Goal: Transaction & Acquisition: Purchase product/service

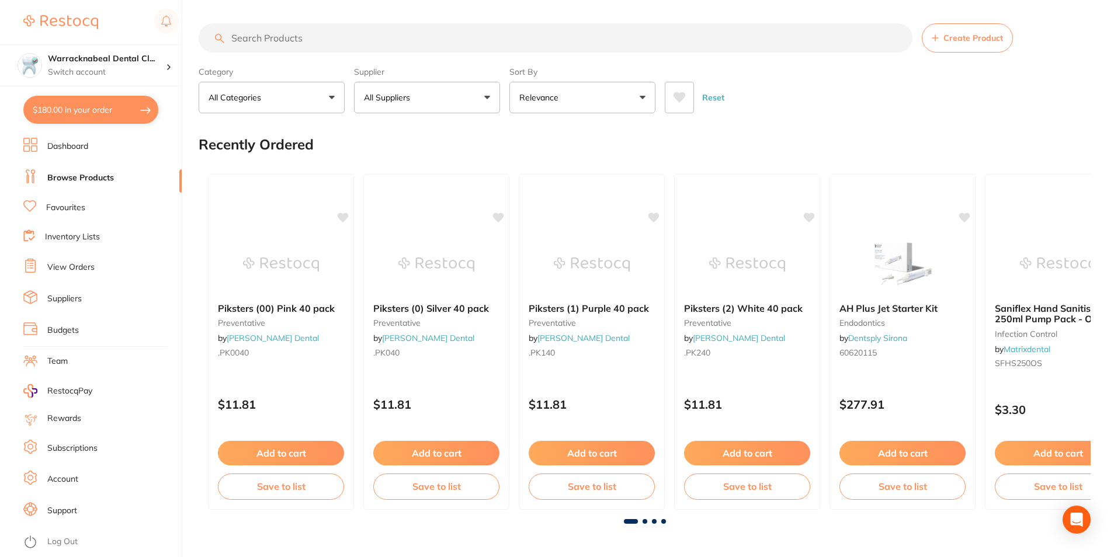
click at [100, 107] on button "$180.00 in your order" at bounding box center [90, 110] width 135 height 28
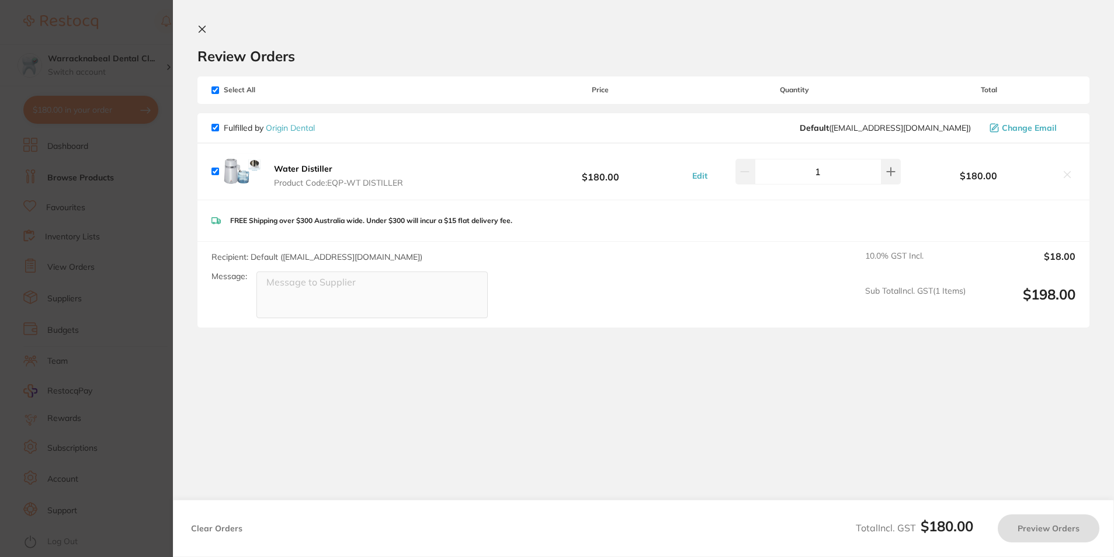
checkbox input "true"
click at [206, 32] on icon at bounding box center [202, 29] width 6 height 6
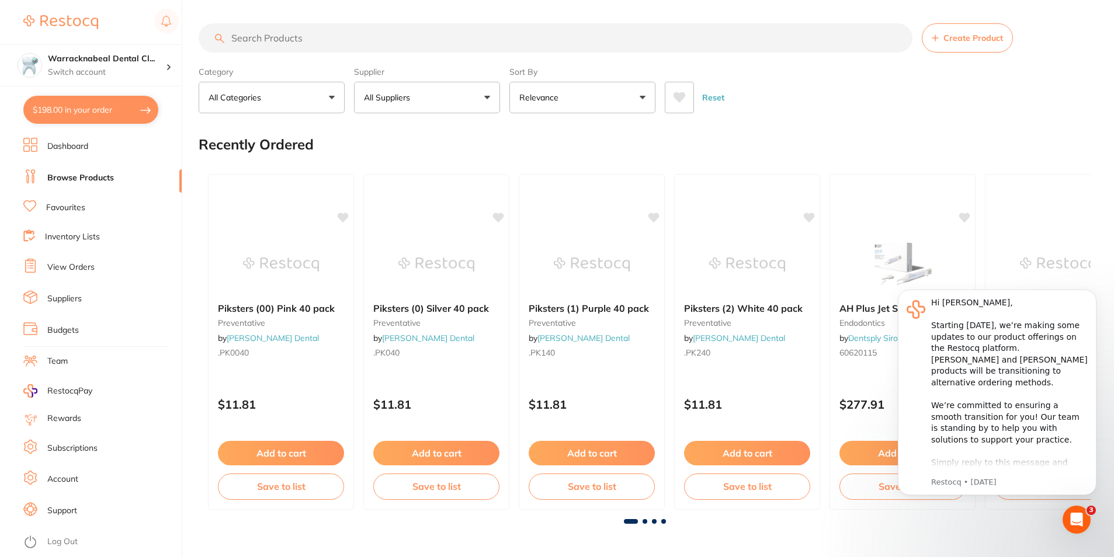
click at [71, 269] on link "View Orders" at bounding box center [70, 268] width 47 height 12
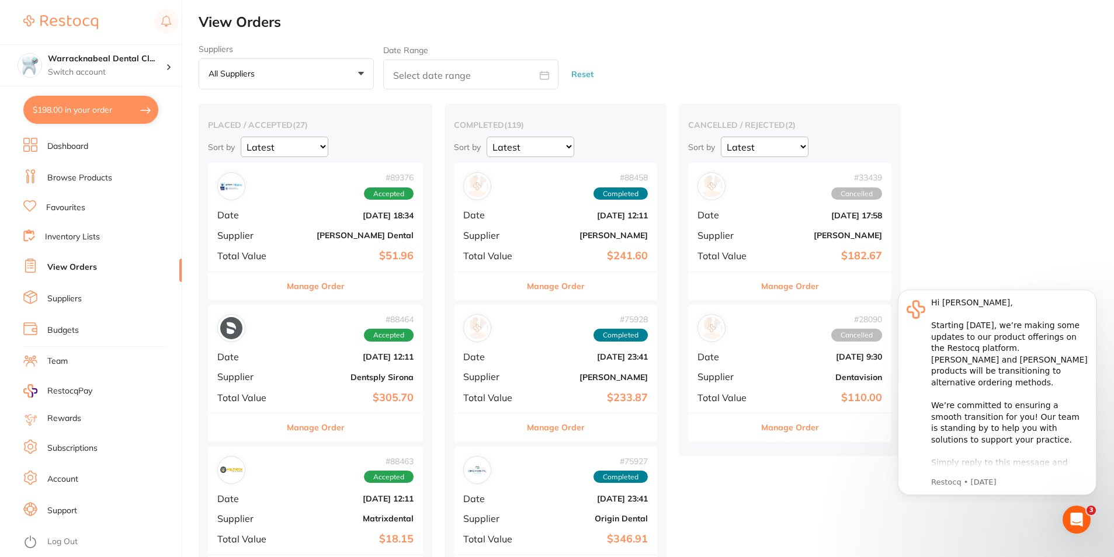
click at [518, 71] on input "text" at bounding box center [470, 75] width 175 height 30
select select "8"
select select "2025"
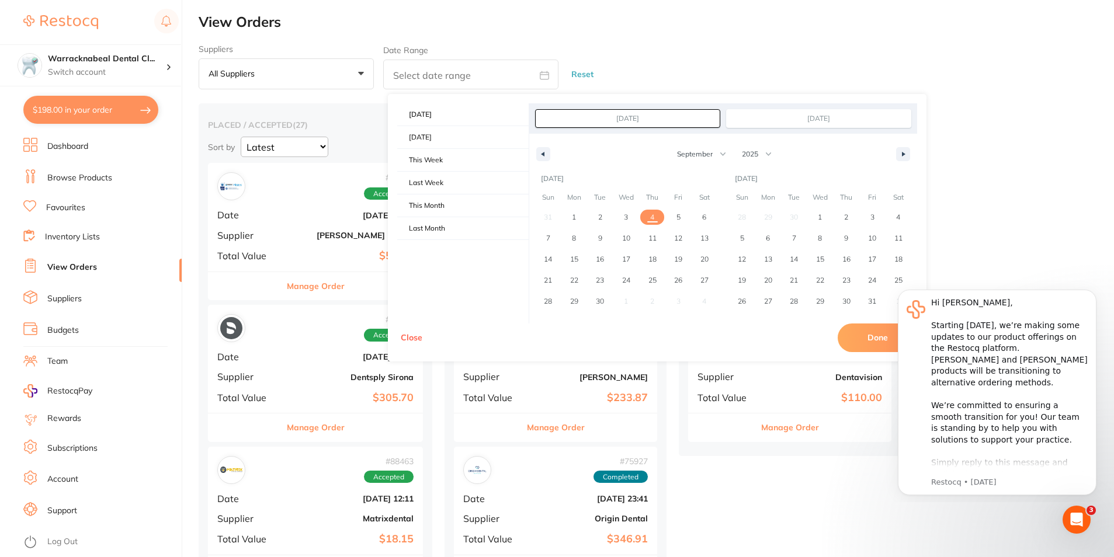
click at [873, 59] on div "Suppliers All suppliers +0 All suppliers AB Orthodontics Adam Dental AHP Dental…" at bounding box center [657, 67] width 916 height 46
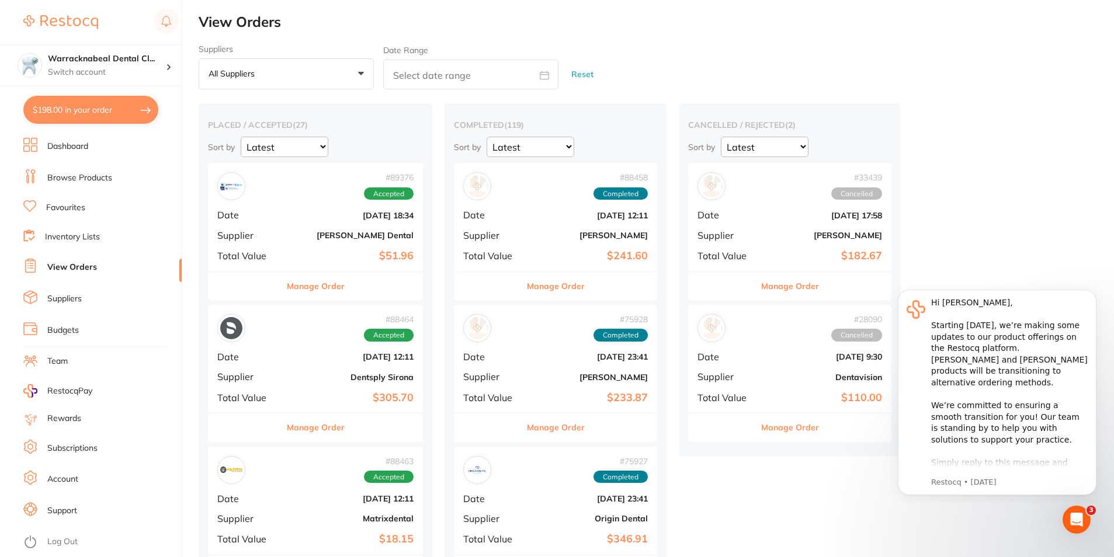
click at [115, 109] on button "$198.00 in your order" at bounding box center [90, 110] width 135 height 28
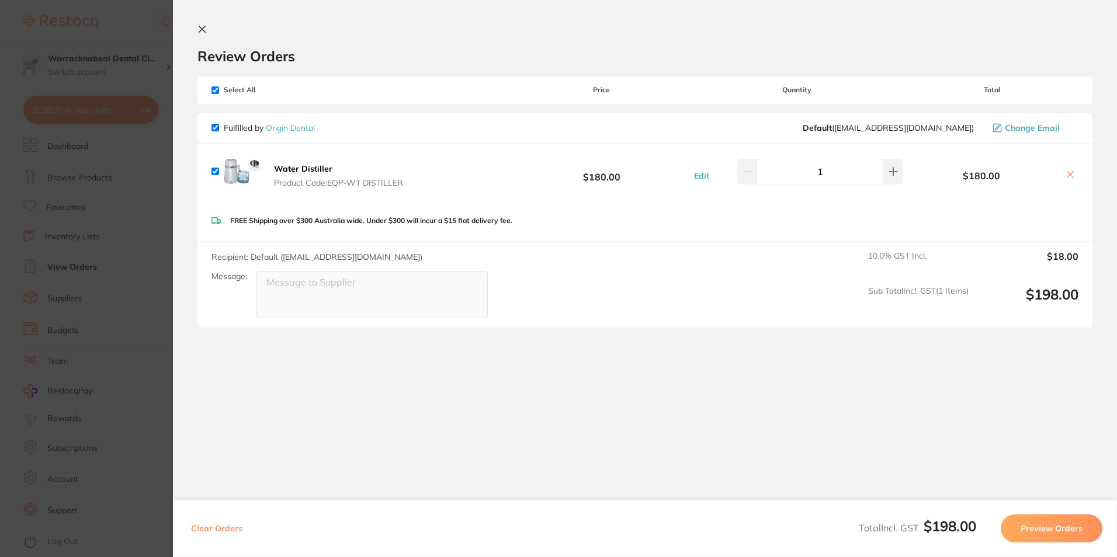
click at [207, 34] on button at bounding box center [205, 30] width 14 height 11
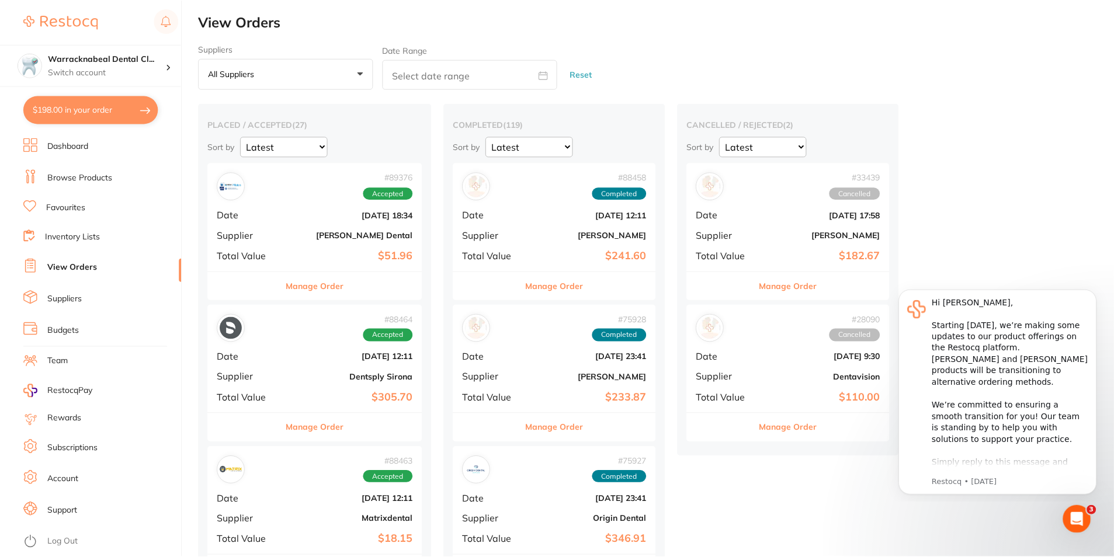
scroll to position [1, 0]
click at [101, 146] on li "Dashboard" at bounding box center [102, 147] width 158 height 18
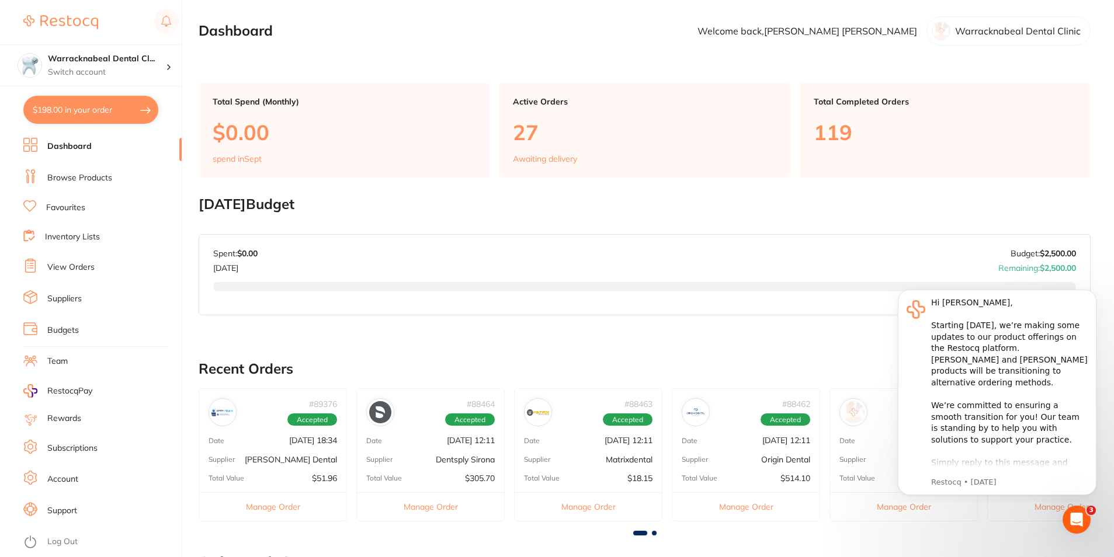
click at [65, 266] on link "View Orders" at bounding box center [70, 268] width 47 height 12
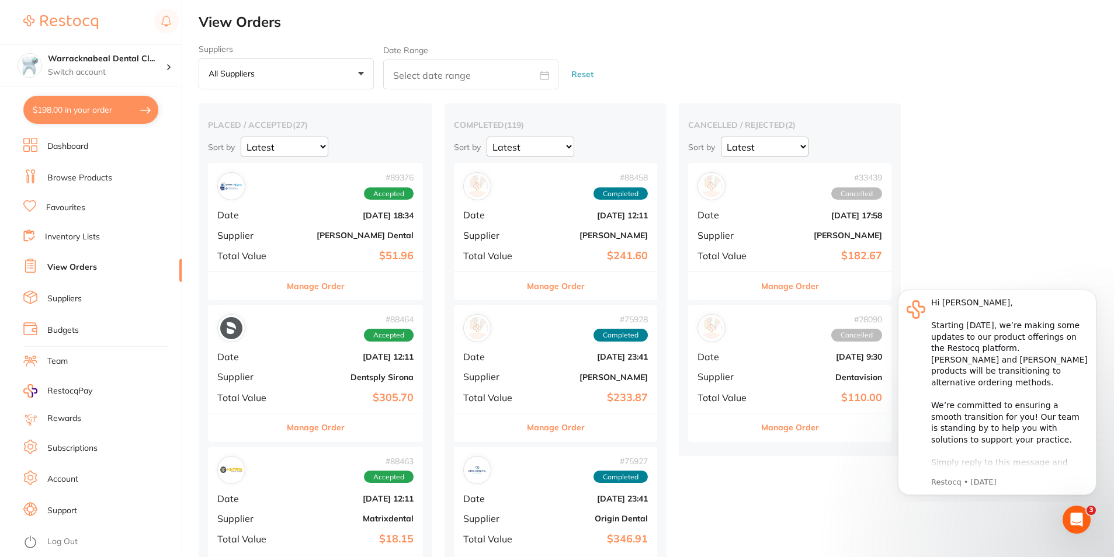
click at [320, 147] on select "Latest Notification" at bounding box center [285, 147] width 88 height 20
click at [241, 137] on select "Latest Notification" at bounding box center [285, 147] width 88 height 20
click at [316, 286] on button "Manage Order" at bounding box center [316, 286] width 58 height 28
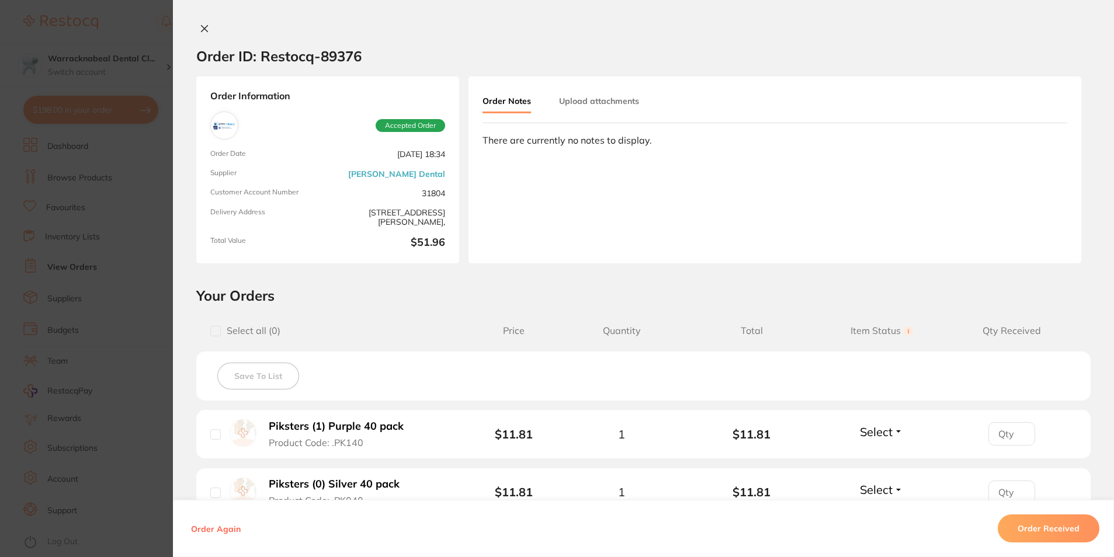
click at [200, 29] on icon at bounding box center [204, 28] width 9 height 9
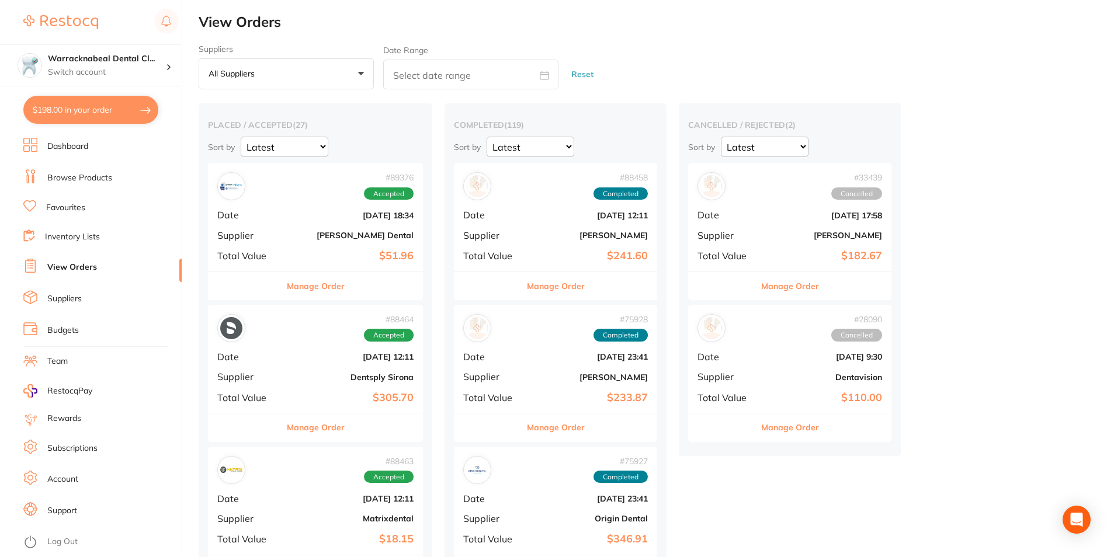
click at [334, 435] on button "Manage Order" at bounding box center [316, 428] width 58 height 28
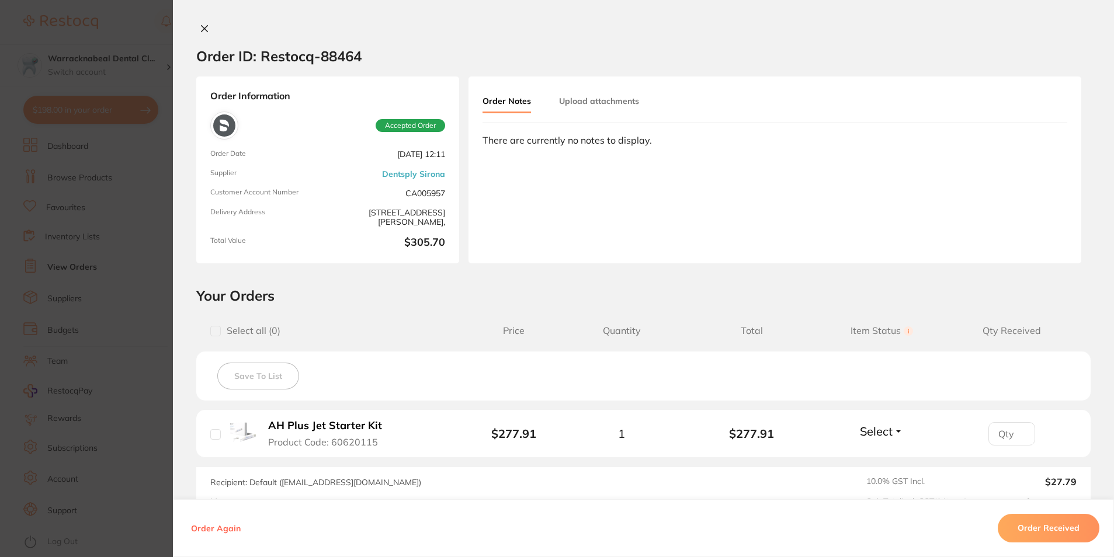
click at [201, 32] on icon at bounding box center [204, 28] width 9 height 9
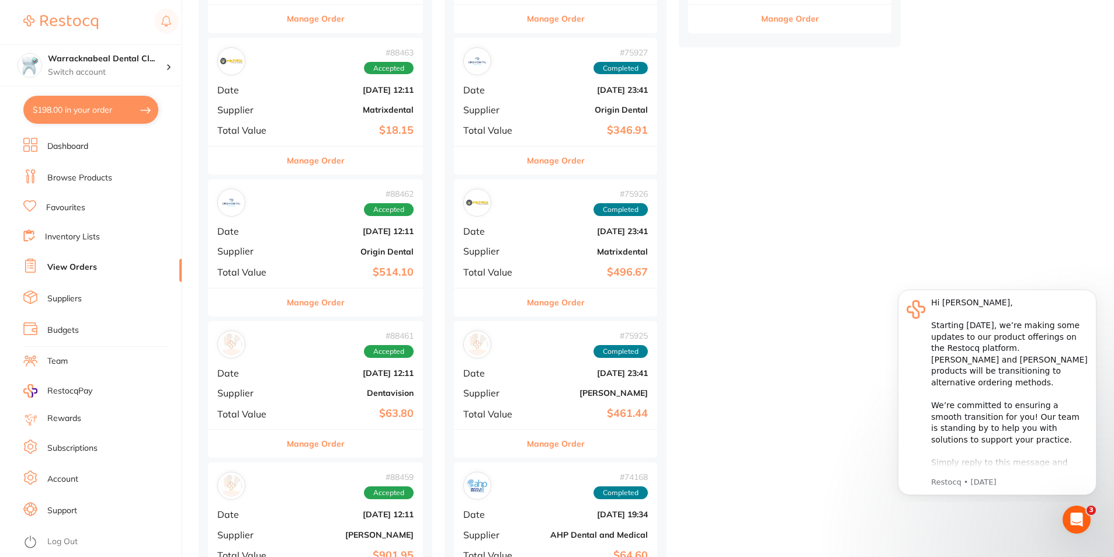
click at [324, 164] on button "Manage Order" at bounding box center [316, 161] width 58 height 28
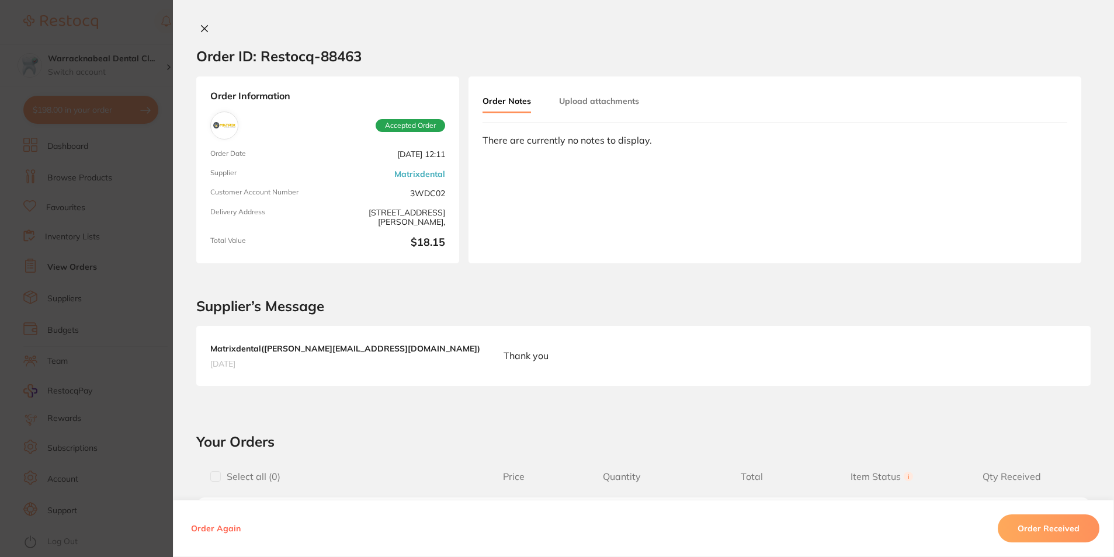
click at [209, 33] on button at bounding box center [204, 29] width 16 height 12
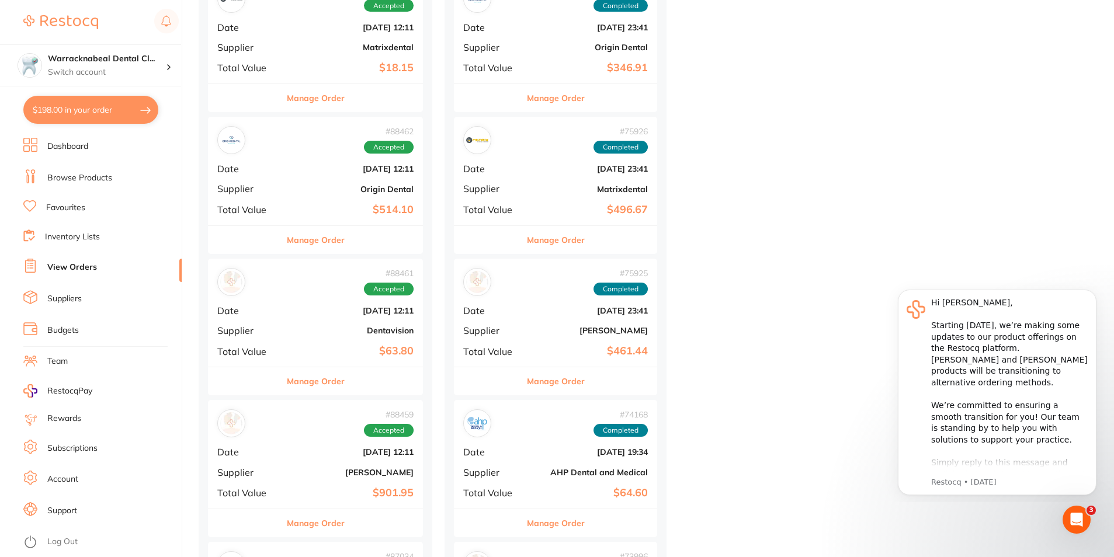
scroll to position [409, 0]
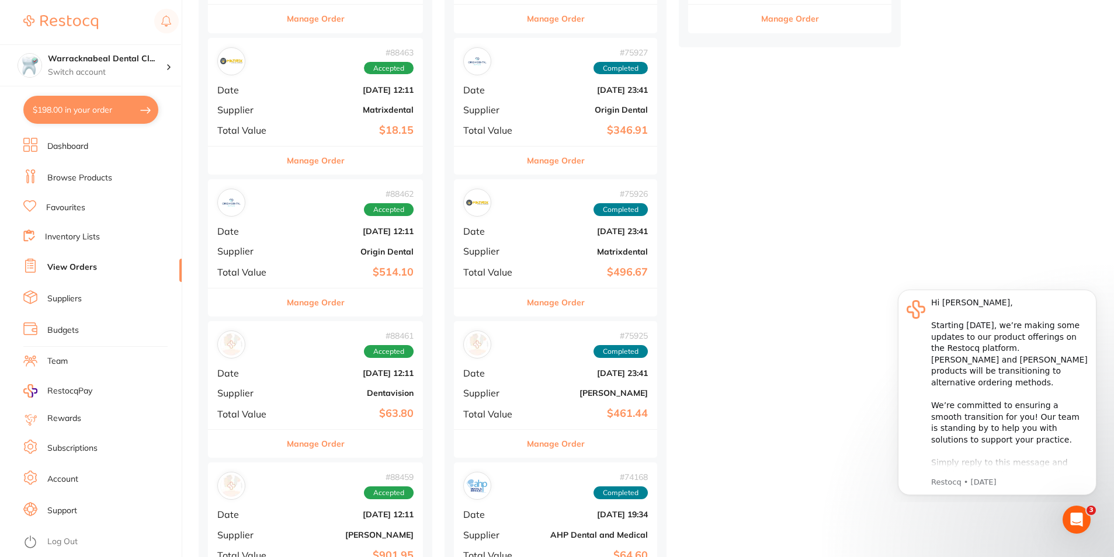
click at [316, 296] on button "Manage Order" at bounding box center [316, 303] width 58 height 28
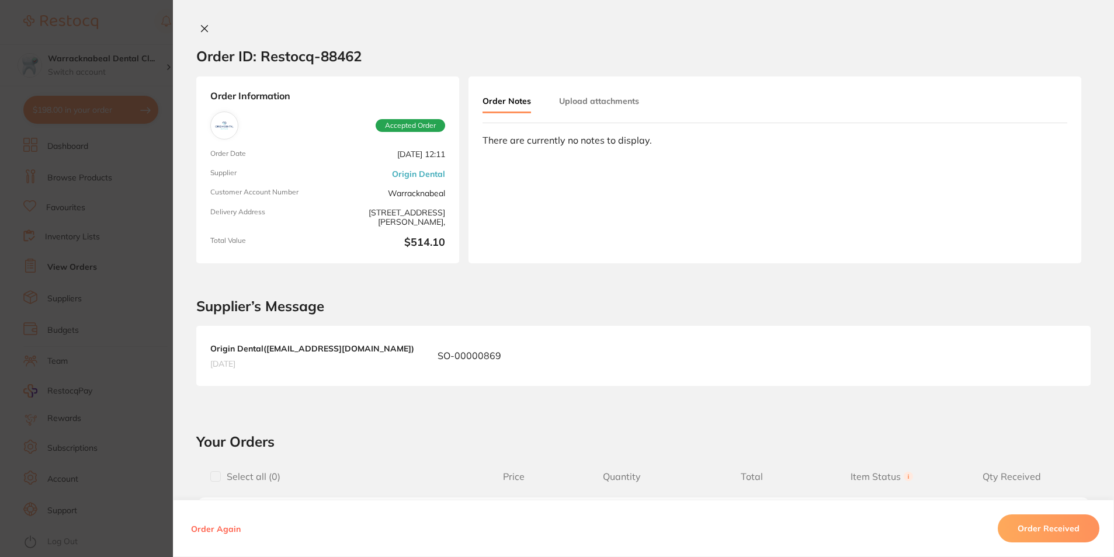
click at [196, 27] on button at bounding box center [204, 29] width 16 height 12
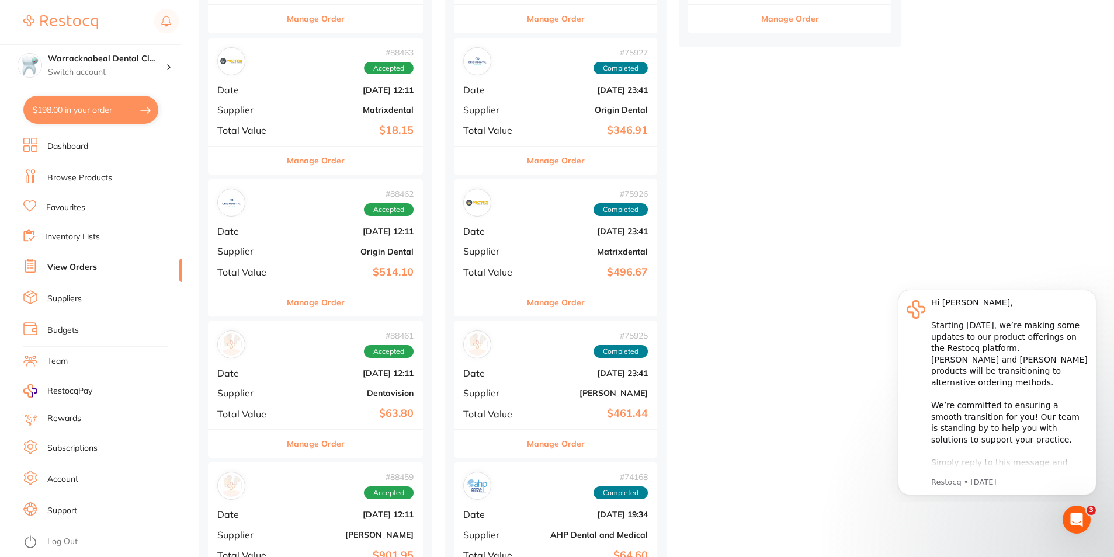
click at [327, 443] on button "Manage Order" at bounding box center [316, 444] width 58 height 28
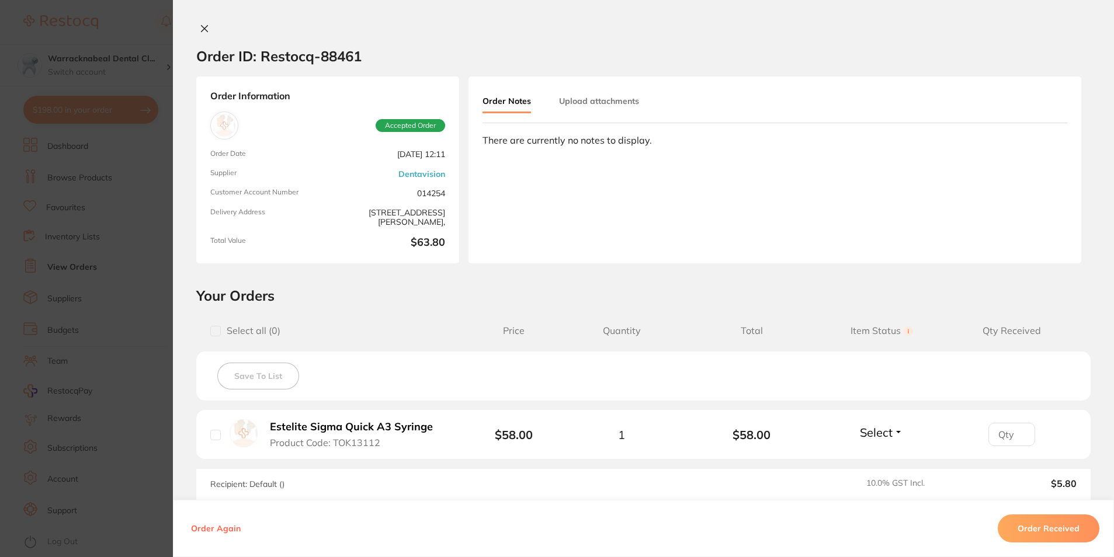
click at [200, 30] on icon at bounding box center [204, 28] width 9 height 9
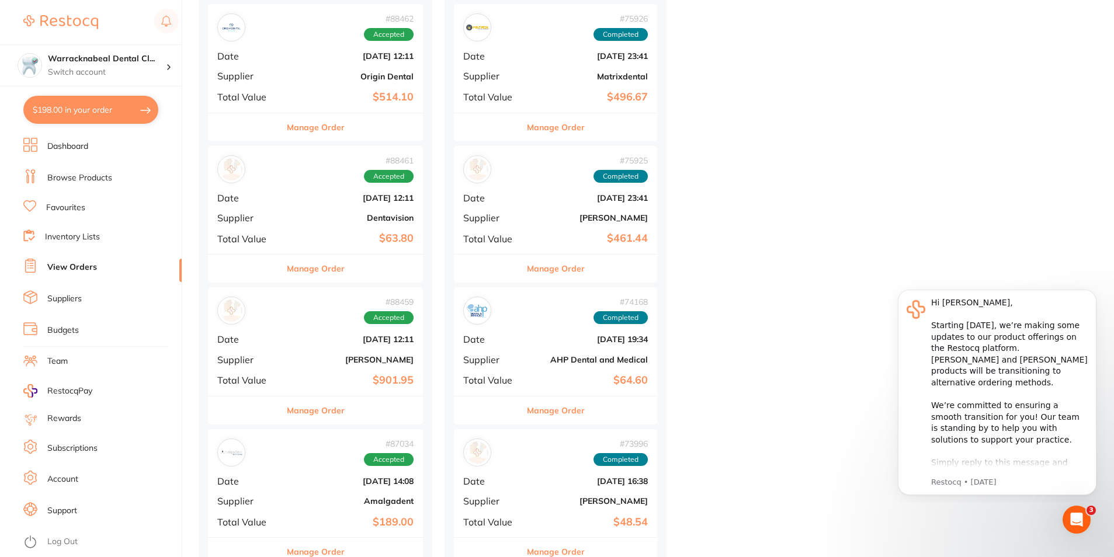
click at [333, 406] on button "Manage Order" at bounding box center [316, 411] width 58 height 28
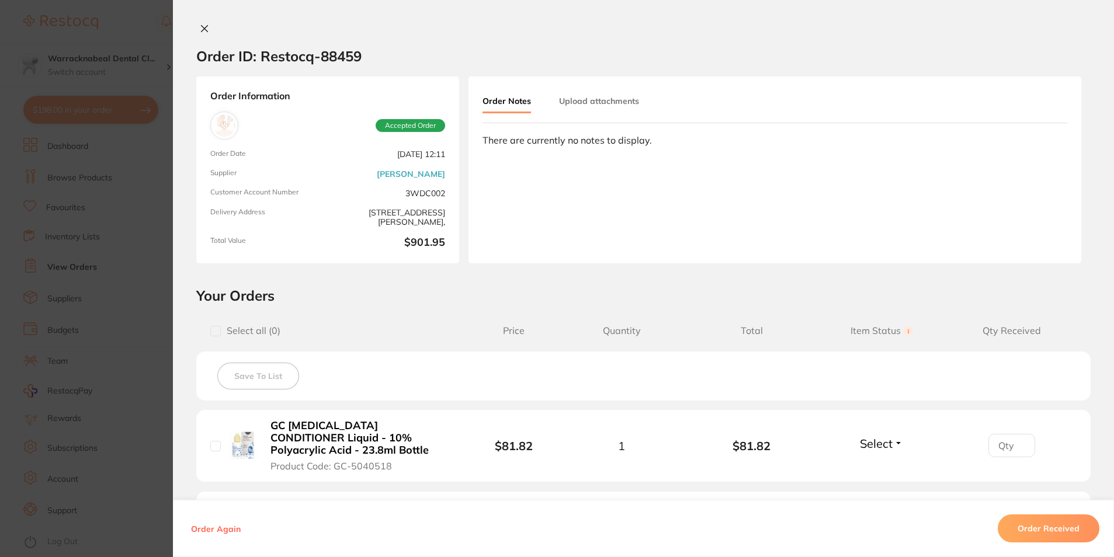
click at [202, 27] on icon at bounding box center [204, 28] width 9 height 9
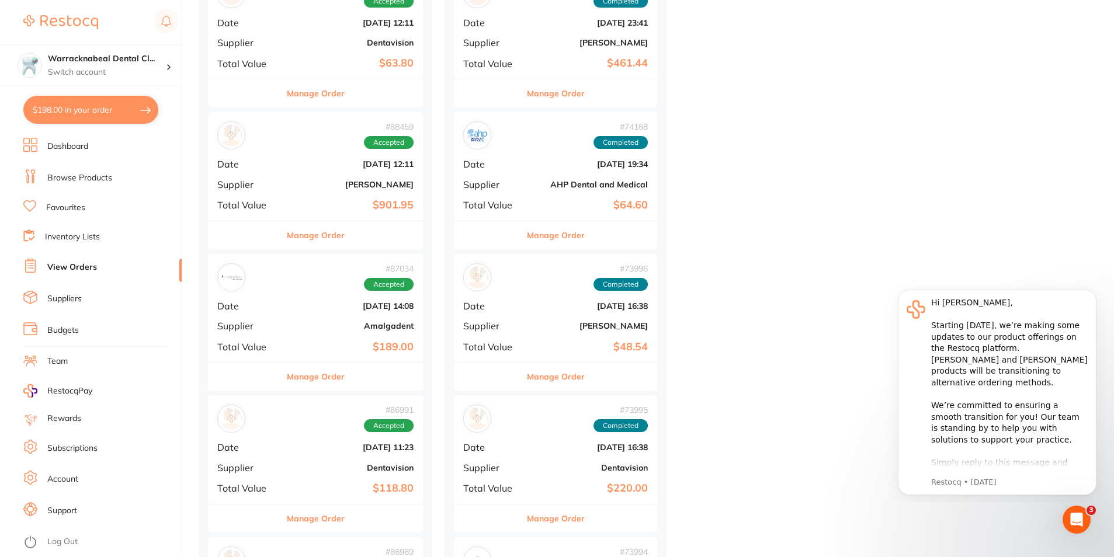
click at [323, 380] on button "Manage Order" at bounding box center [316, 377] width 58 height 28
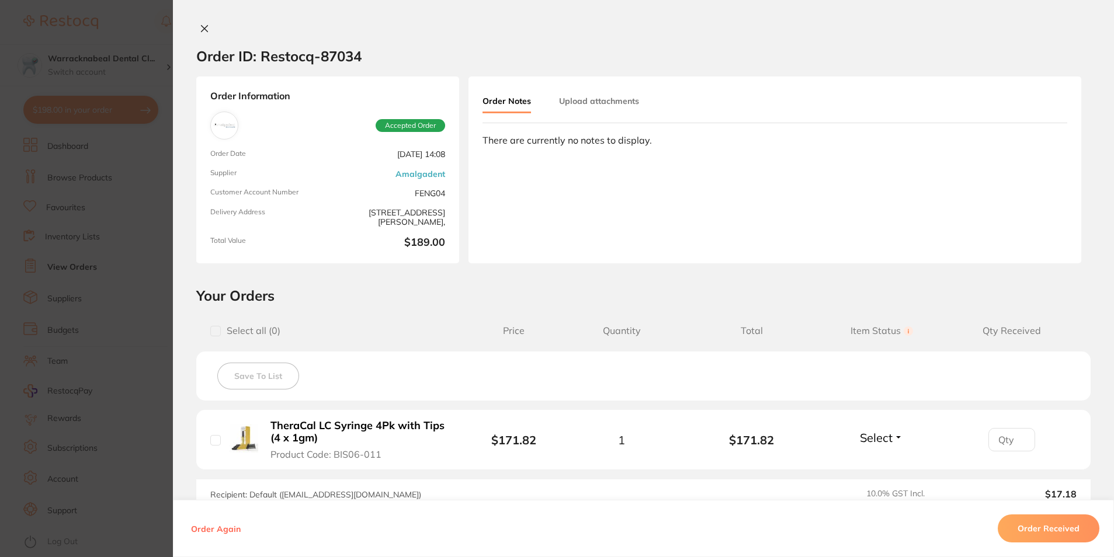
click at [203, 27] on icon at bounding box center [205, 29] width 6 height 6
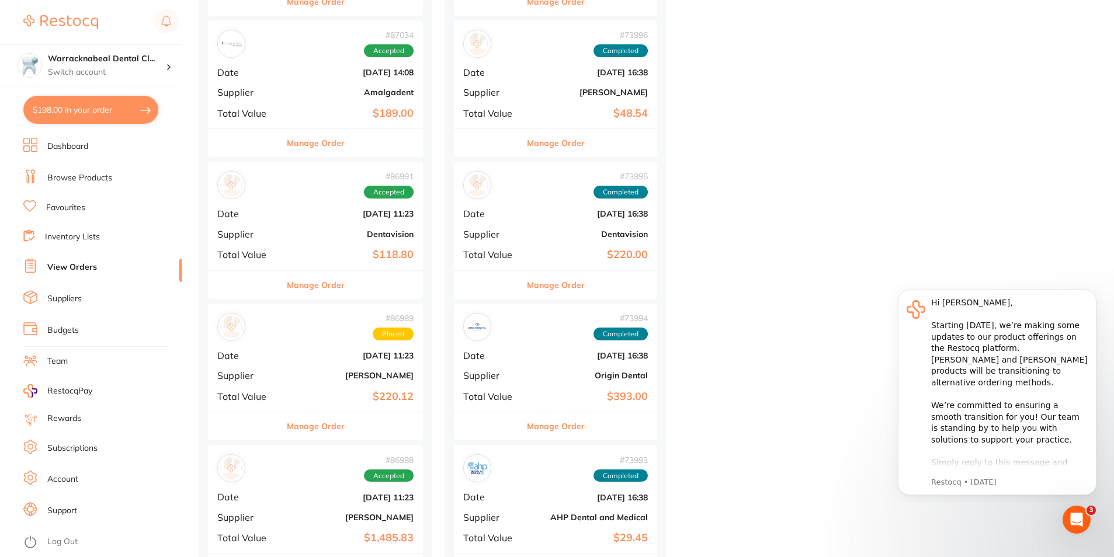
click at [324, 432] on button "Manage Order" at bounding box center [316, 427] width 58 height 28
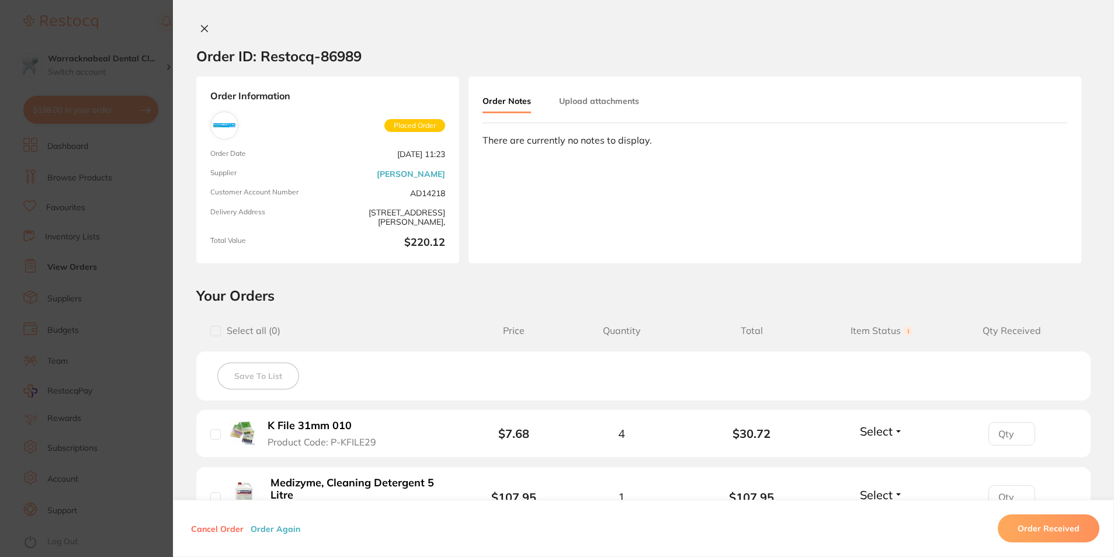
click at [202, 26] on icon at bounding box center [205, 29] width 6 height 6
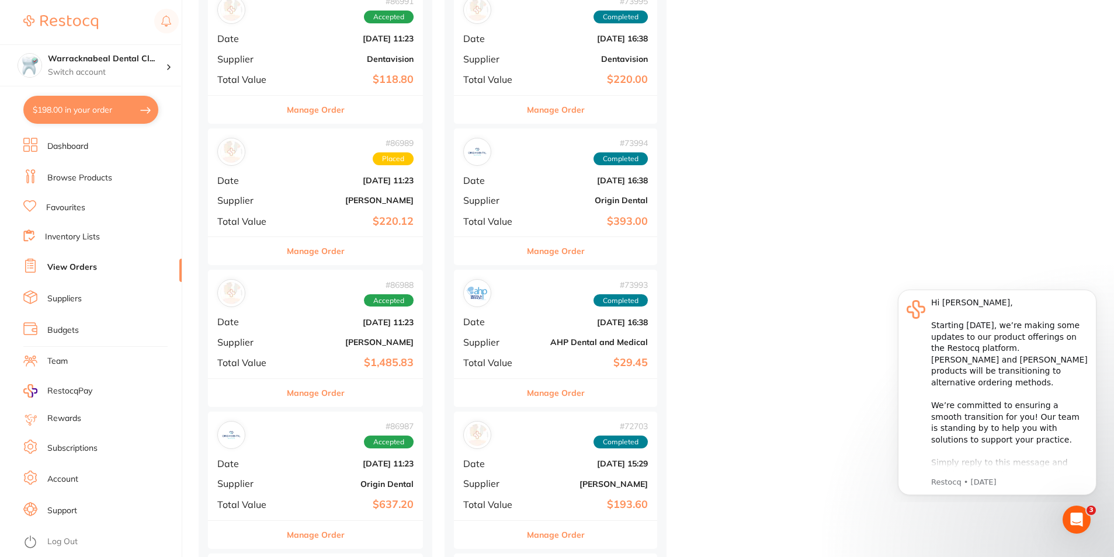
click at [334, 386] on button "Manage Order" at bounding box center [316, 393] width 58 height 28
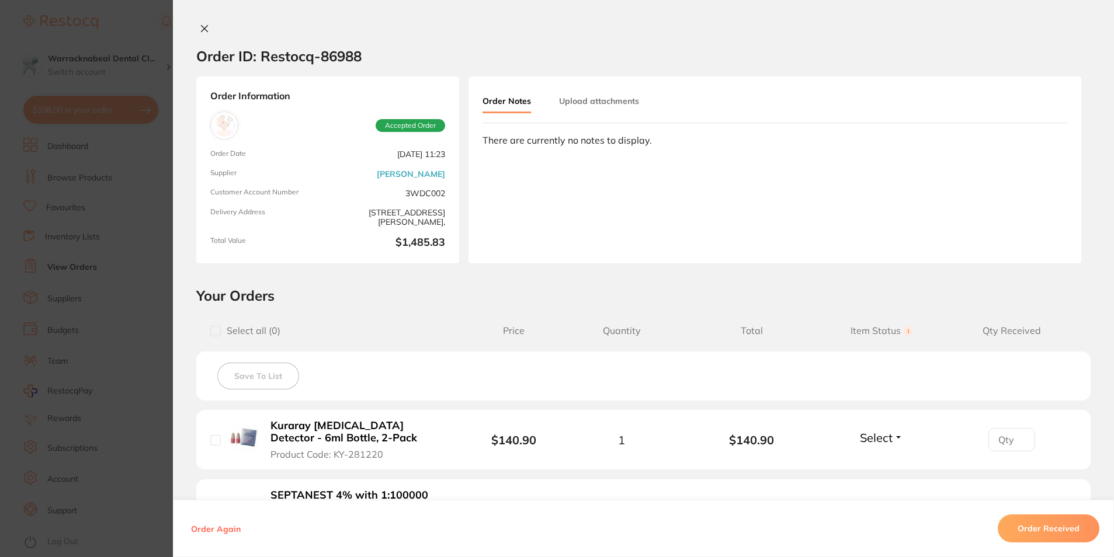
click at [196, 23] on button at bounding box center [204, 29] width 16 height 12
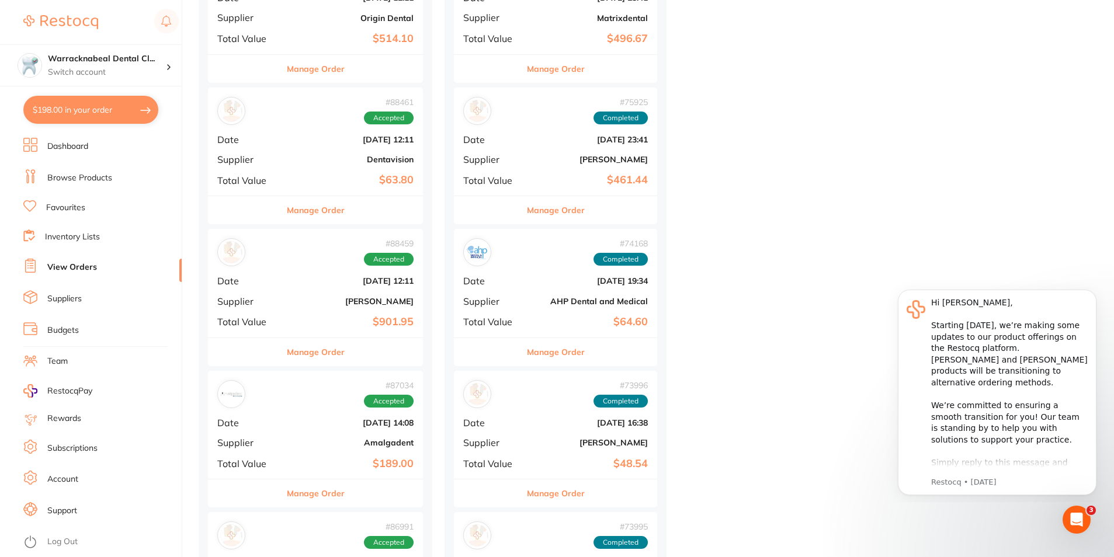
click at [63, 153] on li "Dashboard" at bounding box center [102, 147] width 158 height 18
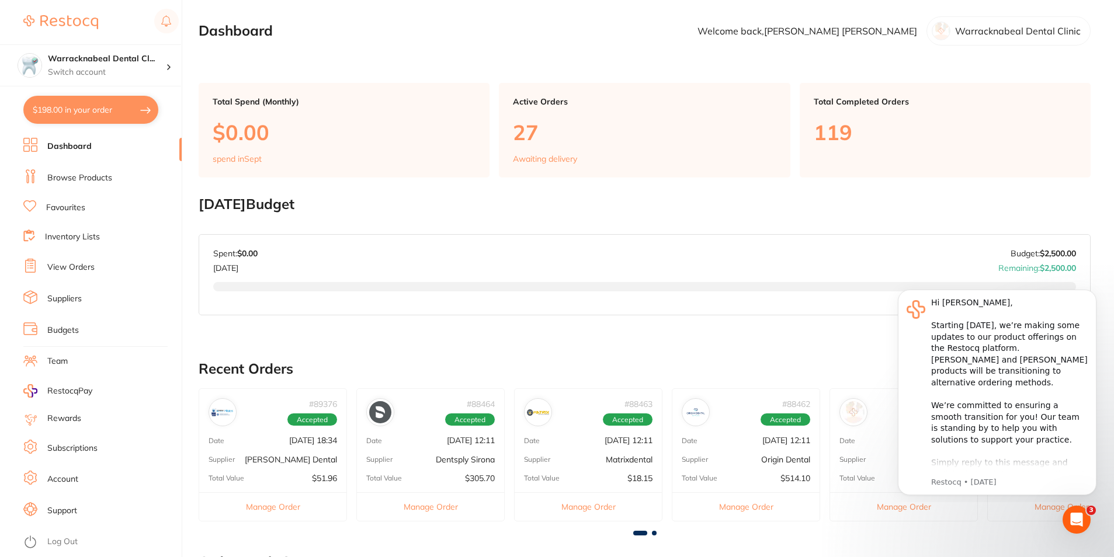
click at [82, 206] on link "Favourites" at bounding box center [65, 208] width 39 height 12
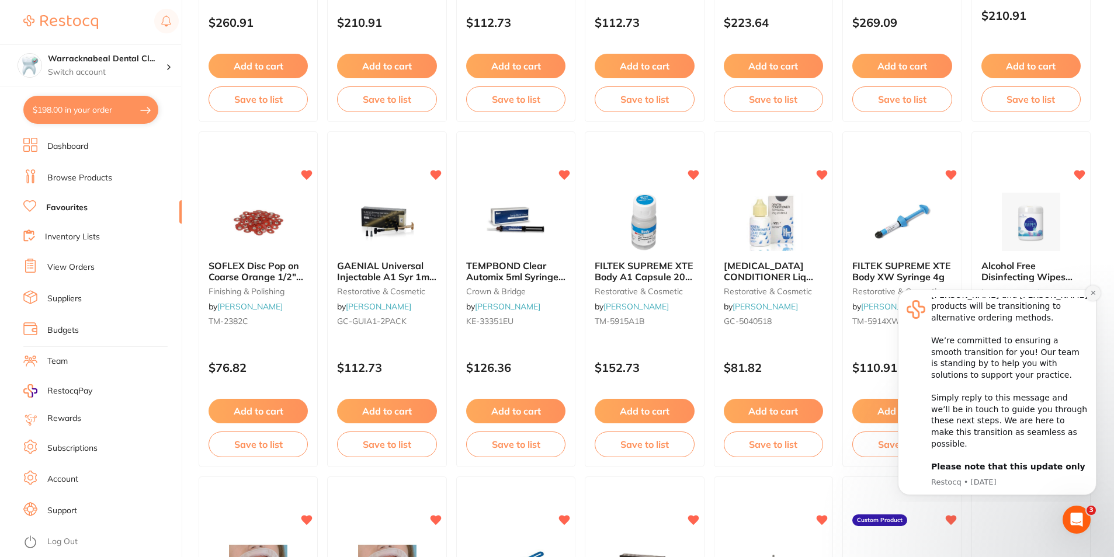
click at [1094, 293] on icon "Dismiss notification" at bounding box center [1093, 293] width 6 height 6
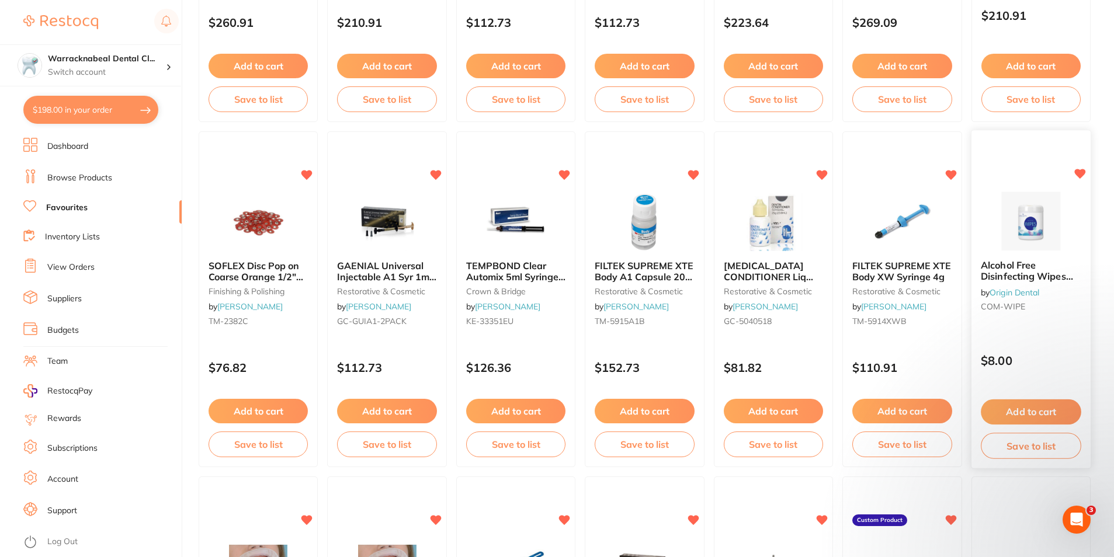
click at [1015, 412] on button "Add to cart" at bounding box center [1031, 412] width 101 height 25
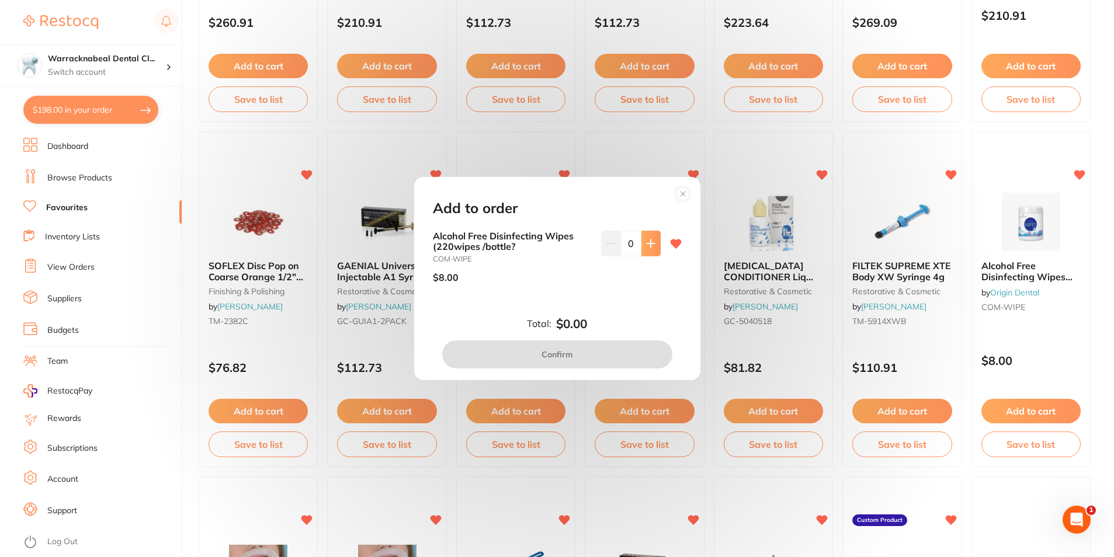
click at [649, 243] on icon at bounding box center [650, 243] width 9 height 9
type input "4"
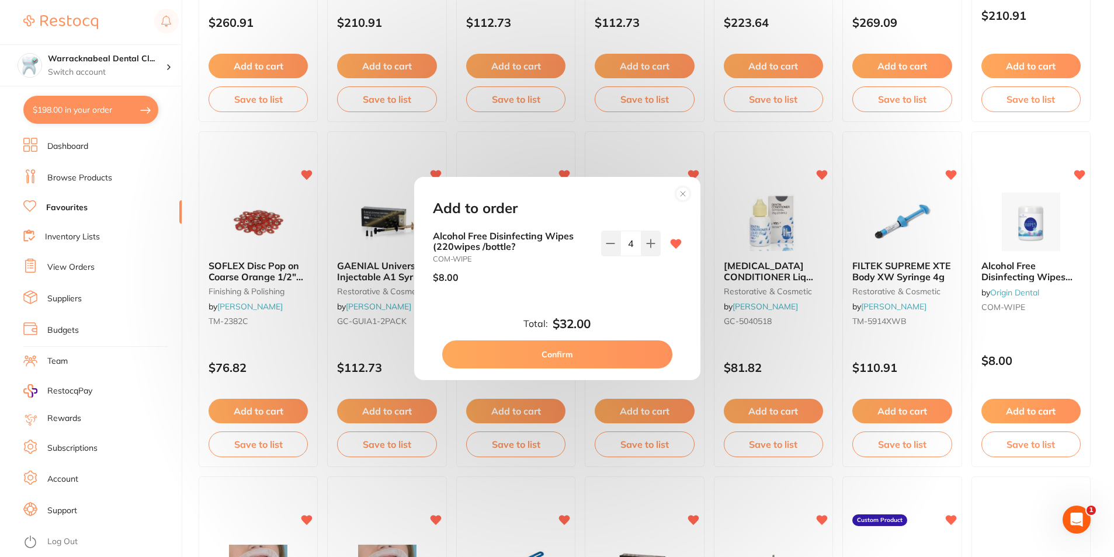
click at [627, 348] on button "Confirm" at bounding box center [557, 355] width 230 height 28
checkbox input "false"
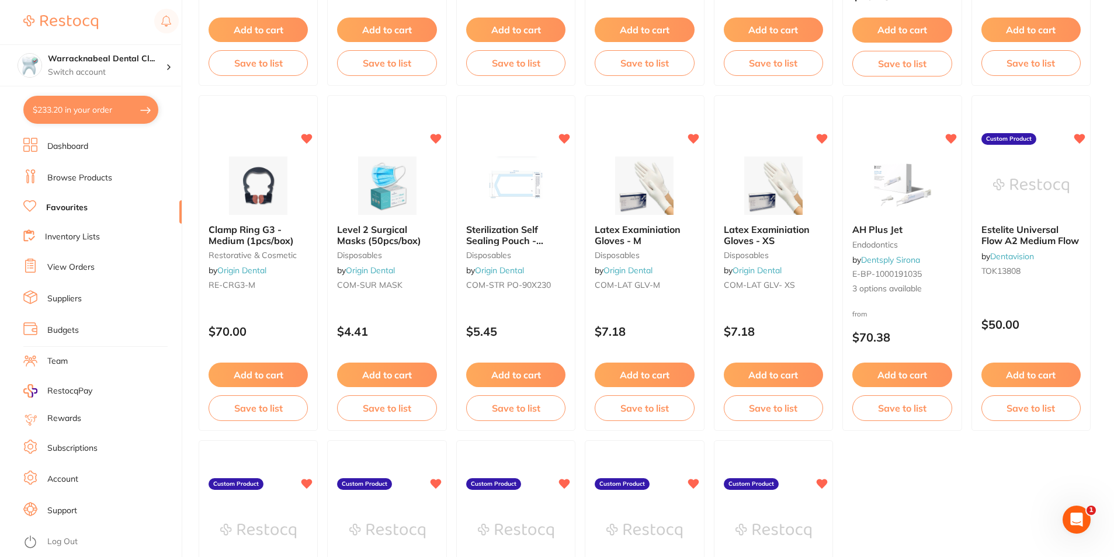
scroll to position [2101, 0]
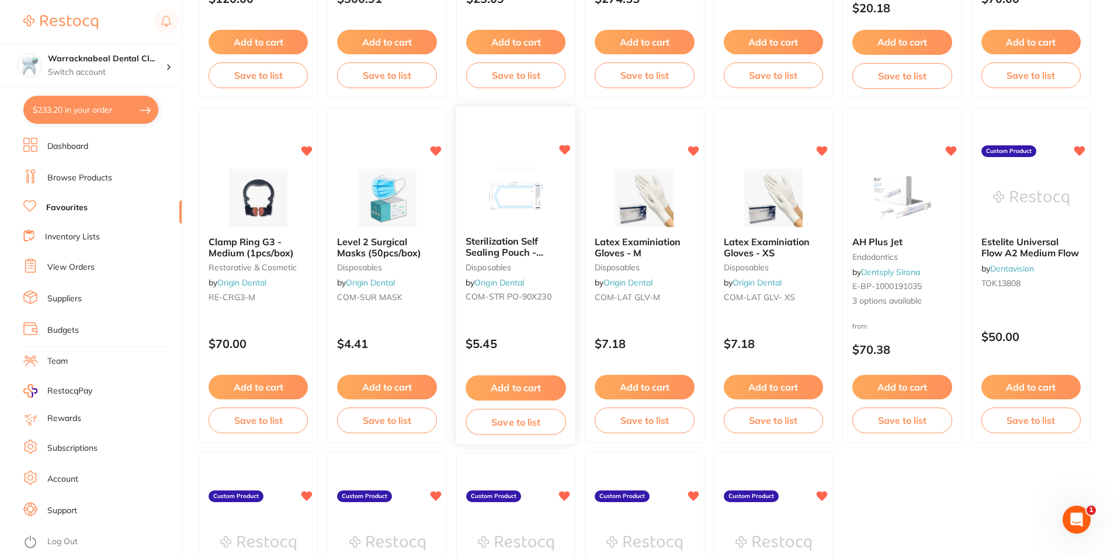
click at [496, 383] on button "Add to cart" at bounding box center [516, 388] width 101 height 25
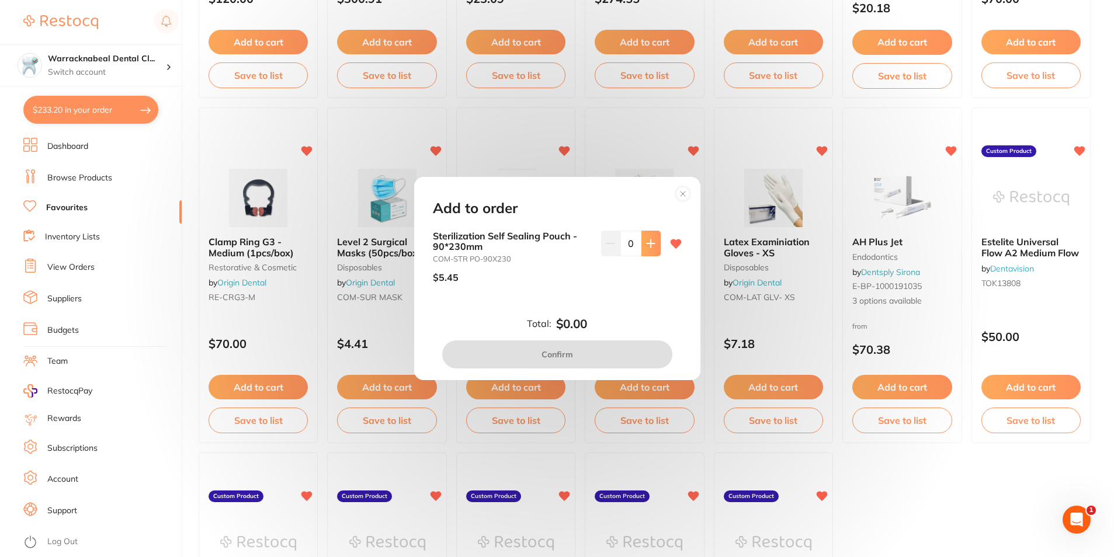
click at [656, 240] on button at bounding box center [651, 244] width 19 height 26
type input "2"
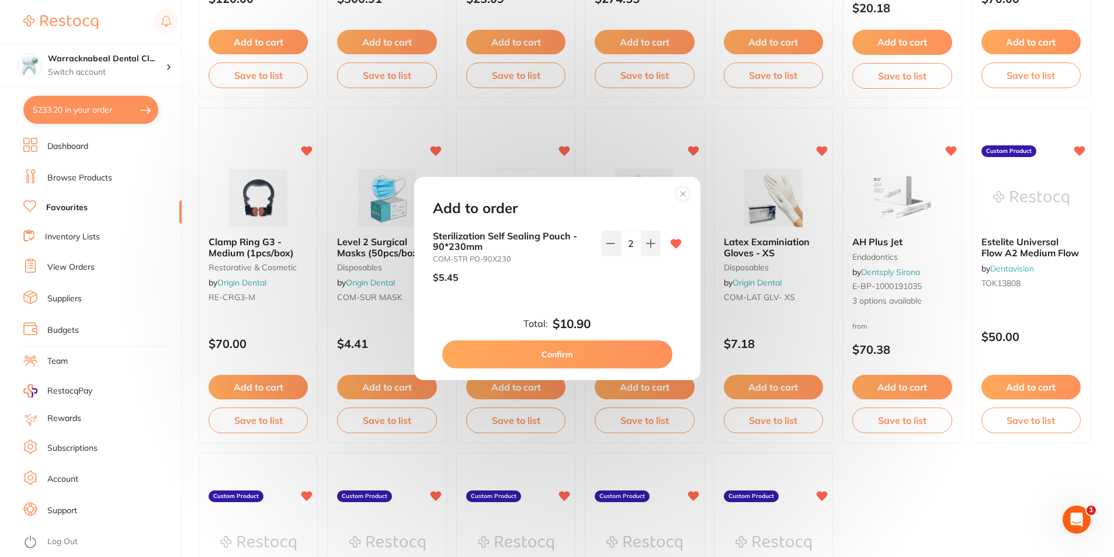
click at [596, 350] on button "Confirm" at bounding box center [557, 355] width 230 height 28
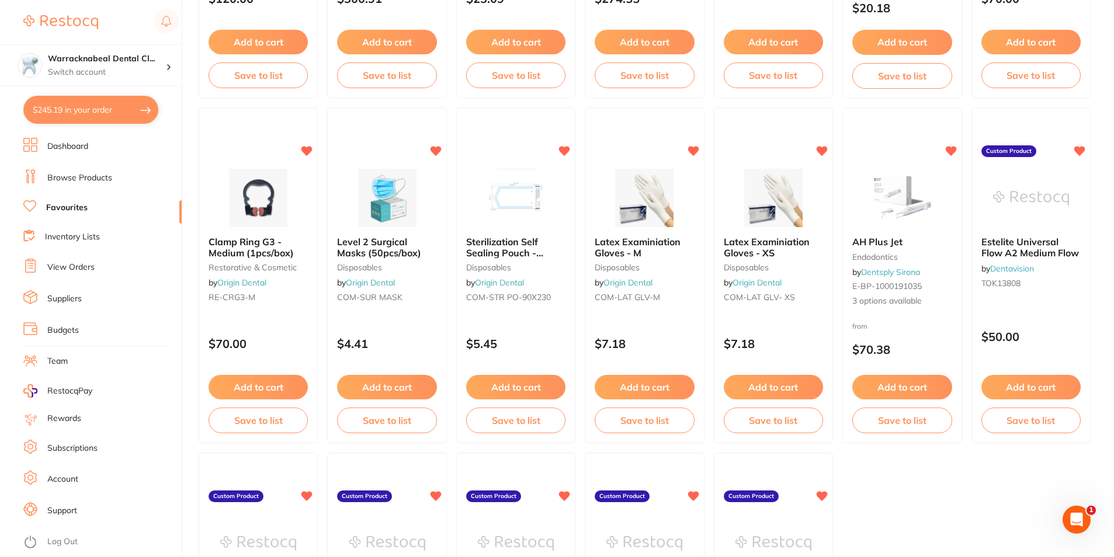
click at [645, 391] on button "Add to cart" at bounding box center [644, 387] width 99 height 25
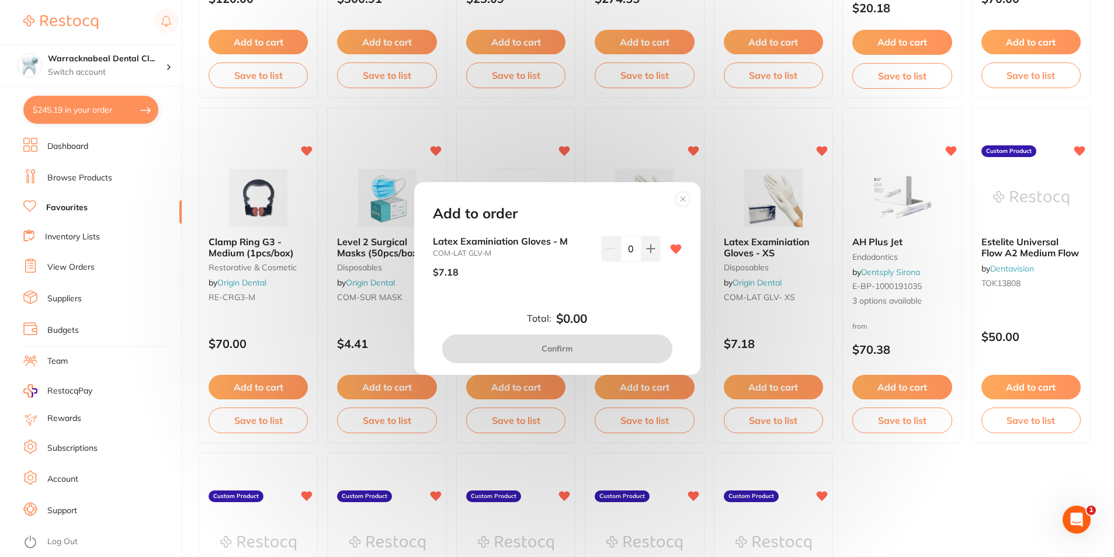
click at [681, 198] on icon at bounding box center [683, 199] width 5 height 5
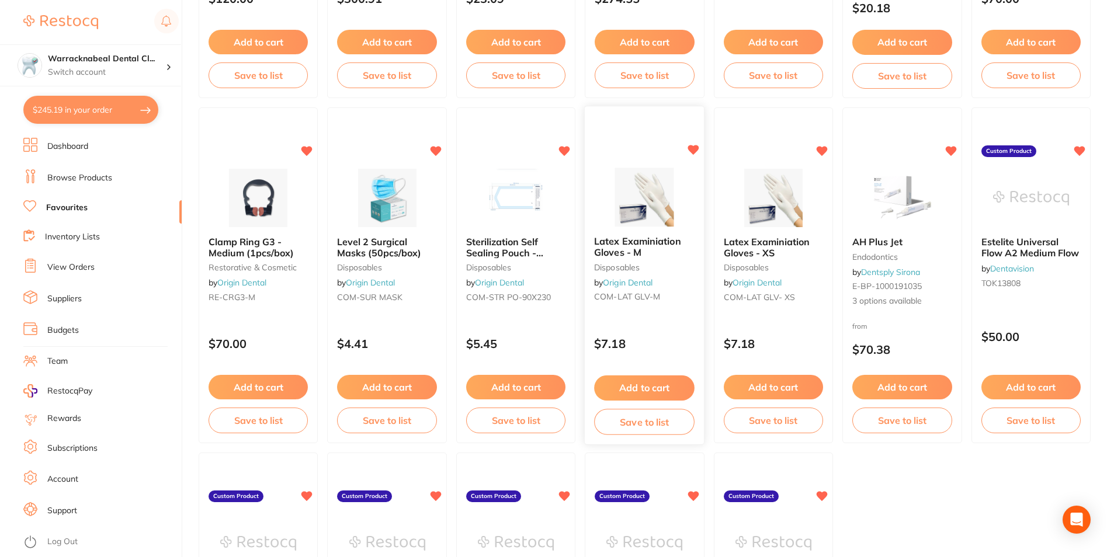
click at [634, 233] on div "Latex Examiniation Gloves - M disposables by Origin Dental COM-LAT GLV-M" at bounding box center [644, 271] width 119 height 89
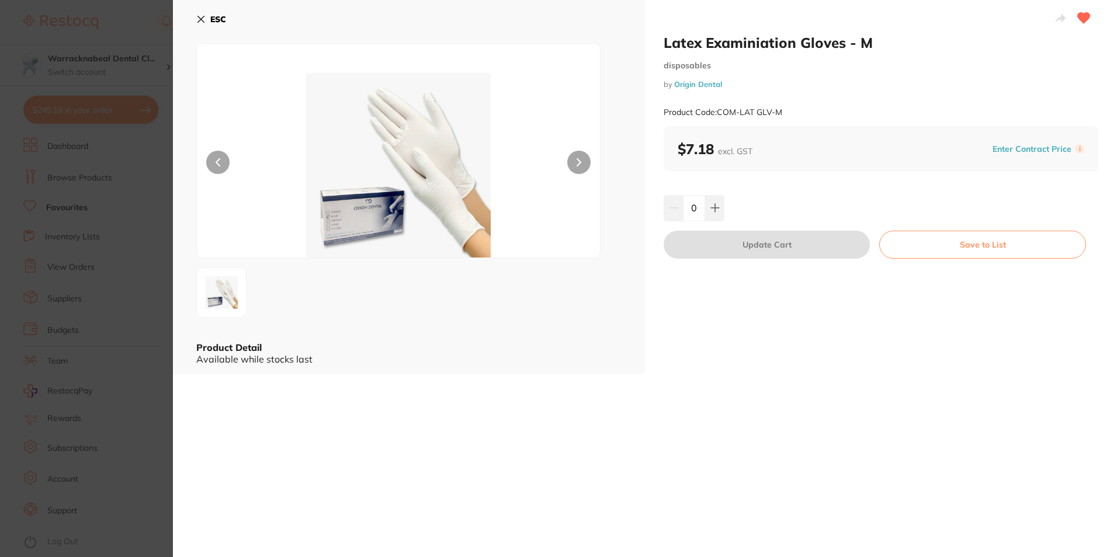
click at [583, 163] on button at bounding box center [578, 162] width 23 height 23
click at [220, 21] on b "ESC" at bounding box center [218, 19] width 16 height 11
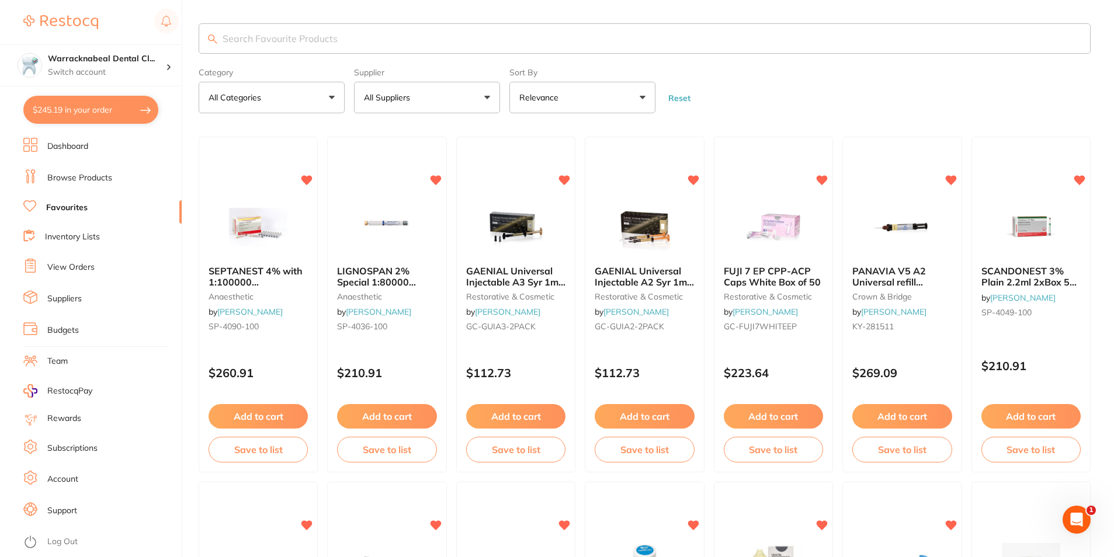
click at [227, 40] on input "search" at bounding box center [645, 38] width 892 height 30
type input "[PERSON_NAME] universal flow a3"
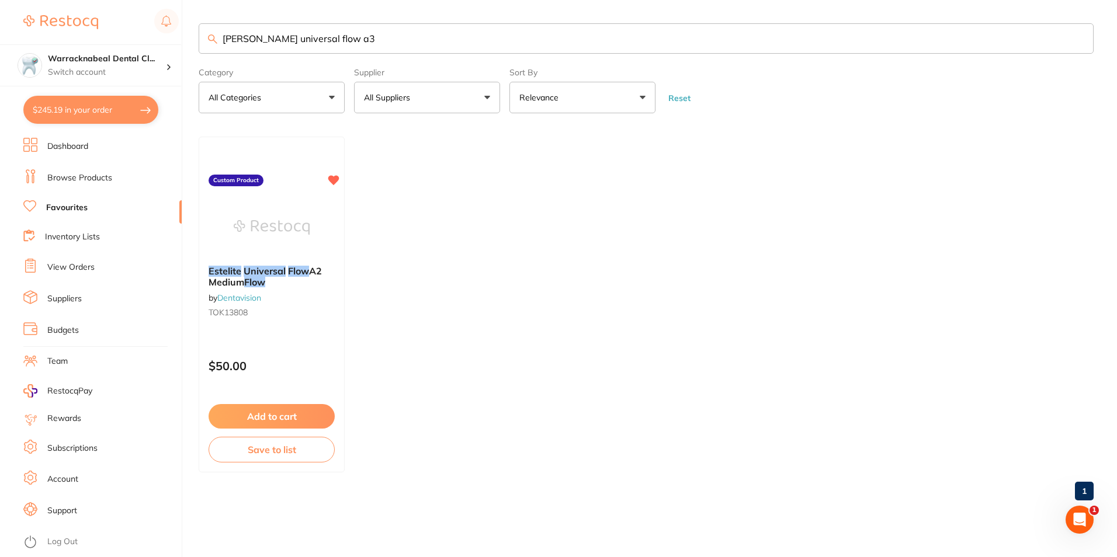
scroll to position [1, 0]
drag, startPoint x: 356, startPoint y: 46, endPoint x: 217, endPoint y: 48, distance: 138.5
click at [217, 48] on input "[PERSON_NAME] universal flow a3" at bounding box center [646, 38] width 895 height 30
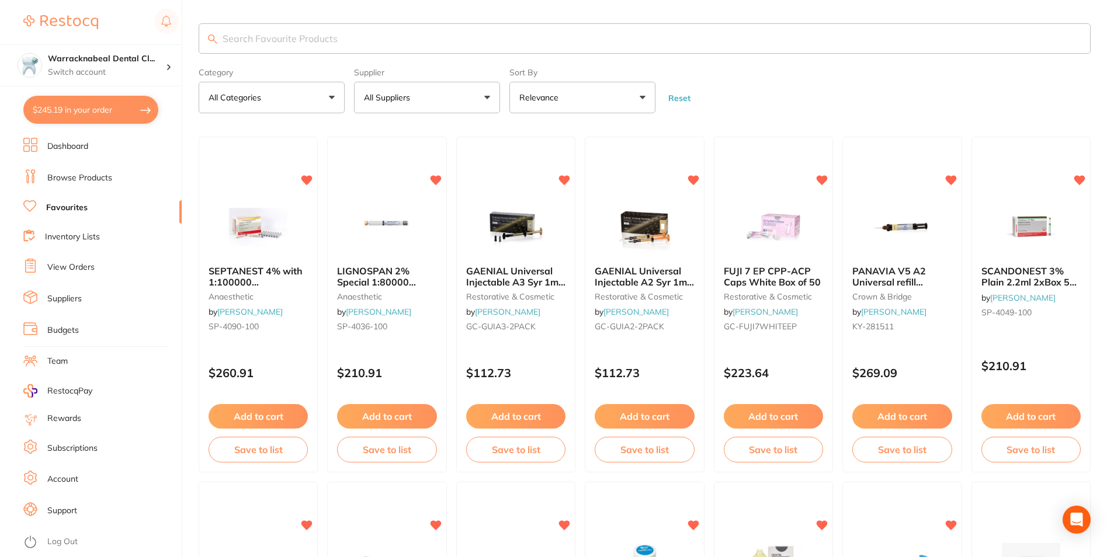
click at [81, 177] on link "Browse Products" at bounding box center [79, 178] width 65 height 12
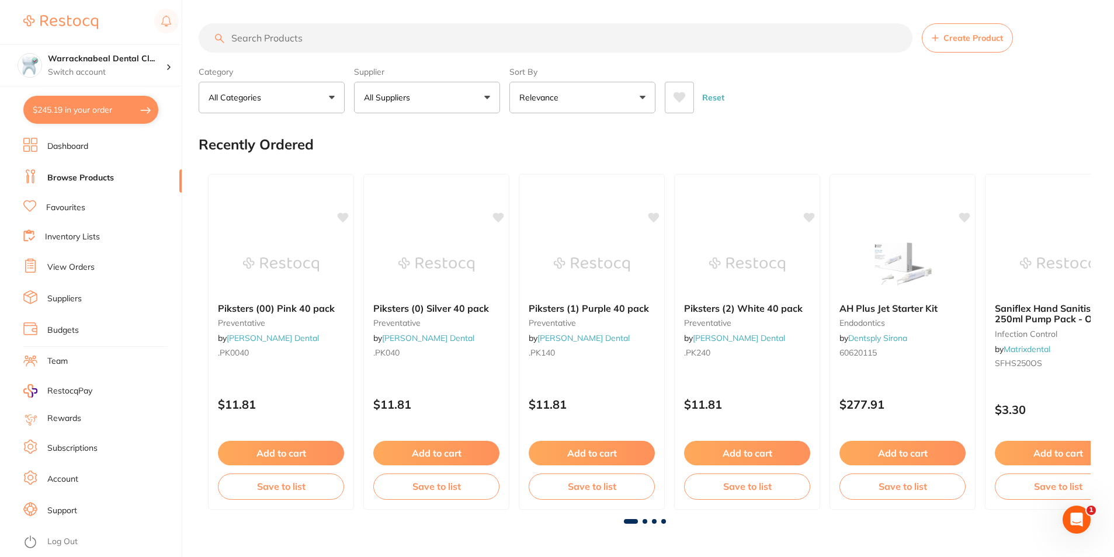
drag, startPoint x: 268, startPoint y: 34, endPoint x: 256, endPoint y: 30, distance: 12.9
paste input "[PERSON_NAME] universal flow a3"
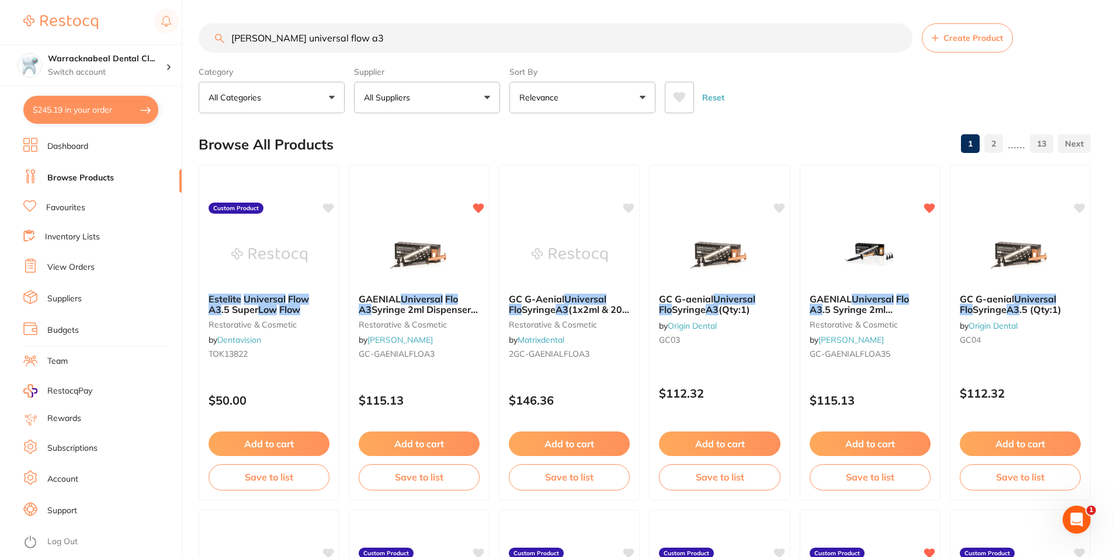
type input "[PERSON_NAME] universal flow a3"
click at [619, 103] on button "Relevance" at bounding box center [583, 98] width 146 height 32
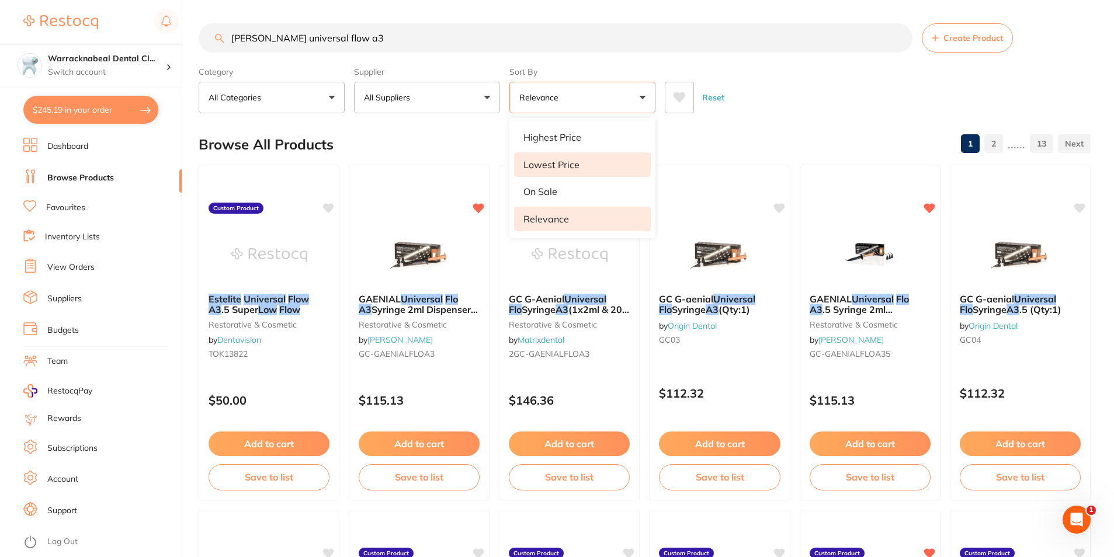
click at [555, 166] on p "Lowest Price" at bounding box center [552, 165] width 56 height 11
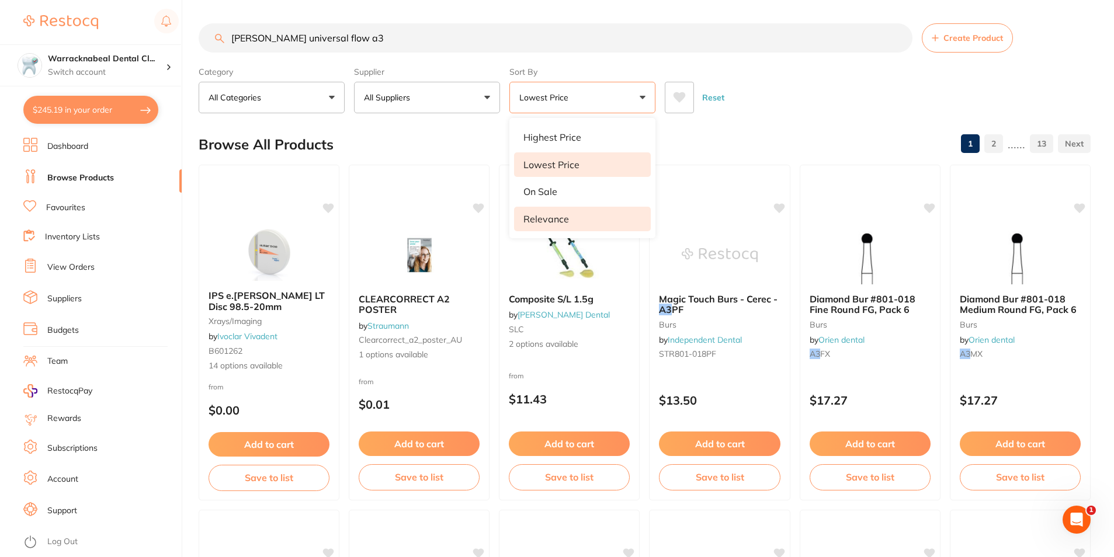
click at [585, 210] on li "Relevance" at bounding box center [582, 219] width 137 height 25
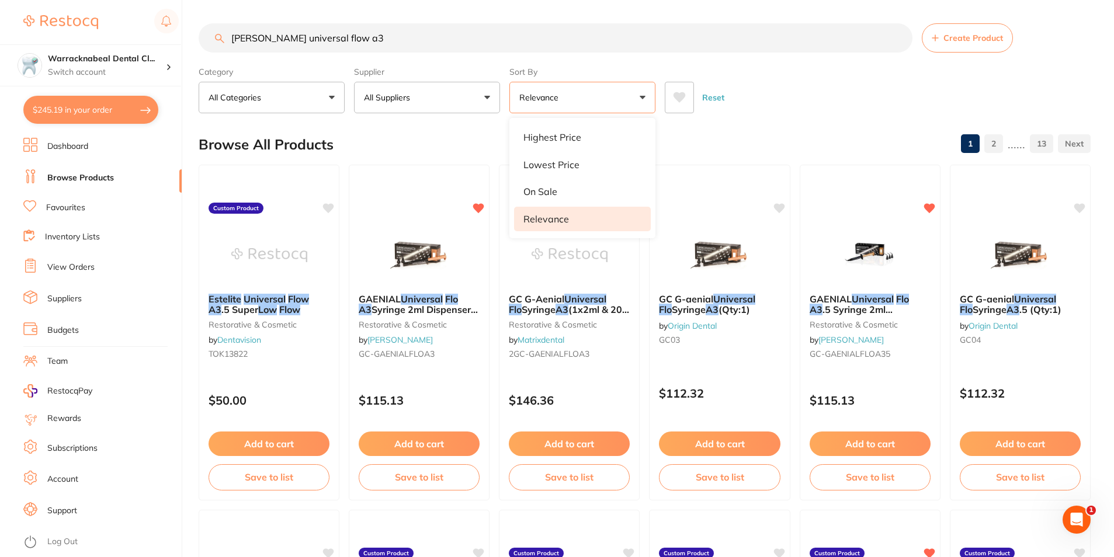
click at [899, 44] on input "[PERSON_NAME] universal flow a3" at bounding box center [556, 37] width 714 height 29
click at [903, 36] on input "[PERSON_NAME] universal flow a3" at bounding box center [556, 37] width 714 height 29
click at [895, 34] on input "[PERSON_NAME] universal flow a3" at bounding box center [556, 37] width 714 height 29
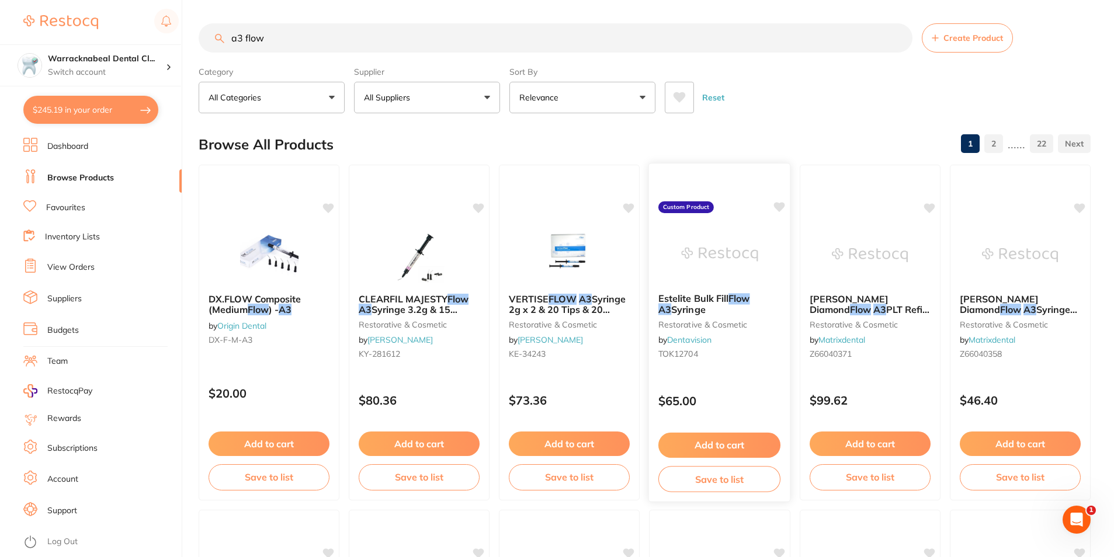
type input "a3 flow"
click at [729, 299] on span "Estelite Bulk Fill" at bounding box center [694, 299] width 70 height 12
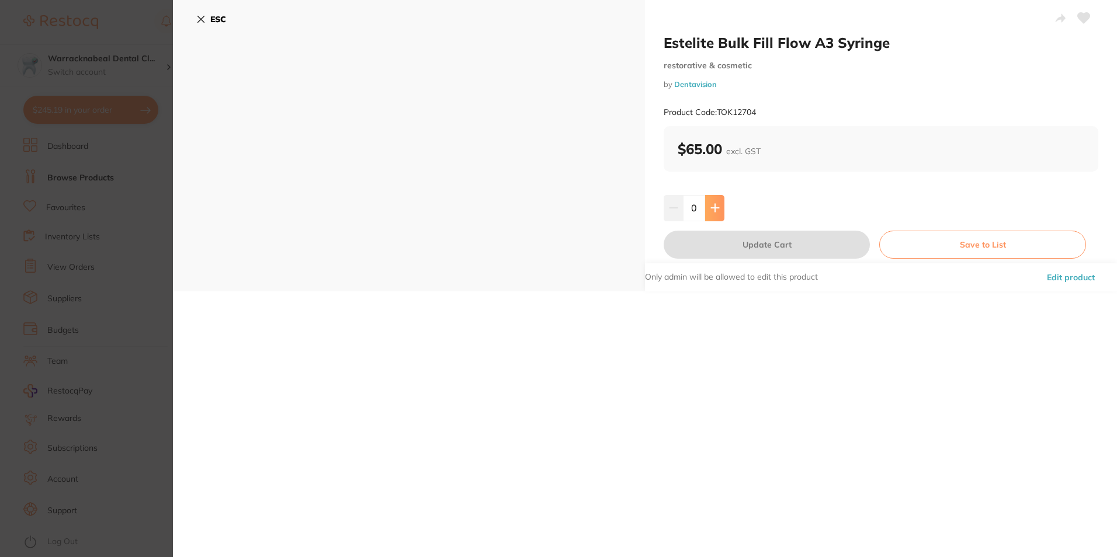
click at [714, 205] on icon at bounding box center [715, 209] width 8 height 8
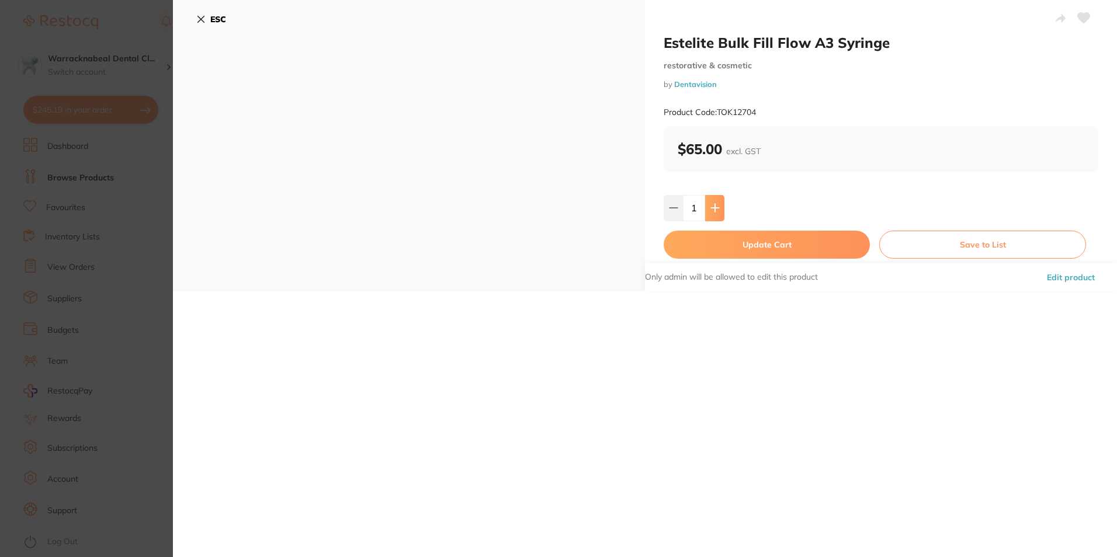
click at [714, 205] on icon at bounding box center [715, 209] width 8 height 8
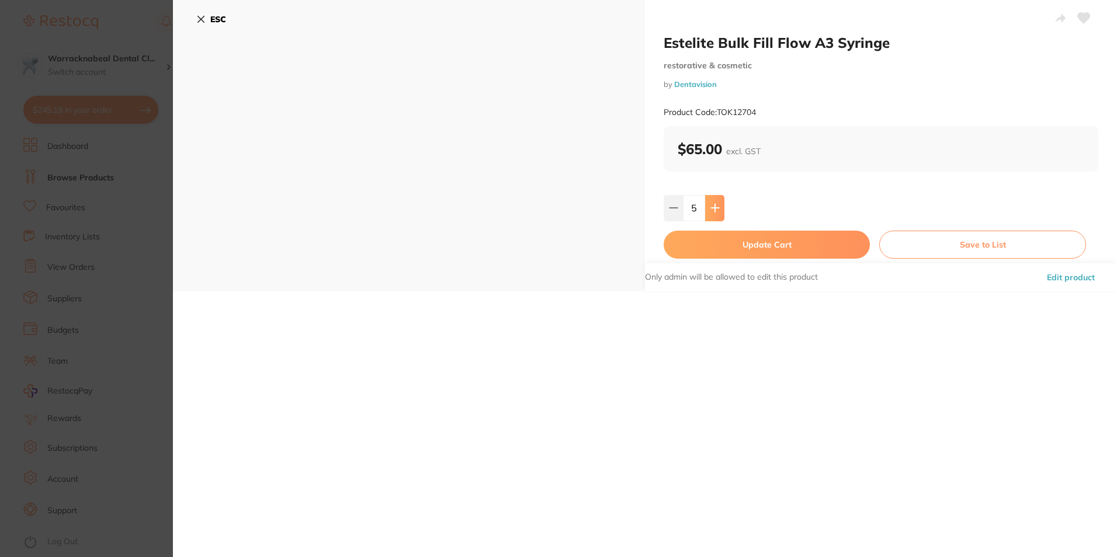
type input "6"
click at [737, 246] on button "Update Cart" at bounding box center [767, 245] width 206 height 28
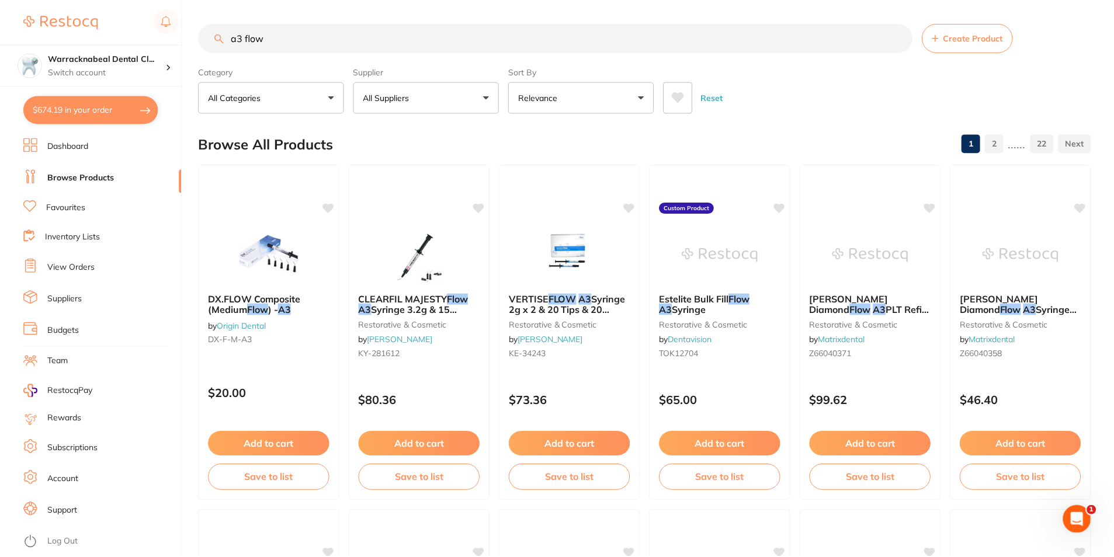
scroll to position [8, 0]
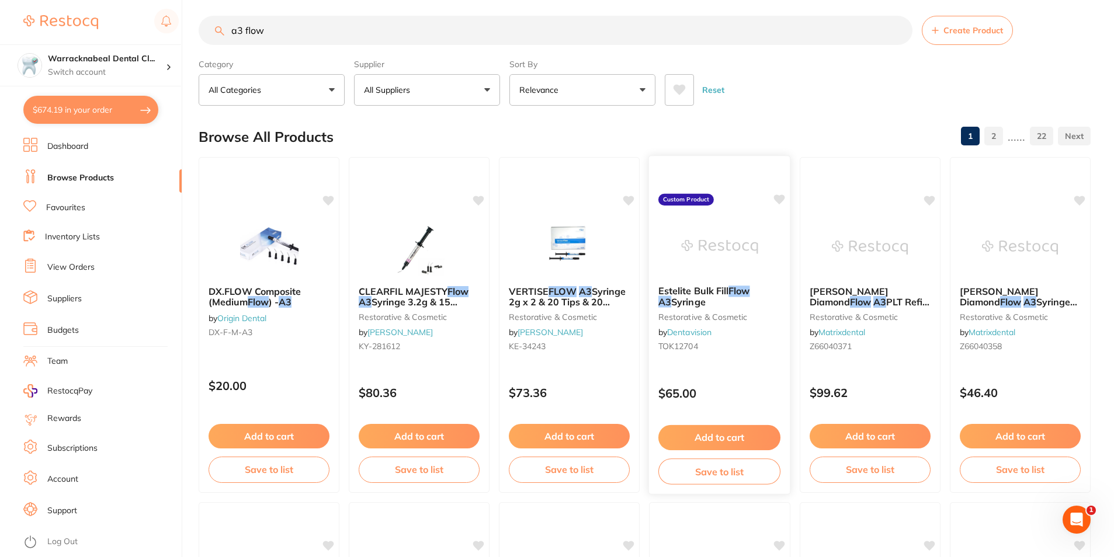
click at [779, 195] on icon at bounding box center [780, 200] width 12 height 12
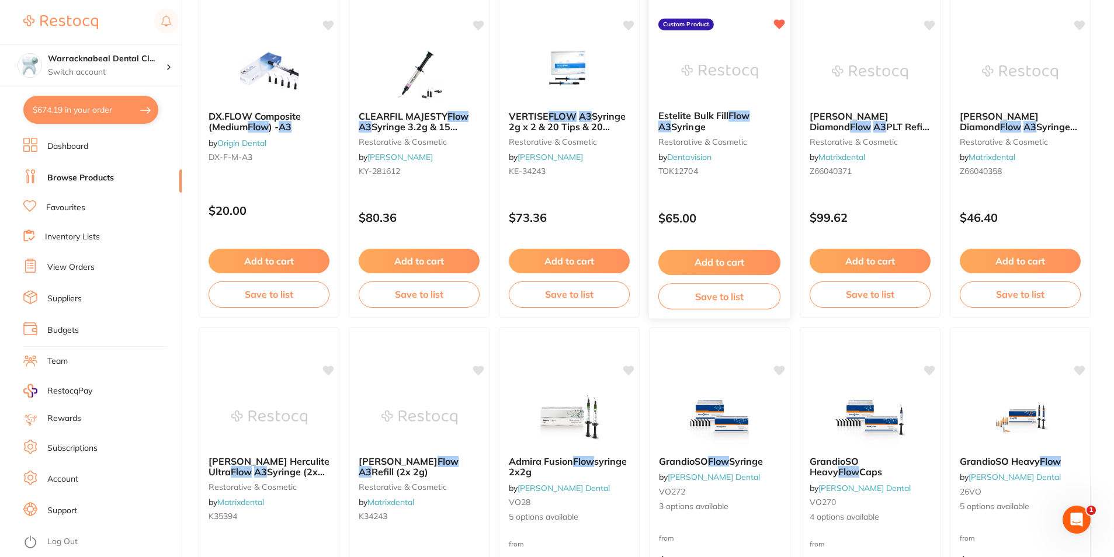
scroll to position [0, 0]
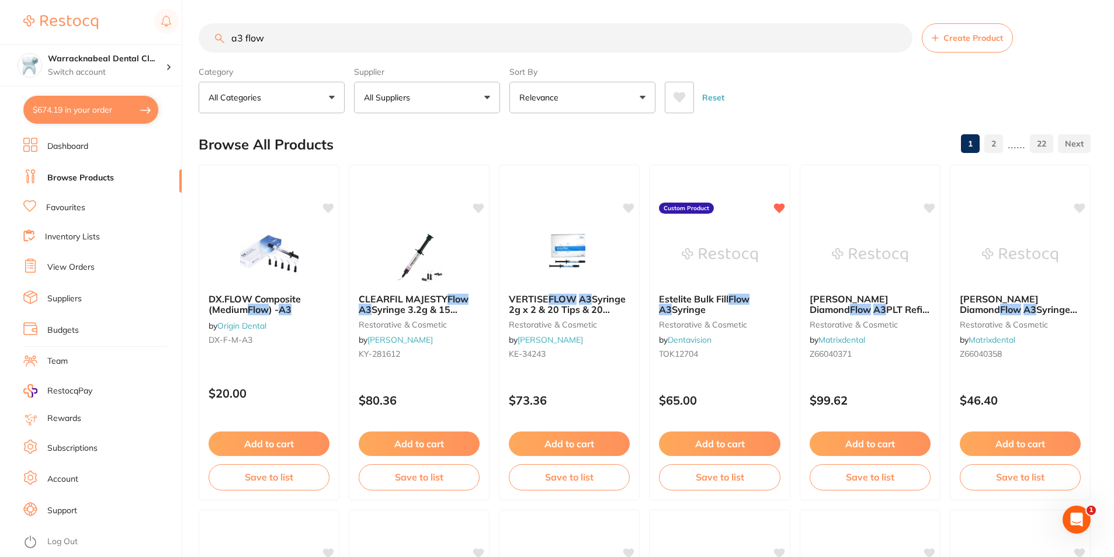
click at [103, 266] on li "View Orders" at bounding box center [102, 268] width 158 height 18
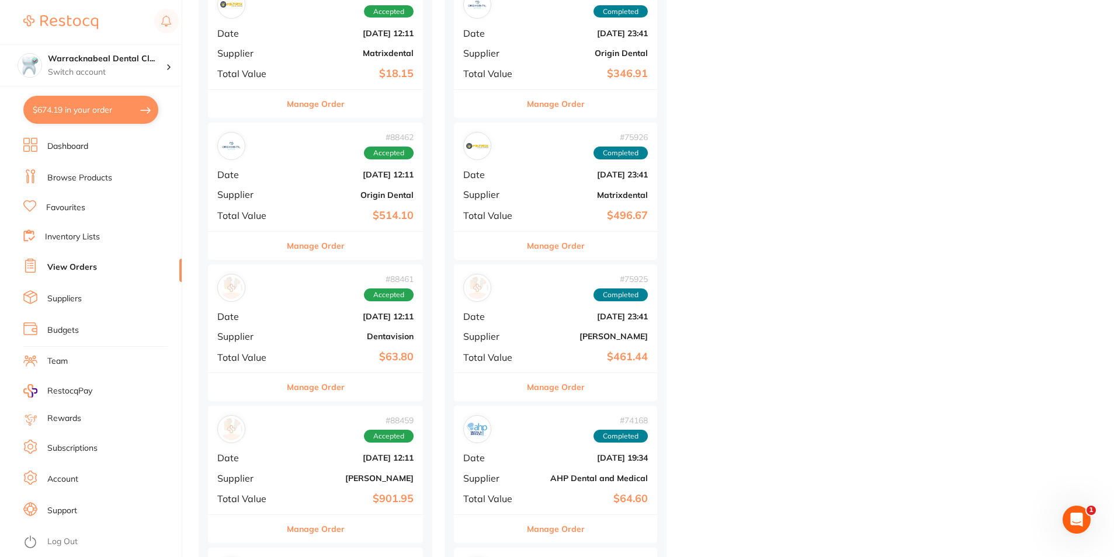
scroll to position [467, 0]
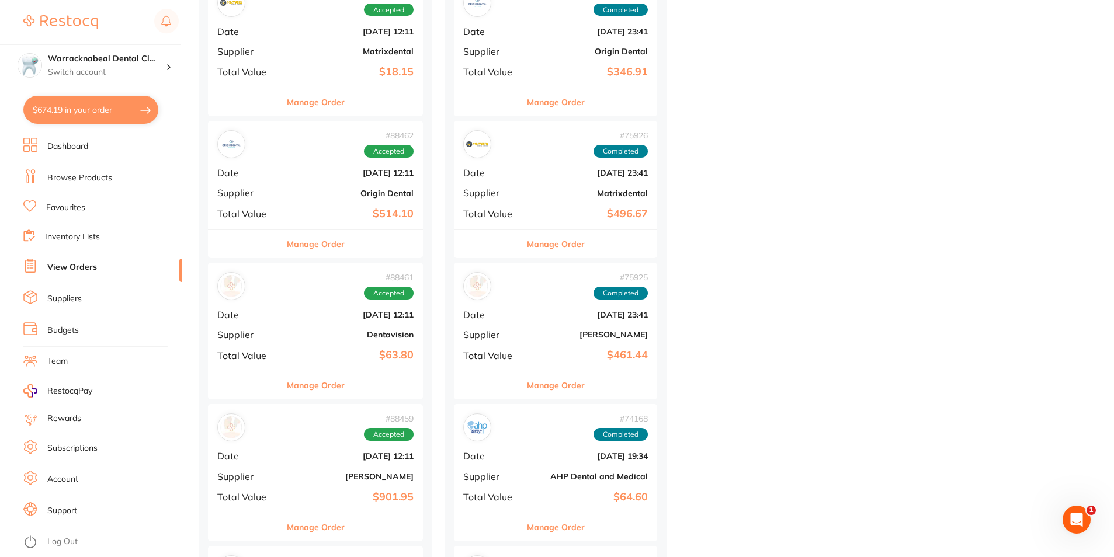
click at [323, 384] on button "Manage Order" at bounding box center [316, 386] width 58 height 28
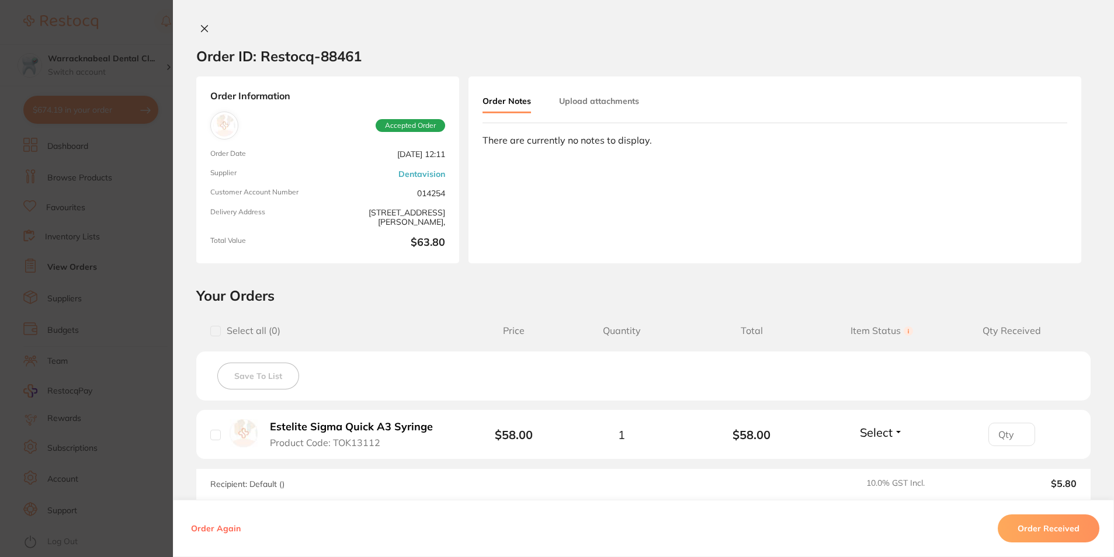
click at [205, 27] on icon at bounding box center [204, 28] width 9 height 9
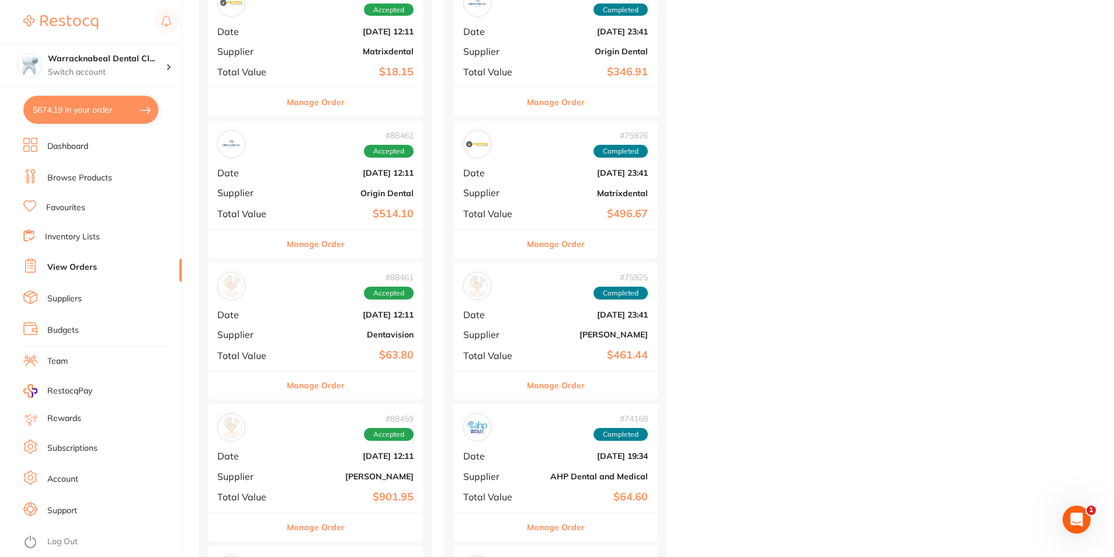
scroll to position [234, 0]
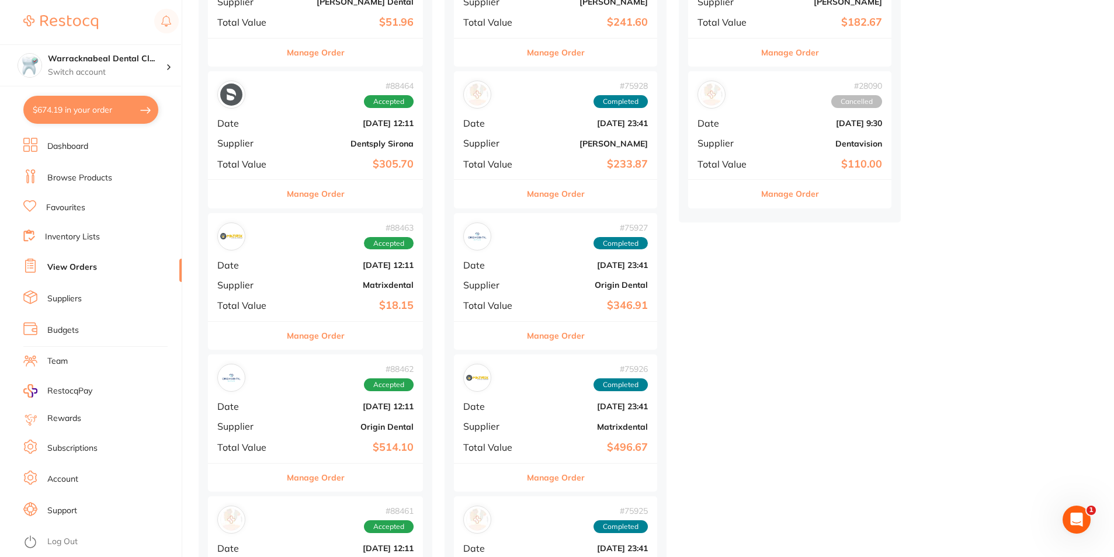
click at [111, 176] on link "Browse Products" at bounding box center [79, 178] width 65 height 12
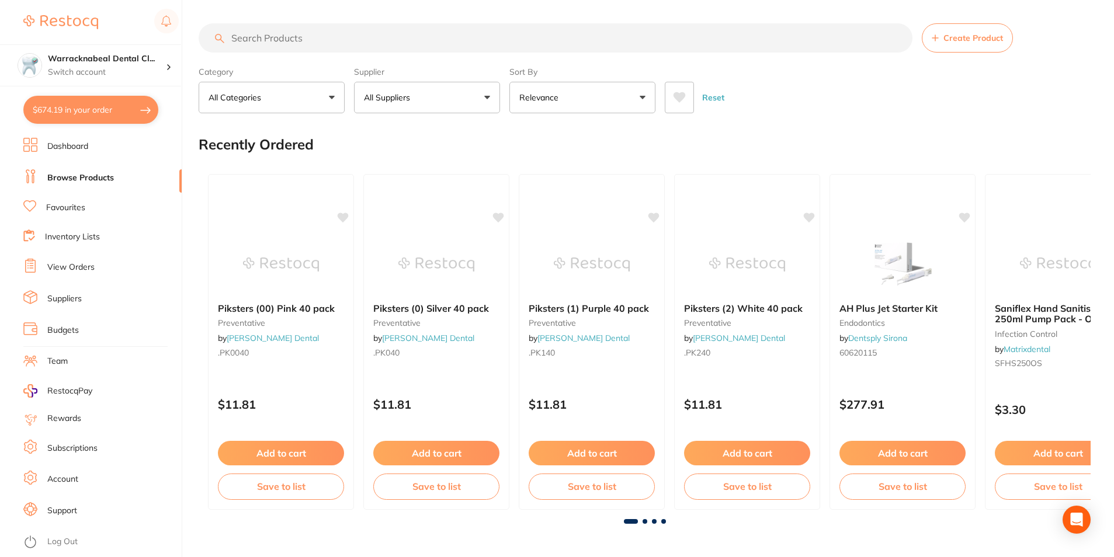
click at [287, 39] on input "search" at bounding box center [556, 37] width 714 height 29
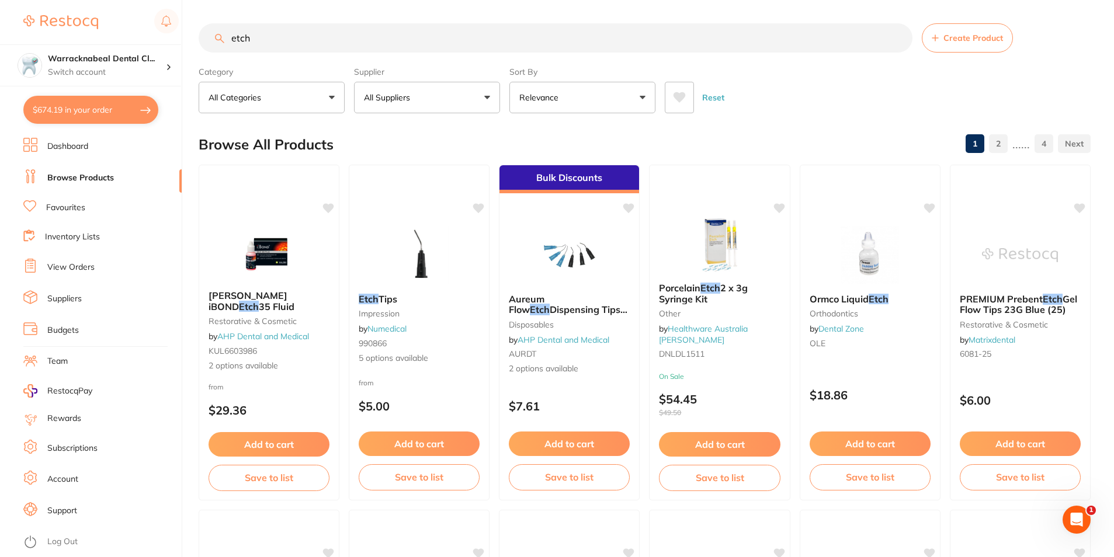
click at [345, 29] on input "etch" at bounding box center [556, 37] width 714 height 29
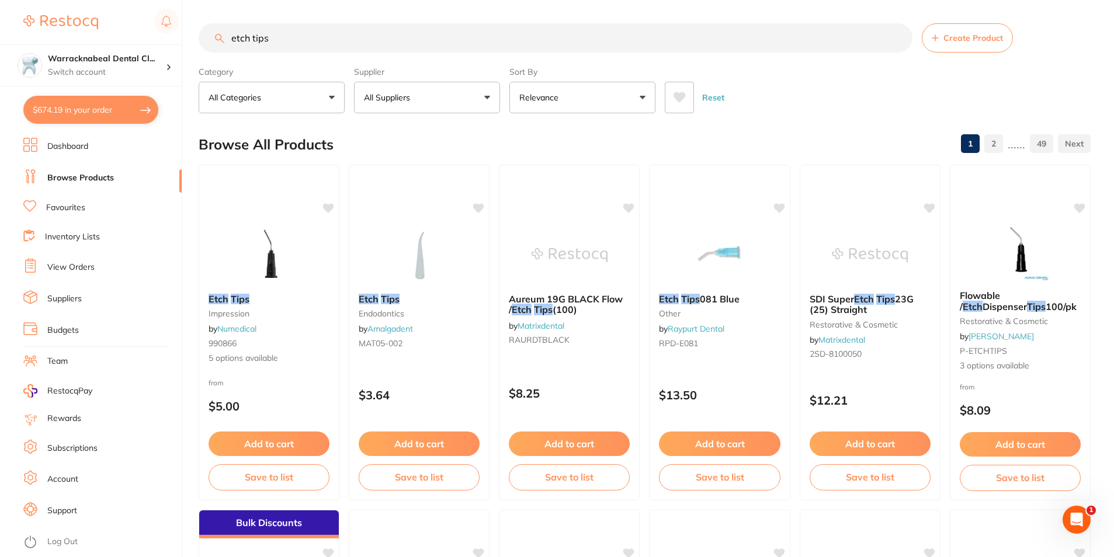
type input "etch tips"
click at [649, 105] on button "Relevance" at bounding box center [583, 98] width 146 height 32
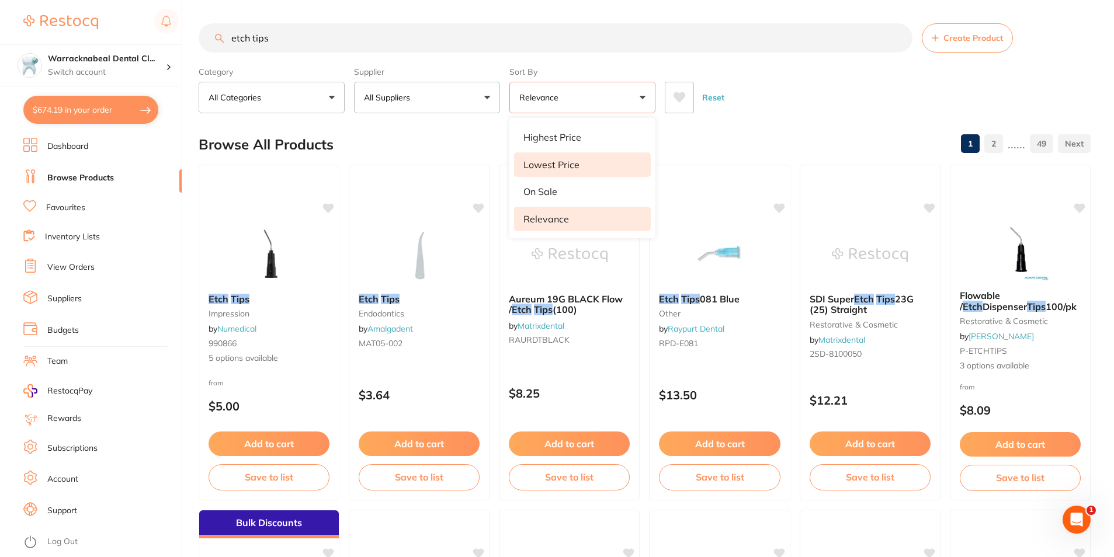
click at [567, 161] on p "Lowest Price" at bounding box center [552, 165] width 56 height 11
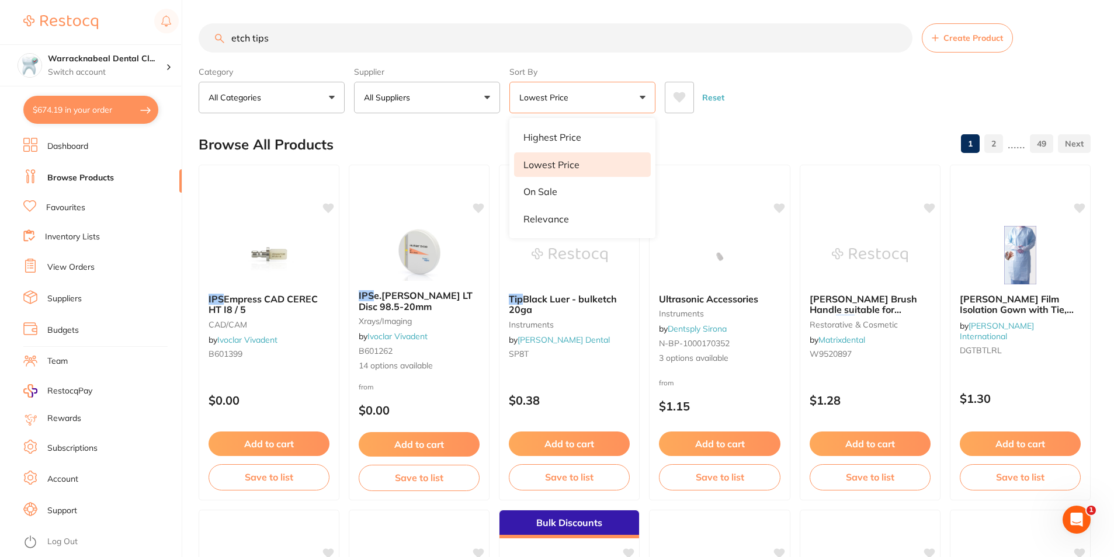
click at [750, 109] on div "Reset" at bounding box center [873, 92] width 417 height 41
click at [398, 103] on p "All Suppliers" at bounding box center [389, 98] width 51 height 12
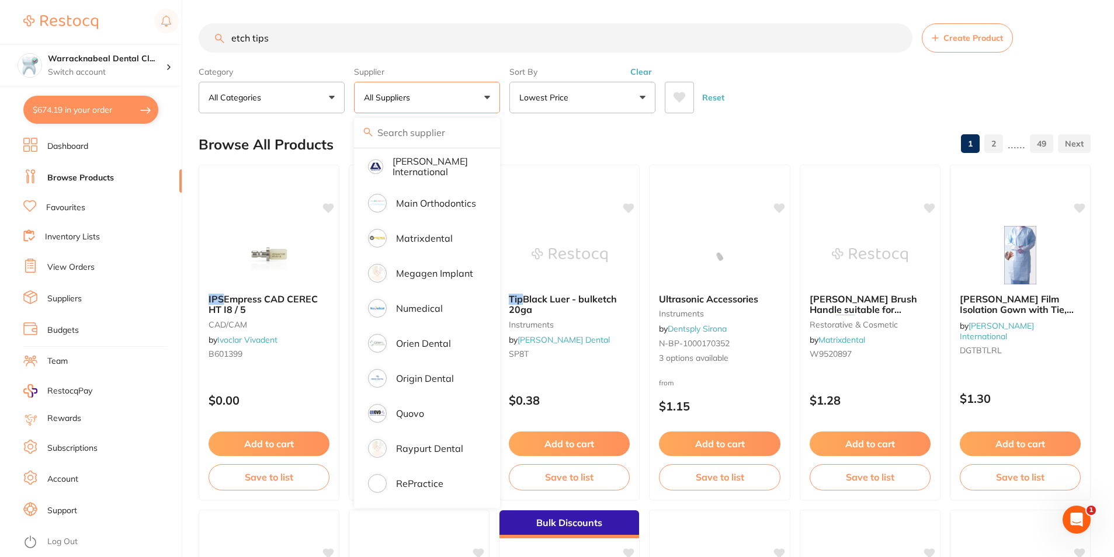
scroll to position [701, 0]
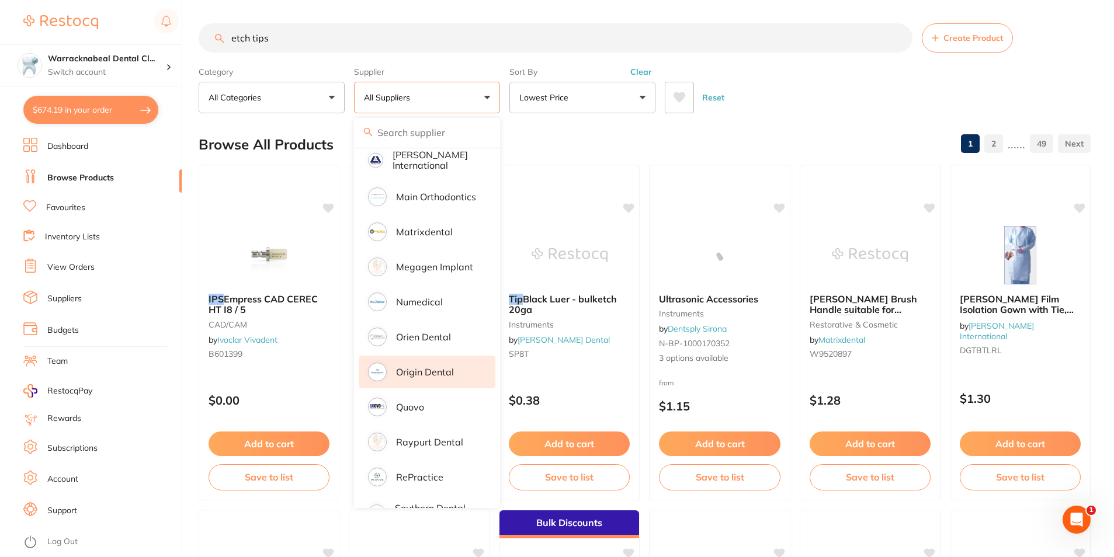
click at [427, 367] on p "Origin Dental" at bounding box center [425, 372] width 58 height 11
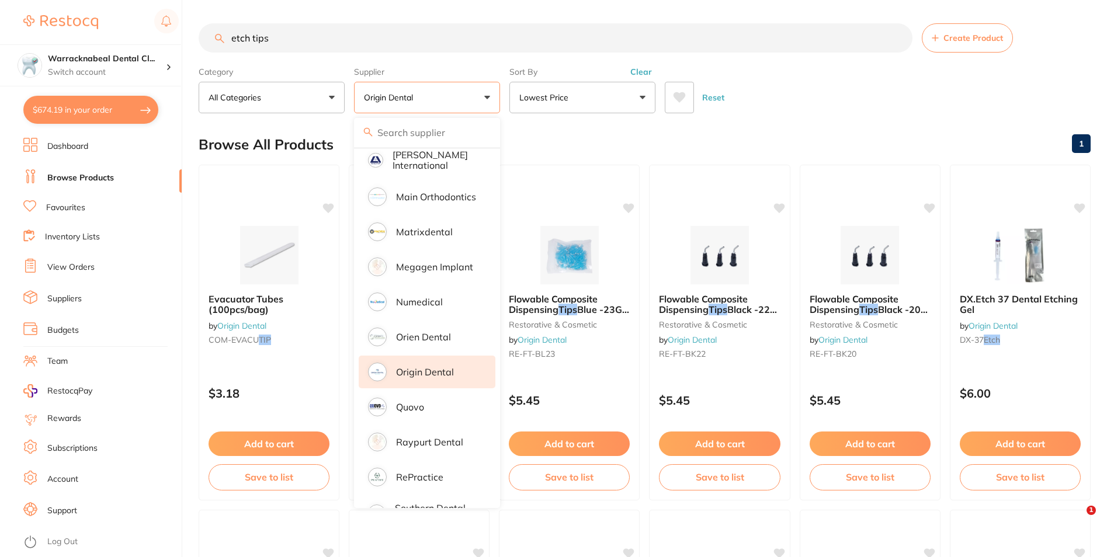
click at [798, 77] on div "Reset" at bounding box center [873, 92] width 417 height 41
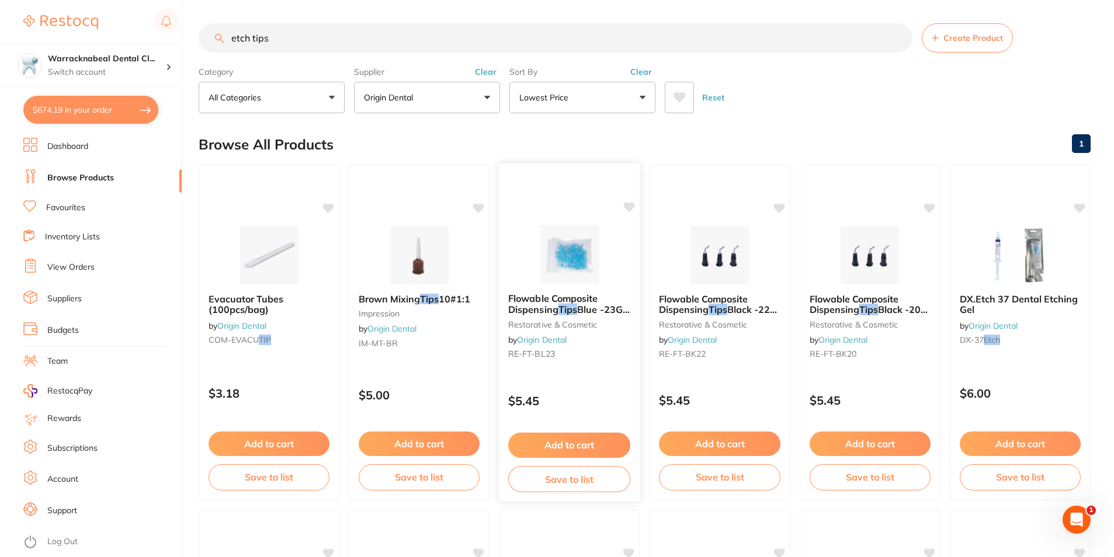
click at [565, 443] on button "Add to cart" at bounding box center [569, 445] width 122 height 25
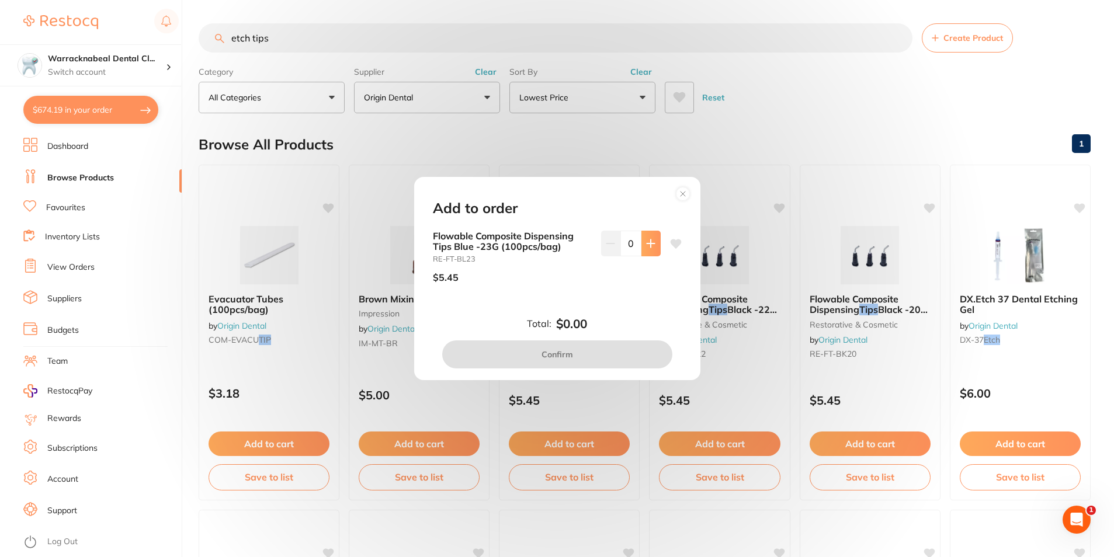
click at [649, 246] on icon at bounding box center [650, 243] width 9 height 9
type input "2"
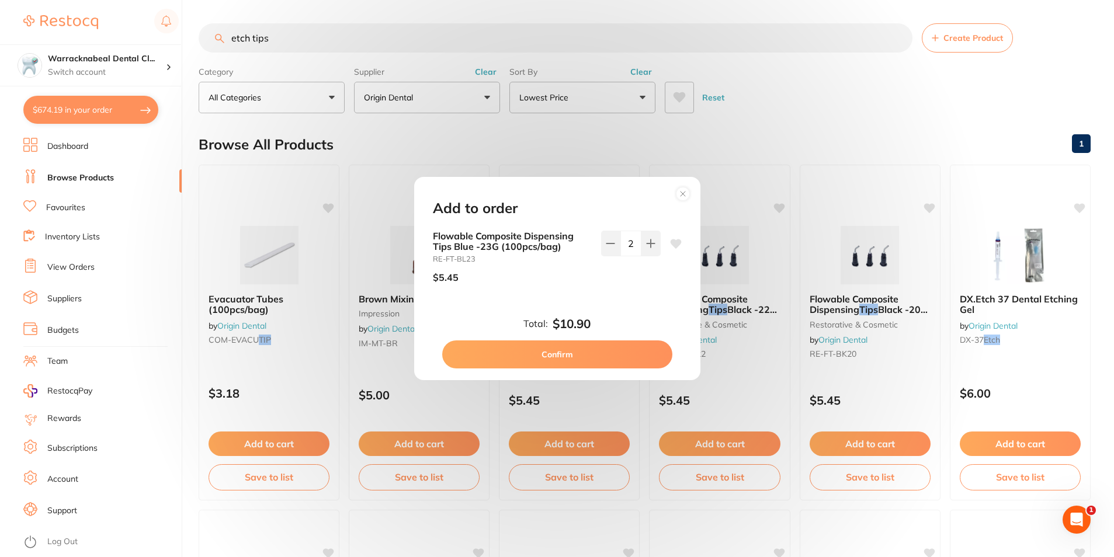
click at [600, 358] on button "Confirm" at bounding box center [557, 355] width 230 height 28
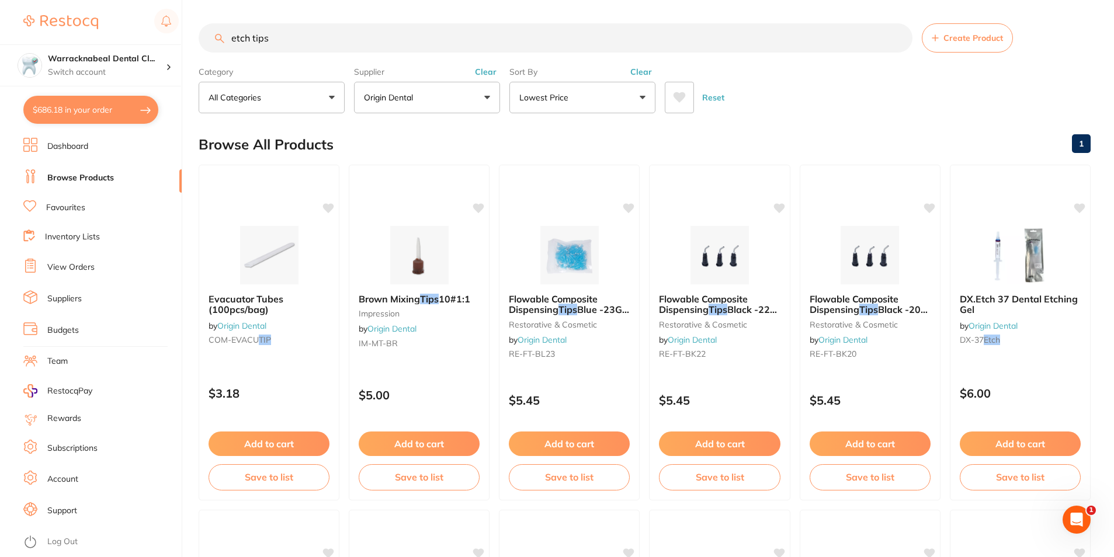
click at [289, 47] on input "etch tips" at bounding box center [556, 37] width 714 height 29
type input "etch"
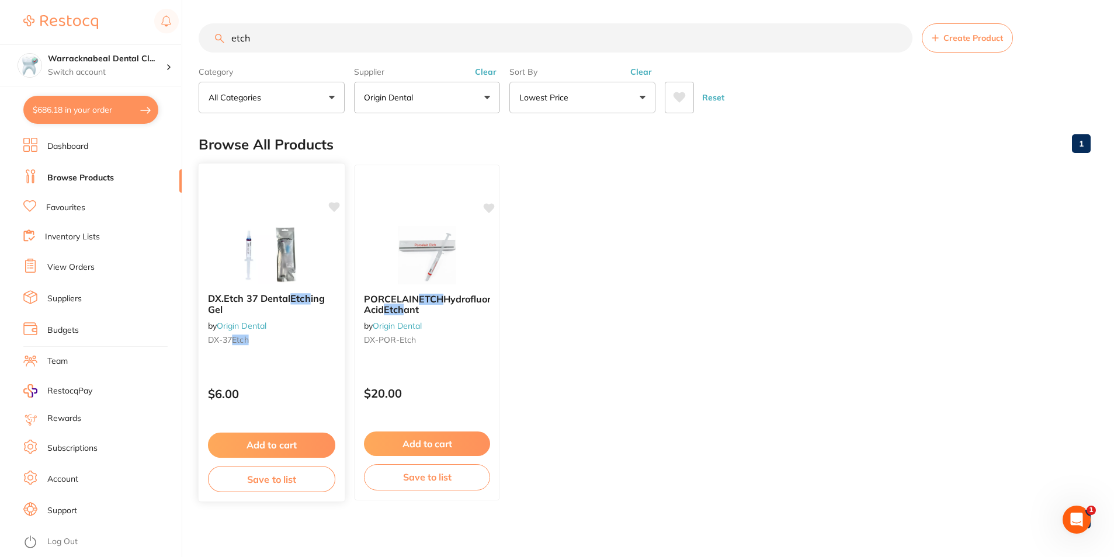
click at [244, 440] on button "Add to cart" at bounding box center [271, 445] width 127 height 25
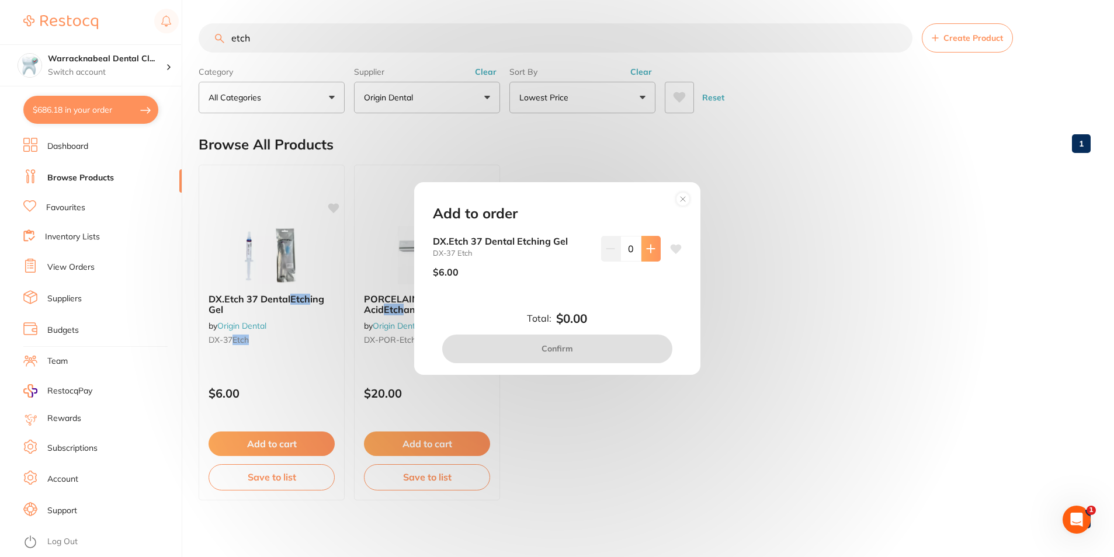
click at [651, 254] on button at bounding box center [651, 249] width 19 height 26
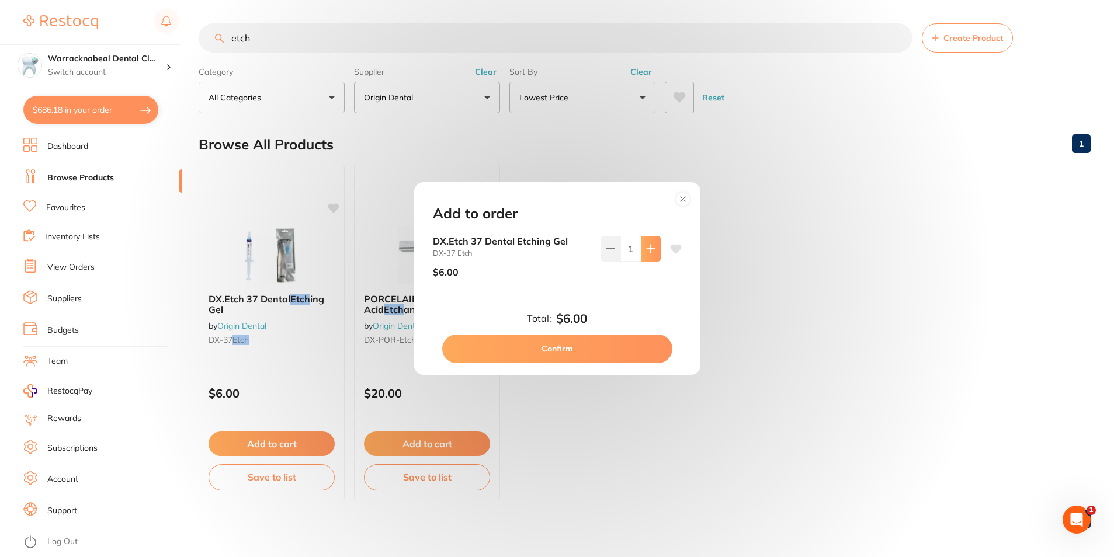
click at [651, 254] on button at bounding box center [651, 249] width 19 height 26
type input "5"
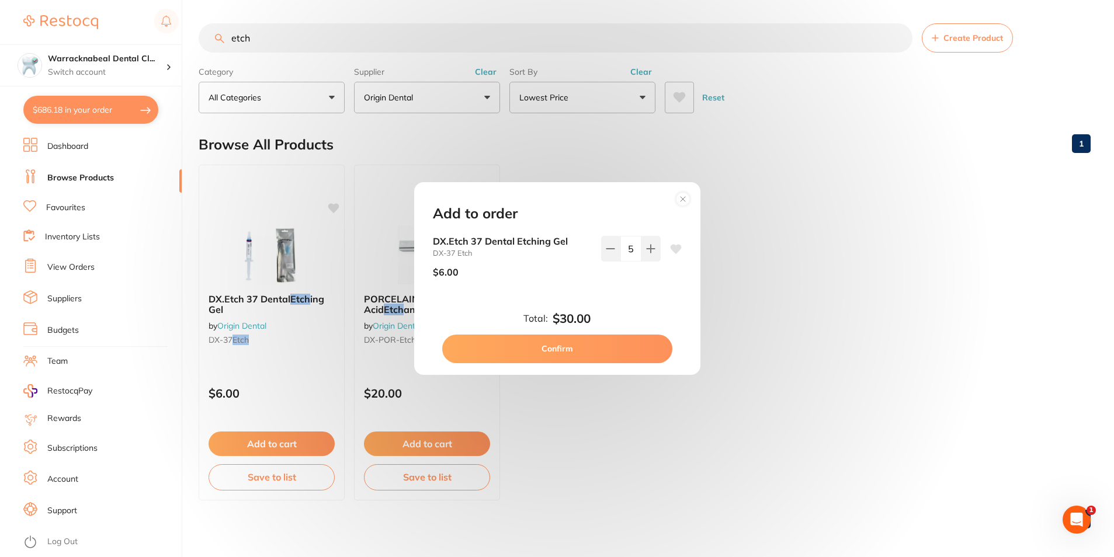
click at [600, 347] on button "Confirm" at bounding box center [557, 349] width 230 height 28
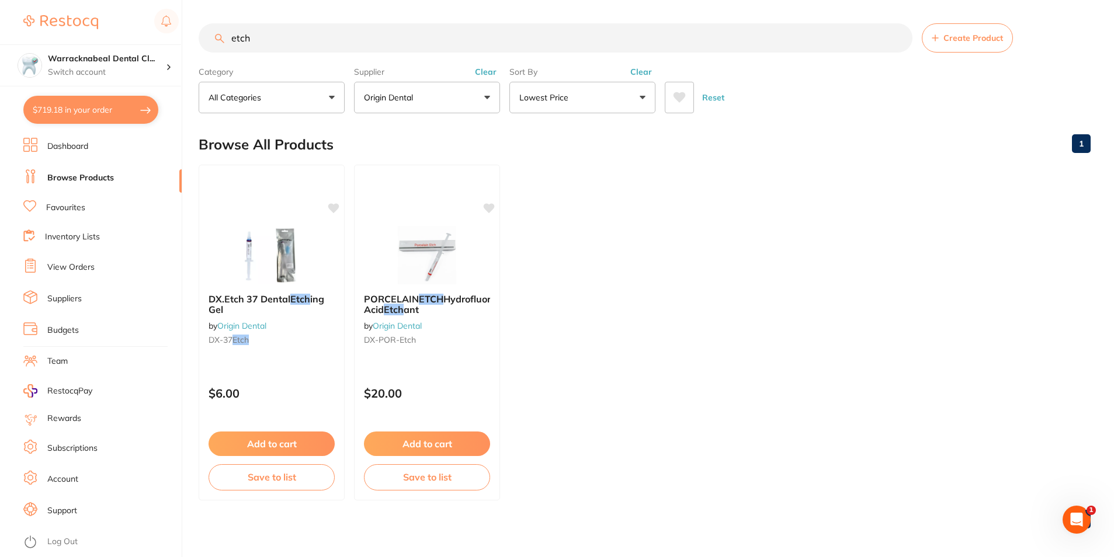
drag, startPoint x: 338, startPoint y: 36, endPoint x: 106, endPoint y: 34, distance: 232.0
click at [106, 34] on div "$719.18 Warracknabeal Dental Cl... Switch account Warracknabeal Dental Clinic $…" at bounding box center [557, 278] width 1114 height 557
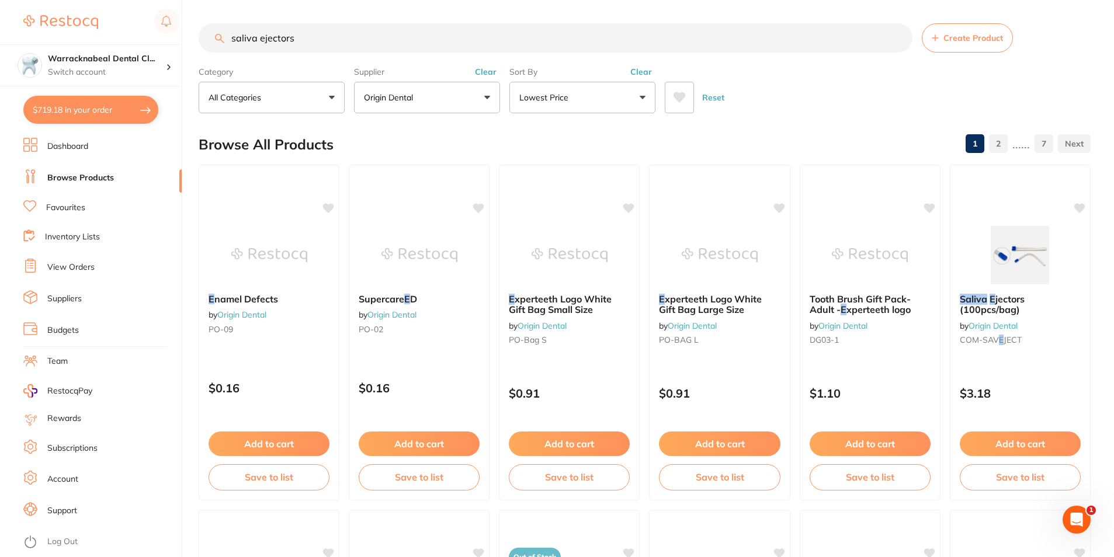
type input "saliva ejectors"
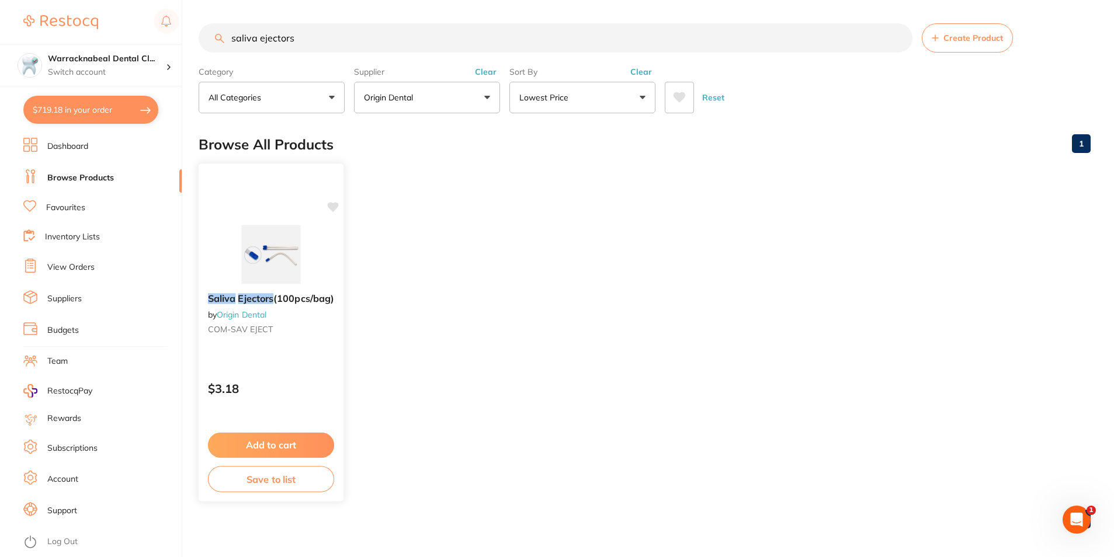
click at [280, 441] on button "Add to cart" at bounding box center [271, 445] width 126 height 25
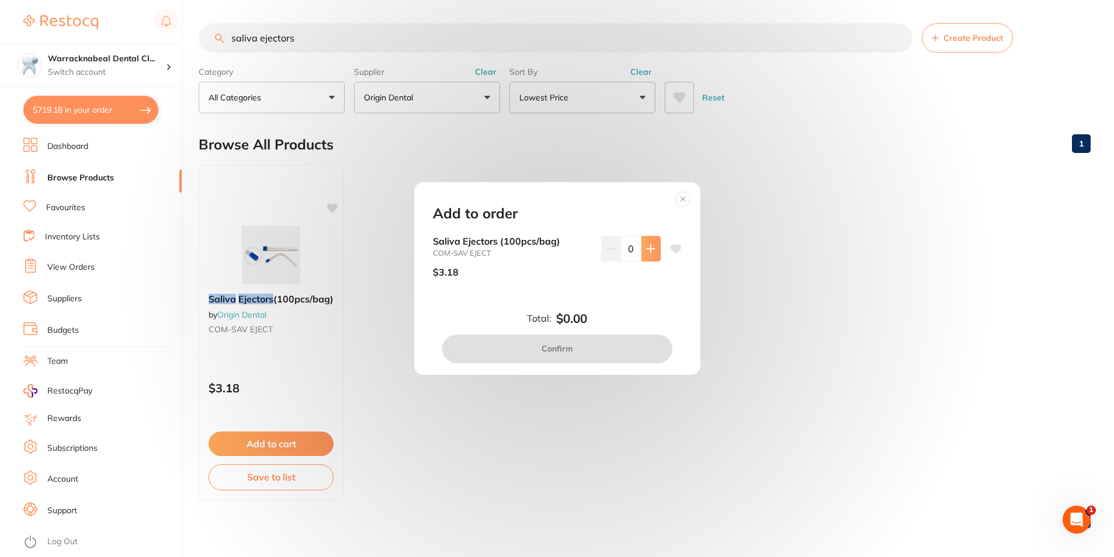
click at [649, 253] on icon at bounding box center [650, 248] width 9 height 9
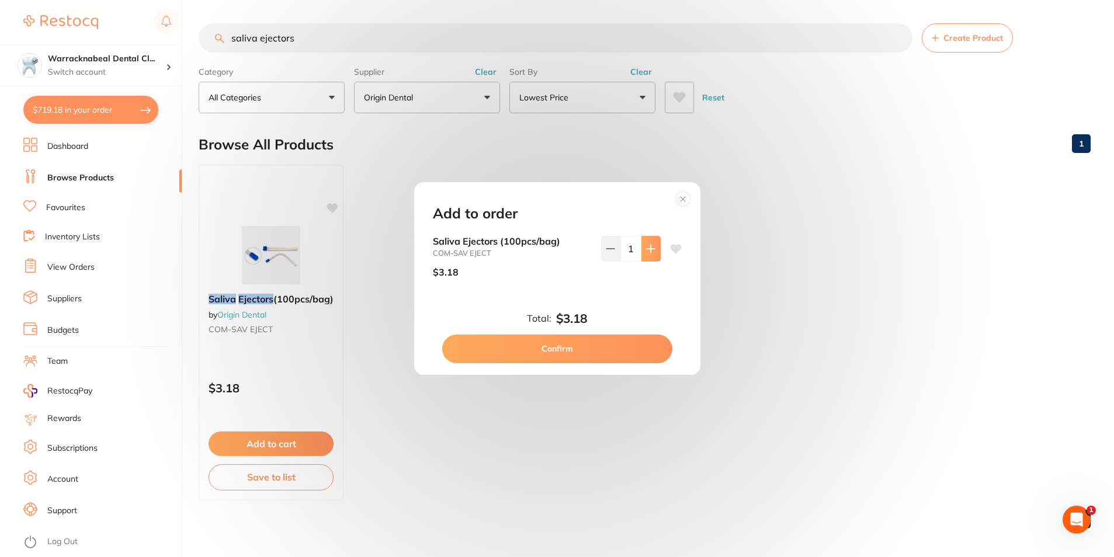
click at [649, 253] on icon at bounding box center [650, 248] width 9 height 9
type input "3"
click at [588, 347] on button "Confirm" at bounding box center [557, 349] width 230 height 28
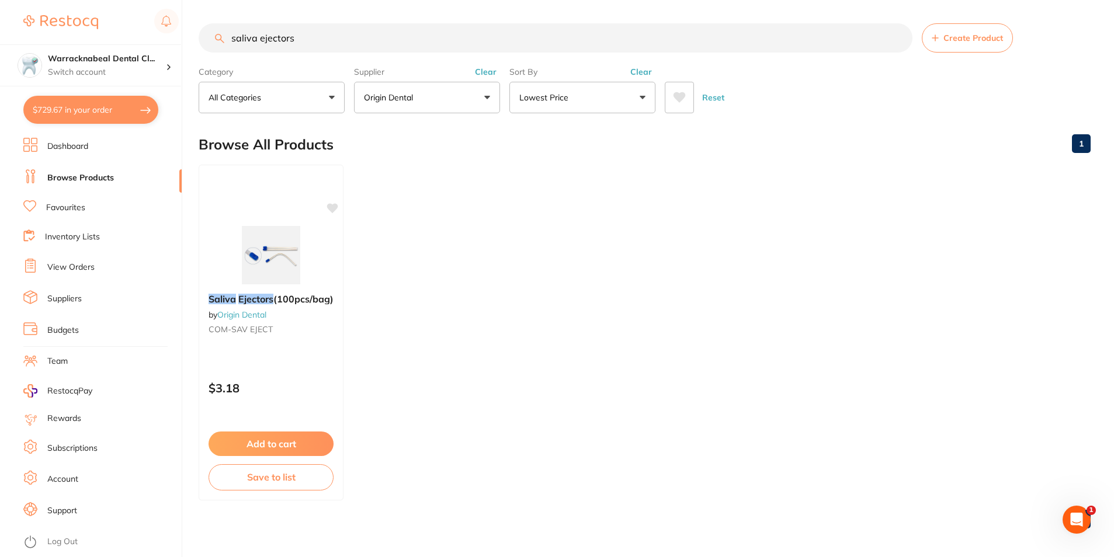
drag, startPoint x: 344, startPoint y: 41, endPoint x: 120, endPoint y: 16, distance: 225.8
click at [120, 16] on div "$729.67 Warracknabeal Dental Cl... Switch account Warracknabeal Dental Clinic $…" at bounding box center [557, 278] width 1114 height 557
type input "small gloves"
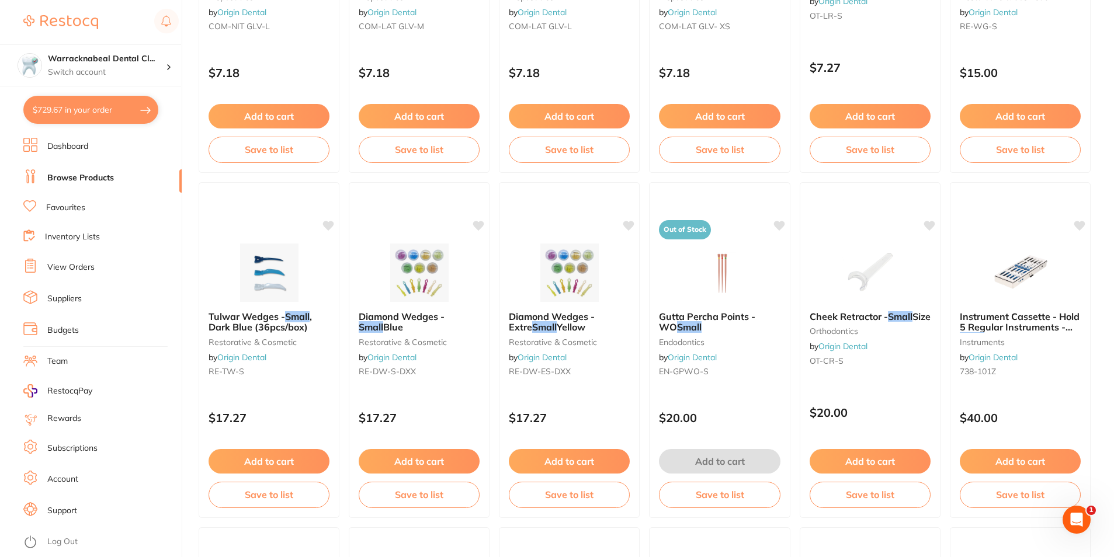
scroll to position [509, 0]
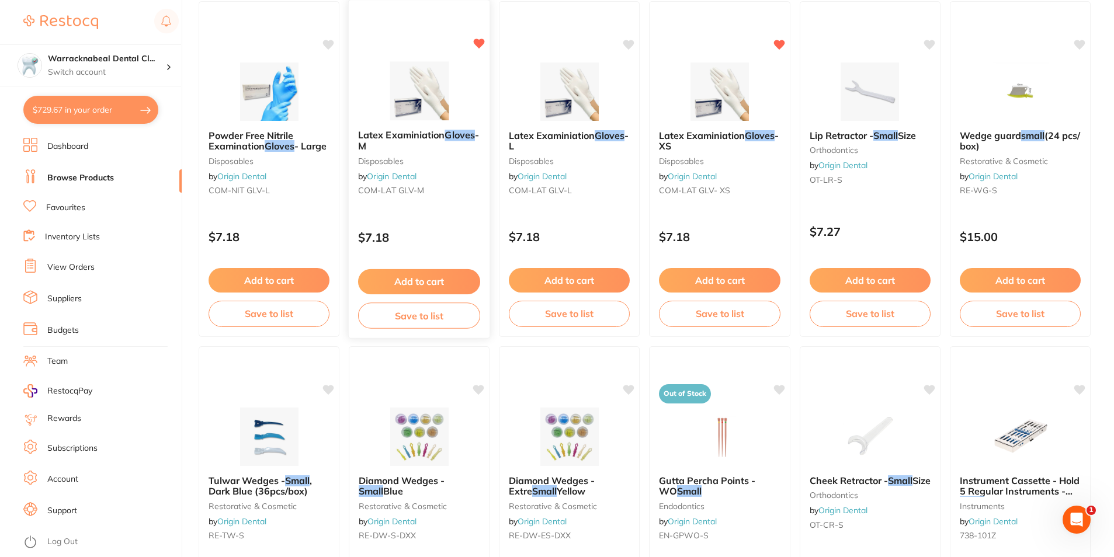
click at [425, 278] on button "Add to cart" at bounding box center [419, 281] width 122 height 25
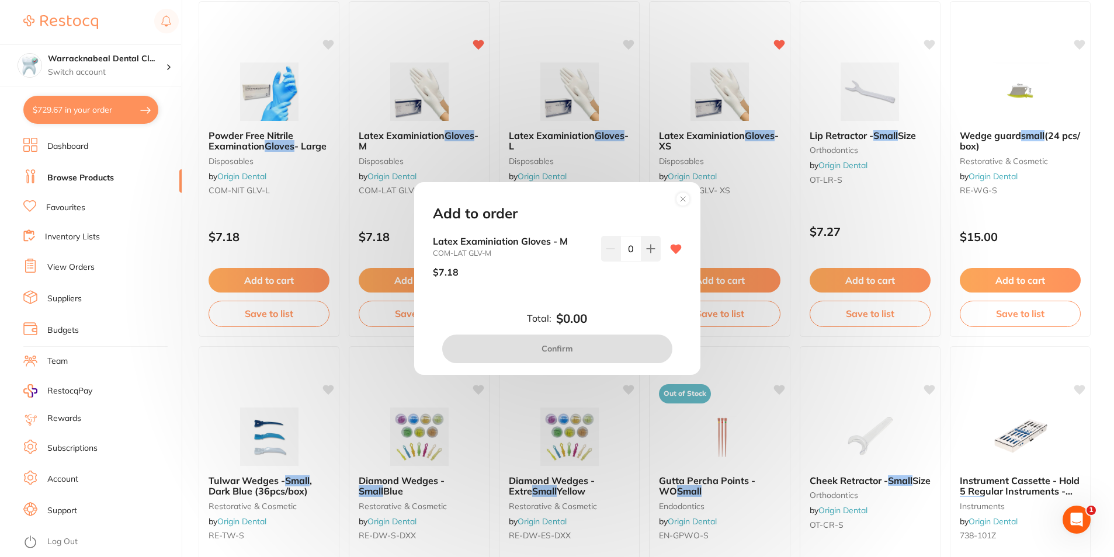
scroll to position [0, 0]
click at [654, 252] on button at bounding box center [651, 249] width 19 height 26
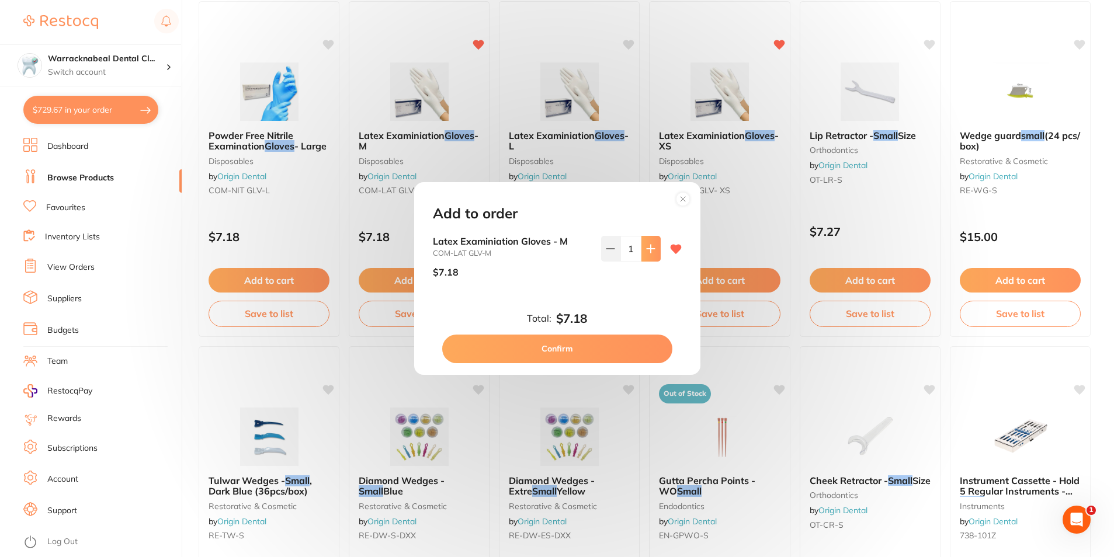
click at [650, 243] on button at bounding box center [651, 249] width 19 height 26
type input "5"
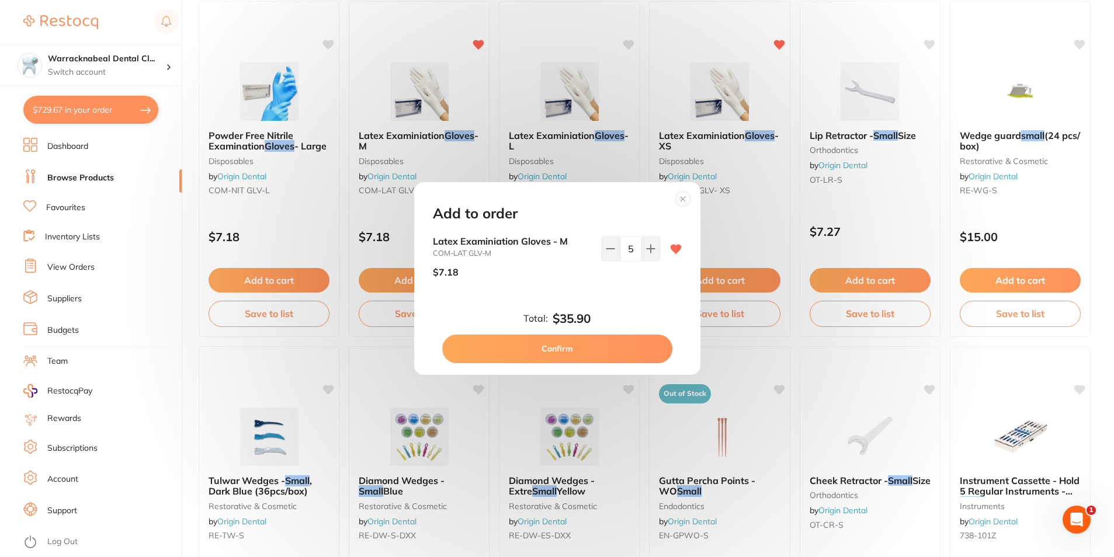
click at [682, 202] on circle at bounding box center [682, 199] width 13 height 13
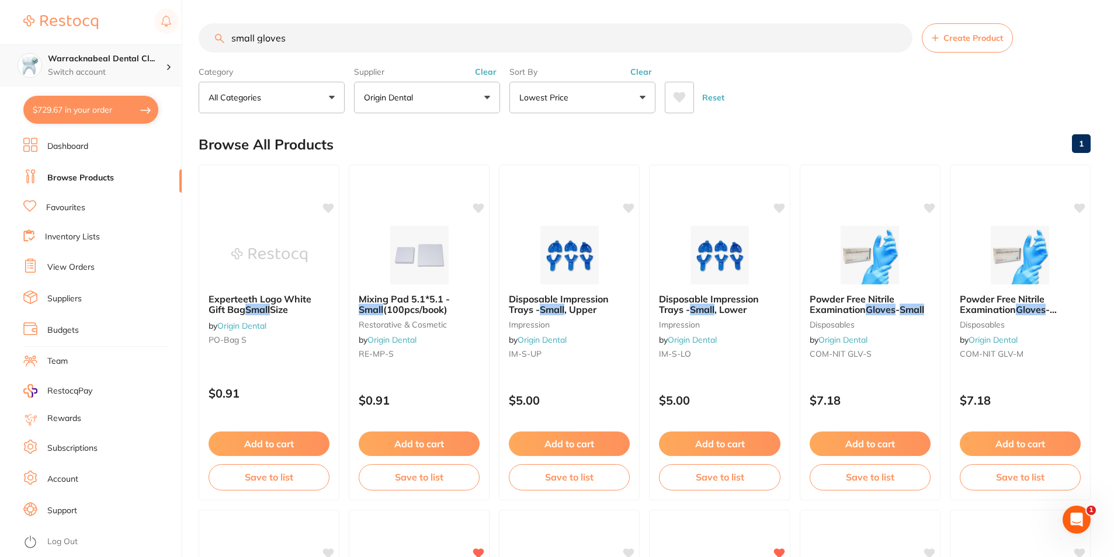
scroll to position [1, 0]
drag, startPoint x: 325, startPoint y: 44, endPoint x: 148, endPoint y: 57, distance: 177.5
click at [148, 57] on div "$729.67 Warracknabeal Dental Cl... Switch account Warracknabeal Dental Clinic $…" at bounding box center [557, 278] width 1114 height 557
type input "monojet"
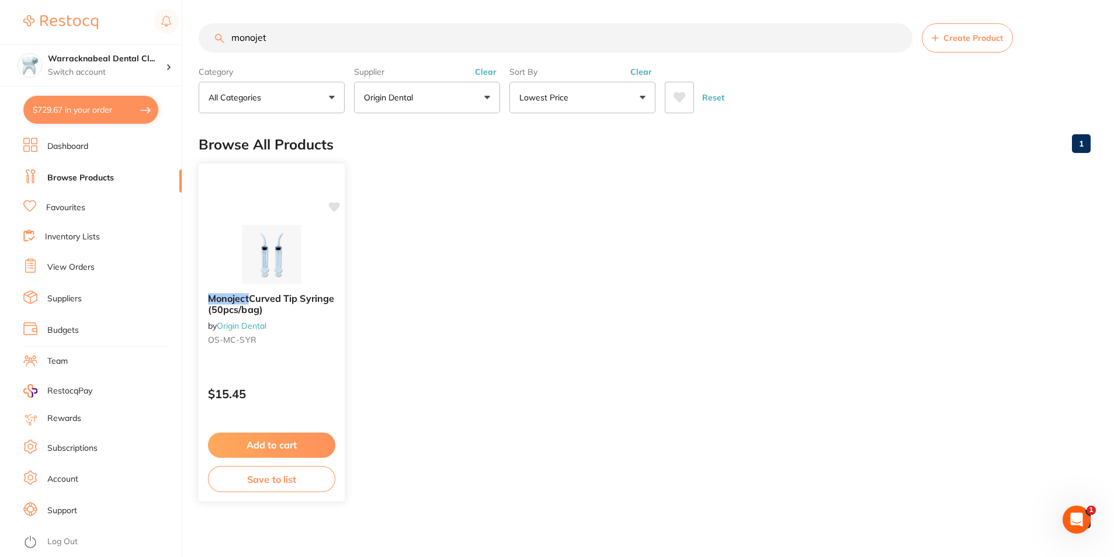
scroll to position [0, 0]
click at [308, 448] on button "Add to cart" at bounding box center [271, 445] width 127 height 25
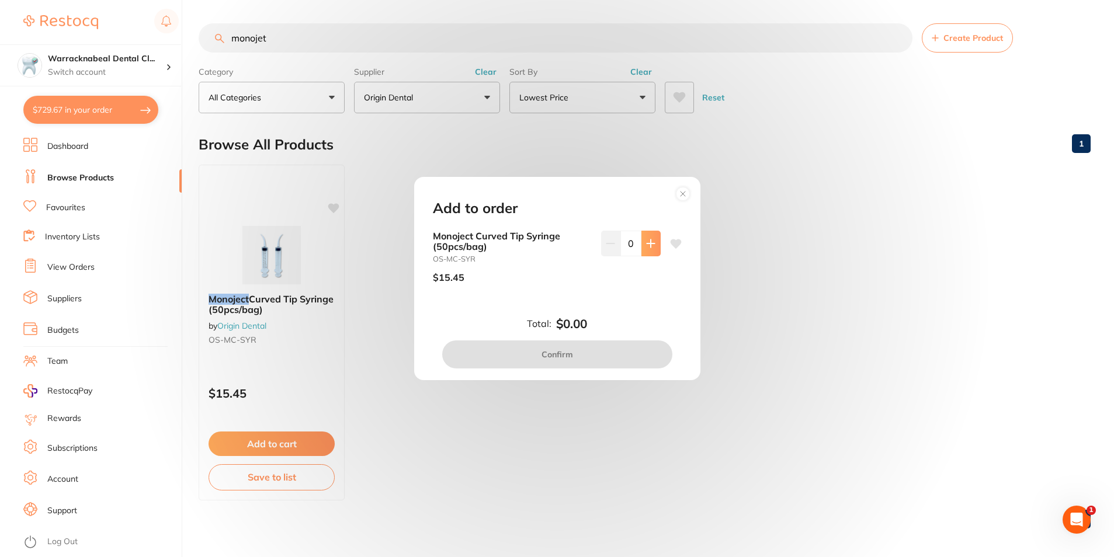
click at [657, 242] on button at bounding box center [651, 244] width 19 height 26
type input "1"
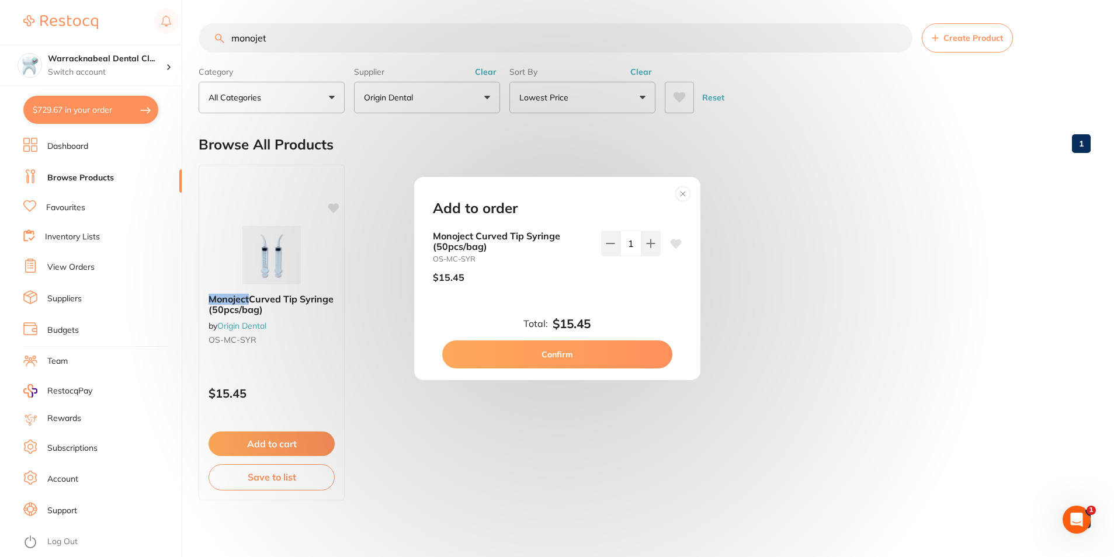
click at [560, 355] on button "Confirm" at bounding box center [557, 355] width 230 height 28
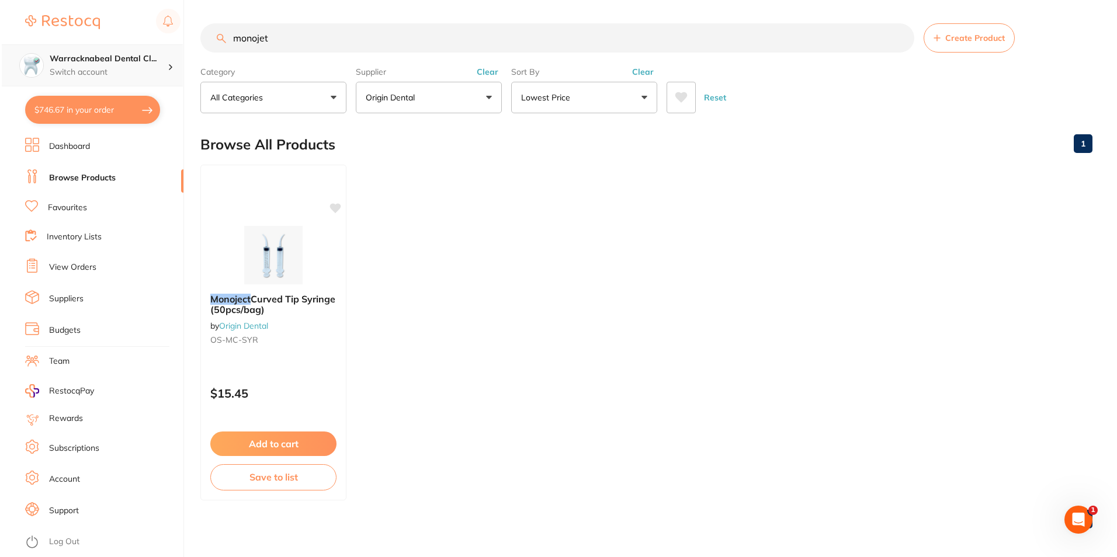
scroll to position [1, 0]
drag, startPoint x: 332, startPoint y: 50, endPoint x: 168, endPoint y: 63, distance: 165.3
click at [168, 63] on div "$746.67 Warracknabeal Dental Cl... Switch account Warracknabeal Dental Clinic $…" at bounding box center [557, 278] width 1114 height 557
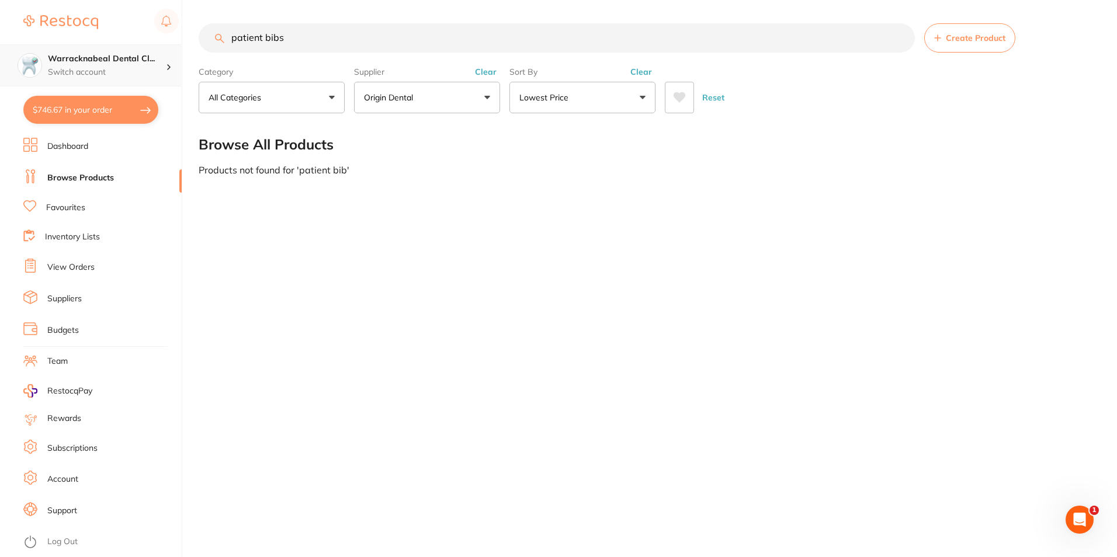
scroll to position [555, 0]
type input "p"
type input "bibs"
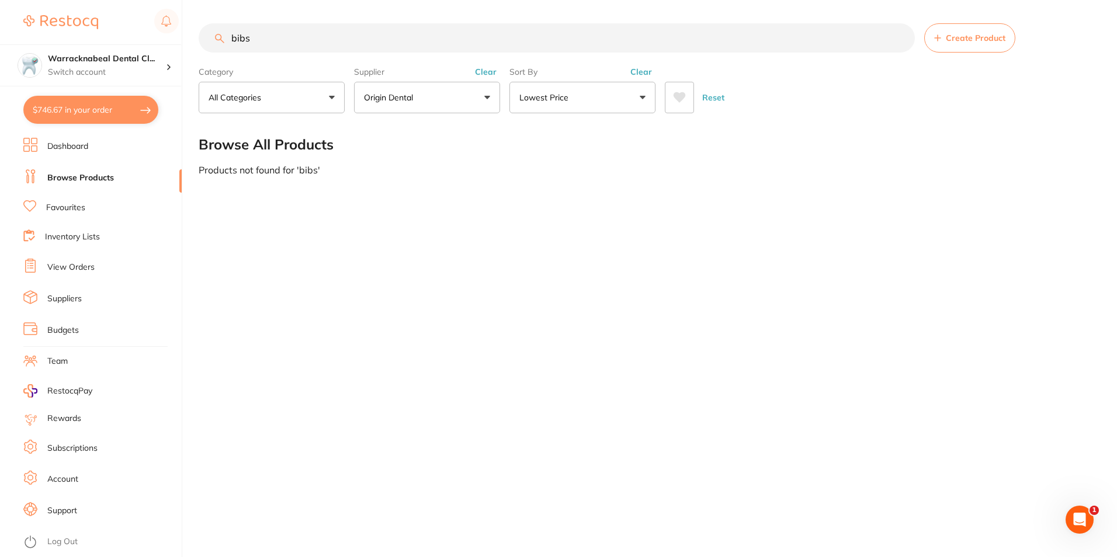
click at [408, 99] on p "Origin Dental" at bounding box center [391, 98] width 54 height 12
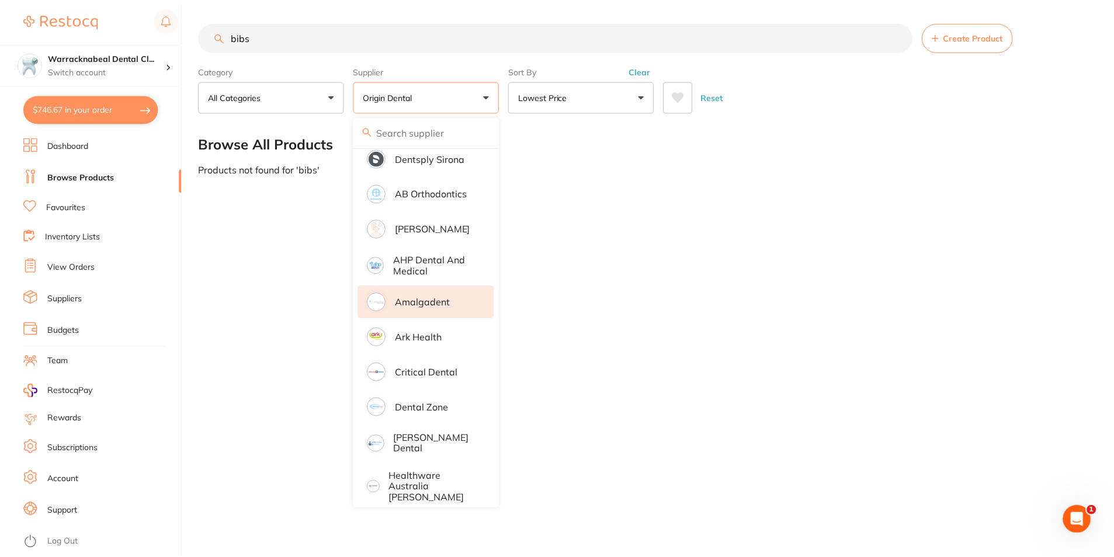
scroll to position [0, 0]
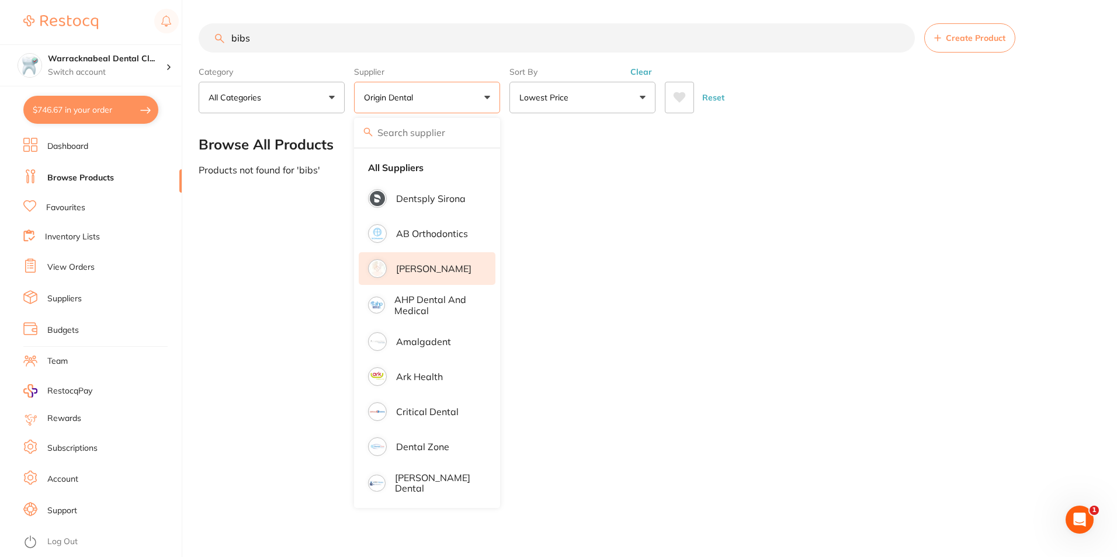
click at [433, 266] on p "[PERSON_NAME]" at bounding box center [433, 269] width 75 height 11
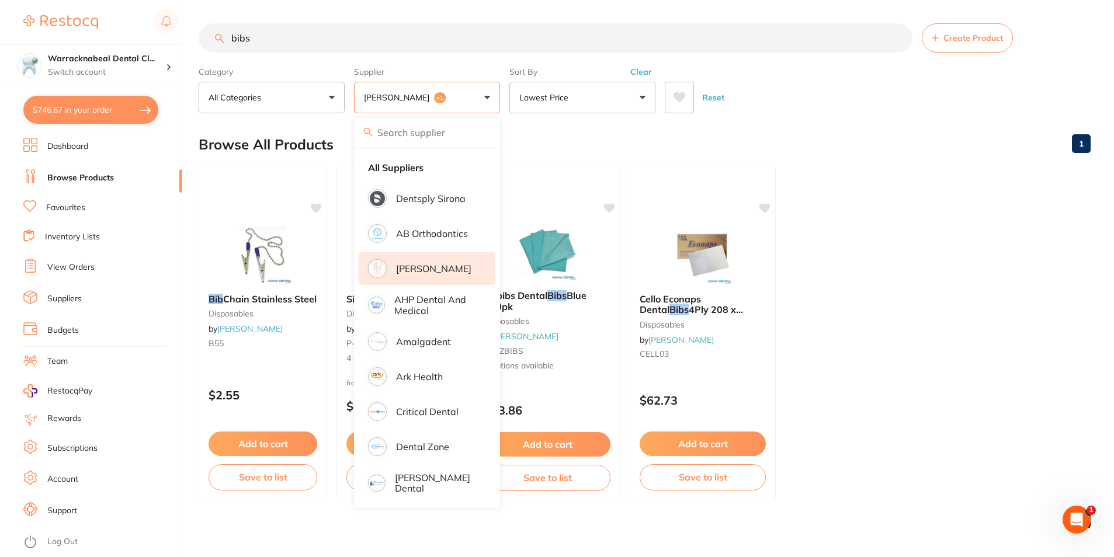
click at [898, 253] on ul "Bib Chain Stainless Steel disposables by [PERSON_NAME] B55 $2.55 Add to cart Sa…" at bounding box center [645, 333] width 892 height 336
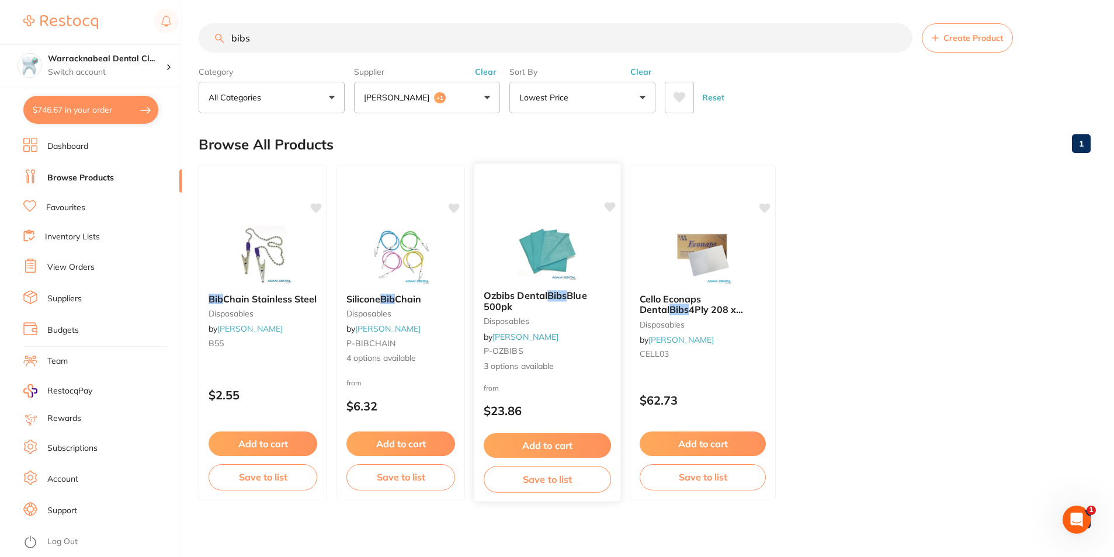
click at [545, 440] on button "Add to cart" at bounding box center [547, 446] width 127 height 25
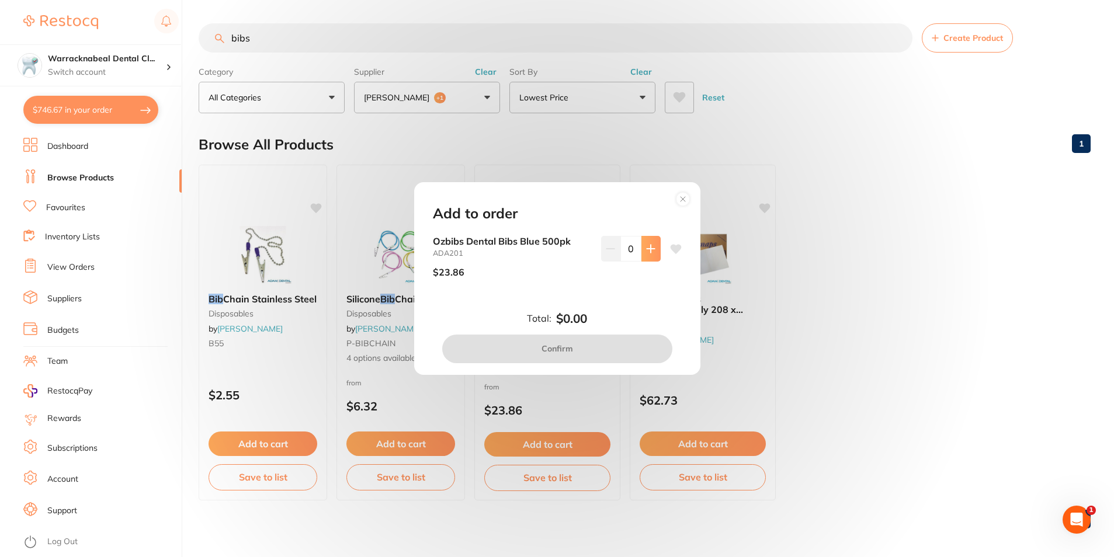
click at [643, 251] on button at bounding box center [651, 249] width 19 height 26
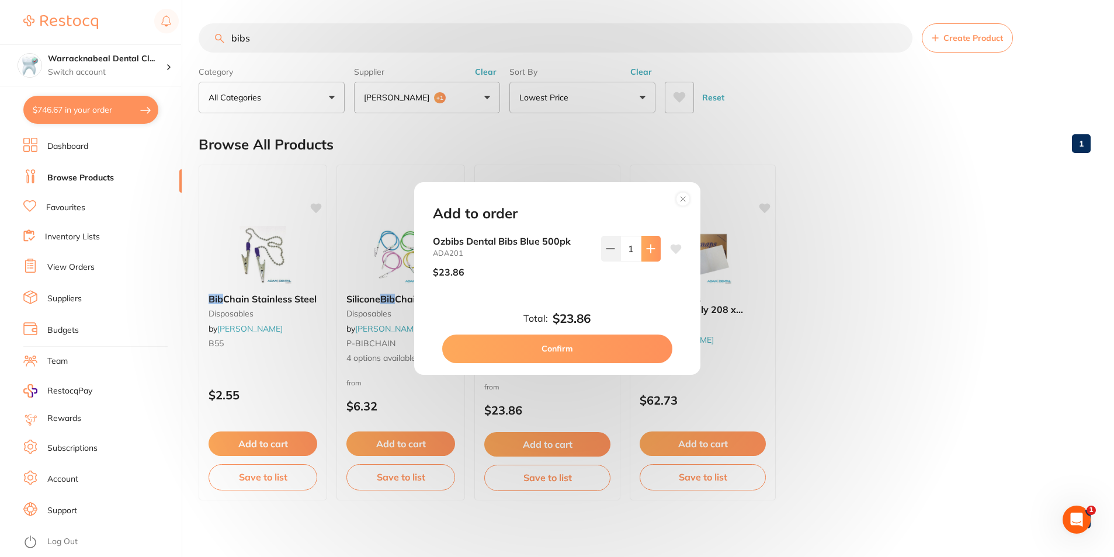
click at [643, 251] on button at bounding box center [651, 249] width 19 height 26
click at [606, 251] on icon at bounding box center [610, 248] width 9 height 9
type input "3"
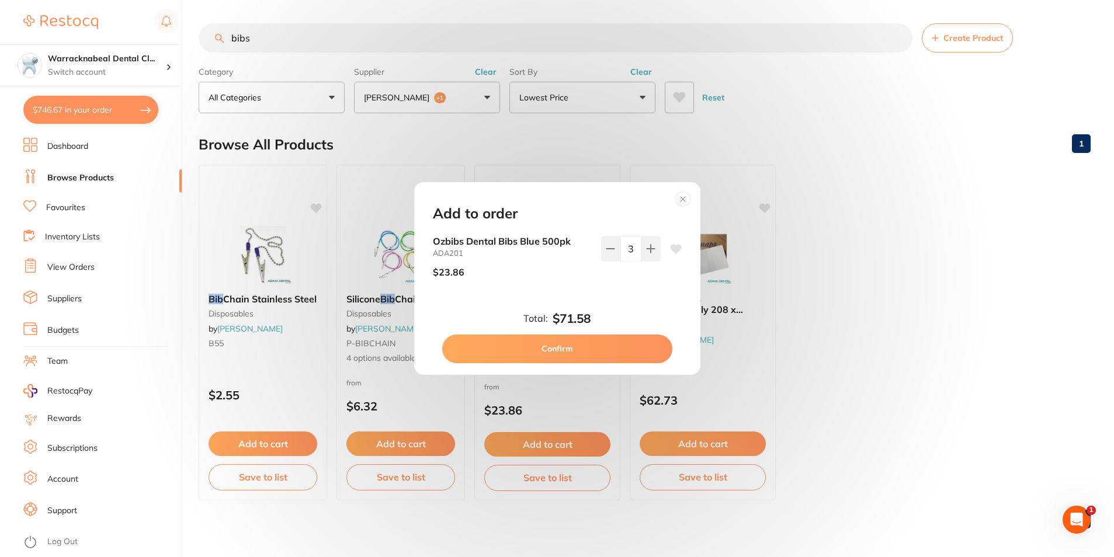
click at [576, 355] on button "Confirm" at bounding box center [557, 349] width 230 height 28
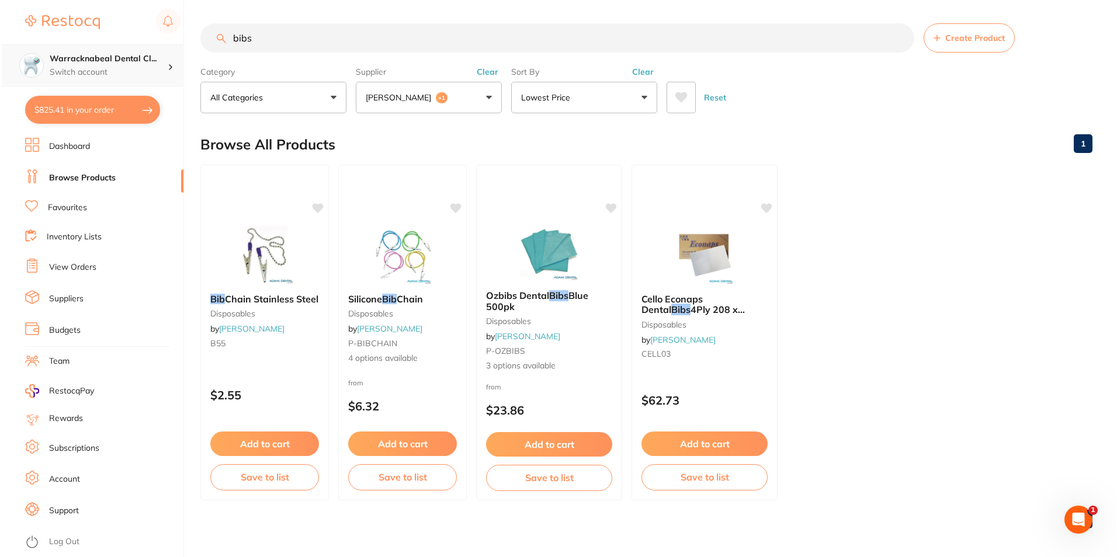
scroll to position [1, 0]
drag, startPoint x: 261, startPoint y: 31, endPoint x: 106, endPoint y: 46, distance: 155.0
click at [106, 46] on div "$825.41 Warracknabeal Dental Cl... Switch account Warracknabeal Dental Clinic $…" at bounding box center [557, 278] width 1114 height 557
click at [413, 108] on button "[PERSON_NAME] +1" at bounding box center [427, 98] width 146 height 32
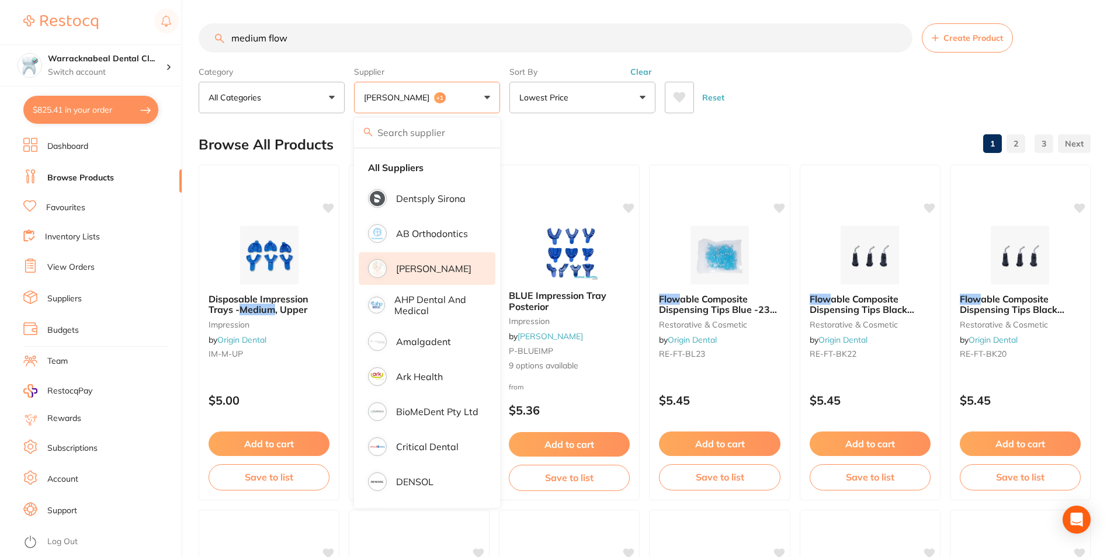
click at [387, 264] on li "[PERSON_NAME]" at bounding box center [427, 268] width 137 height 33
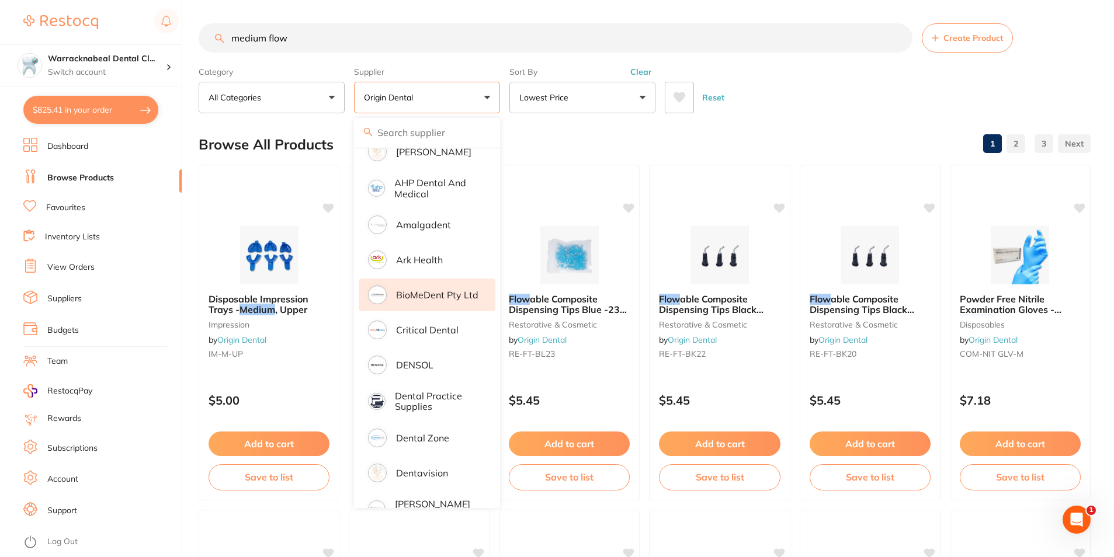
scroll to position [234, 0]
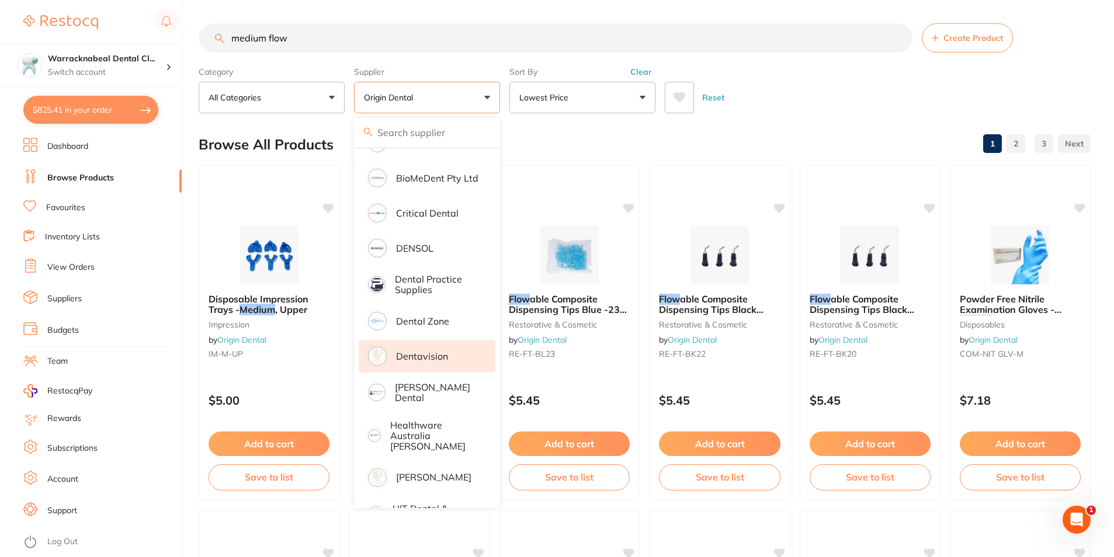
click at [401, 354] on p "Dentavision" at bounding box center [422, 356] width 52 height 11
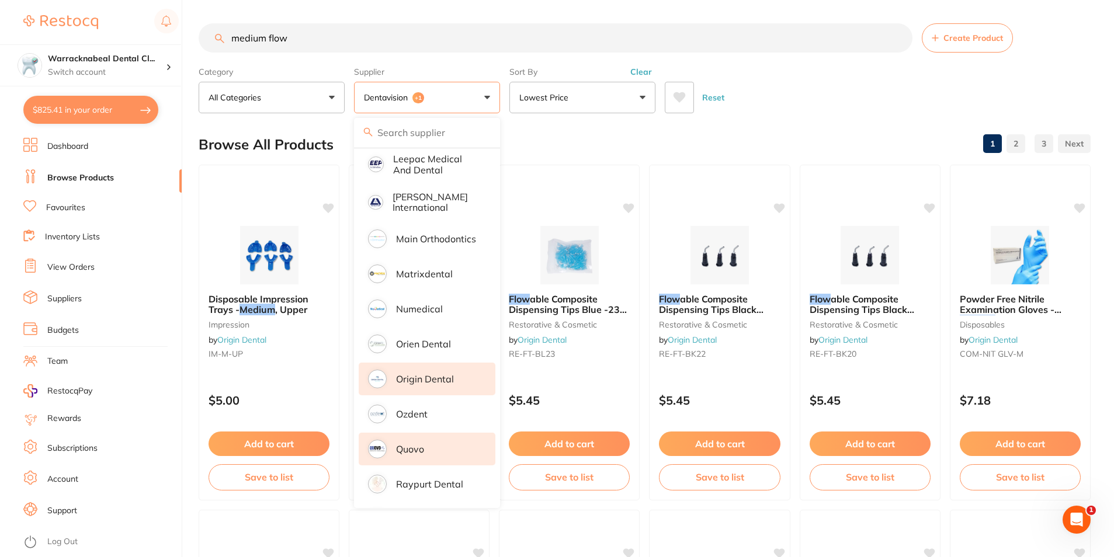
scroll to position [760, 0]
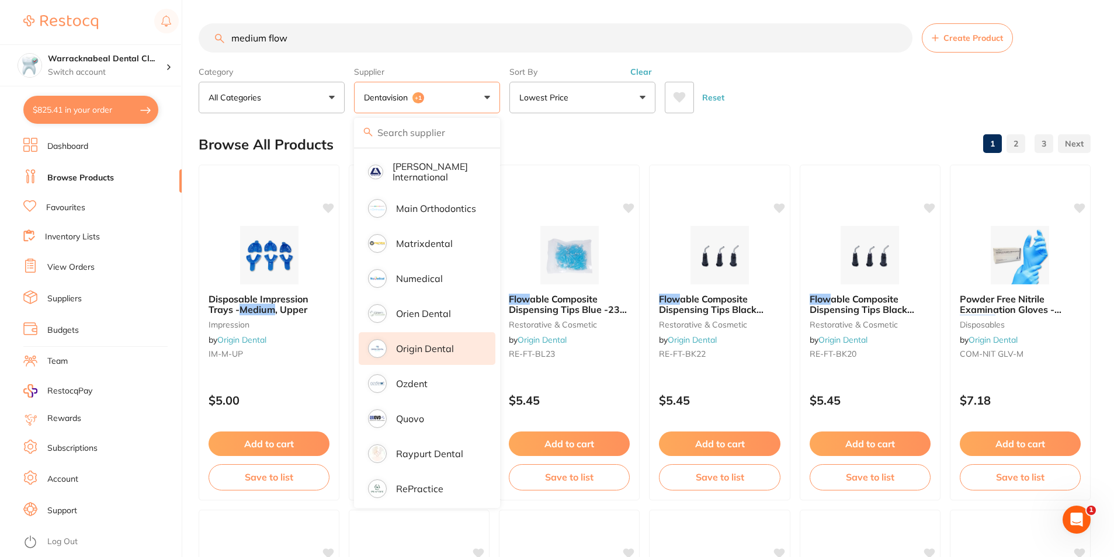
click at [401, 344] on p "Origin Dental" at bounding box center [425, 349] width 58 height 11
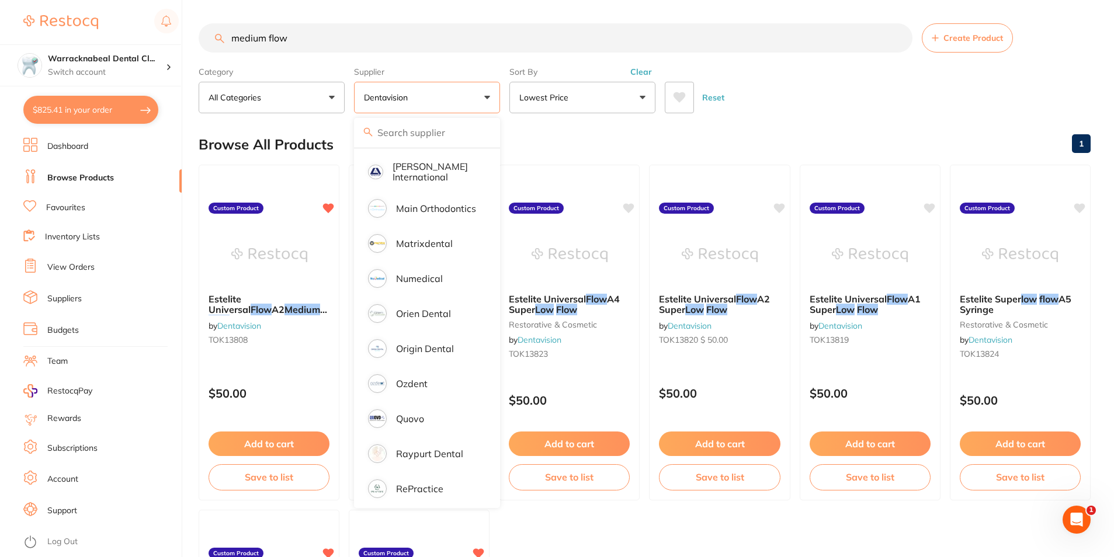
scroll to position [0, 0]
click at [802, 84] on div "Reset" at bounding box center [873, 92] width 417 height 41
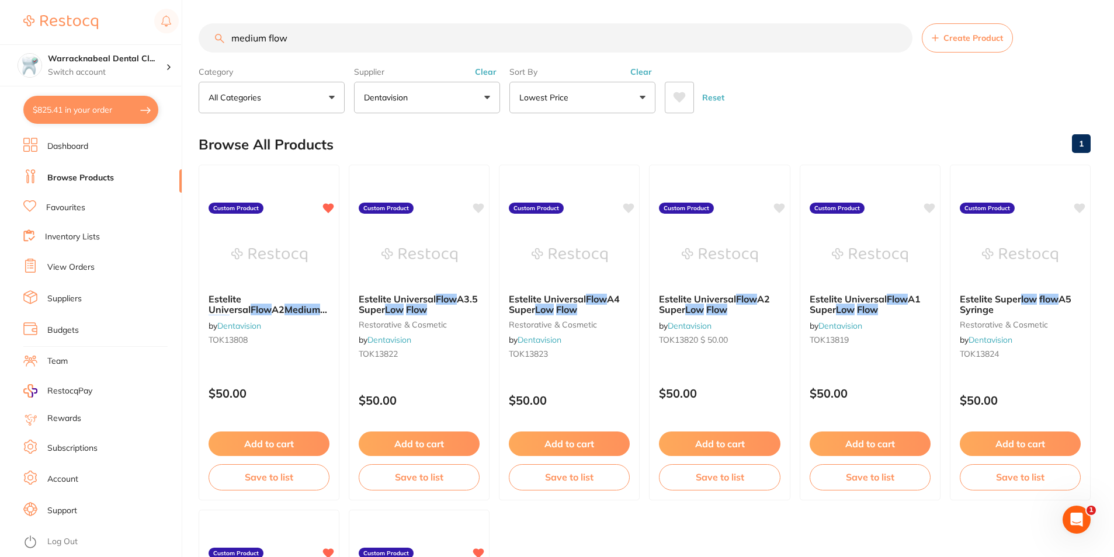
click at [311, 39] on input "medium flow" at bounding box center [556, 37] width 714 height 29
type input "m"
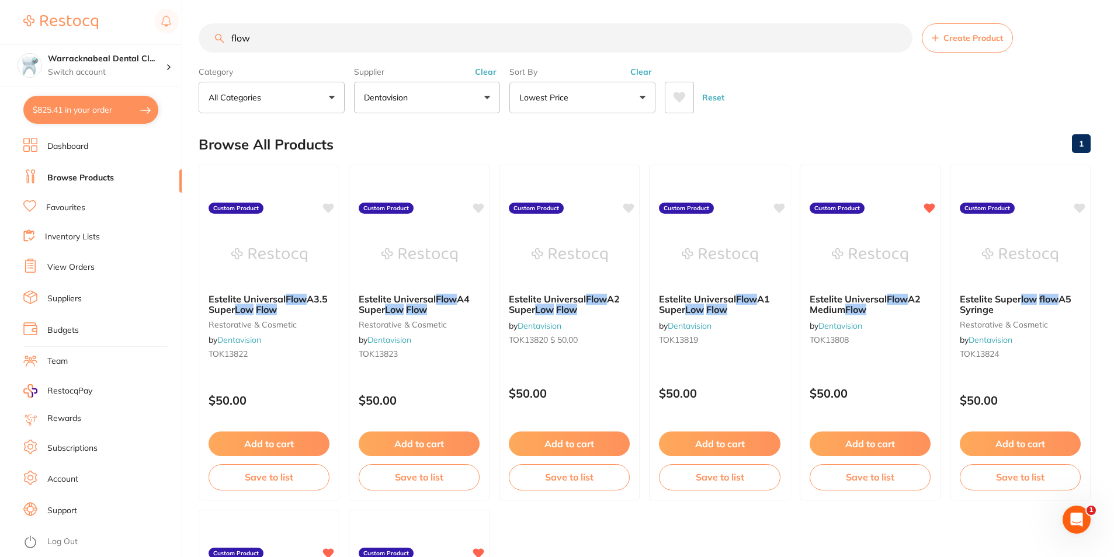
click at [616, 90] on button "Lowest Price" at bounding box center [583, 98] width 146 height 32
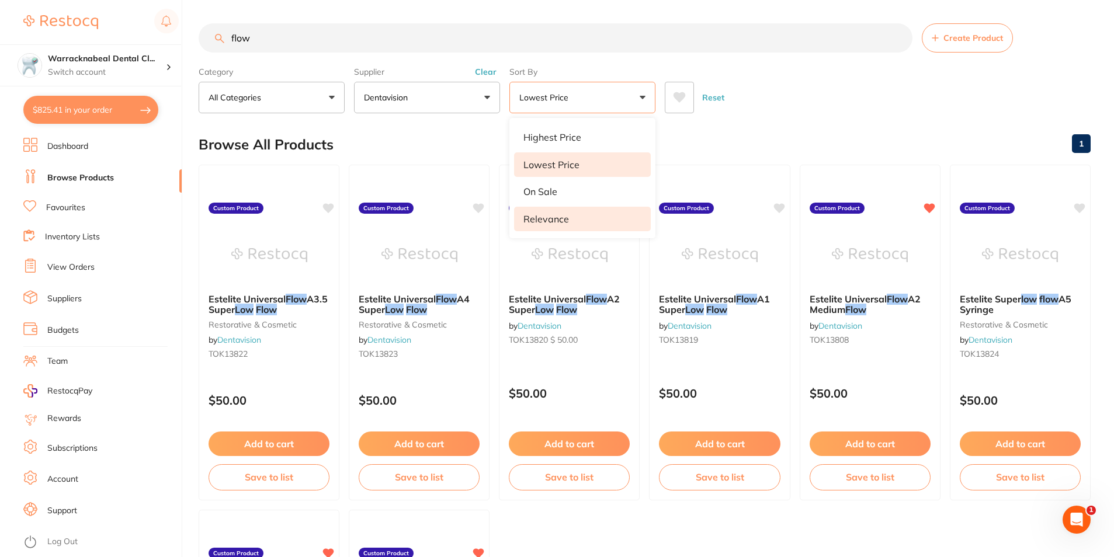
click at [569, 220] on li "Relevance" at bounding box center [582, 219] width 137 height 25
drag, startPoint x: 300, startPoint y: 48, endPoint x: 27, endPoint y: 29, distance: 274.1
click at [27, 29] on div "$825.41 Warracknabeal Dental Cl... Switch account Warracknabeal Dental Clinic $…" at bounding box center [557, 278] width 1114 height 557
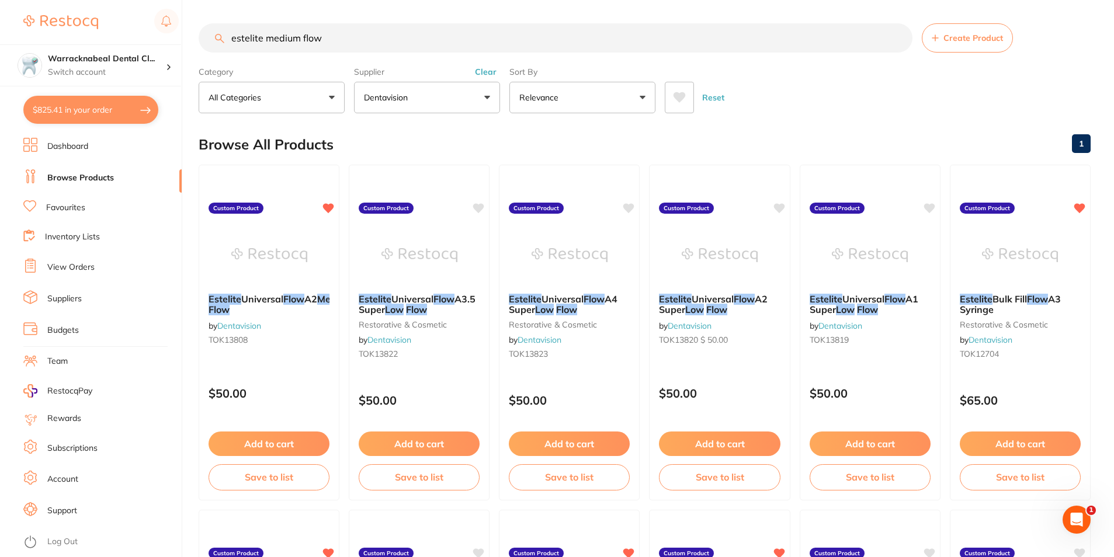
click at [564, 111] on button "Relevance" at bounding box center [583, 98] width 146 height 32
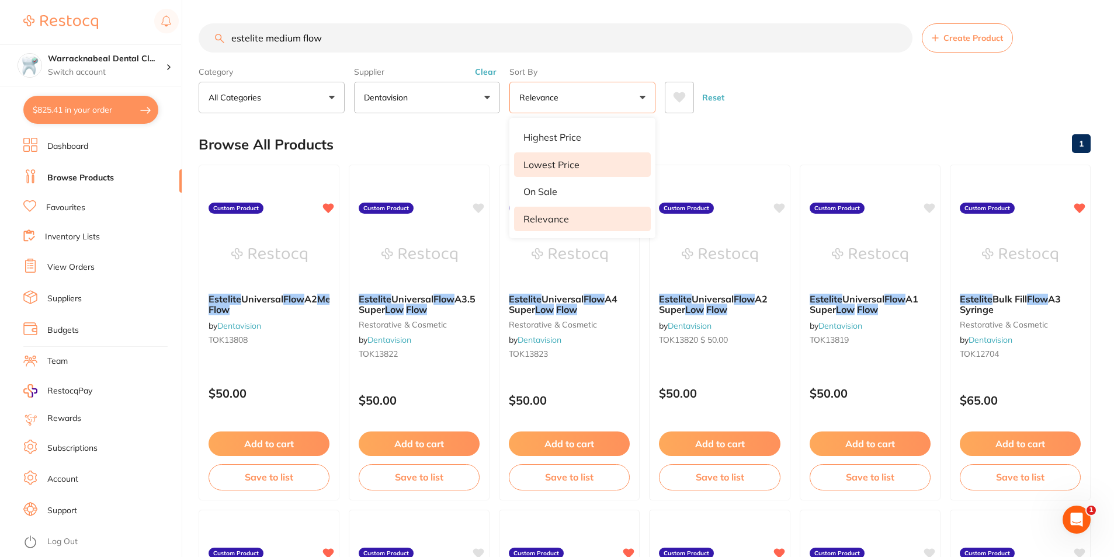
click at [553, 158] on li "Lowest Price" at bounding box center [582, 165] width 137 height 25
click at [351, 39] on input "estelite medium flow" at bounding box center [556, 37] width 714 height 29
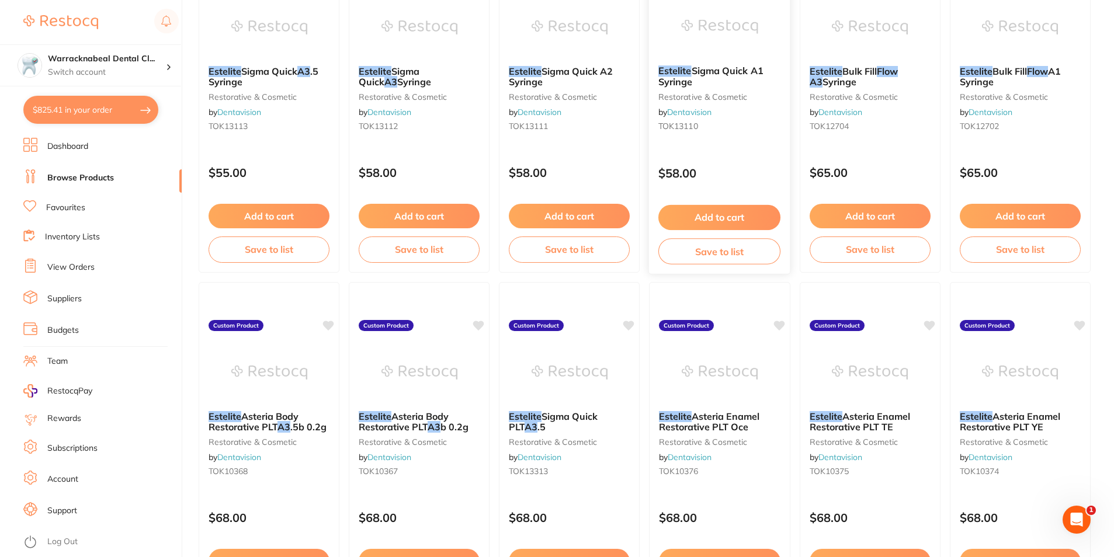
scroll to position [584, 0]
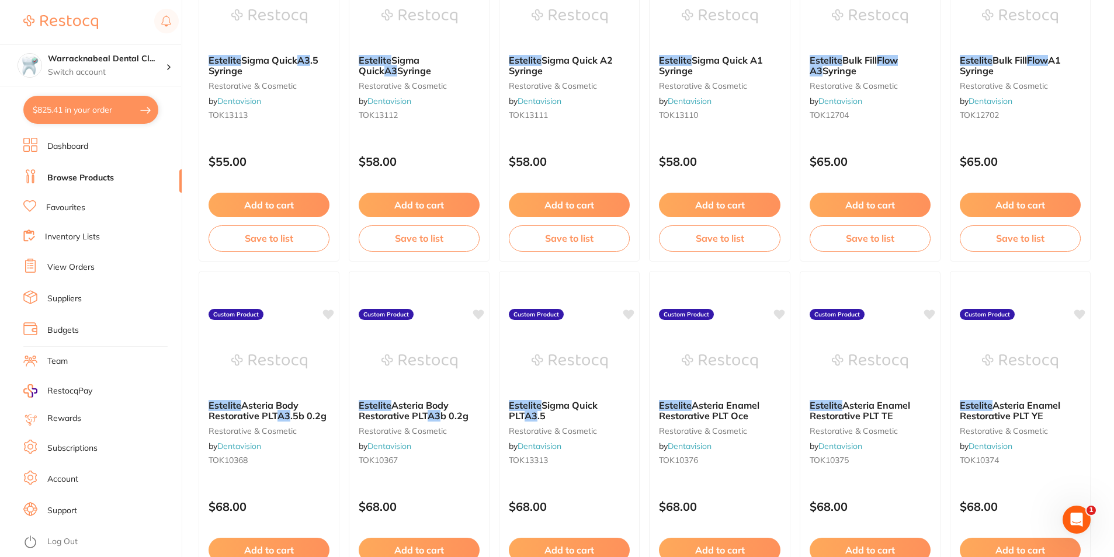
type input "estelite medium flow A3"
click at [64, 118] on button "$825.41 in your order" at bounding box center [90, 110] width 135 height 28
checkbox input "true"
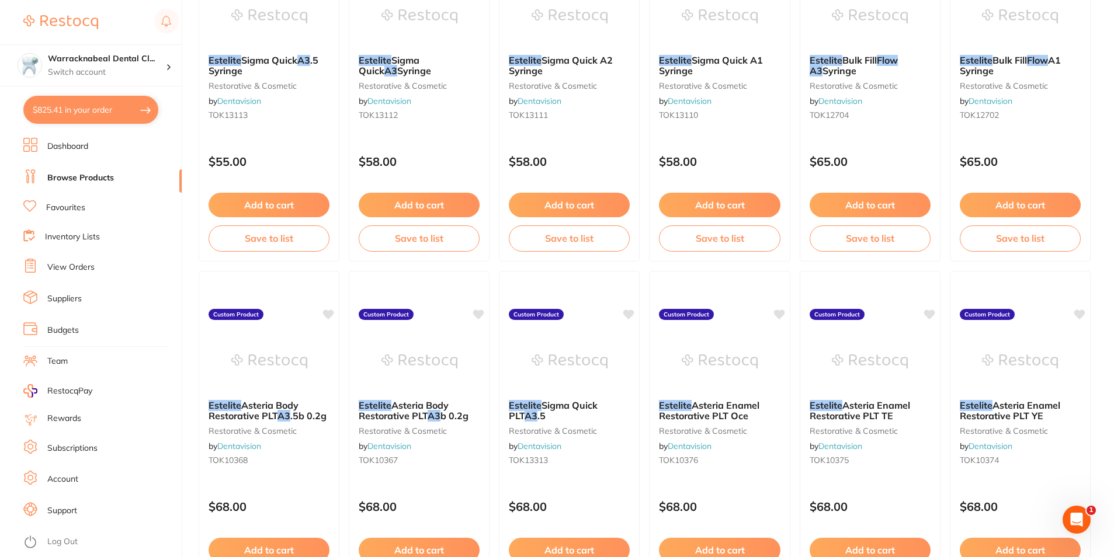
checkbox input "true"
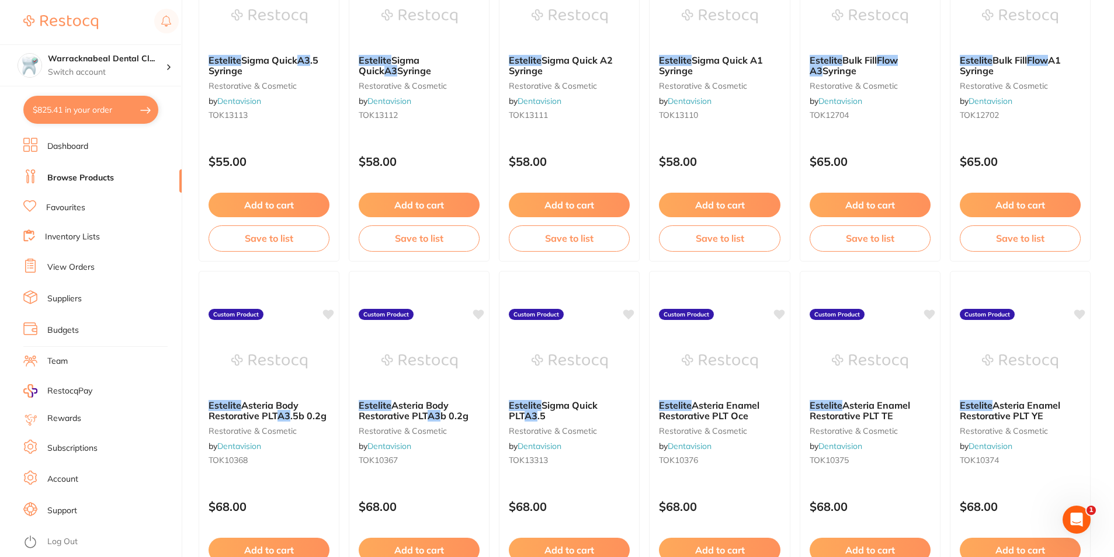
checkbox input "true"
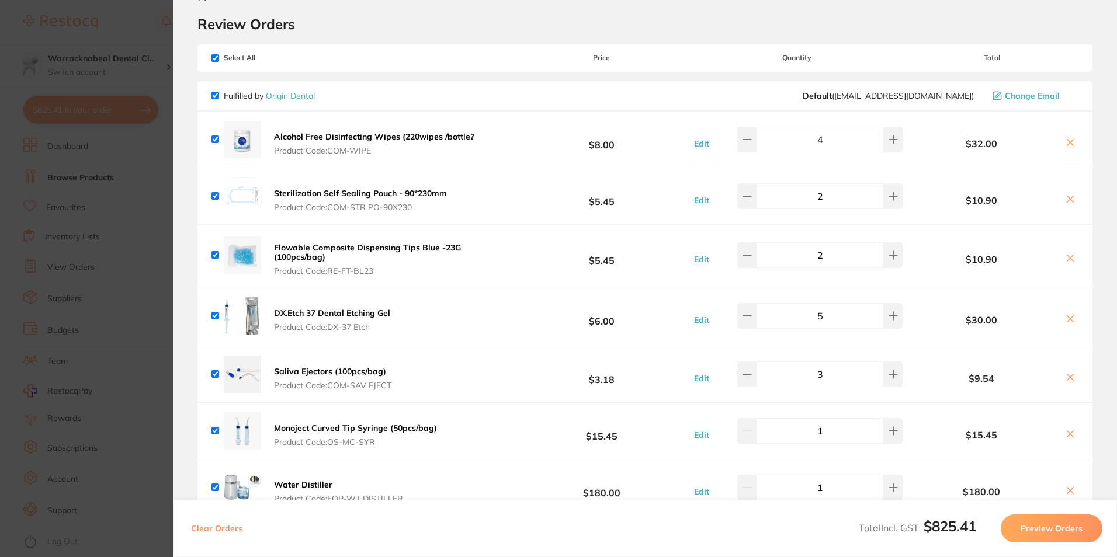
scroll to position [0, 0]
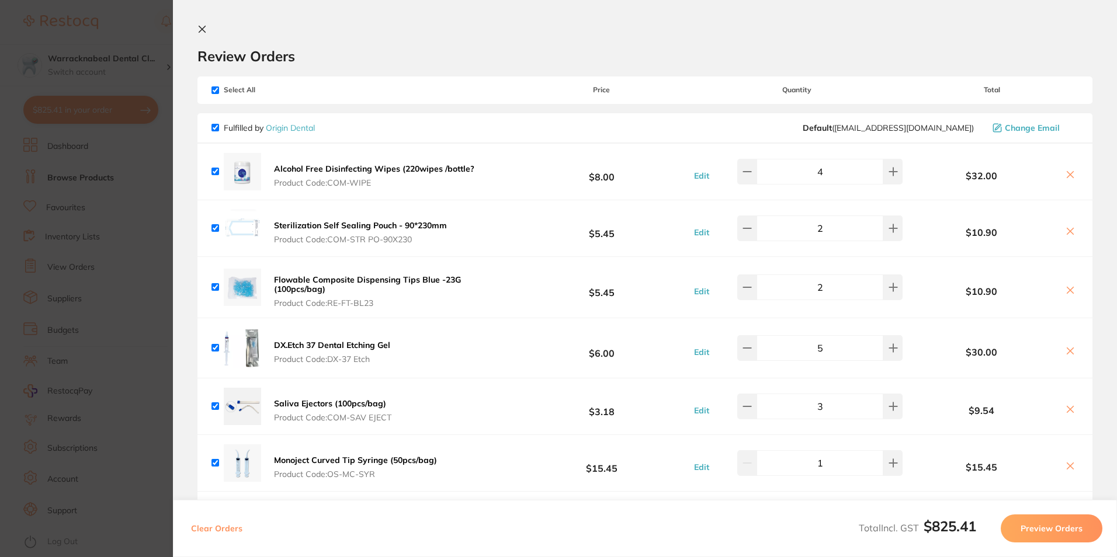
click at [204, 30] on icon at bounding box center [202, 29] width 9 height 9
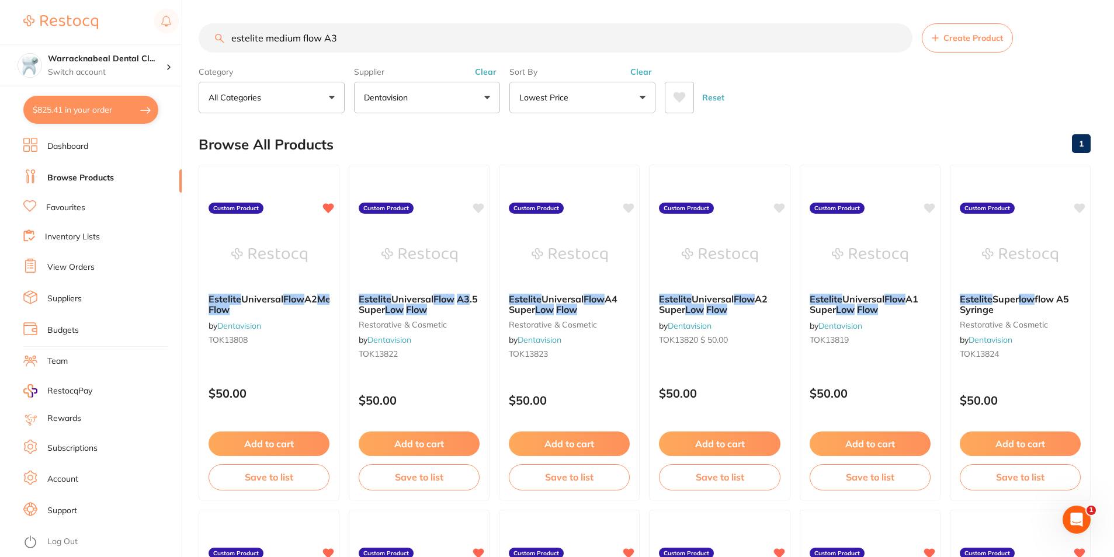
click at [492, 71] on button "Clear" at bounding box center [486, 72] width 29 height 11
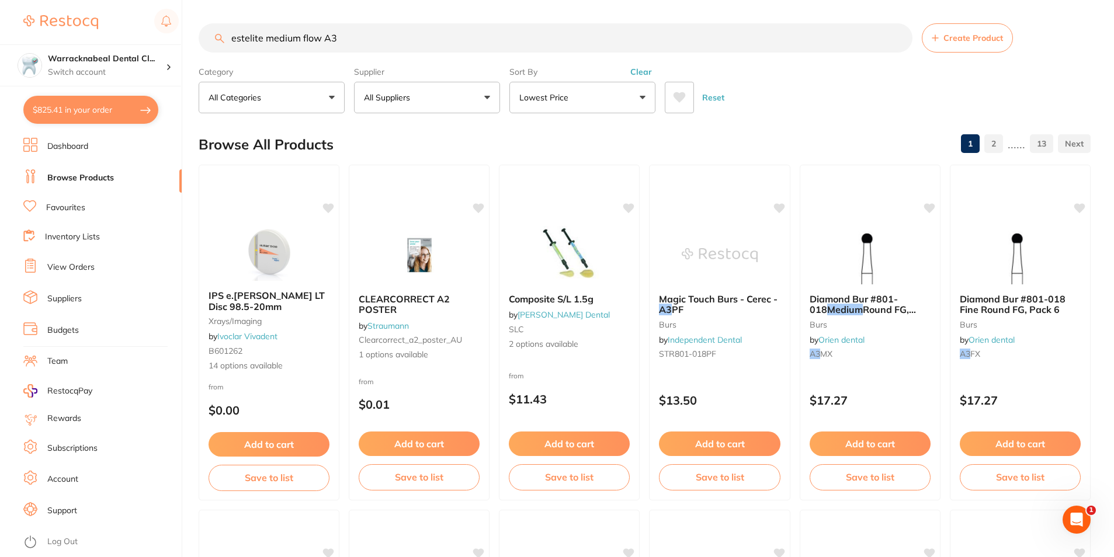
click at [601, 105] on button "Lowest Price" at bounding box center [583, 98] width 146 height 32
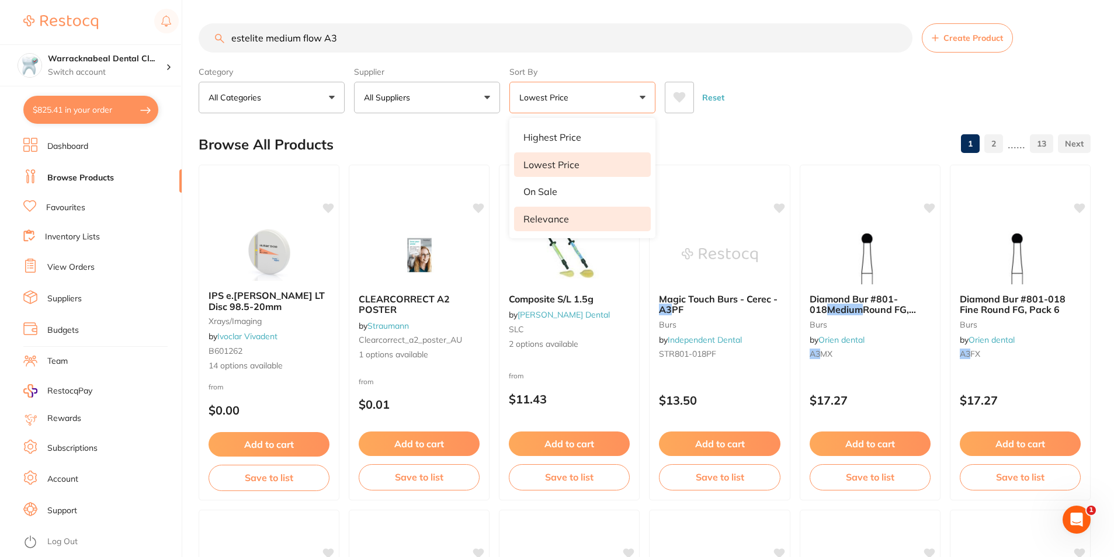
click at [553, 215] on p "Relevance" at bounding box center [547, 219] width 46 height 11
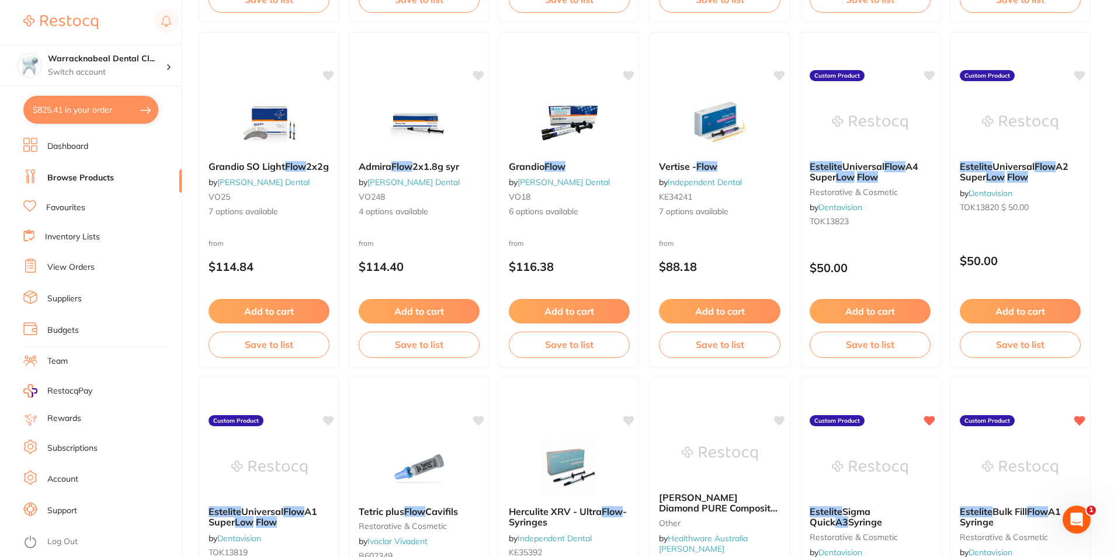
scroll to position [1402, 0]
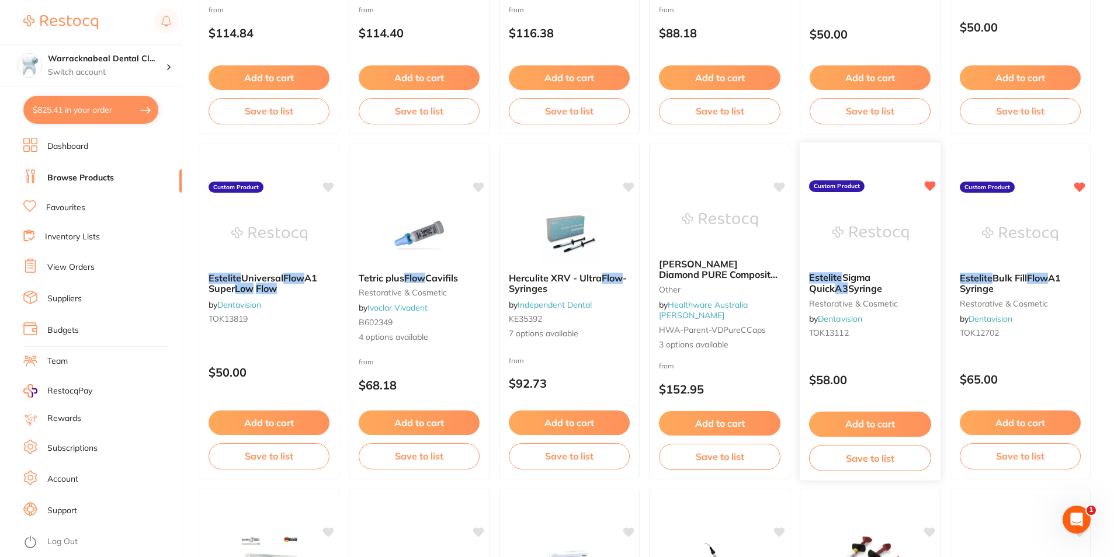
click at [871, 282] on span "Sigma Quick" at bounding box center [839, 283] width 61 height 23
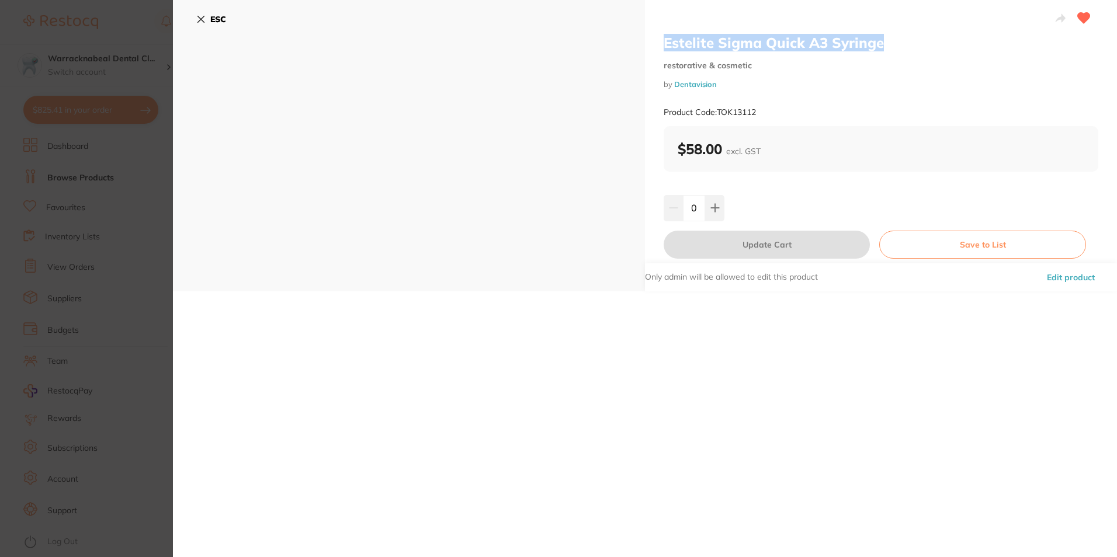
drag, startPoint x: 664, startPoint y: 41, endPoint x: 887, endPoint y: 45, distance: 223.3
click at [887, 45] on h2 "Estelite Sigma Quick A3 Syringe" at bounding box center [881, 43] width 435 height 18
drag, startPoint x: 887, startPoint y: 45, endPoint x: 849, endPoint y: 36, distance: 39.0
copy h2 "Estelite Sigma Quick A3 Syringe"
click at [206, 18] on button "ESC" at bounding box center [211, 19] width 30 height 20
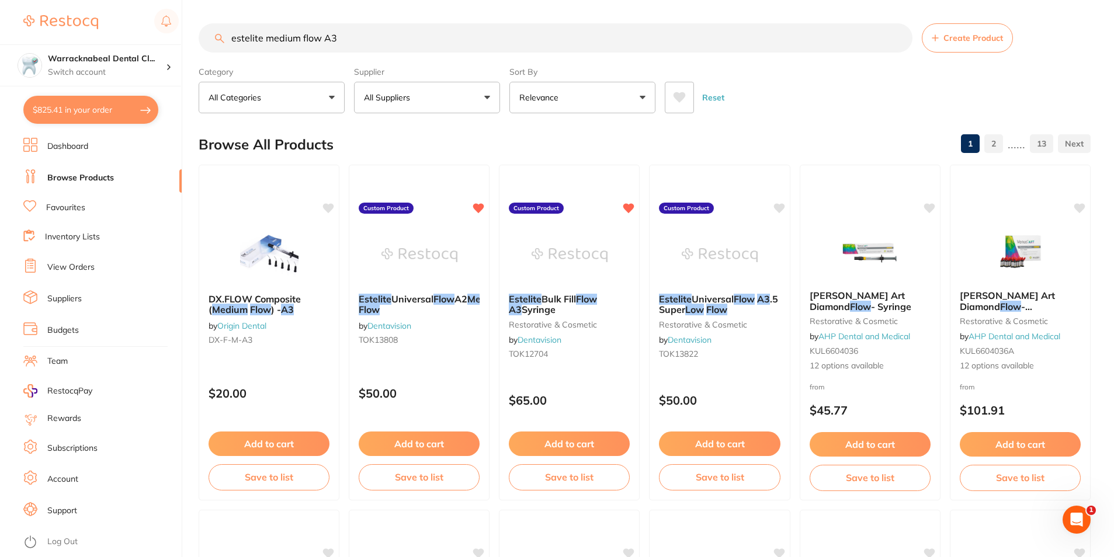
drag, startPoint x: 574, startPoint y: 303, endPoint x: 522, endPoint y: 305, distance: 51.5
click at [574, 303] on span "Bulk Fill" at bounding box center [559, 299] width 34 height 12
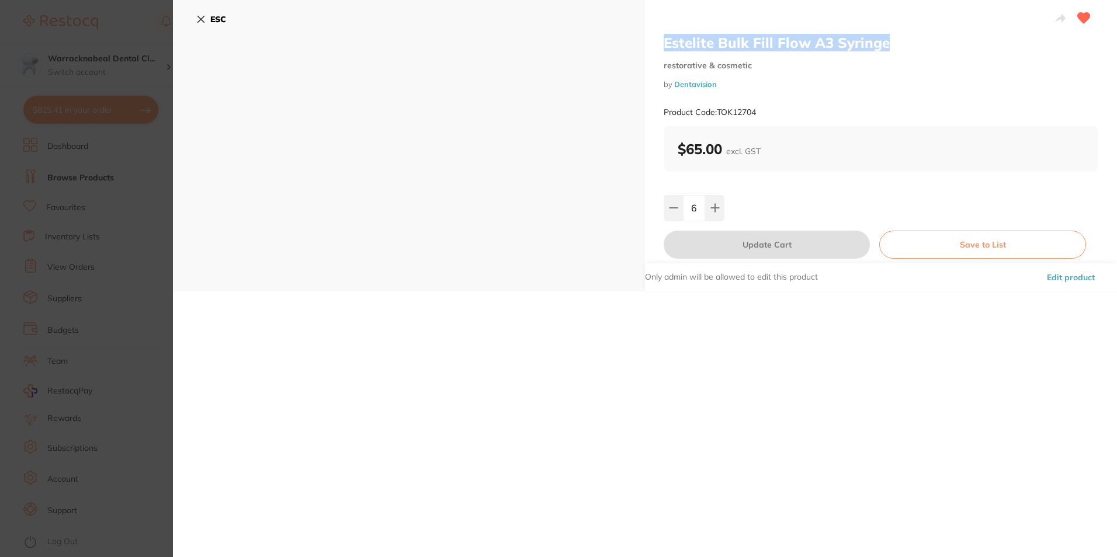
drag, startPoint x: 884, startPoint y: 47, endPoint x: 656, endPoint y: 45, distance: 228.5
click at [656, 45] on div "Estelite Bulk Fill Flow A3 Syringe restorative & cosmetic by Dentavision Produc…" at bounding box center [881, 146] width 472 height 292
copy h2 "Estelite Bulk Fill Flow A3 Syringe"
click at [205, 8] on div "ESC" at bounding box center [409, 146] width 472 height 292
click at [200, 19] on icon at bounding box center [201, 19] width 6 height 6
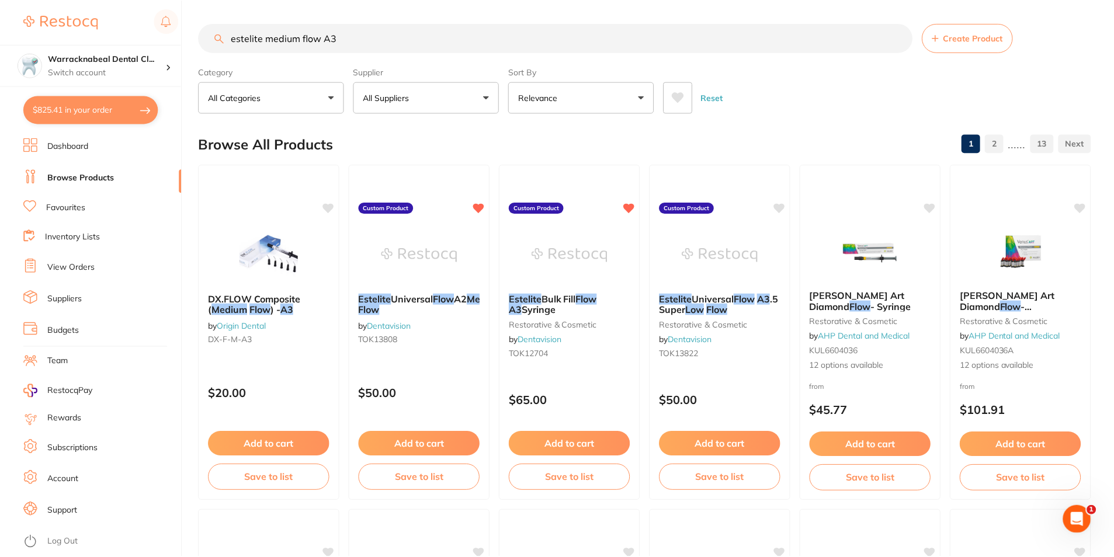
scroll to position [1, 0]
click at [580, 89] on button "Relevance" at bounding box center [583, 97] width 146 height 32
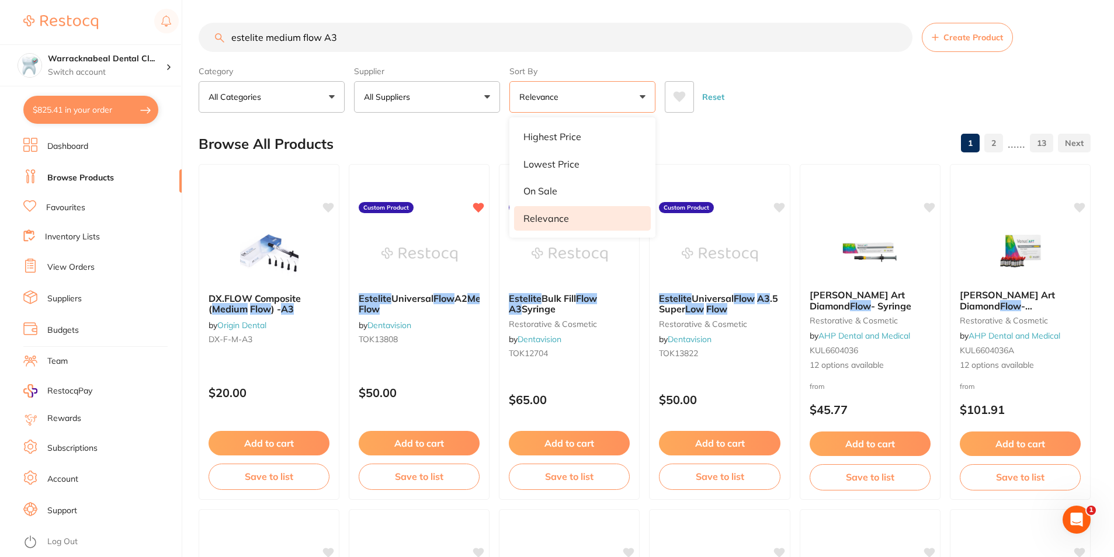
click at [802, 82] on div "Reset" at bounding box center [873, 92] width 417 height 41
click at [472, 96] on button "All Suppliers" at bounding box center [427, 97] width 146 height 32
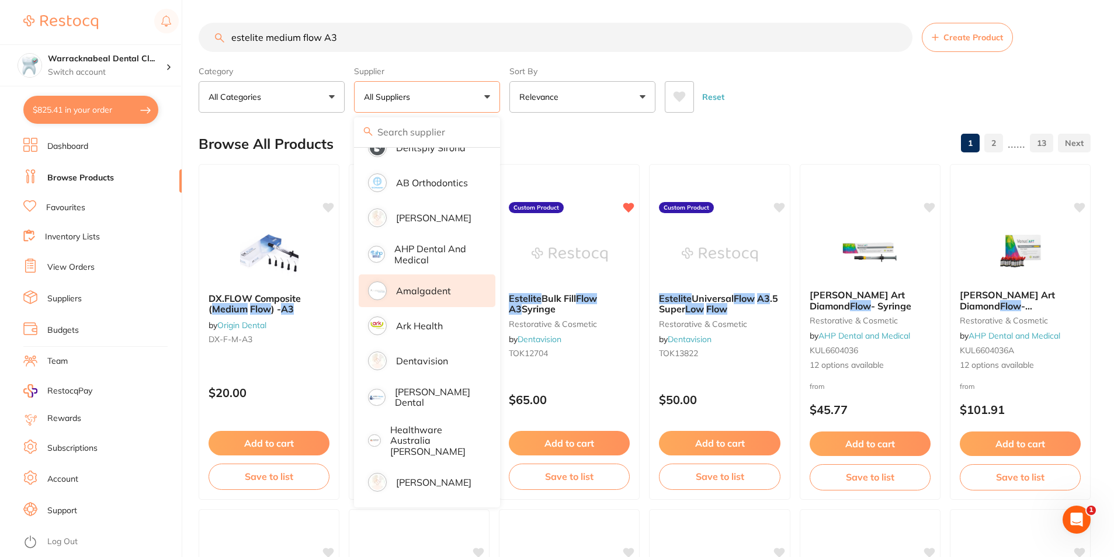
scroll to position [28, 0]
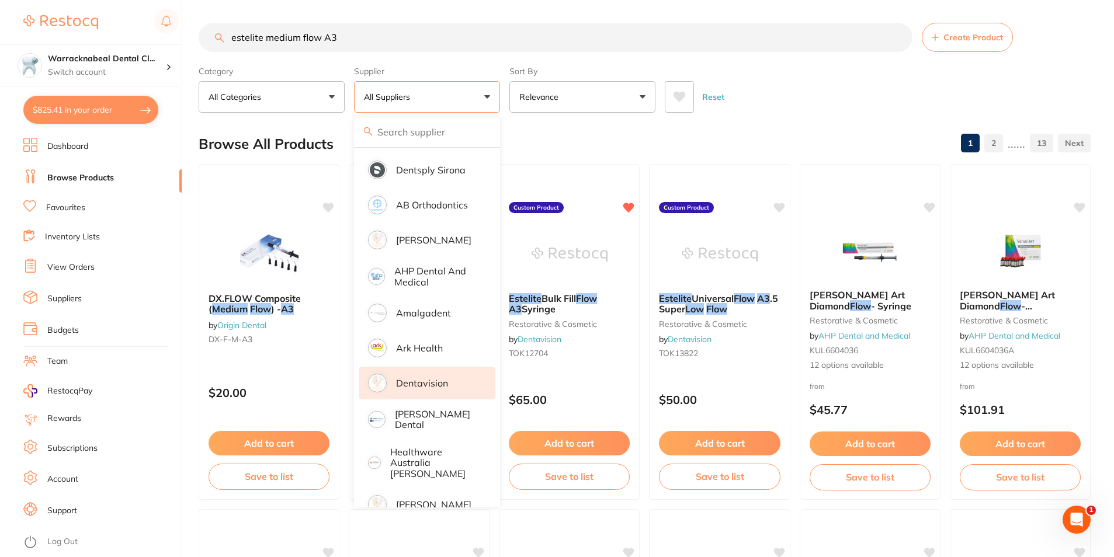
click at [422, 381] on p "Dentavision" at bounding box center [422, 383] width 52 height 11
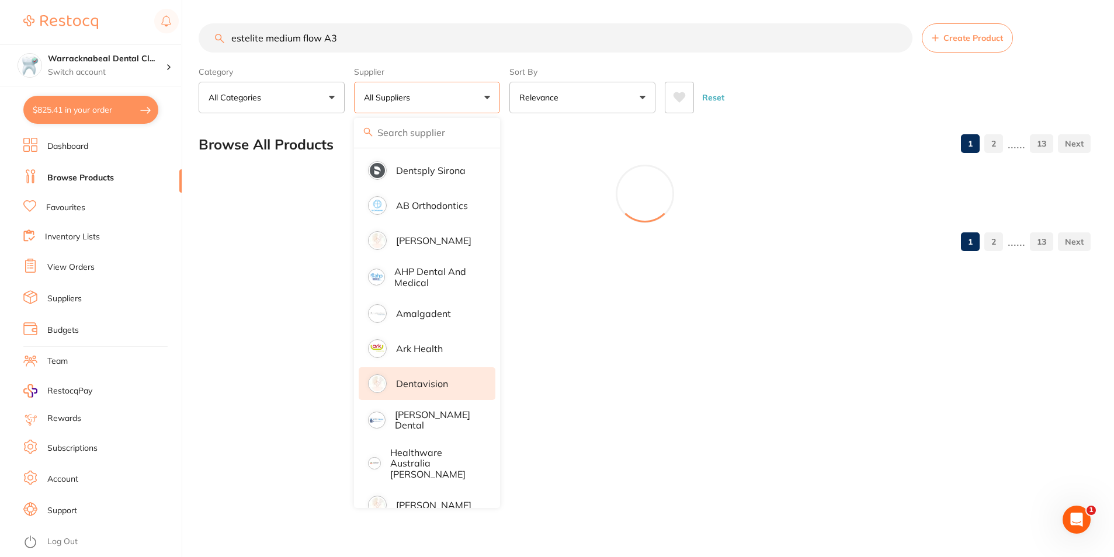
scroll to position [0, 0]
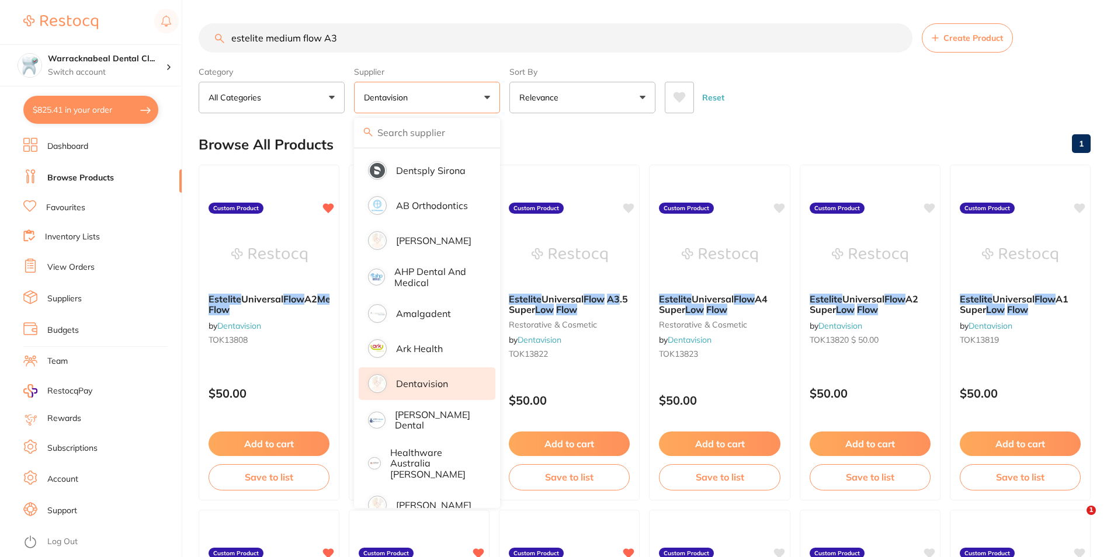
click at [822, 96] on div "Reset" at bounding box center [873, 92] width 417 height 41
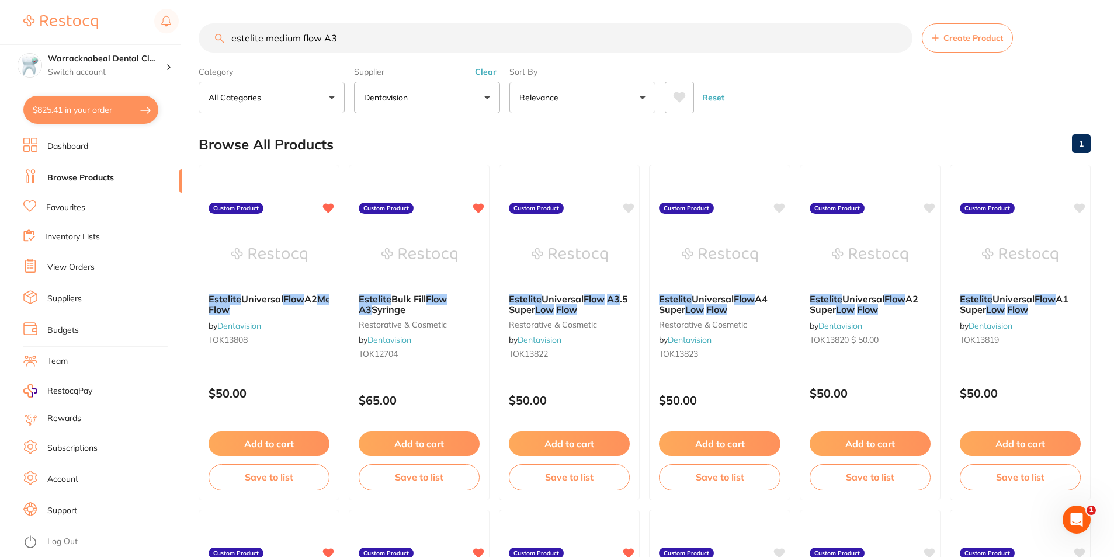
click at [375, 34] on input "estelite medium flow A3" at bounding box center [556, 37] width 714 height 29
type input "estelite medium flow"
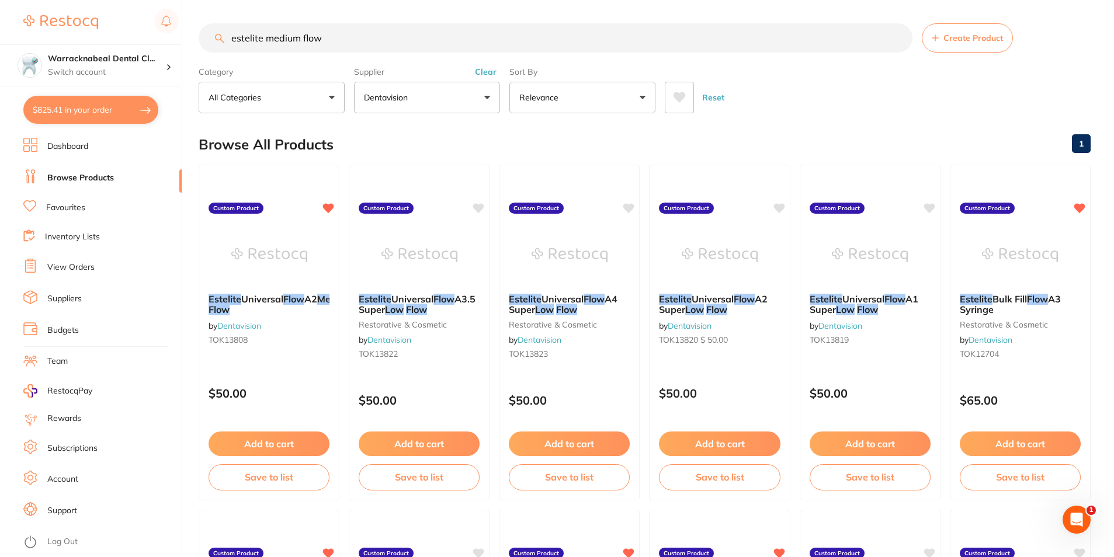
scroll to position [28, 0]
click at [1007, 305] on b "Estelite Bulk Fill Flow A3 Syringe" at bounding box center [1020, 304] width 122 height 22
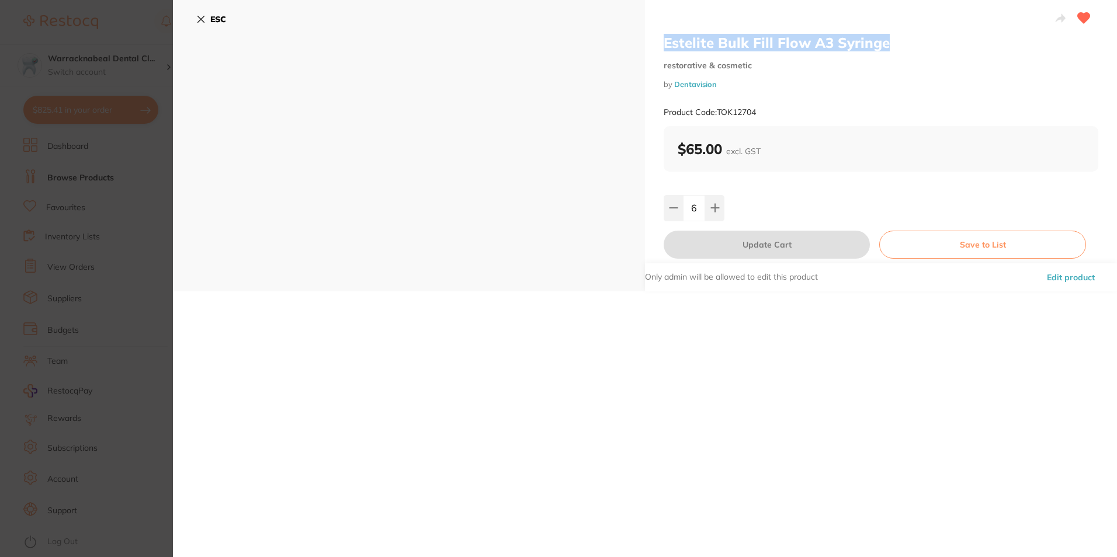
drag, startPoint x: 884, startPoint y: 48, endPoint x: 639, endPoint y: 51, distance: 244.3
click at [639, 51] on div "Estelite Bulk Fill Flow A3 Syringe restorative & cosmetic by Dentavision Produc…" at bounding box center [645, 146] width 944 height 292
copy div "Estelite Bulk Fill Flow A3 Syringe"
click at [199, 18] on icon at bounding box center [200, 19] width 9 height 9
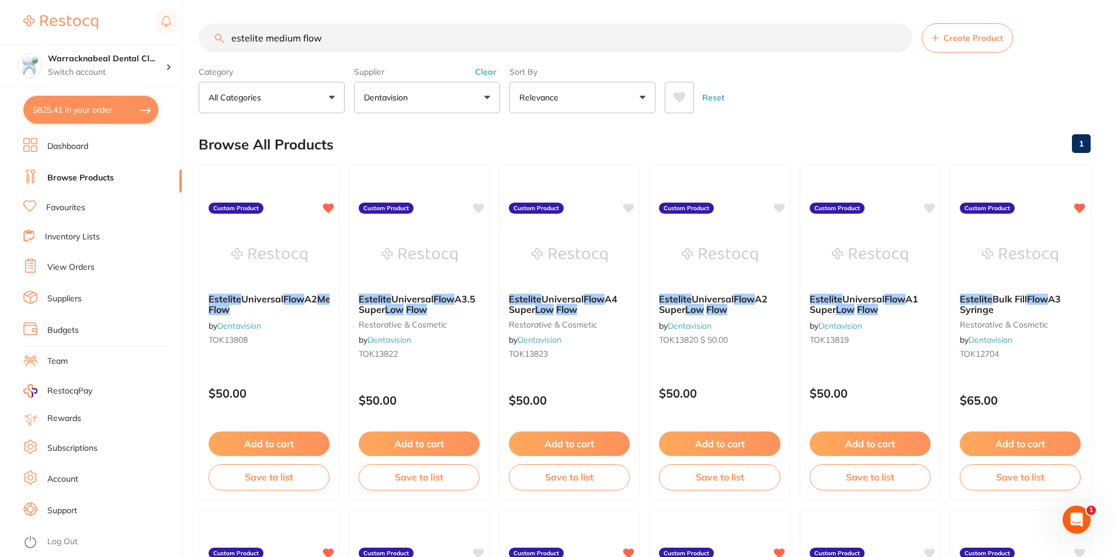
click at [476, 109] on button "Dentavision" at bounding box center [427, 98] width 146 height 32
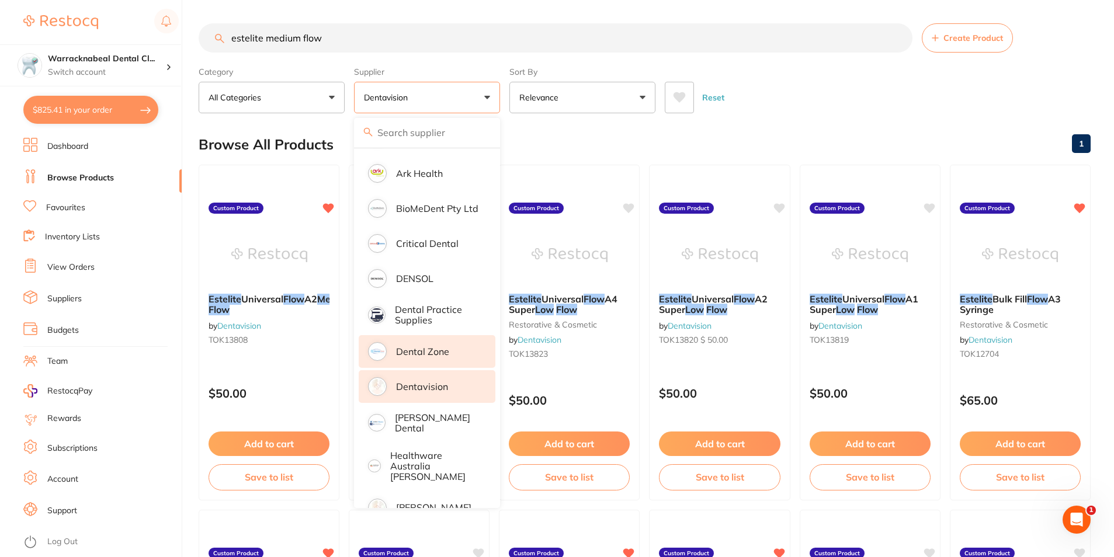
scroll to position [379, 0]
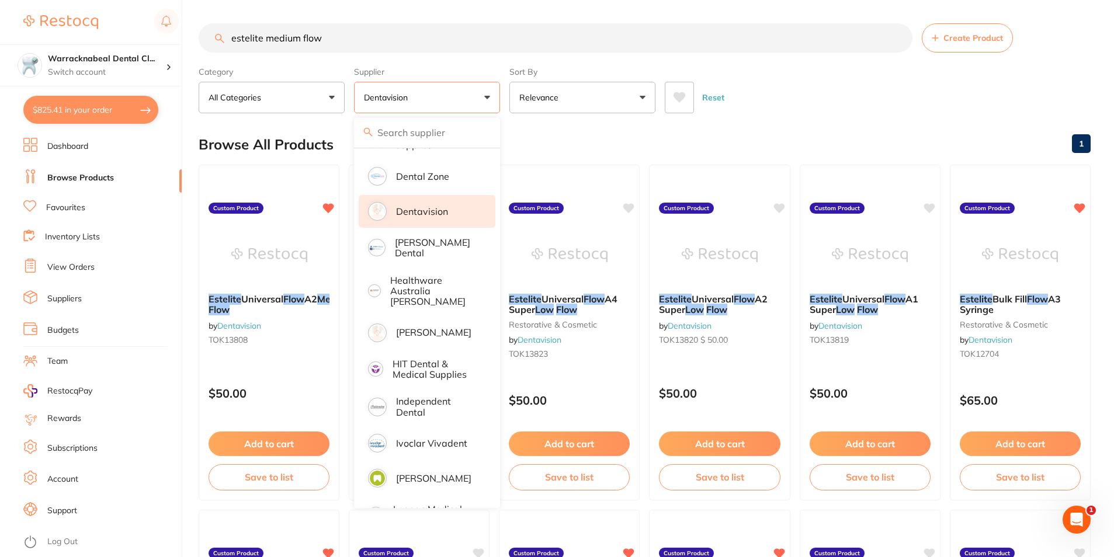
click at [422, 215] on p "Dentavision" at bounding box center [422, 211] width 52 height 11
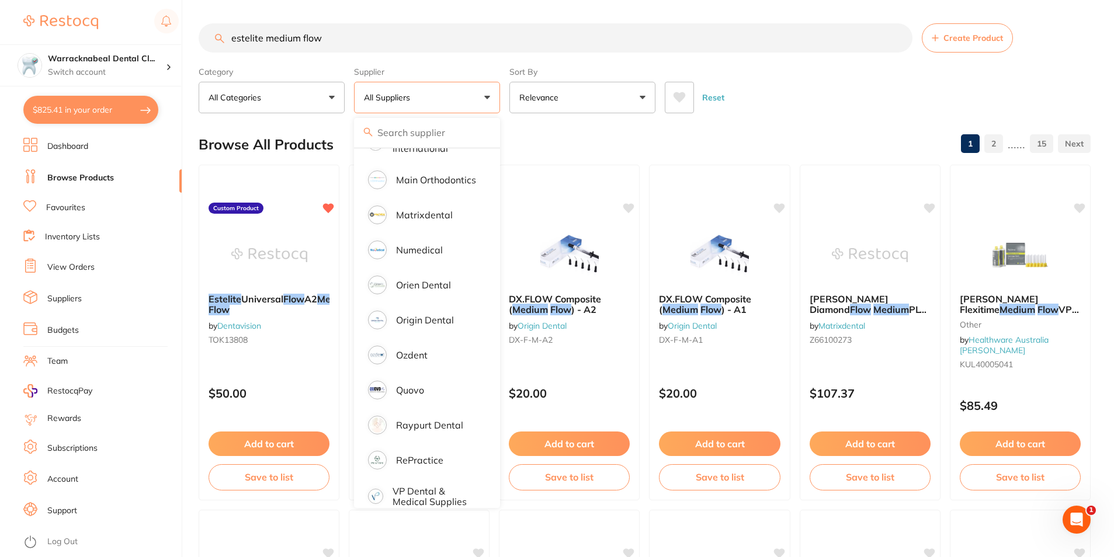
scroll to position [794, 0]
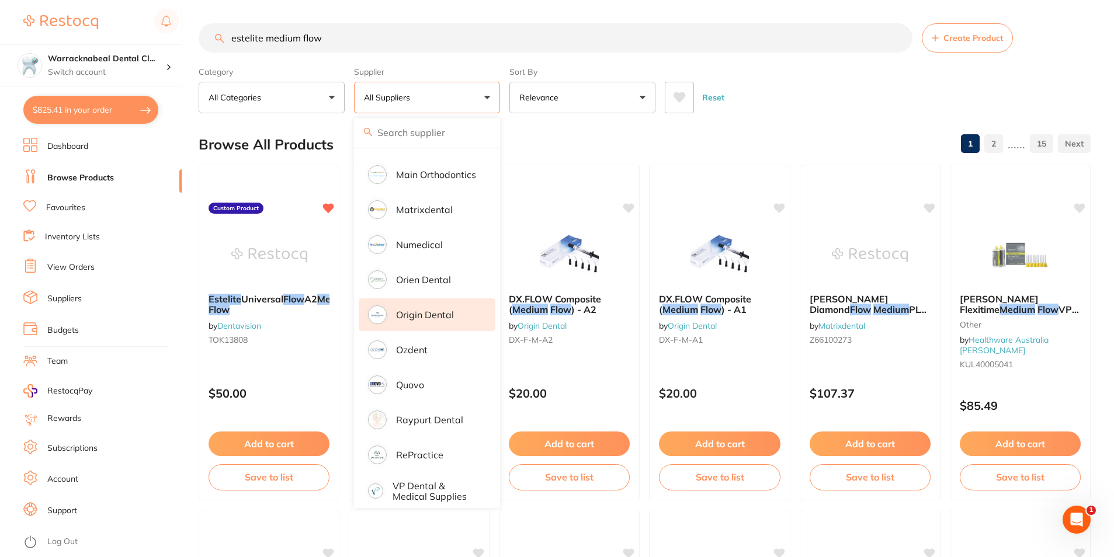
click at [420, 310] on p "Origin Dental" at bounding box center [425, 315] width 58 height 11
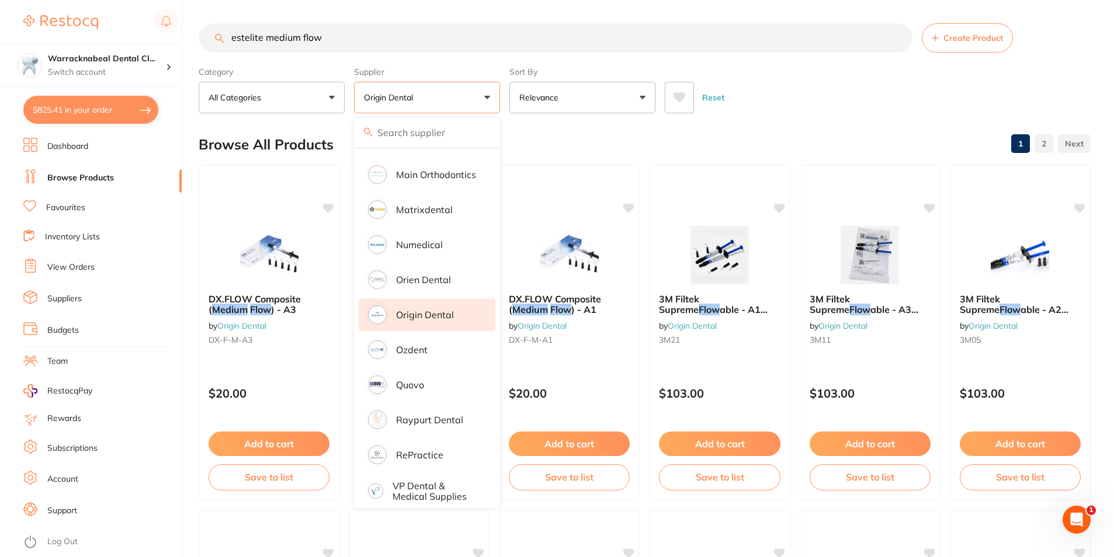
scroll to position [0, 0]
drag, startPoint x: 386, startPoint y: 43, endPoint x: 205, endPoint y: 44, distance: 181.7
click at [205, 44] on input "estelite medium flow" at bounding box center [556, 37] width 714 height 29
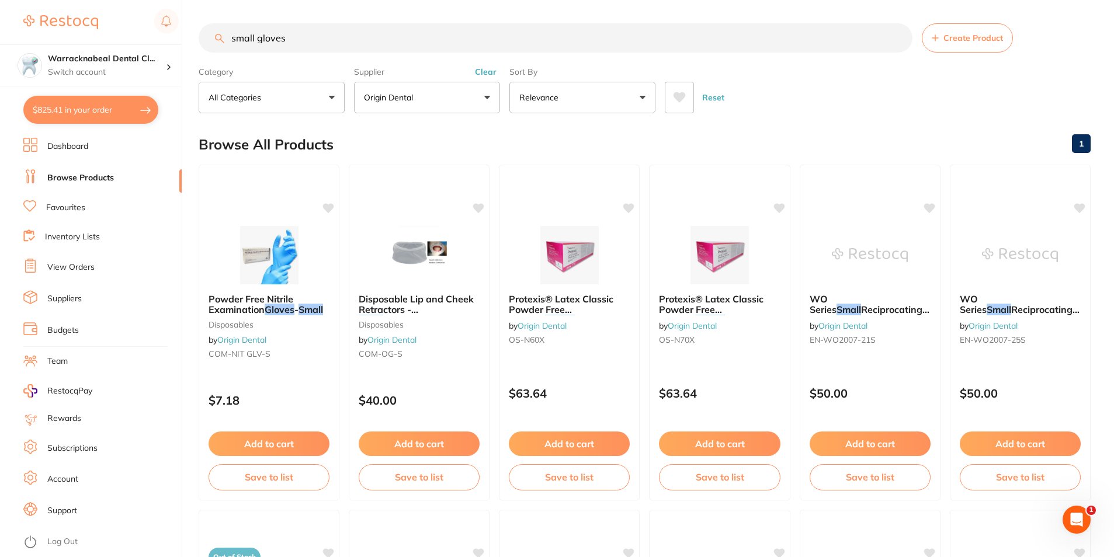
type input "small gloves"
click at [413, 102] on p "Origin Dental" at bounding box center [391, 98] width 54 height 12
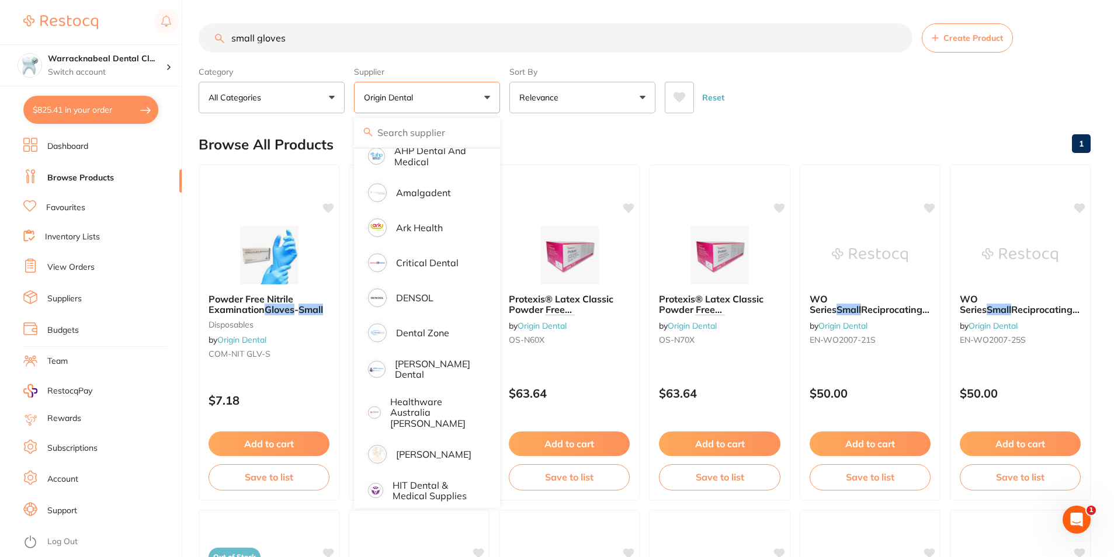
scroll to position [66, 0]
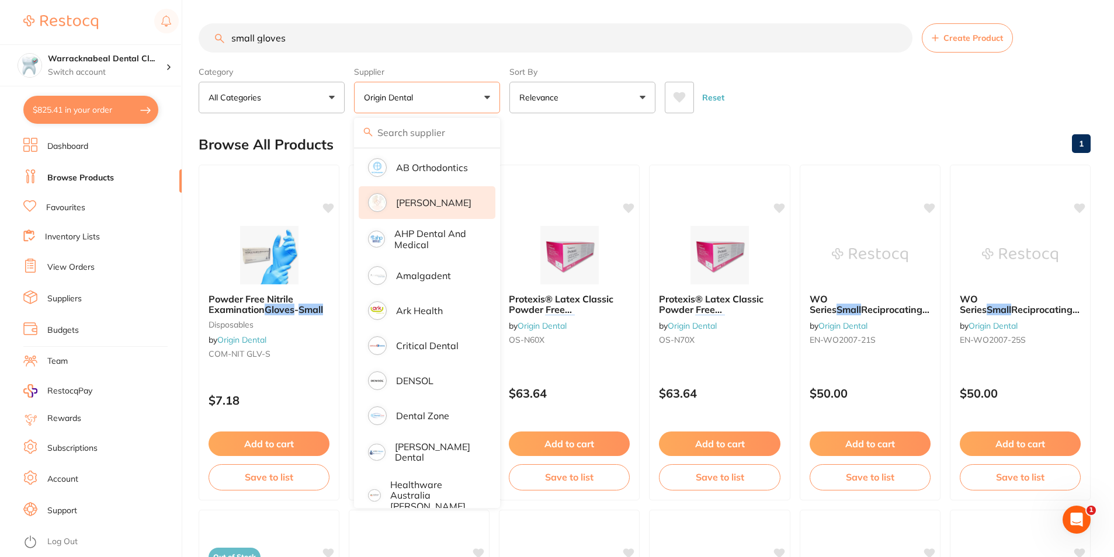
click at [407, 195] on li "[PERSON_NAME]" at bounding box center [427, 202] width 137 height 33
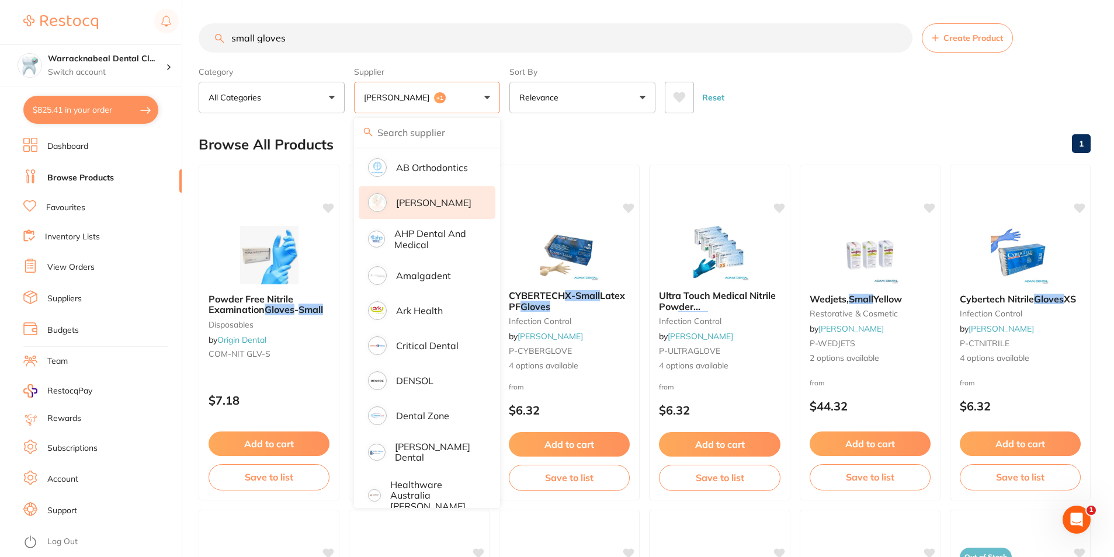
click at [846, 71] on div "Category All Categories All Categories disposables endodontics finishing & poli…" at bounding box center [645, 87] width 892 height 51
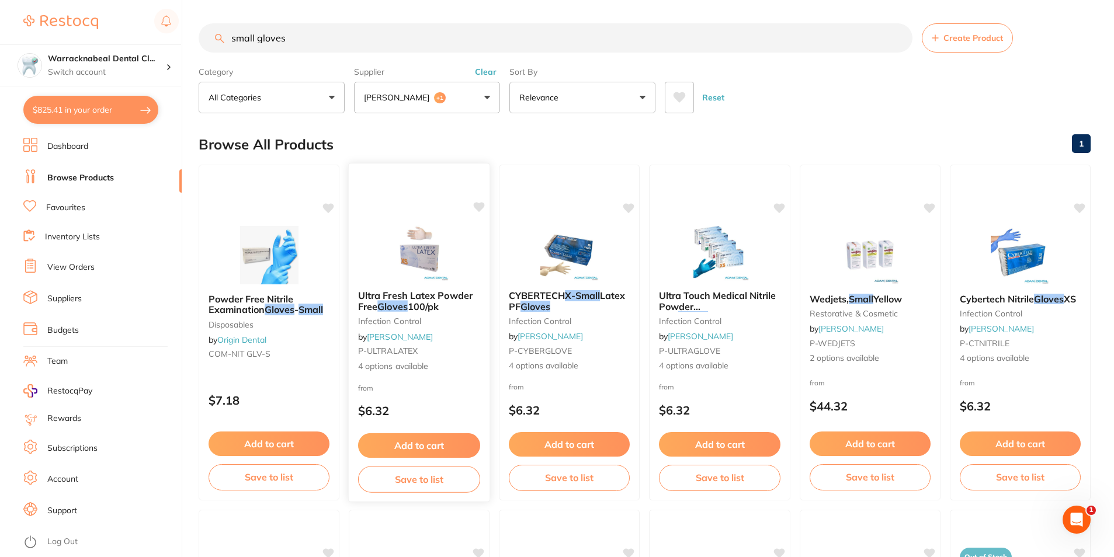
click at [386, 440] on button "Add to cart" at bounding box center [419, 446] width 122 height 25
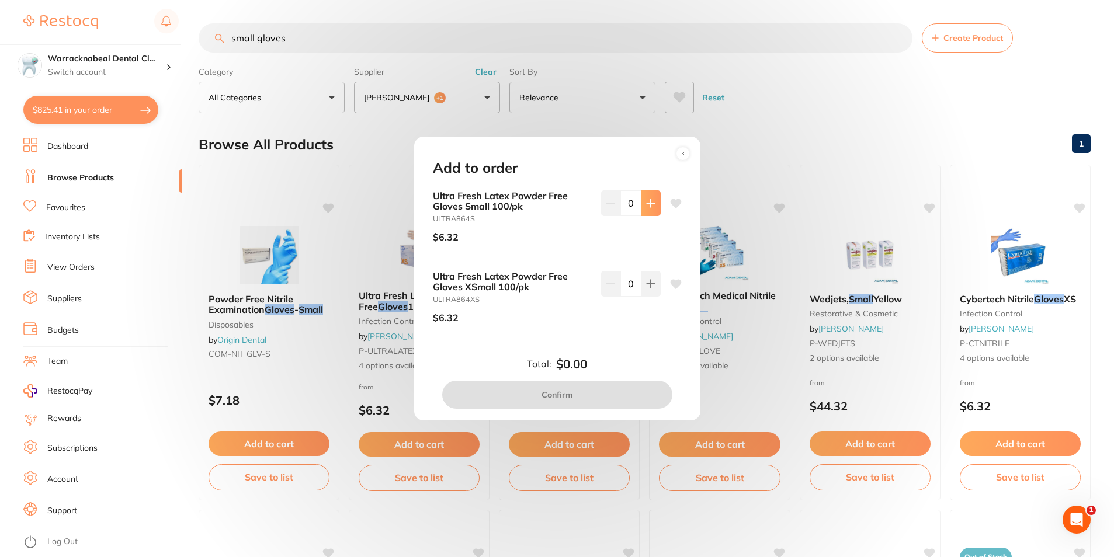
click at [643, 209] on button at bounding box center [651, 203] width 19 height 26
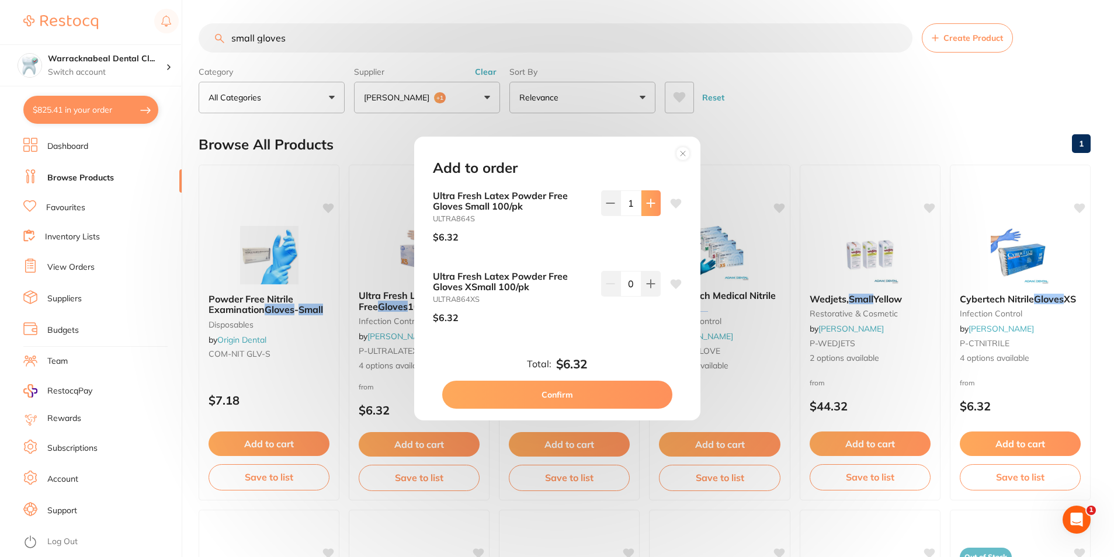
click at [643, 209] on button at bounding box center [651, 203] width 19 height 26
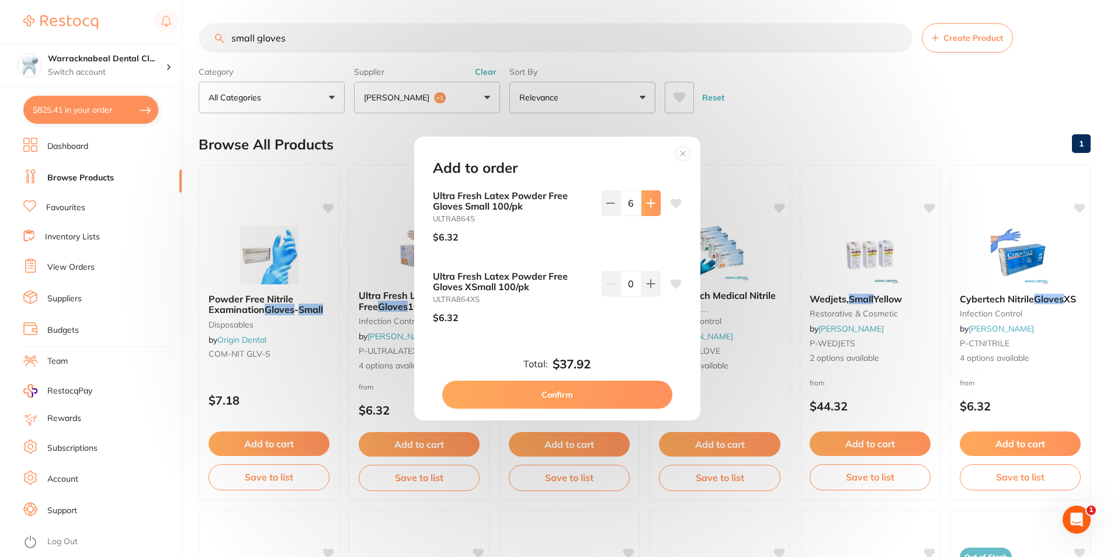
click at [643, 209] on button at bounding box center [651, 203] width 19 height 26
type input "8"
click at [545, 397] on button "Confirm" at bounding box center [557, 395] width 230 height 28
checkbox input "false"
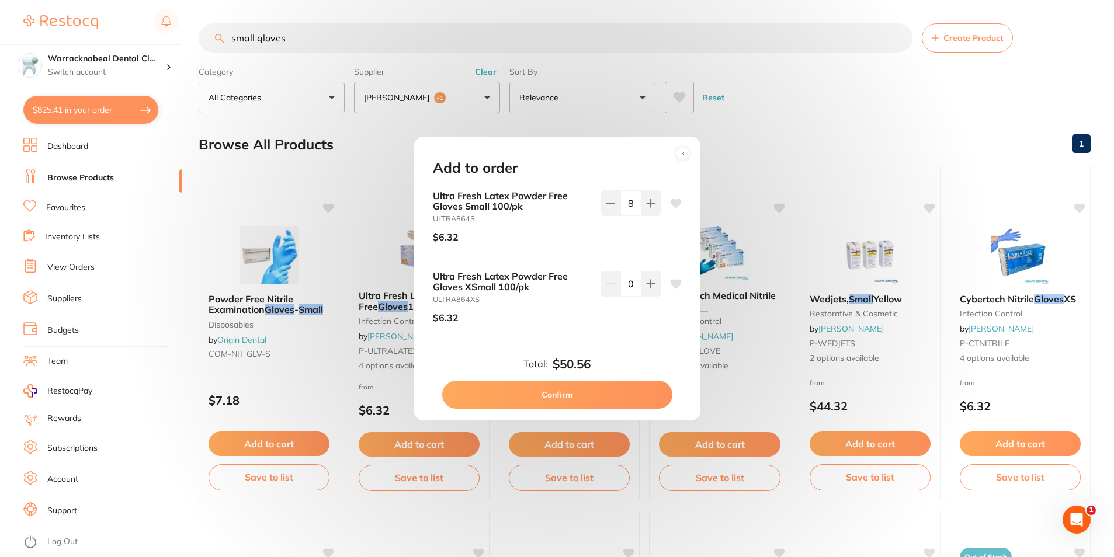
checkbox input "false"
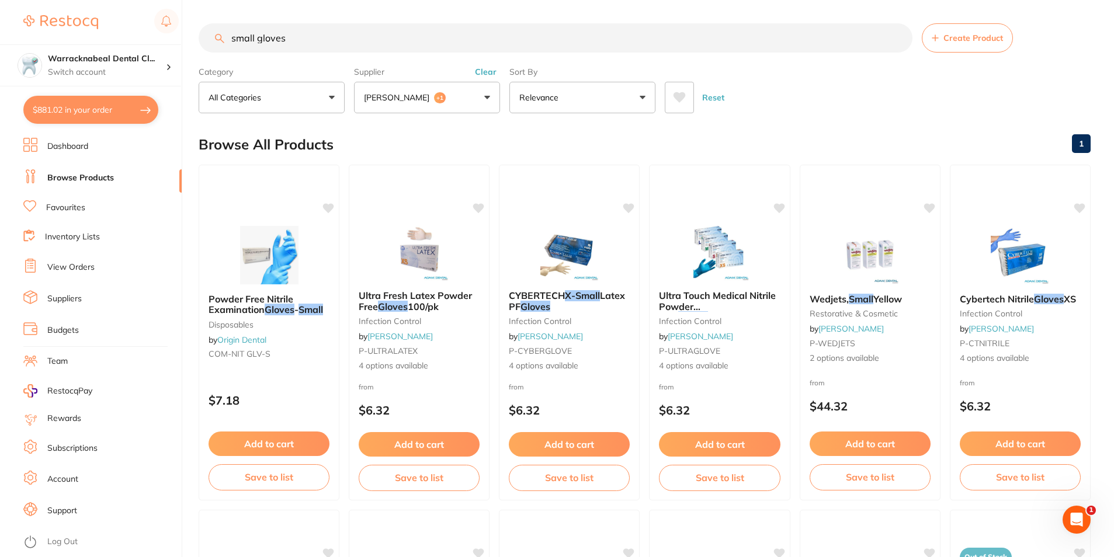
drag, startPoint x: 293, startPoint y: 38, endPoint x: 224, endPoint y: 39, distance: 69.0
click at [224, 39] on input "small gloves" at bounding box center [556, 37] width 714 height 29
type input "medium gloves"
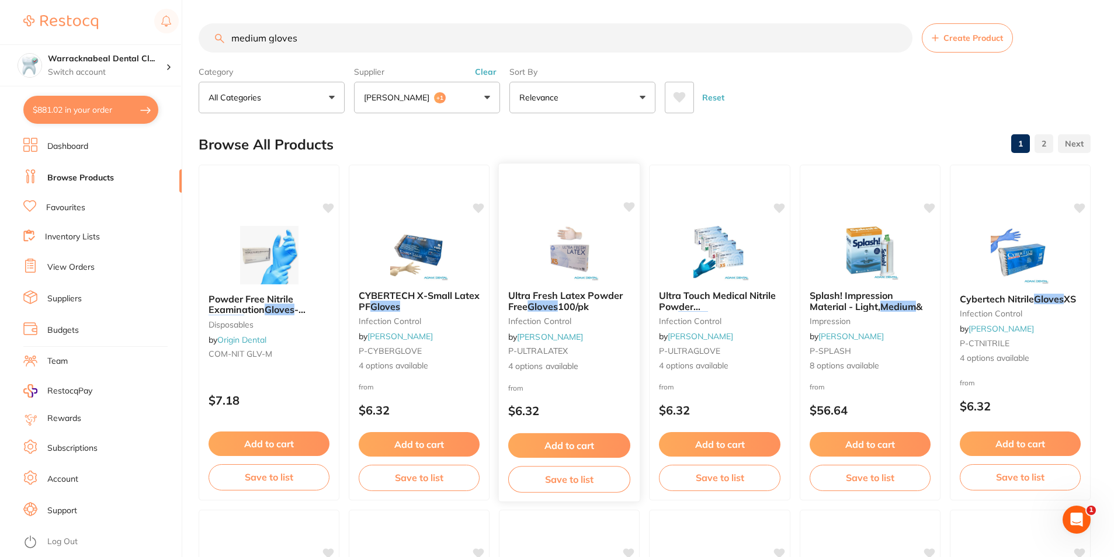
click at [574, 448] on button "Add to cart" at bounding box center [569, 446] width 122 height 25
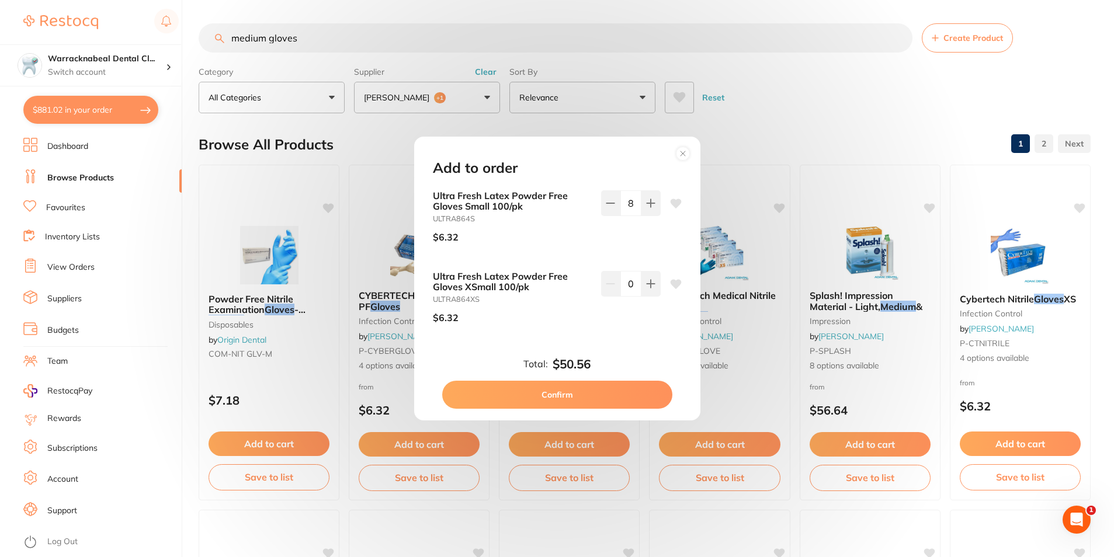
click at [690, 160] on icon at bounding box center [683, 153] width 19 height 19
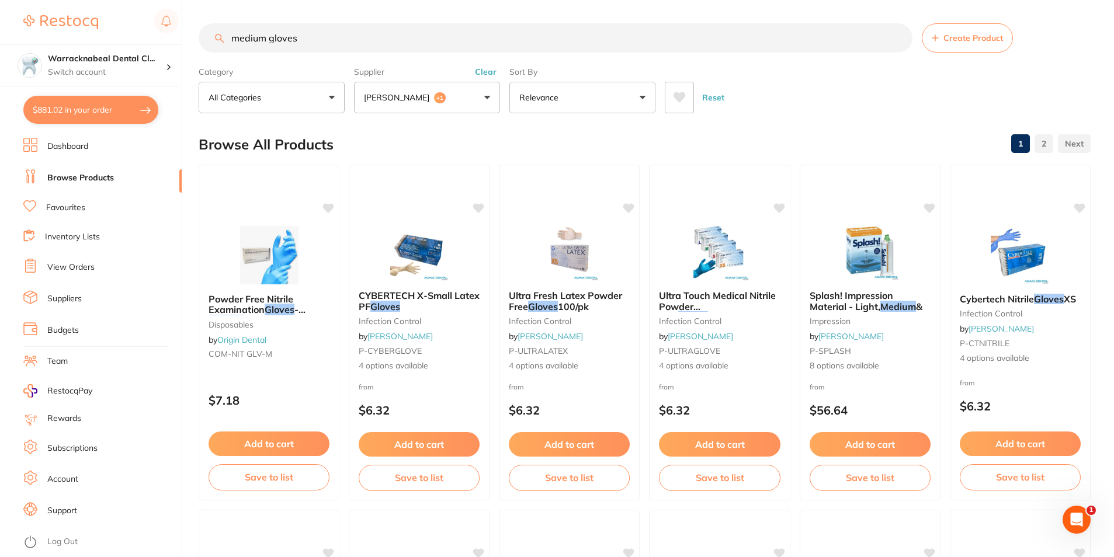
click at [542, 98] on p "Relevance" at bounding box center [541, 98] width 44 height 12
click at [549, 178] on ul "Highest Price Lowest Price On Sale Relevance" at bounding box center [583, 178] width 146 height 120
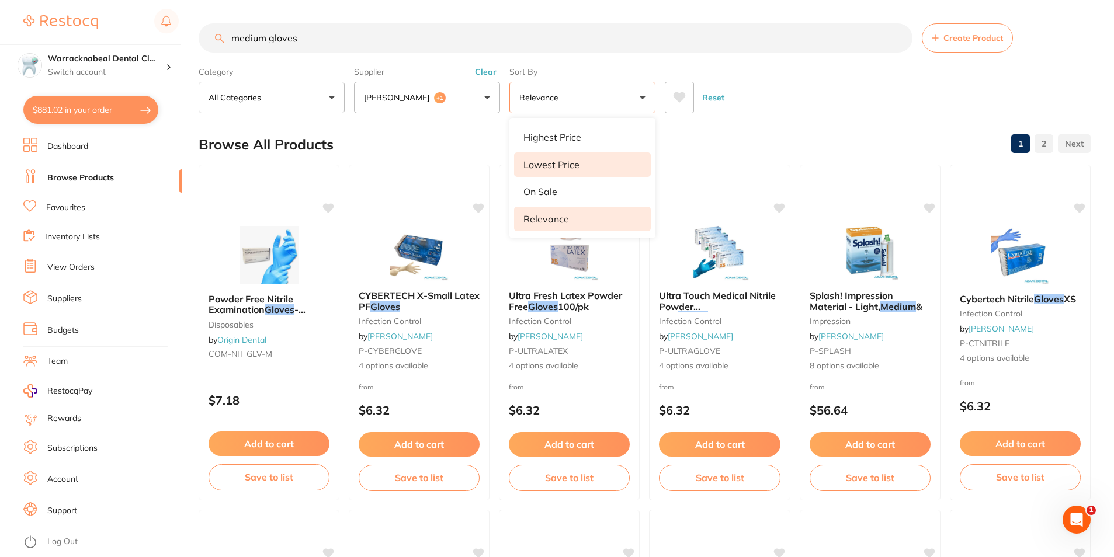
click at [554, 165] on p "Lowest Price" at bounding box center [552, 165] width 56 height 11
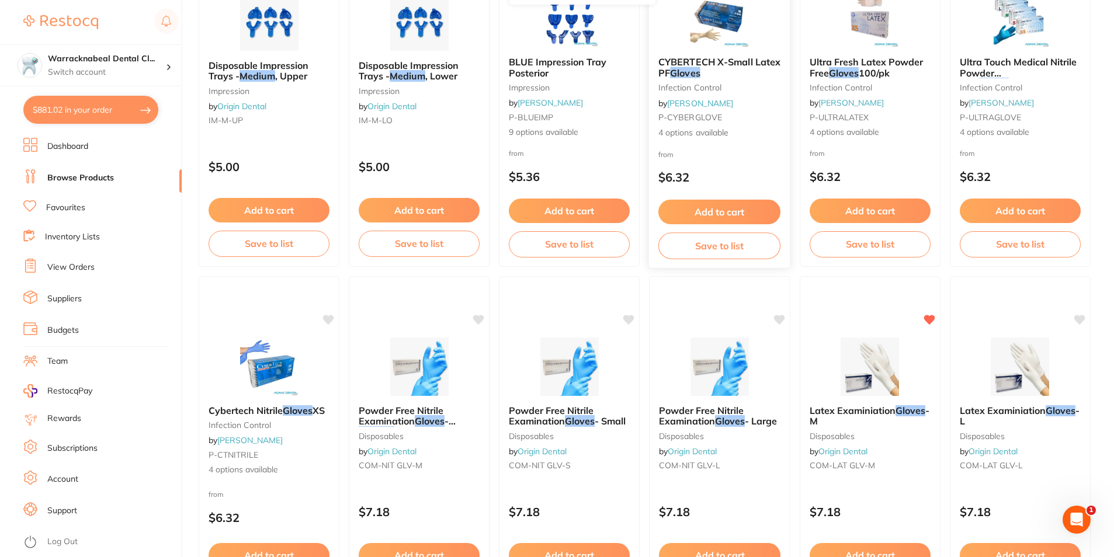
scroll to position [292, 0]
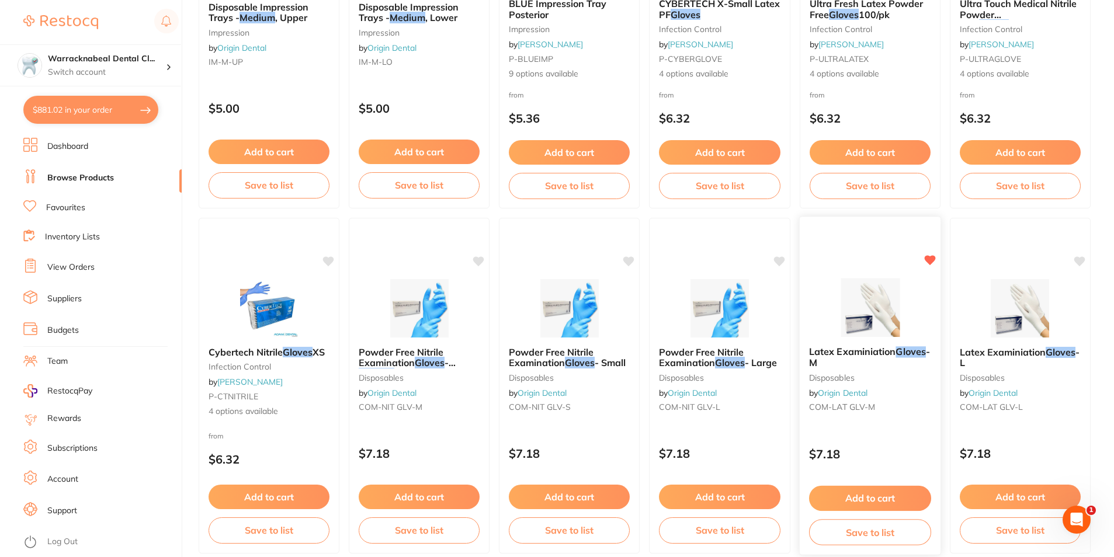
click at [878, 491] on button "Add to cart" at bounding box center [870, 498] width 122 height 25
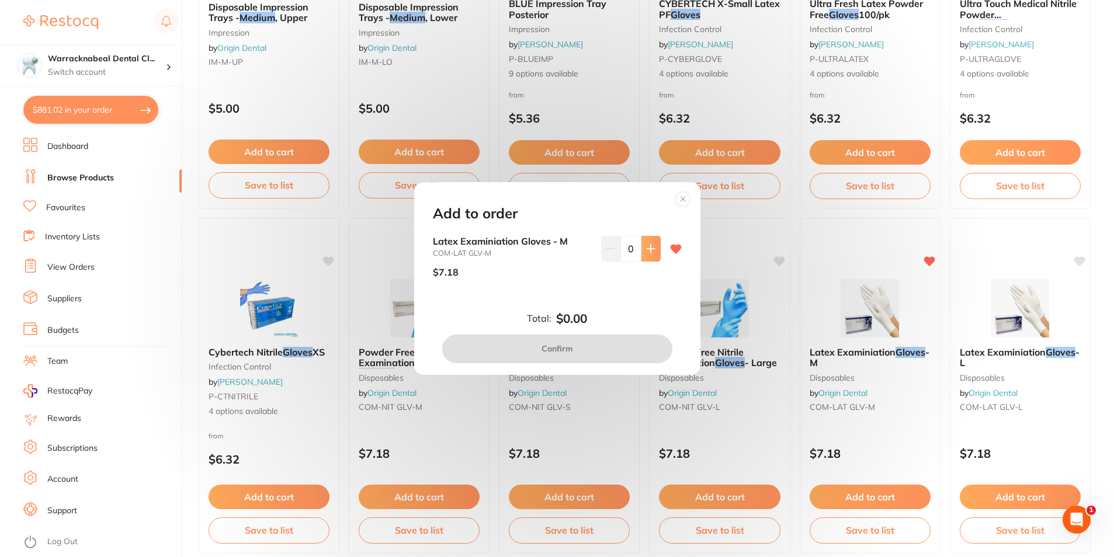
scroll to position [0, 0]
click at [652, 251] on icon at bounding box center [650, 248] width 9 height 9
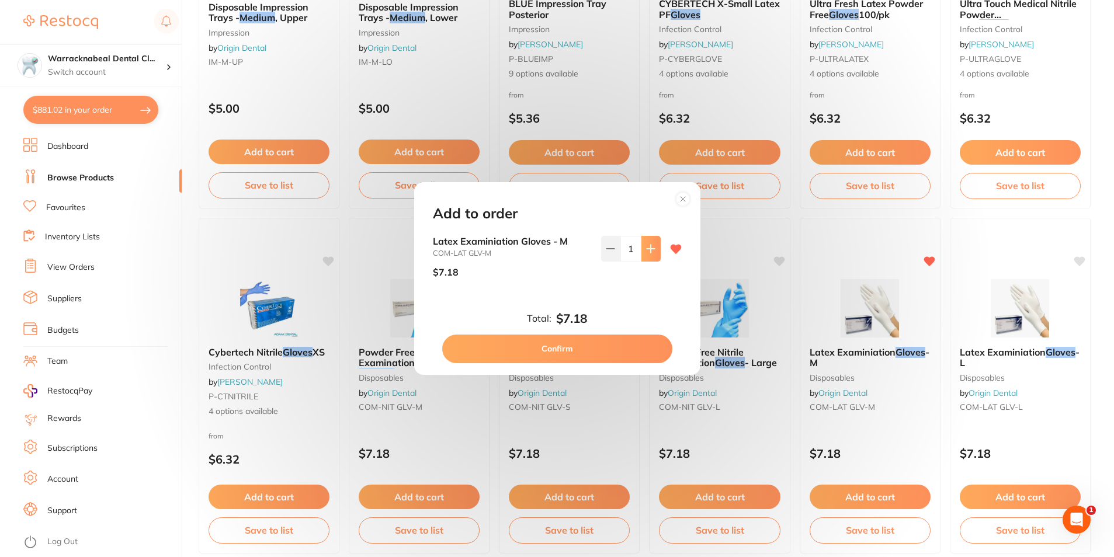
click at [652, 251] on icon at bounding box center [650, 248] width 9 height 9
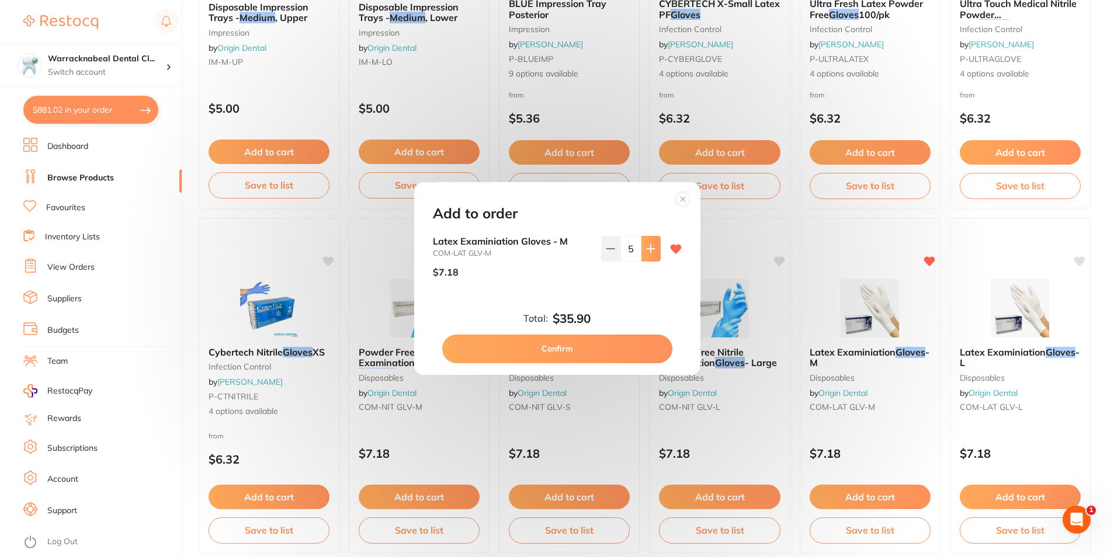
type input "6"
click at [587, 339] on button "Confirm" at bounding box center [557, 349] width 230 height 28
checkbox input "false"
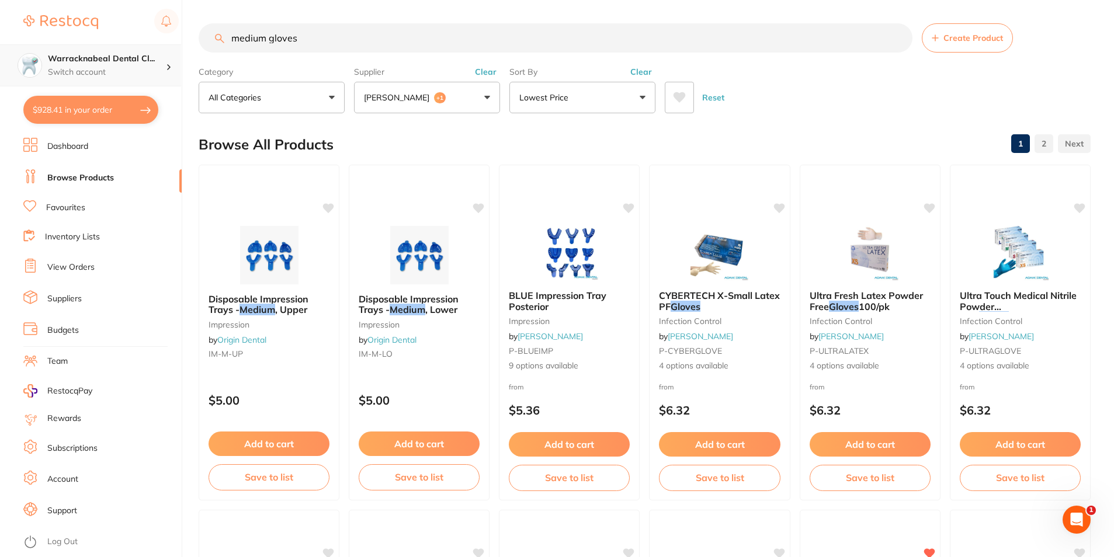
drag, startPoint x: 344, startPoint y: 34, endPoint x: 150, endPoint y: 71, distance: 197.6
click at [150, 71] on div "$928.41 Warracknabeal Dental Cl... Switch account Warracknabeal Dental Clinic $…" at bounding box center [557, 278] width 1114 height 557
type input "yellow soflex"
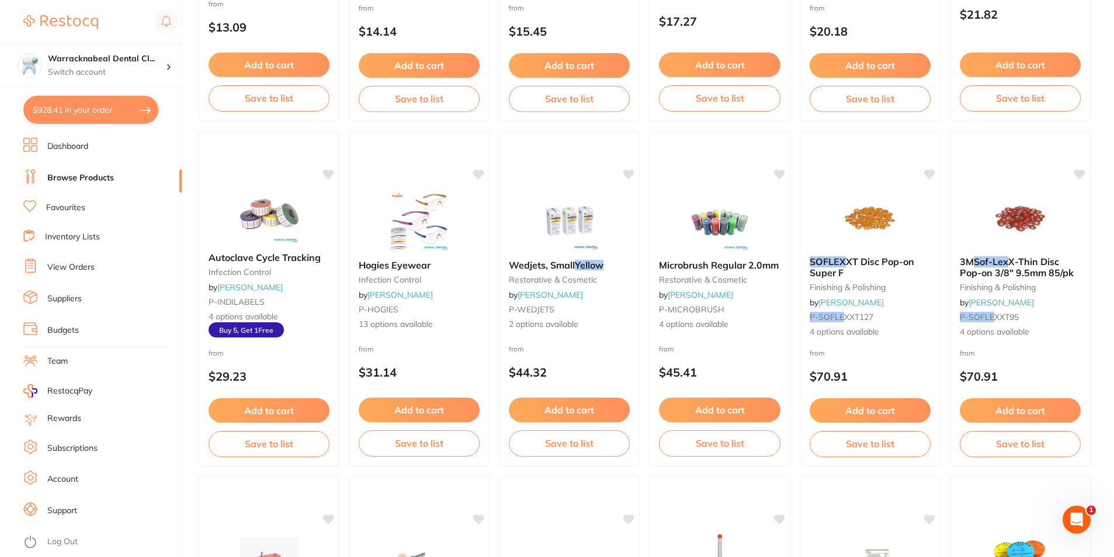
scroll to position [818, 0]
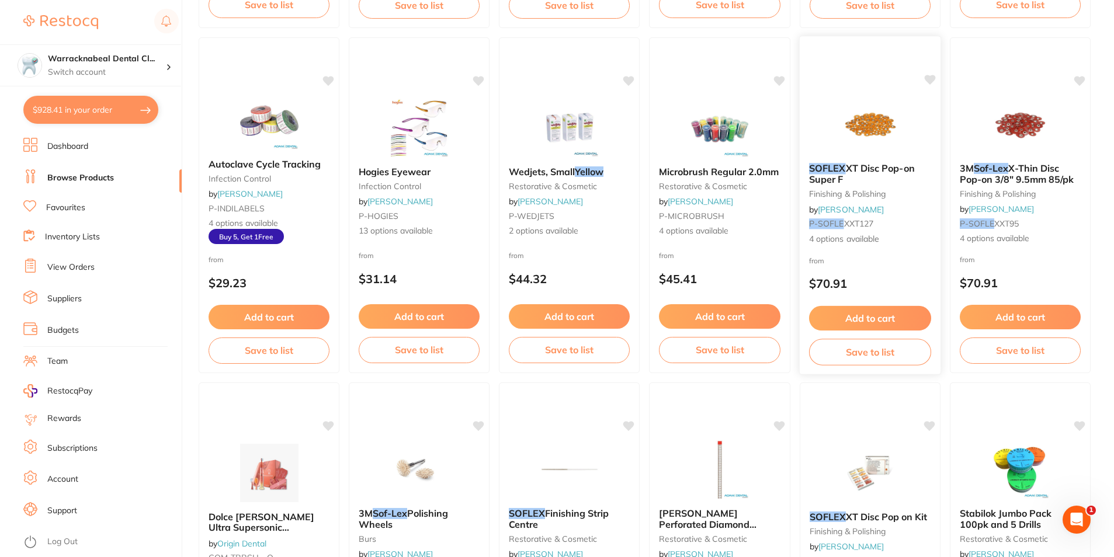
click at [862, 165] on span "XT Disc Pop-on Super F" at bounding box center [862, 173] width 106 height 23
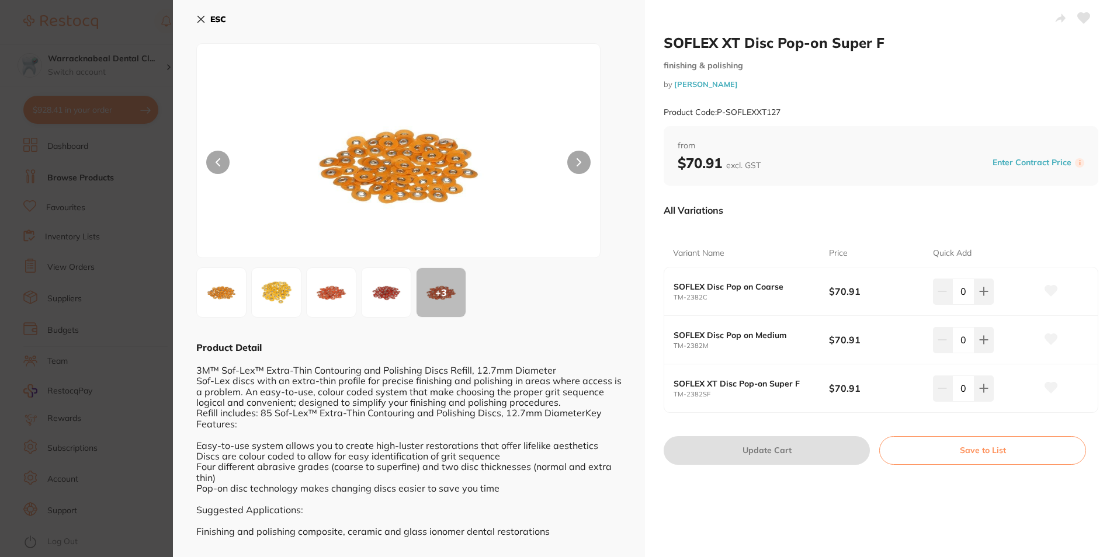
click at [210, 294] on img at bounding box center [221, 293] width 42 height 42
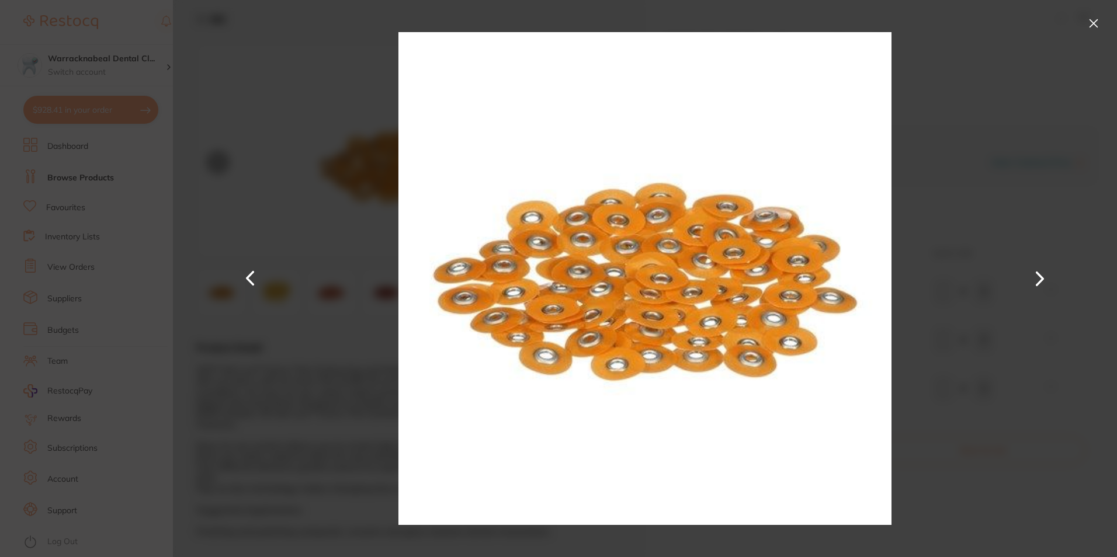
click at [1040, 272] on button at bounding box center [1040, 279] width 28 height 279
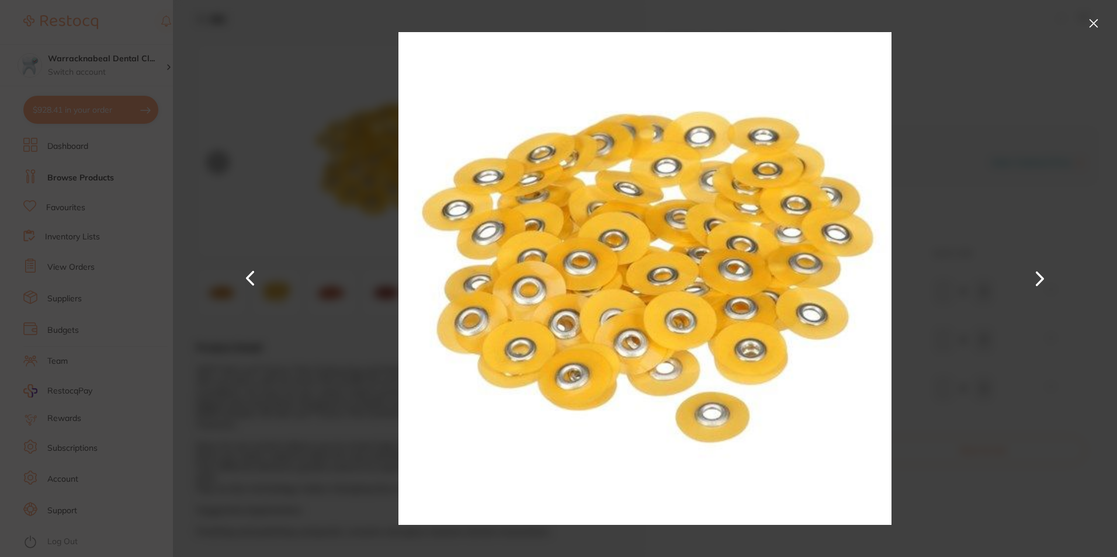
click at [1039, 272] on button at bounding box center [1040, 279] width 28 height 279
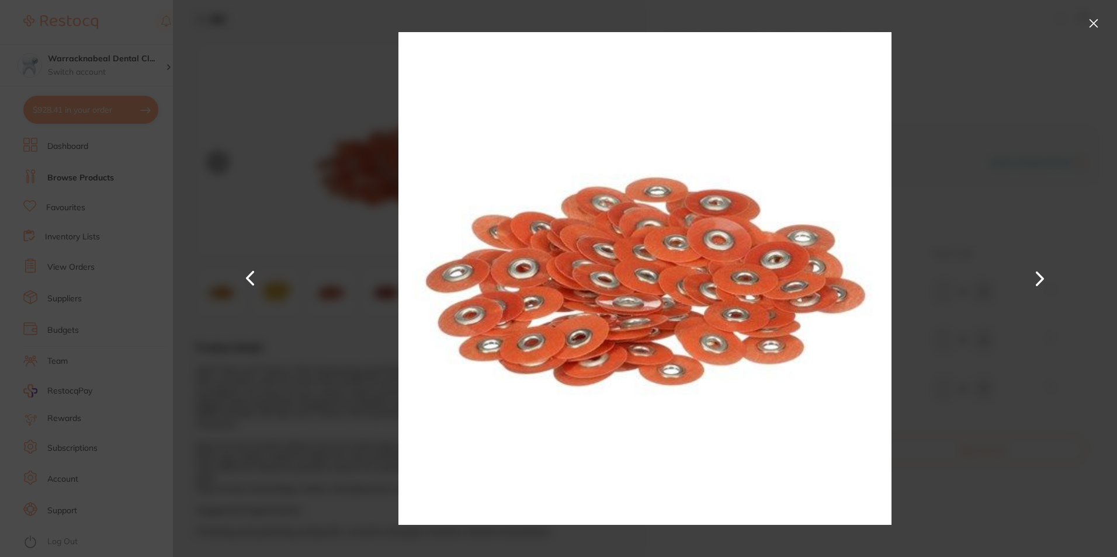
click at [1039, 272] on button at bounding box center [1040, 279] width 28 height 279
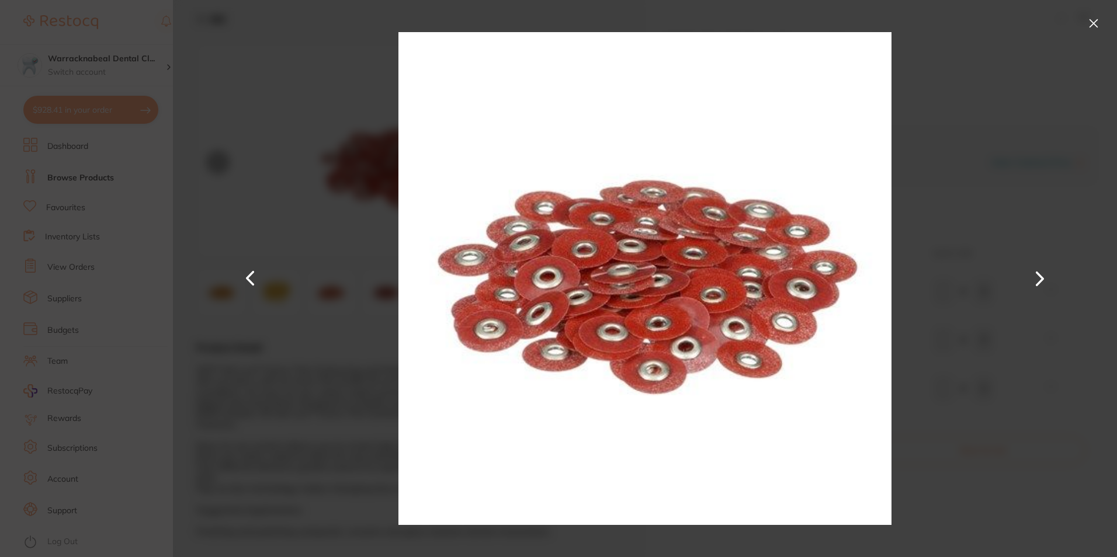
click at [1039, 272] on button at bounding box center [1040, 279] width 28 height 279
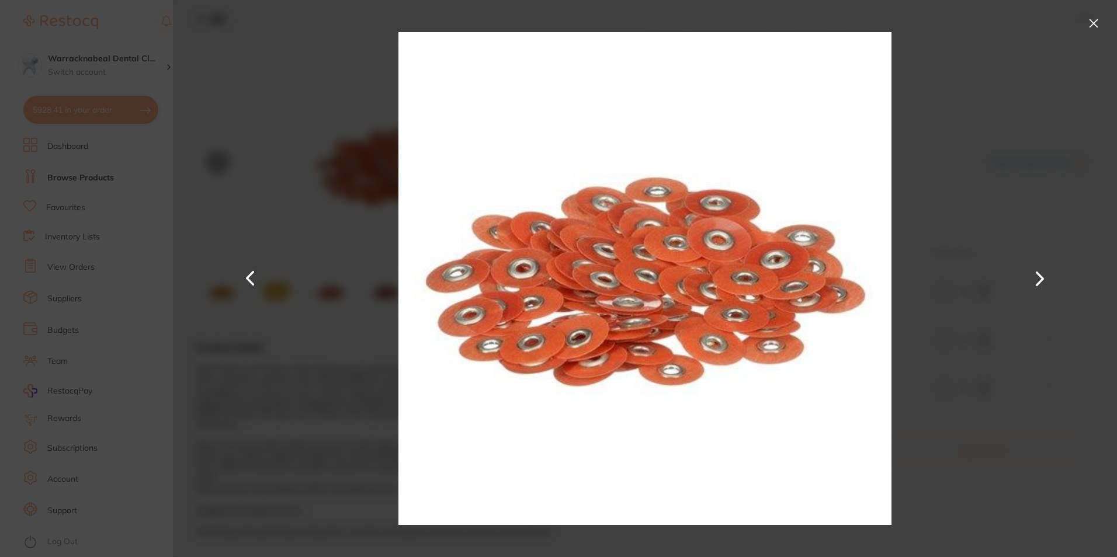
click at [1039, 272] on button at bounding box center [1040, 279] width 28 height 279
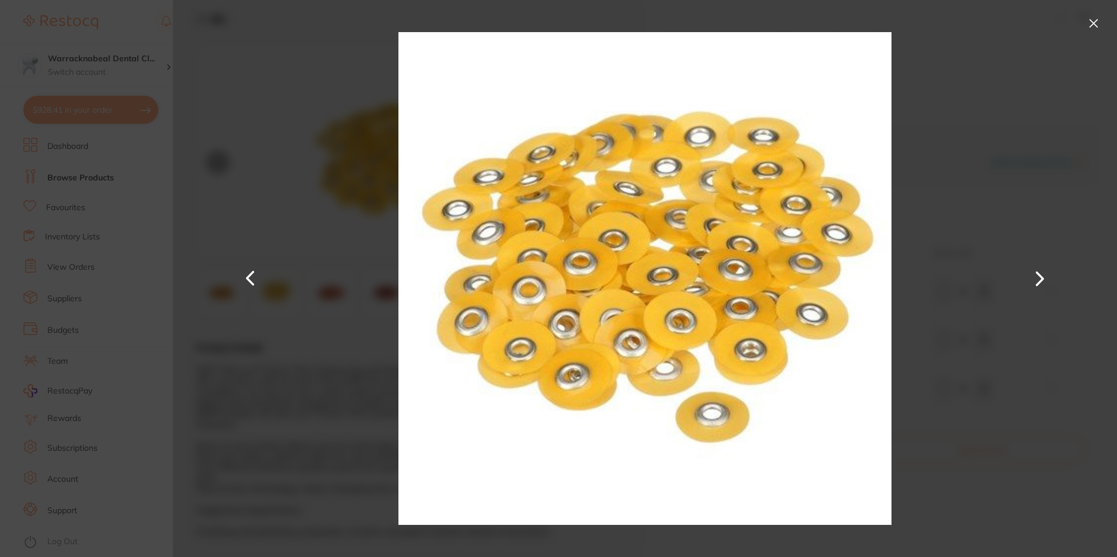
click at [1039, 272] on button at bounding box center [1040, 279] width 28 height 279
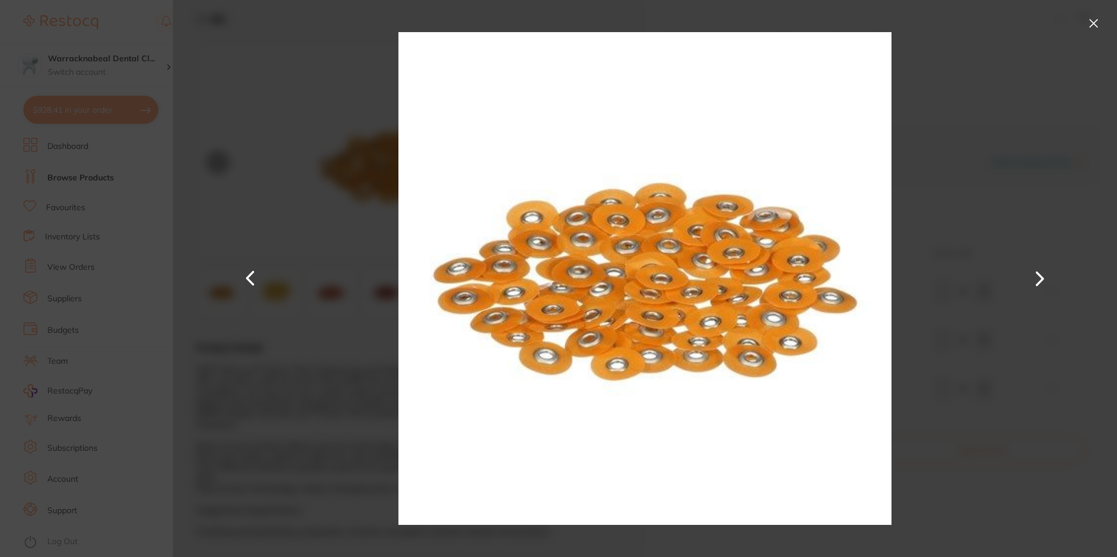
click at [1039, 272] on button at bounding box center [1040, 279] width 28 height 279
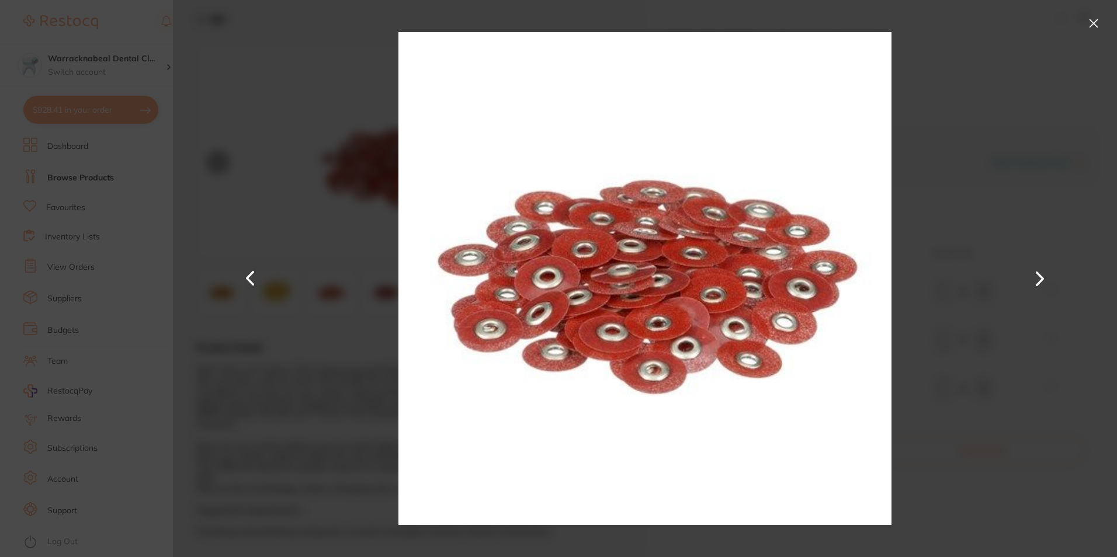
click at [1092, 30] on button at bounding box center [1094, 23] width 19 height 19
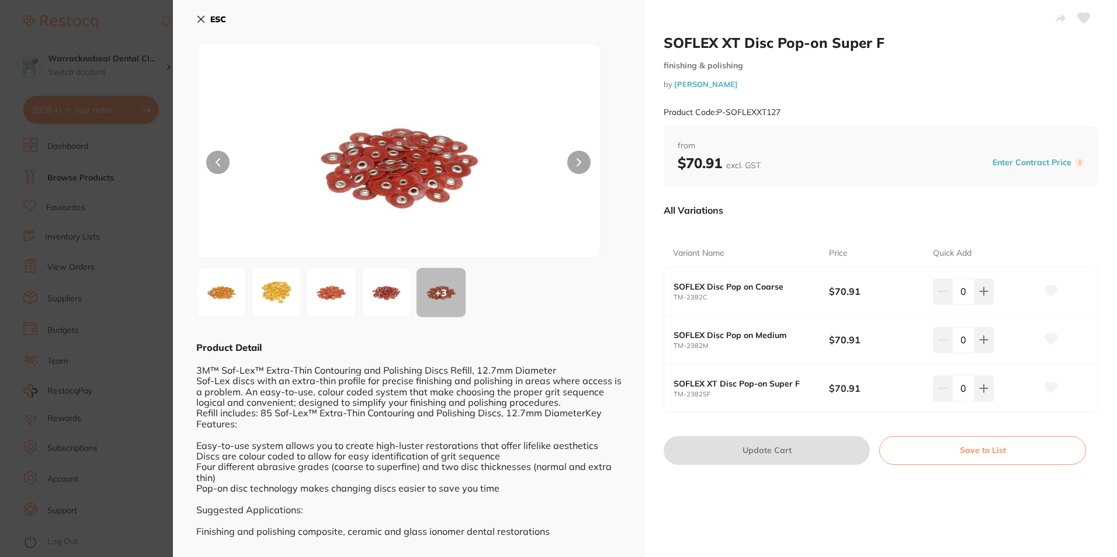
click at [283, 292] on img at bounding box center [276, 293] width 42 height 42
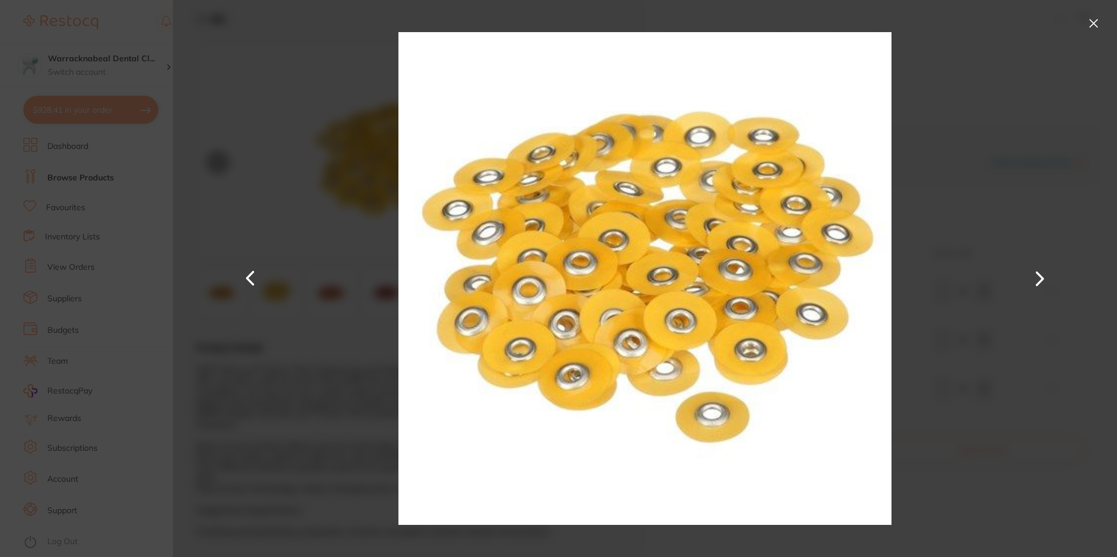
click at [1077, 27] on div at bounding box center [645, 278] width 944 height 557
click at [1091, 23] on button at bounding box center [1094, 23] width 19 height 19
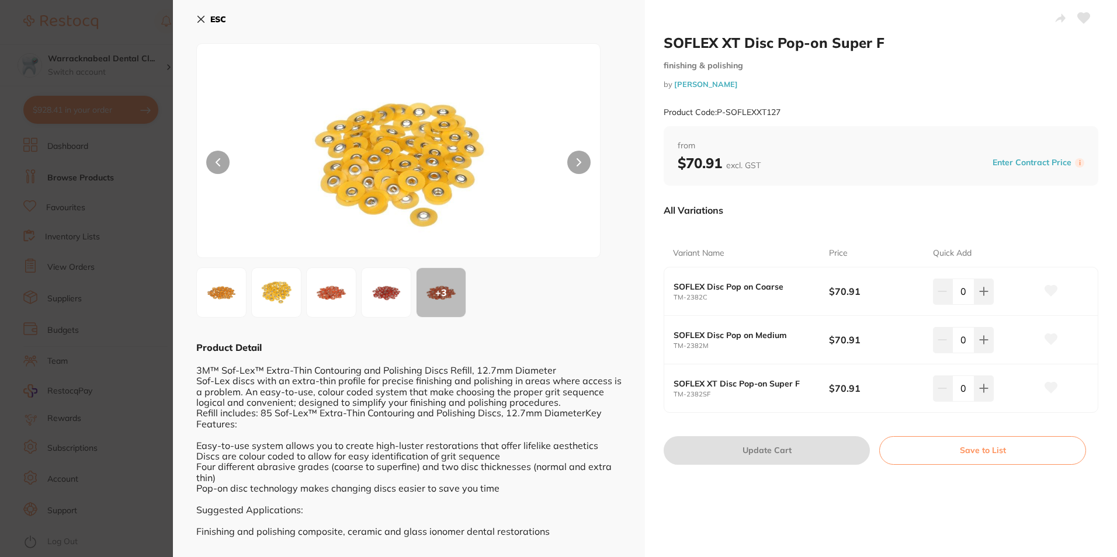
click at [195, 22] on div "ESC + 3 Product Detail 3M™ Sof-Lex™ Extra-Thin Contouring and Polishing Discs R…" at bounding box center [409, 284] width 472 height 568
click at [197, 20] on icon at bounding box center [200, 19] width 9 height 9
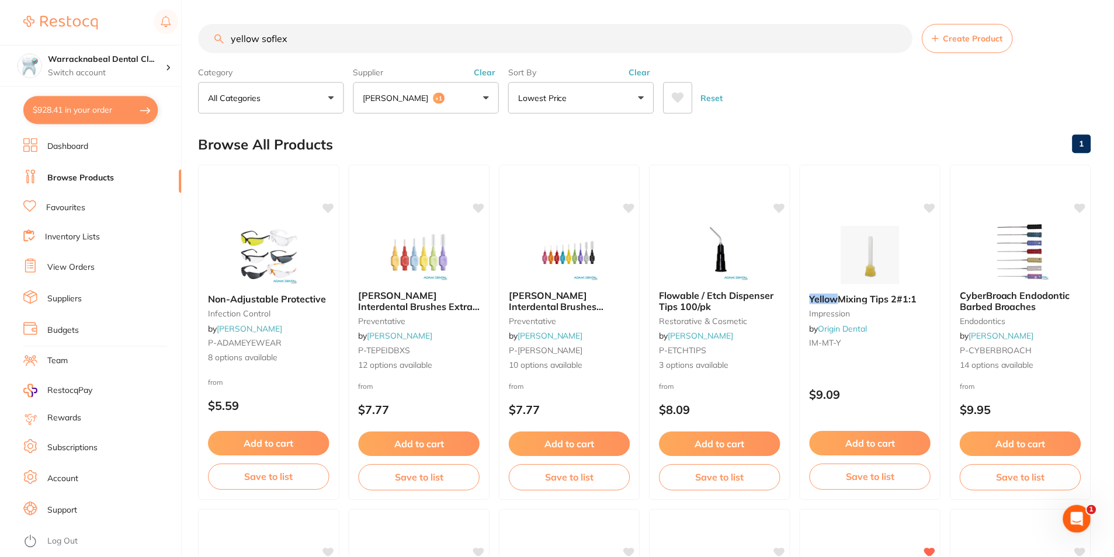
scroll to position [818, 0]
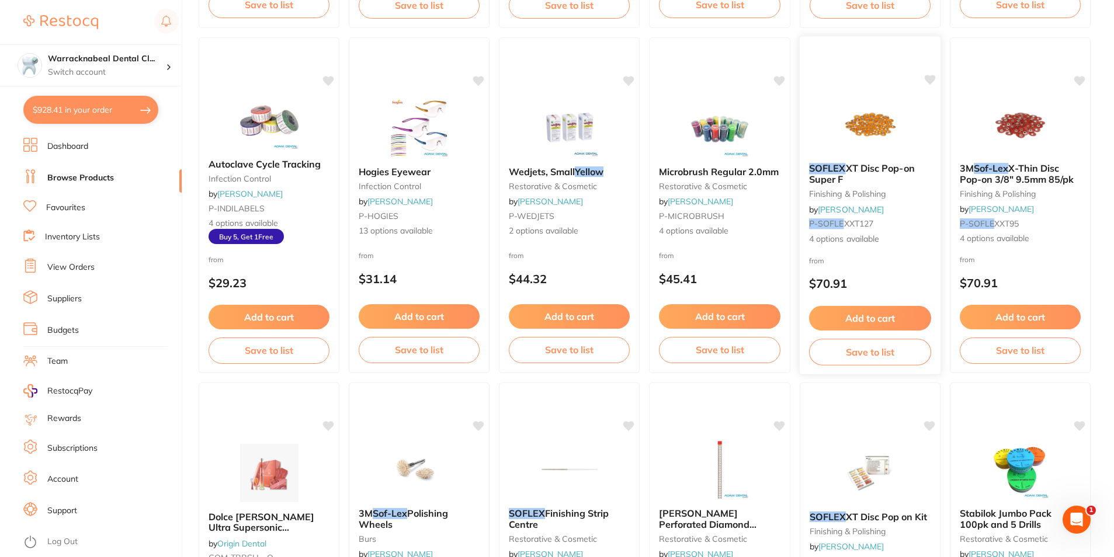
click at [860, 324] on button "Add to cart" at bounding box center [870, 318] width 122 height 25
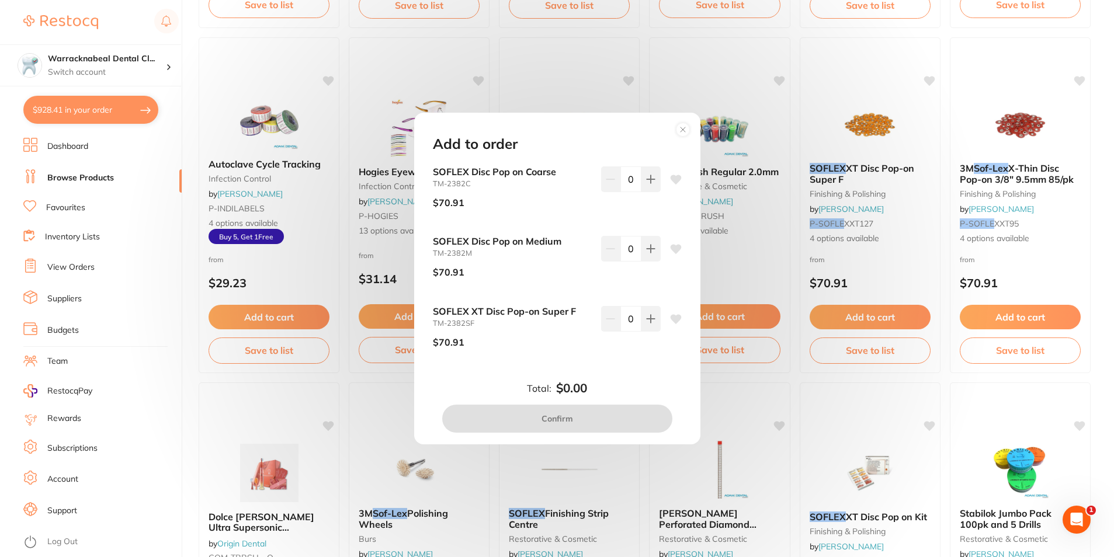
scroll to position [0, 0]
click at [647, 319] on icon at bounding box center [651, 319] width 8 height 8
type input "1"
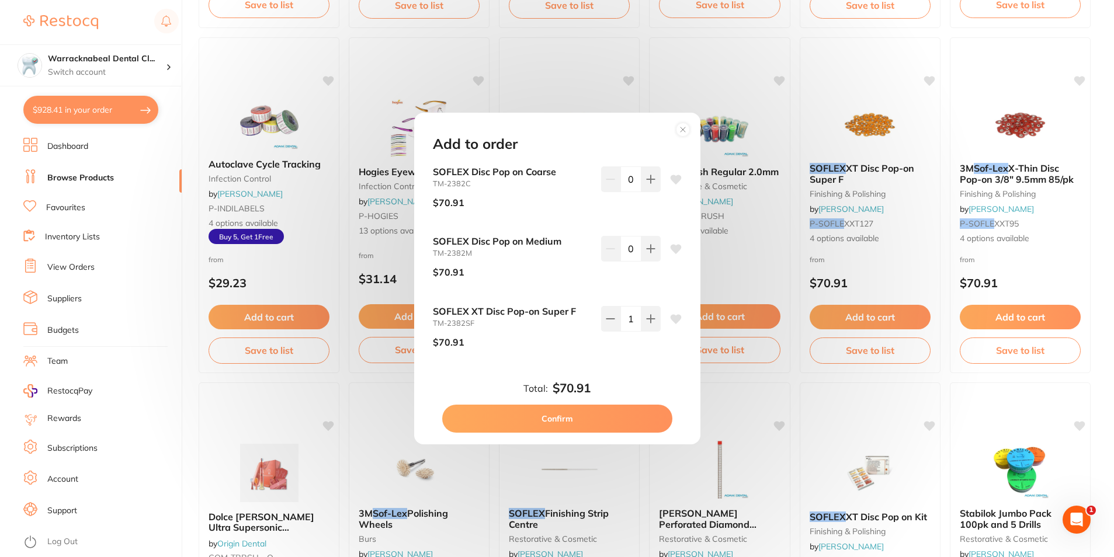
click at [595, 420] on button "Confirm" at bounding box center [557, 419] width 230 height 28
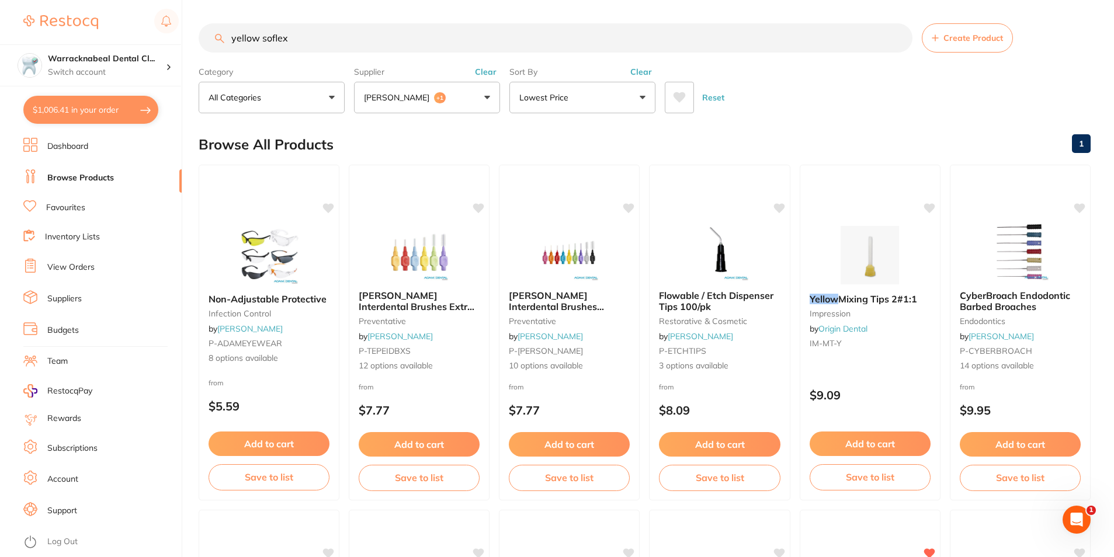
drag, startPoint x: 343, startPoint y: 33, endPoint x: 19, endPoint y: 44, distance: 323.9
click at [19, 44] on div "$1,006.41 Warracknabeal Dental Cl... Switch account Warracknabeal Dental Clinic…" at bounding box center [557, 278] width 1114 height 557
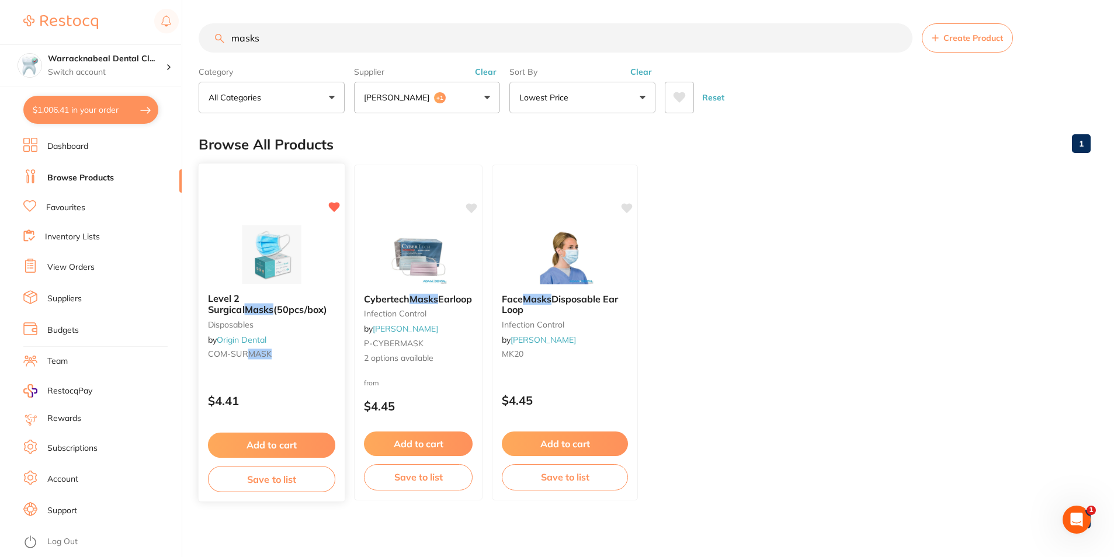
type input "masks"
click at [300, 444] on button "Add to cart" at bounding box center [271, 445] width 127 height 25
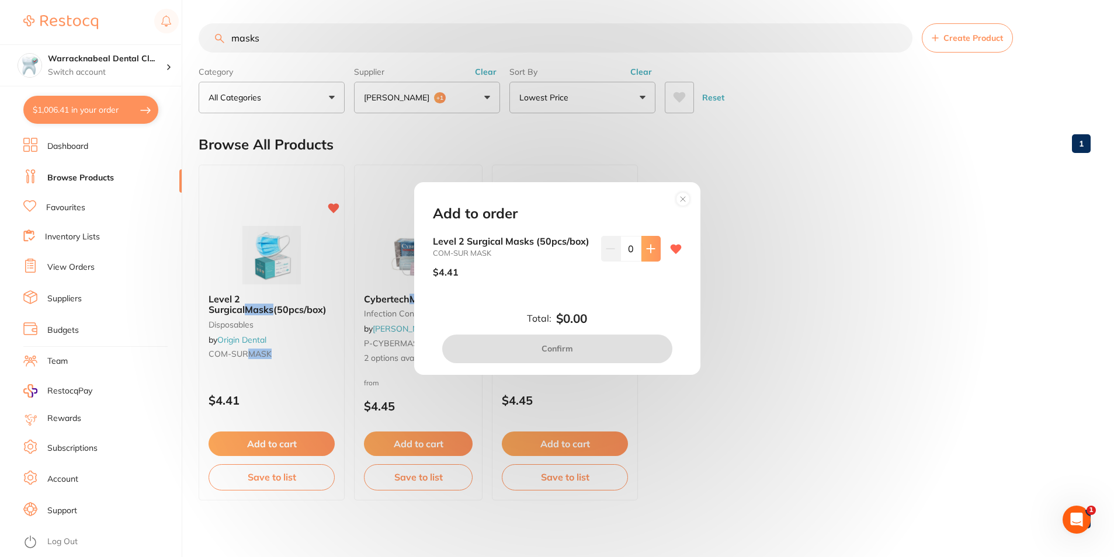
click at [642, 245] on button at bounding box center [651, 249] width 19 height 26
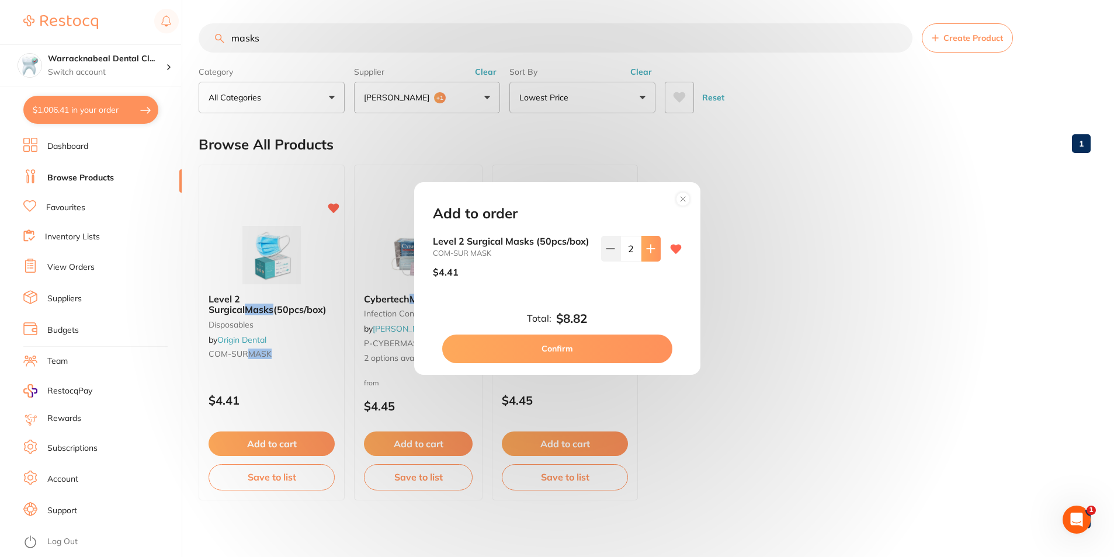
click at [642, 245] on button at bounding box center [651, 249] width 19 height 26
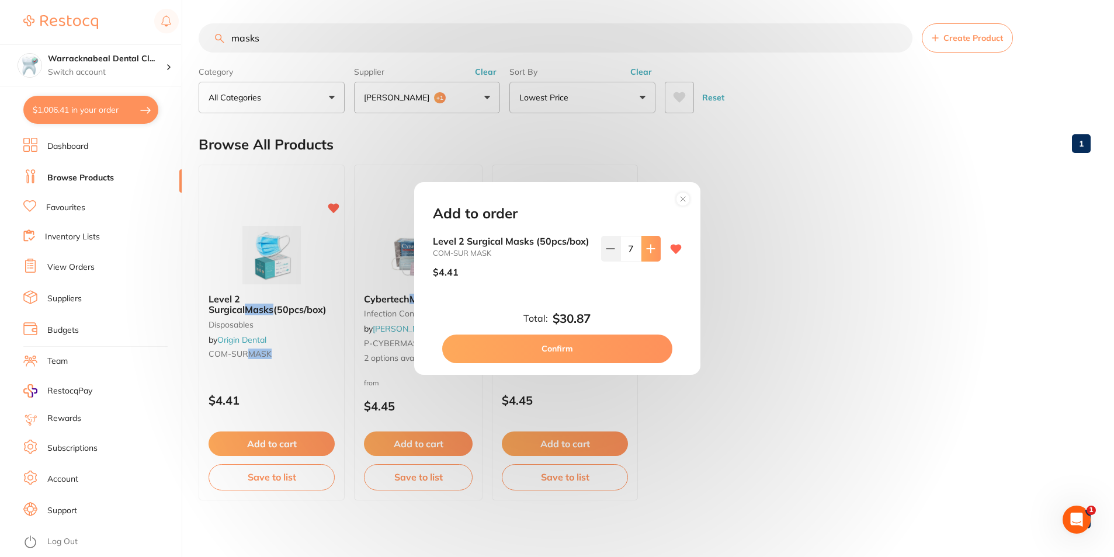
click at [642, 245] on button at bounding box center [651, 249] width 19 height 26
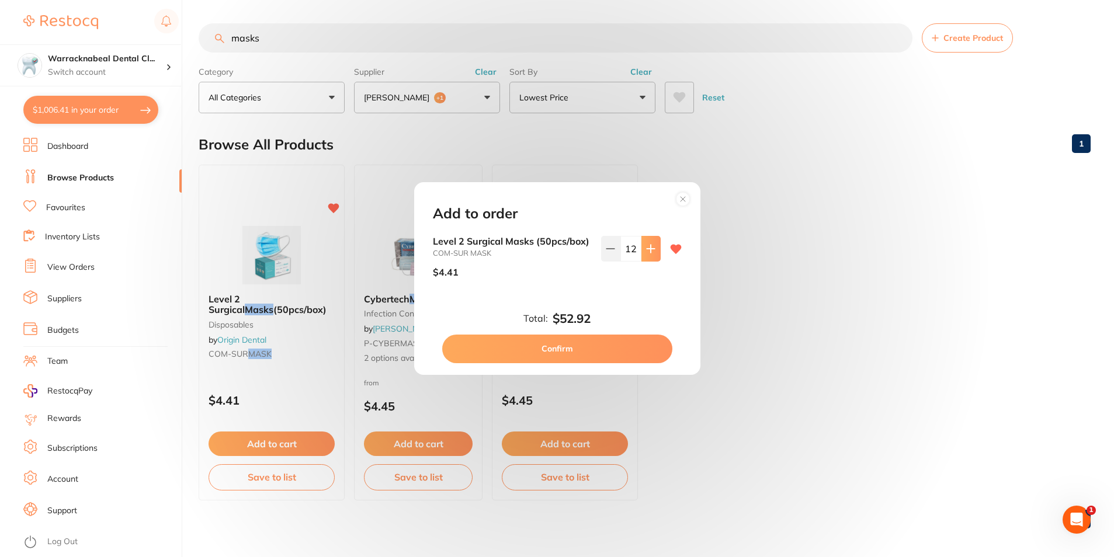
click at [642, 245] on button at bounding box center [651, 249] width 19 height 26
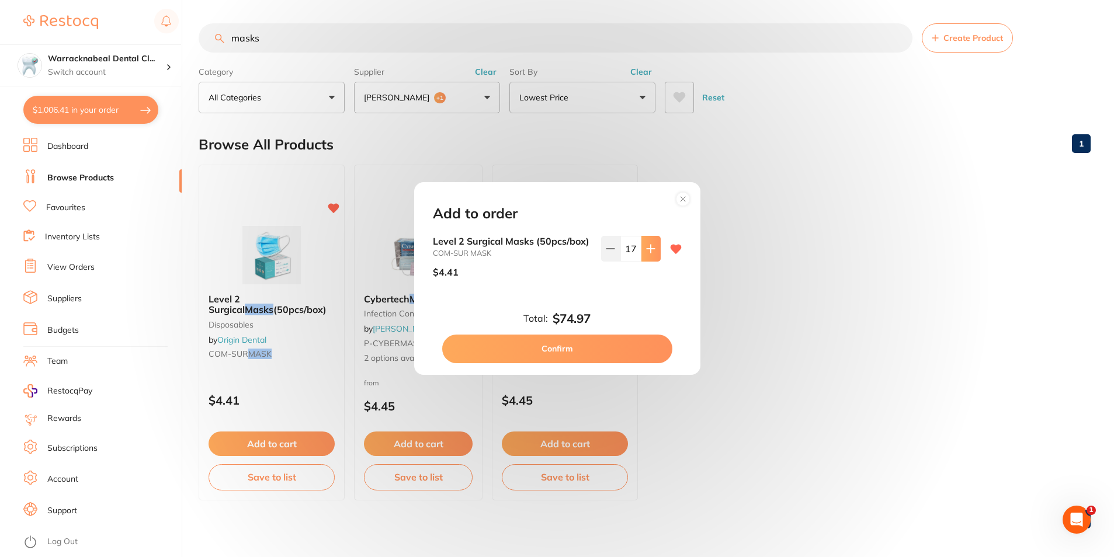
click at [642, 245] on button at bounding box center [651, 249] width 19 height 26
type input "20"
click at [581, 344] on button "Confirm" at bounding box center [557, 349] width 230 height 28
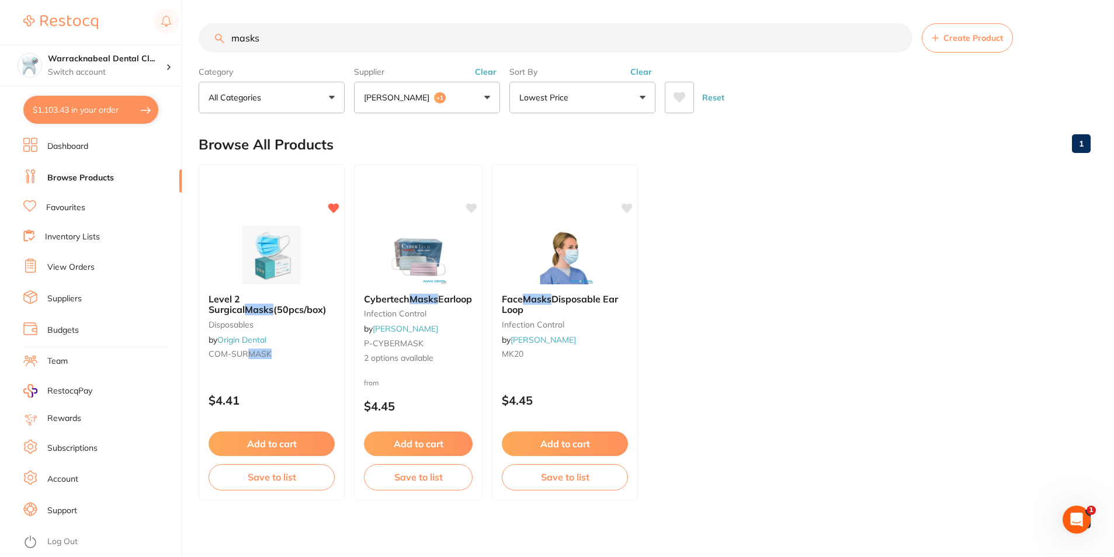
click at [446, 93] on button "[PERSON_NAME] +1" at bounding box center [427, 98] width 146 height 32
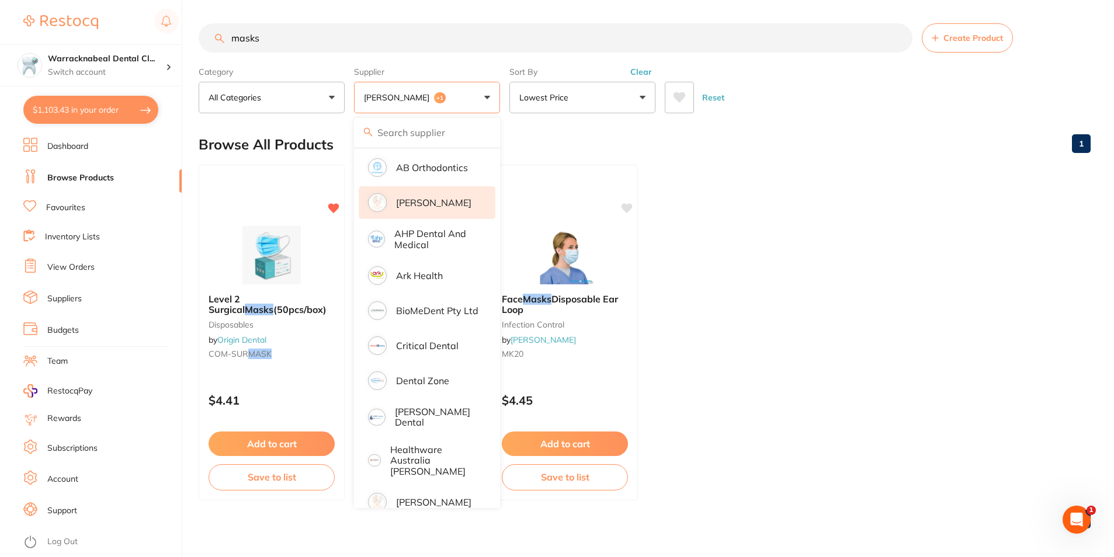
click at [396, 203] on li "[PERSON_NAME]" at bounding box center [427, 202] width 137 height 33
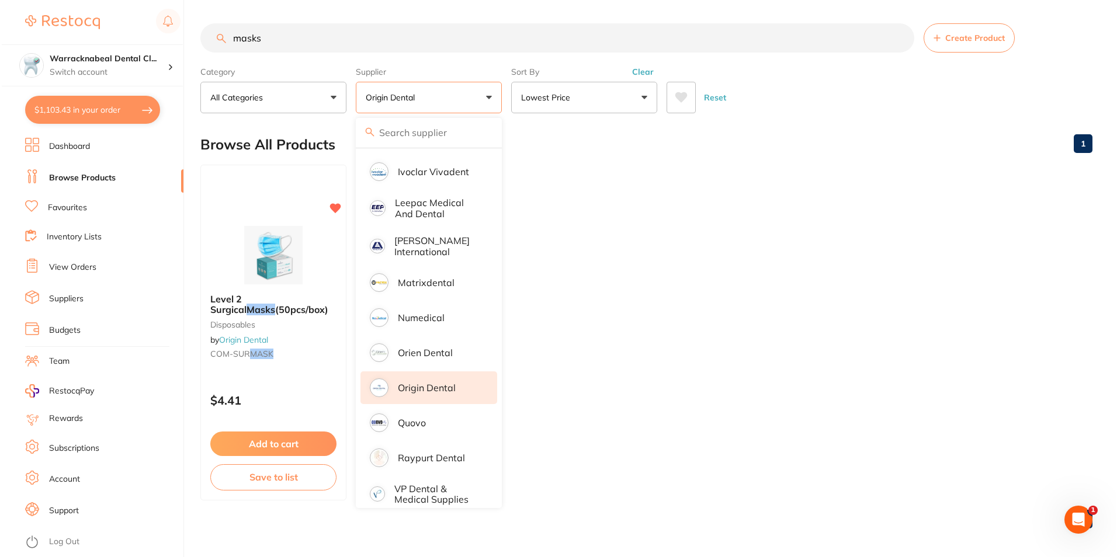
scroll to position [510, 0]
click at [410, 380] on p "Origin Dental" at bounding box center [425, 385] width 58 height 11
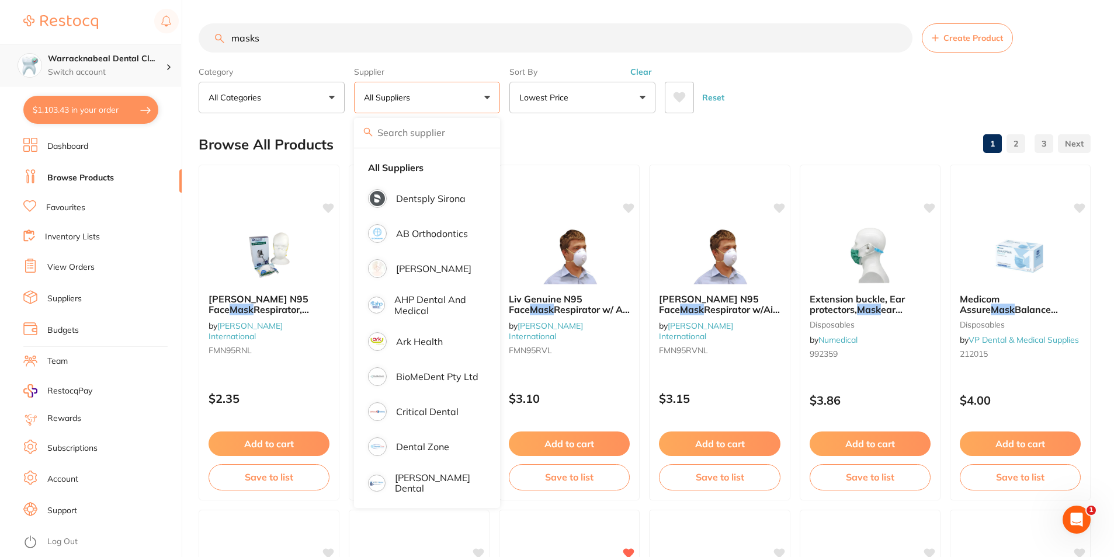
scroll to position [1, 0]
drag, startPoint x: 296, startPoint y: 38, endPoint x: 157, endPoint y: 44, distance: 139.2
click at [157, 44] on div "$1,103.43 Warracknabeal Dental Cl... Switch account Warracknabeal Dental Clinic…" at bounding box center [557, 278] width 1114 height 557
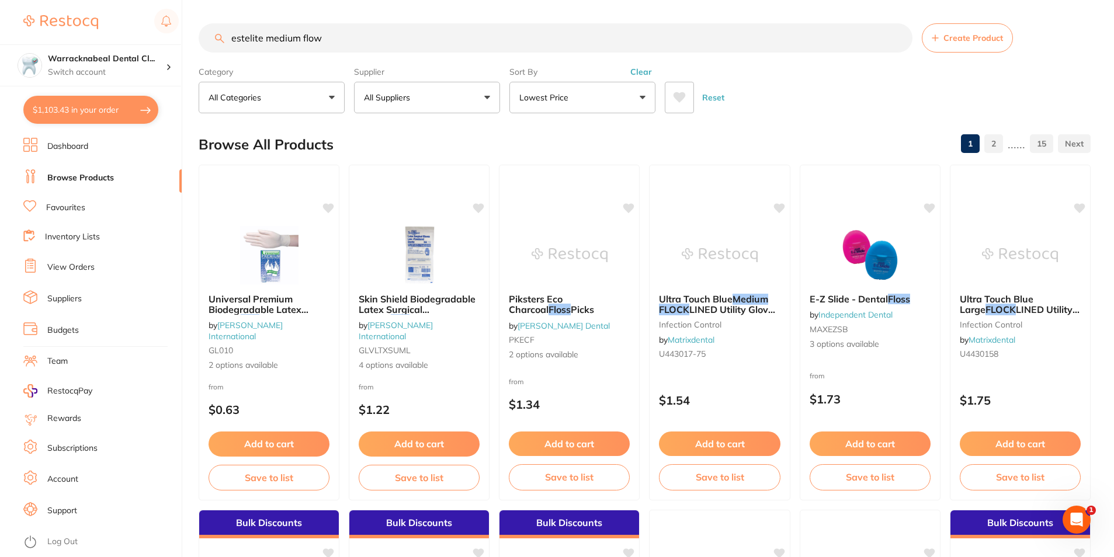
scroll to position [0, 0]
click at [555, 101] on p "Lowest Price" at bounding box center [546, 98] width 54 height 12
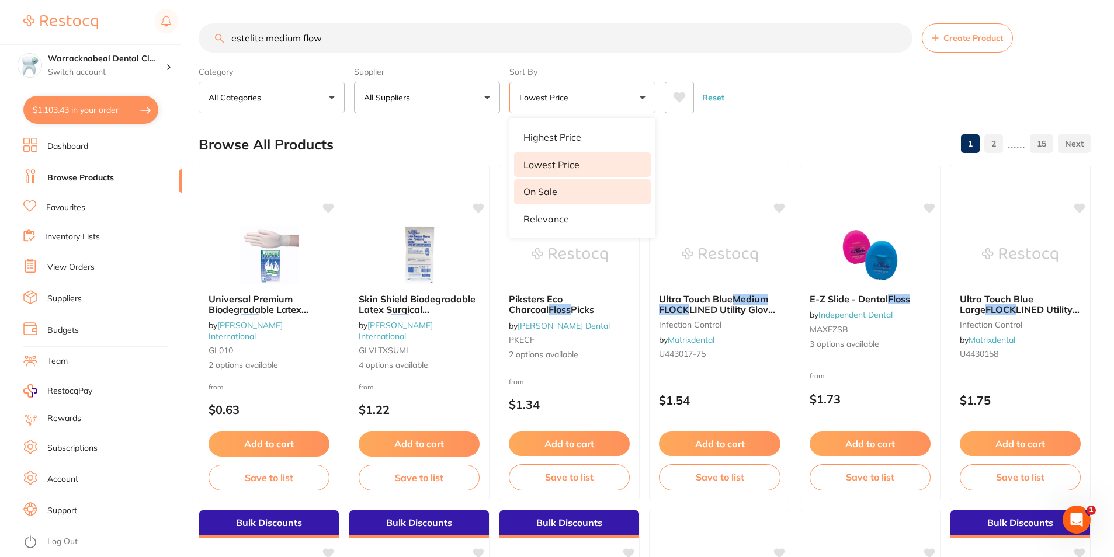
click at [559, 204] on li "On Sale" at bounding box center [582, 191] width 137 height 25
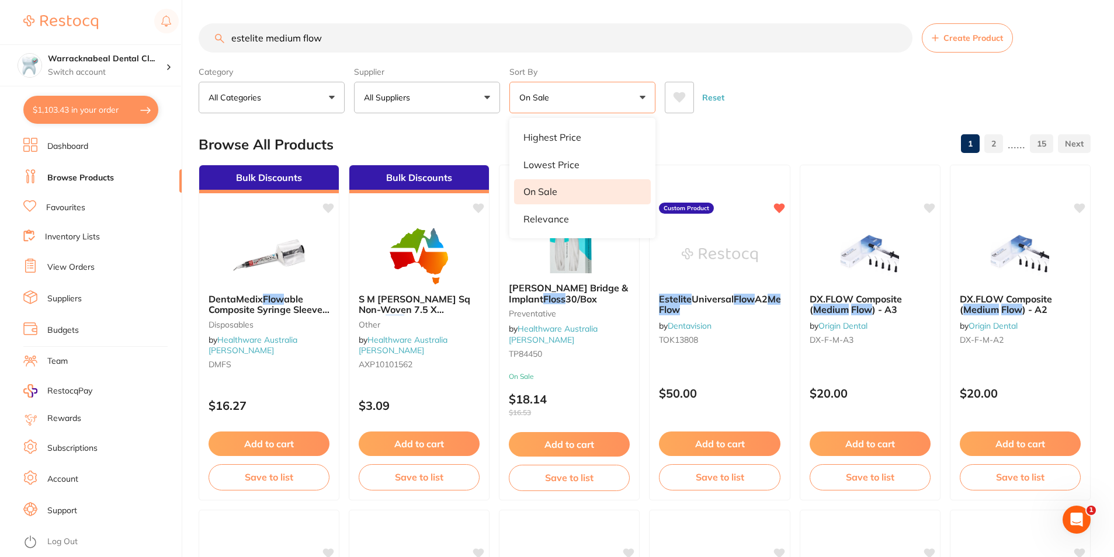
click at [560, 97] on button "On Sale" at bounding box center [583, 98] width 146 height 32
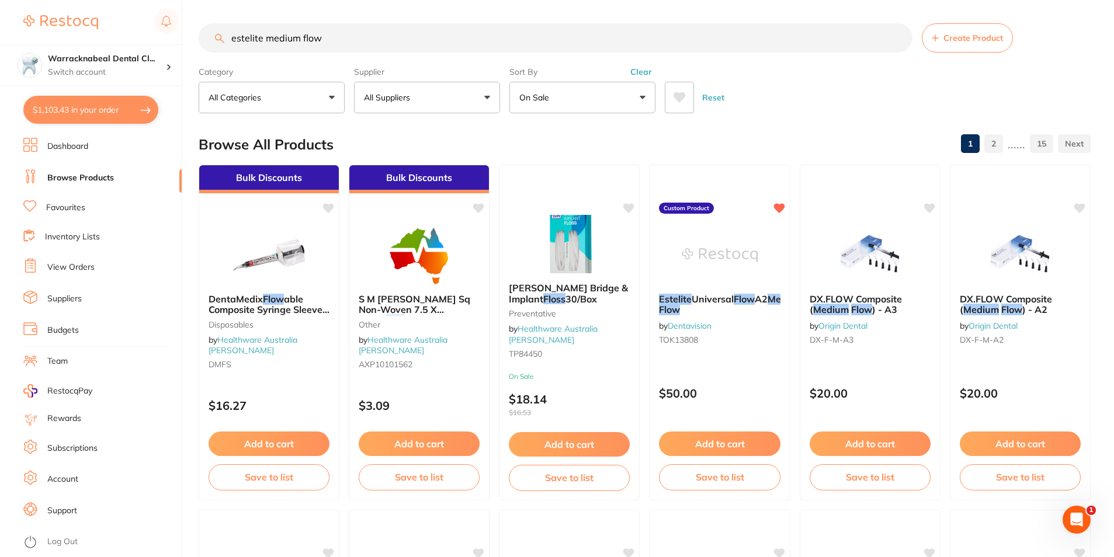
click at [560, 98] on button "On Sale" at bounding box center [583, 98] width 146 height 32
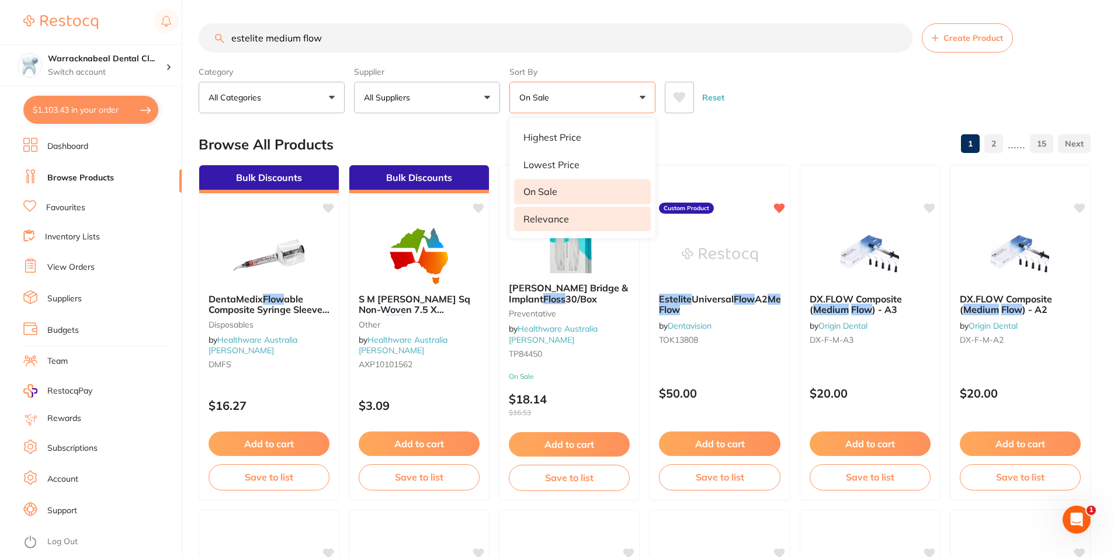
click at [559, 214] on p "Relevance" at bounding box center [547, 219] width 46 height 11
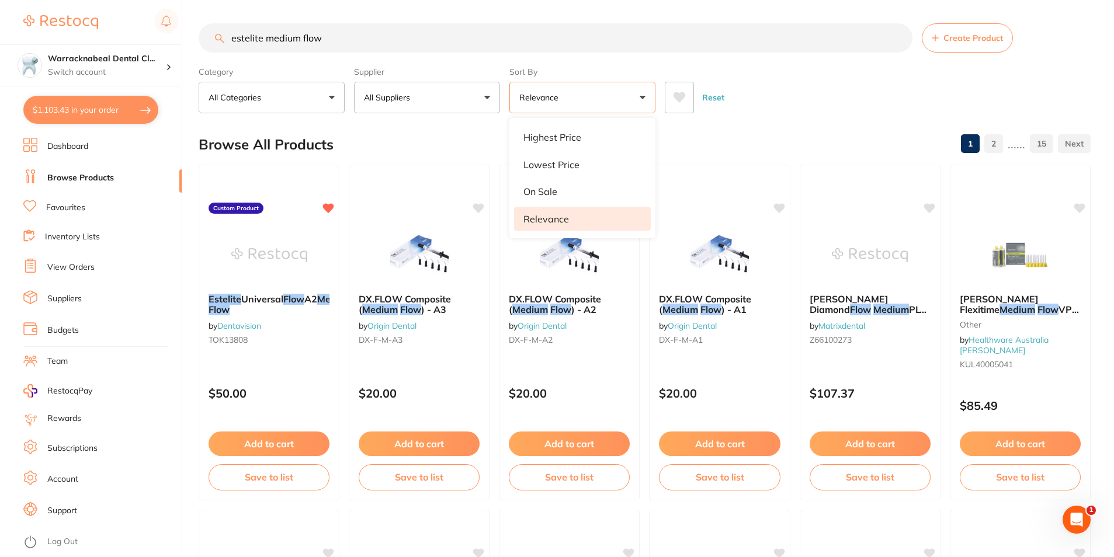
click at [828, 112] on div "Reset" at bounding box center [873, 92] width 417 height 41
click at [466, 109] on button "All Suppliers" at bounding box center [427, 98] width 146 height 32
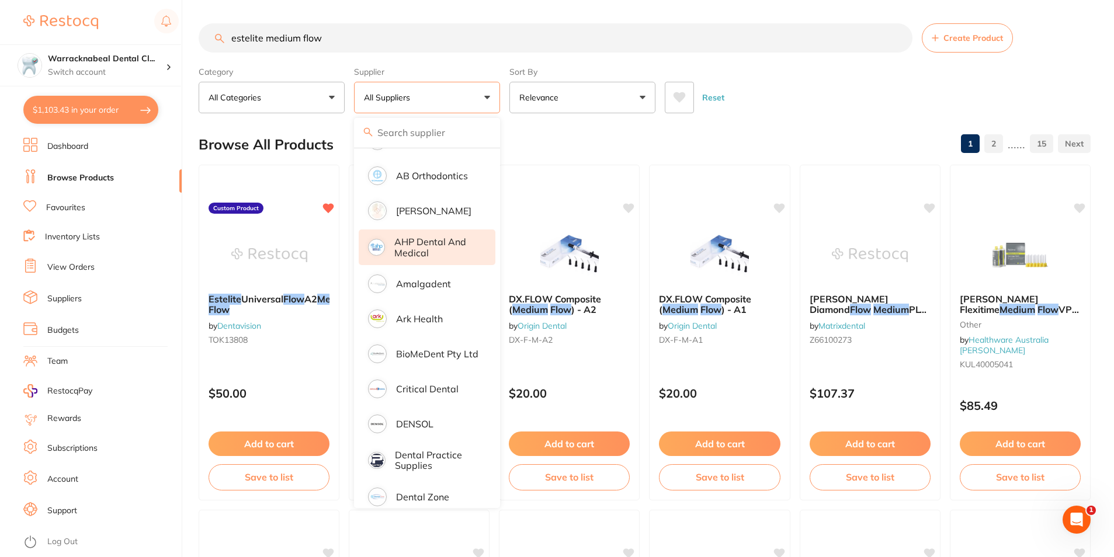
scroll to position [58, 0]
click at [448, 288] on p "Amalgadent" at bounding box center [423, 283] width 55 height 11
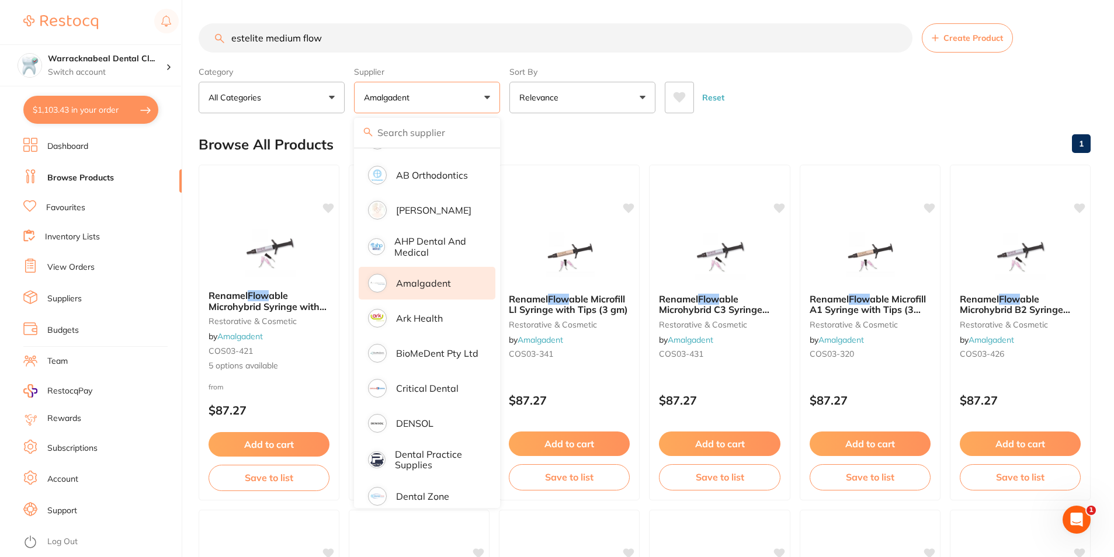
scroll to position [0, 0]
click at [746, 59] on section "estelite medium flow Create Product Category All Categories All Categories equi…" at bounding box center [645, 68] width 892 height 90
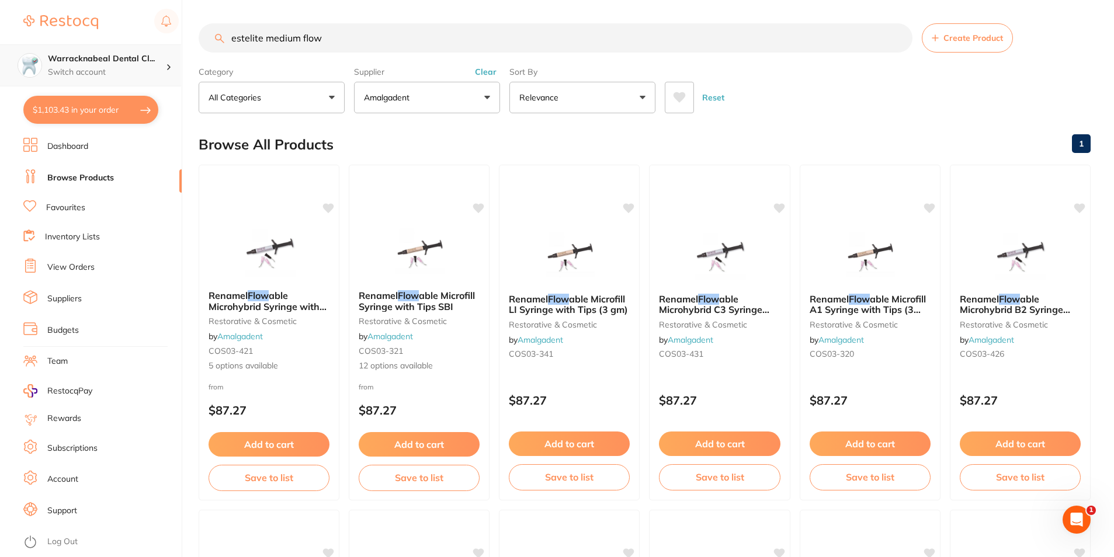
scroll to position [1, 0]
drag, startPoint x: 377, startPoint y: 46, endPoint x: 140, endPoint y: 44, distance: 236.7
click at [140, 44] on div "$1,103.43 Warracknabeal Dental Cl... Switch account Warracknabeal Dental Clinic…" at bounding box center [557, 278] width 1114 height 557
type input "flowable"
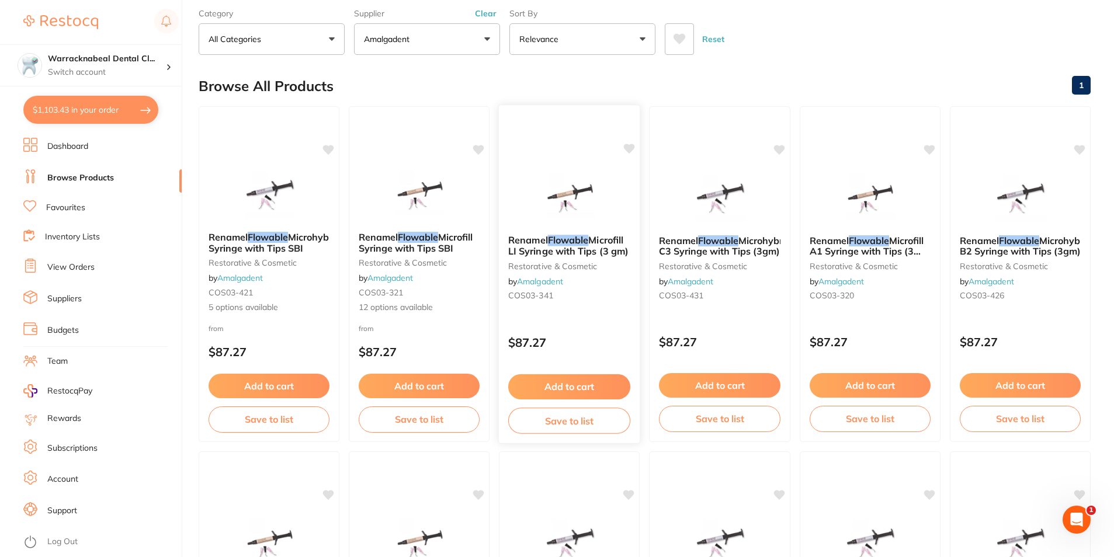
scroll to position [0, 0]
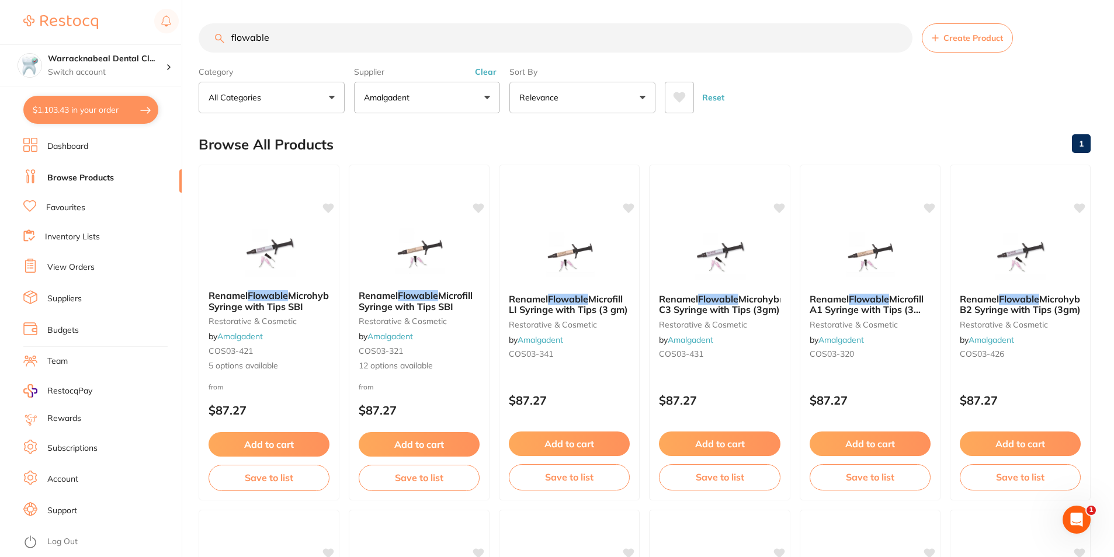
drag, startPoint x: 54, startPoint y: 105, endPoint x: 487, endPoint y: 179, distance: 439.9
click at [54, 105] on button "$1,103.43 in your order" at bounding box center [90, 110] width 135 height 28
checkbox input "true"
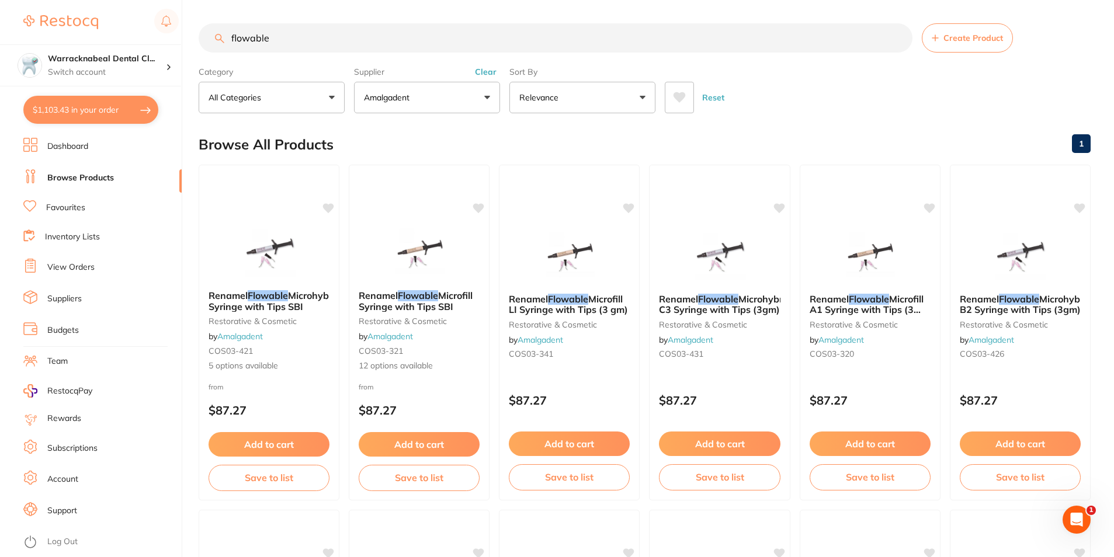
checkbox input "true"
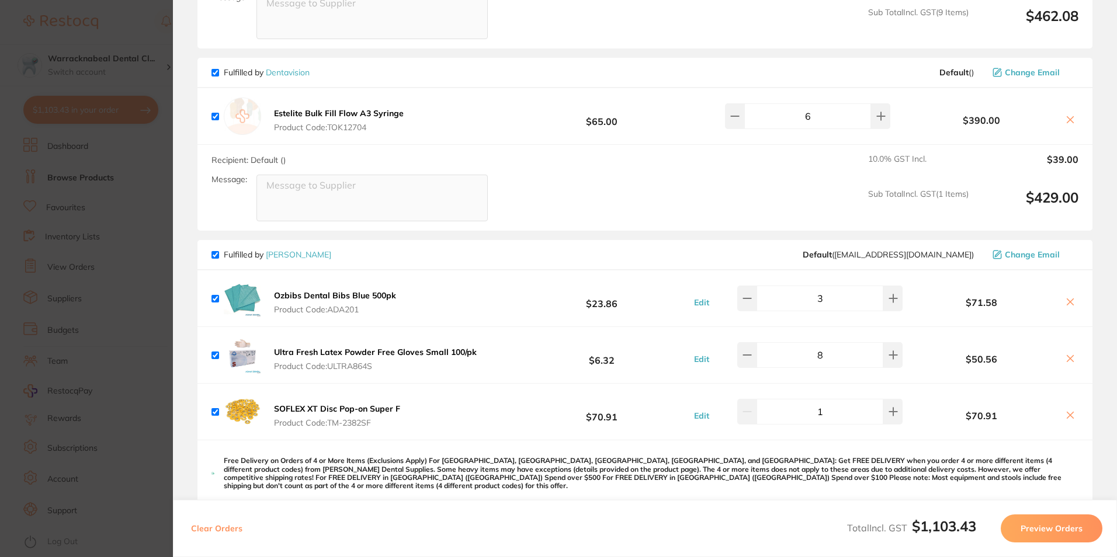
scroll to position [760, 0]
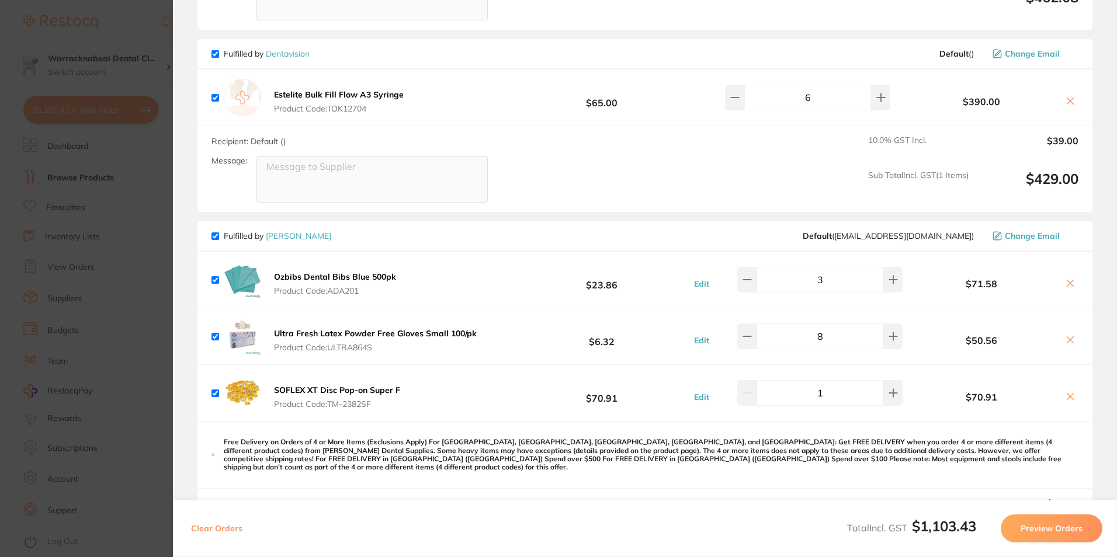
click at [1067, 99] on icon at bounding box center [1070, 100] width 9 height 9
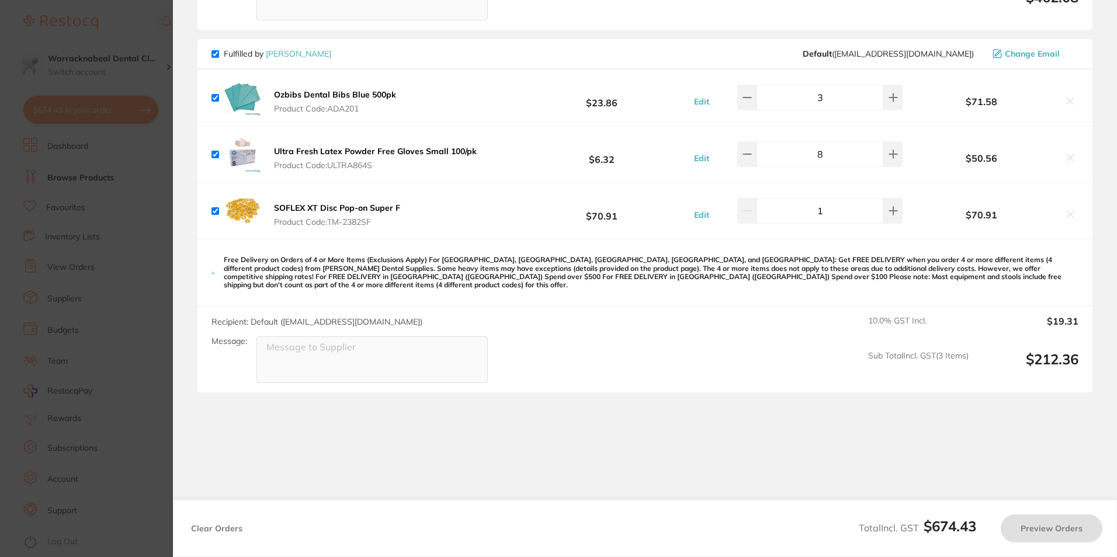
checkbox input "true"
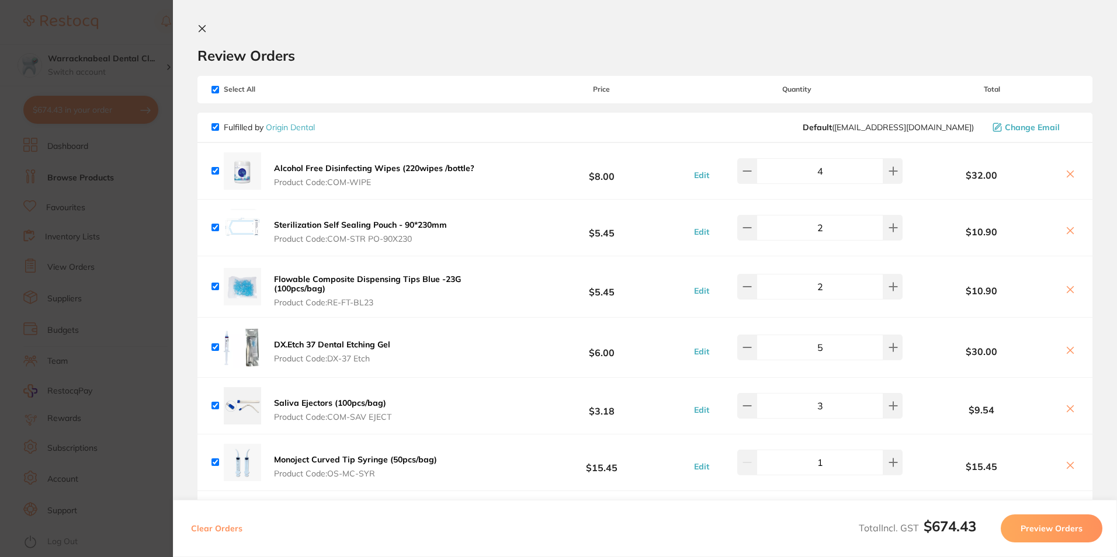
scroll to position [0, 0]
click at [193, 26] on section "Review Orders Your orders are being processed and we will notify you once we ha…" at bounding box center [645, 278] width 944 height 557
click at [202, 27] on icon at bounding box center [202, 29] width 9 height 9
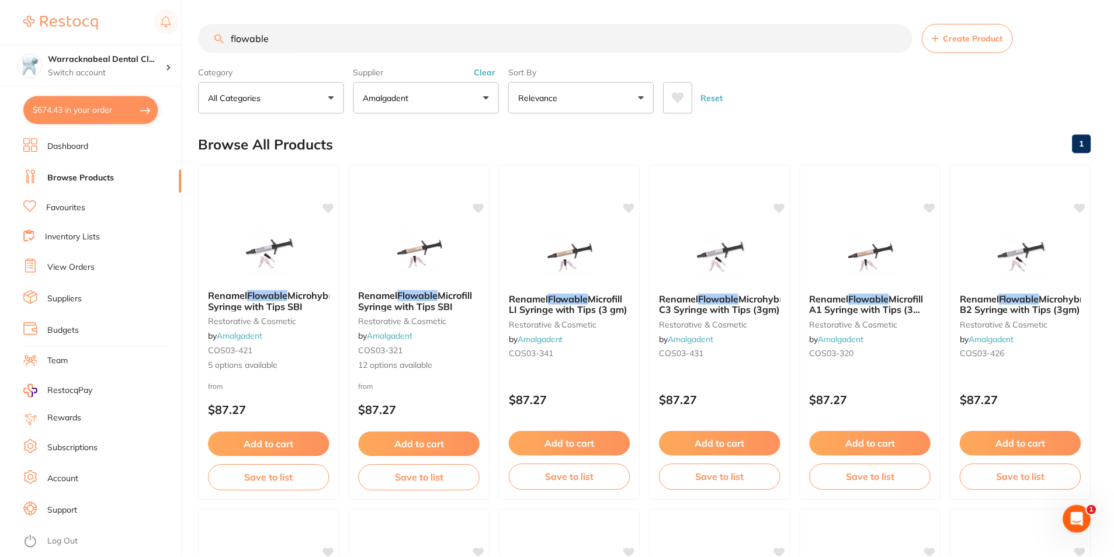
scroll to position [1, 0]
click at [469, 105] on button "Amalgadent" at bounding box center [427, 97] width 146 height 32
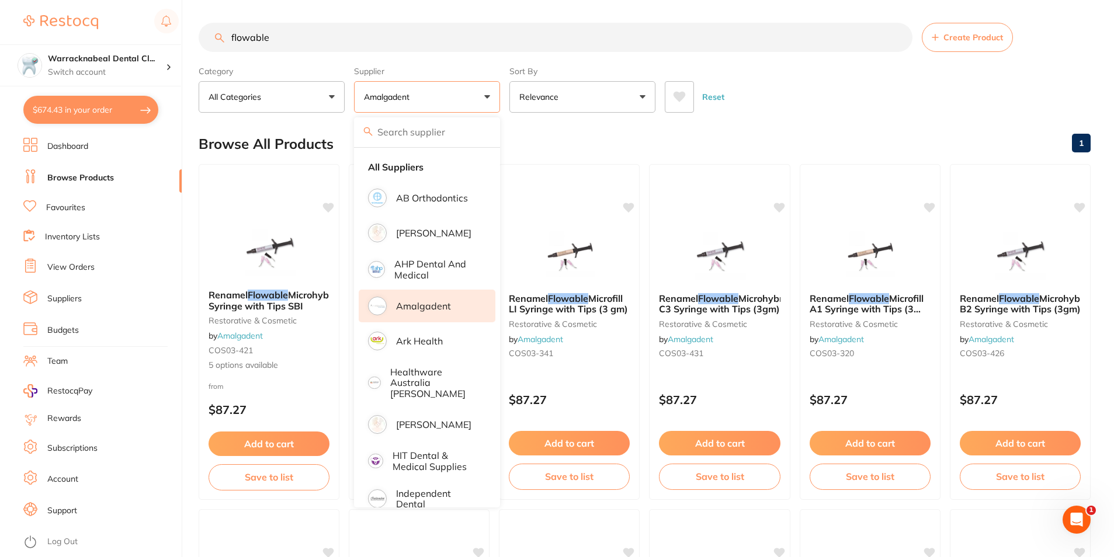
scroll to position [0, 0]
click at [432, 240] on li "[PERSON_NAME]" at bounding box center [427, 233] width 137 height 33
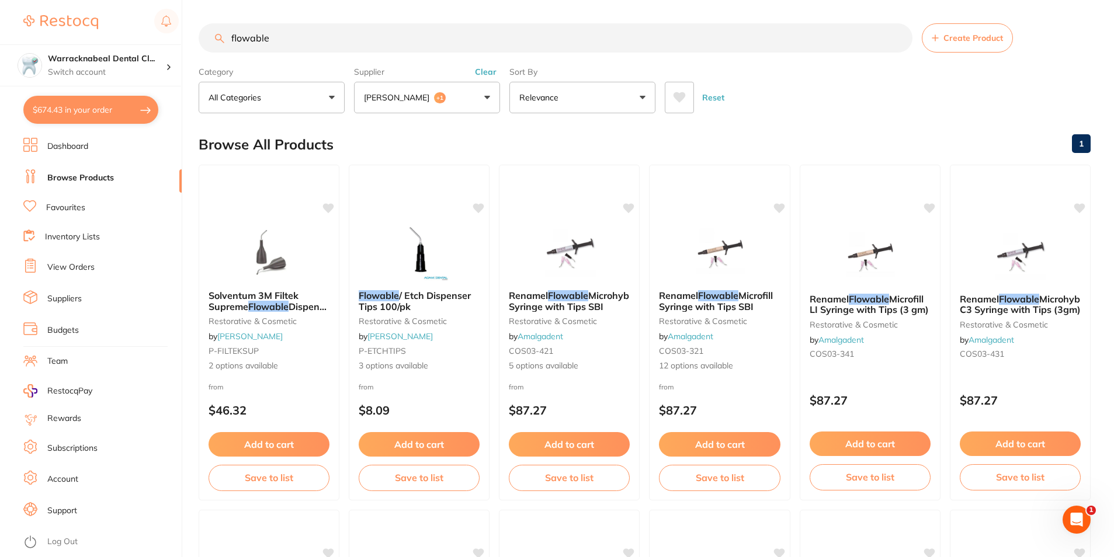
click at [314, 37] on input "flowable" at bounding box center [556, 37] width 714 height 29
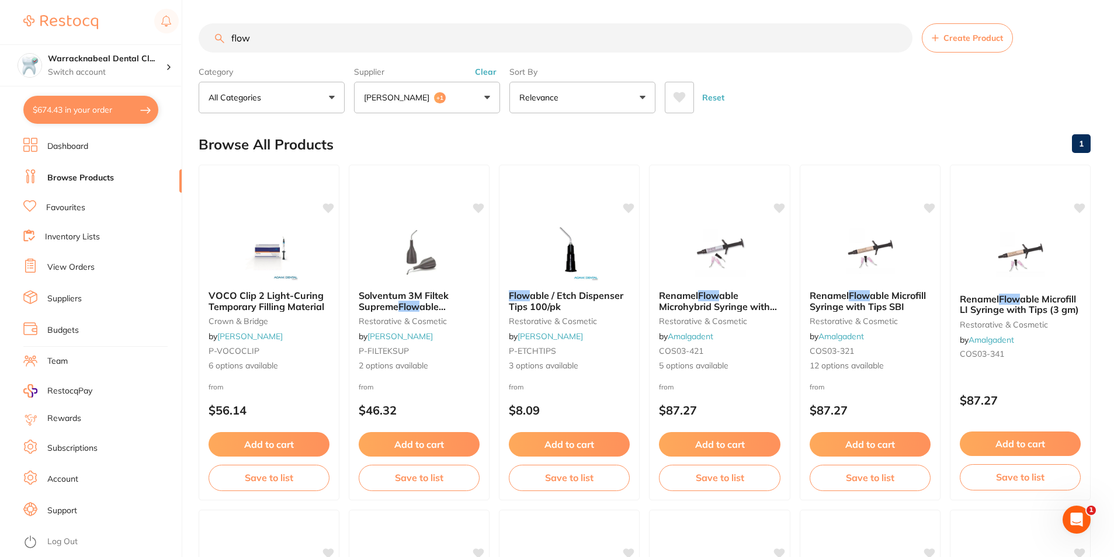
click at [432, 94] on button "[PERSON_NAME] +1" at bounding box center [427, 98] width 146 height 32
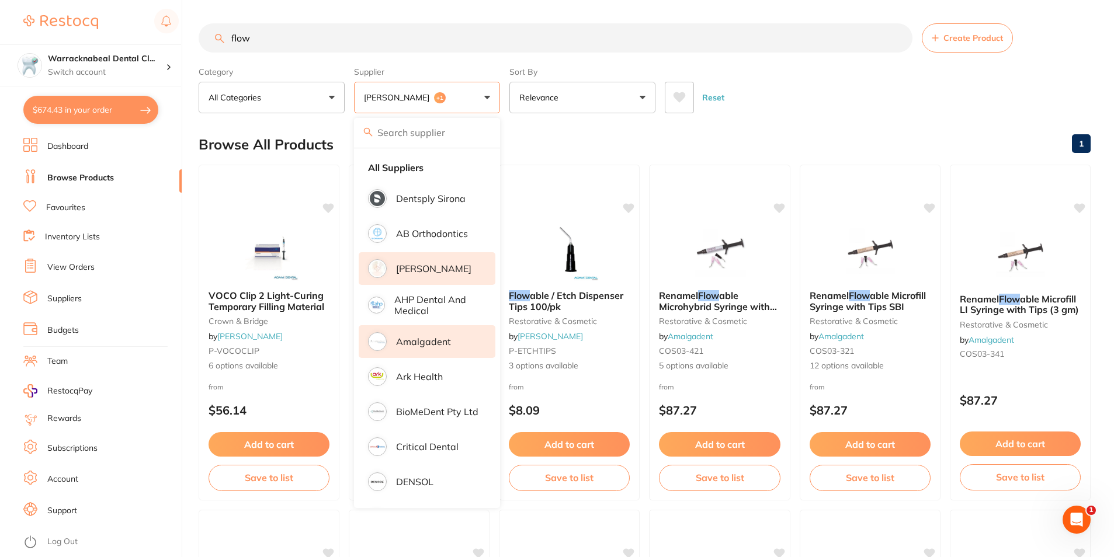
click at [413, 264] on p "[PERSON_NAME]" at bounding box center [433, 269] width 75 height 11
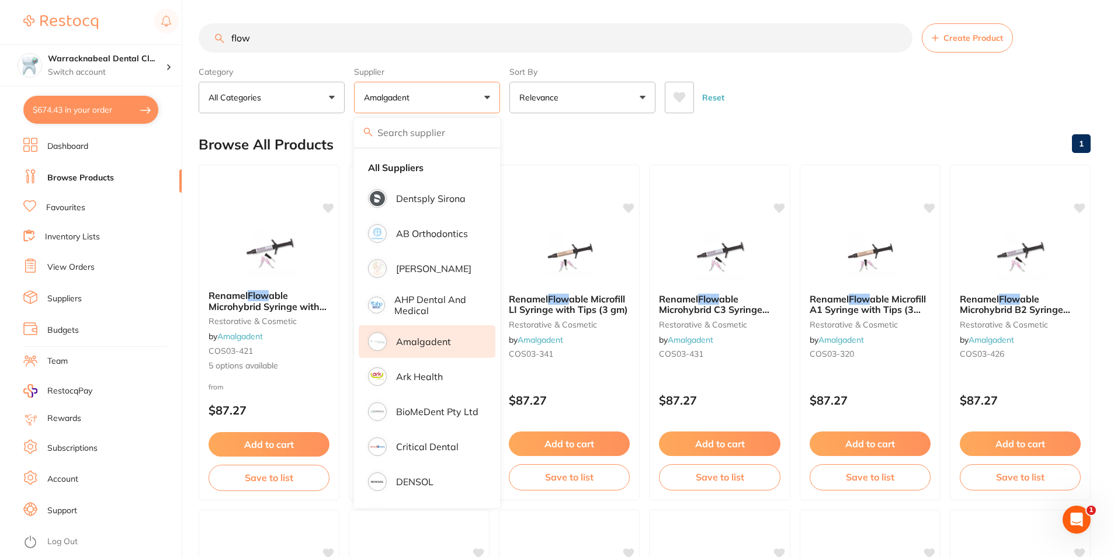
click at [412, 337] on p "Amalgadent" at bounding box center [423, 342] width 55 height 11
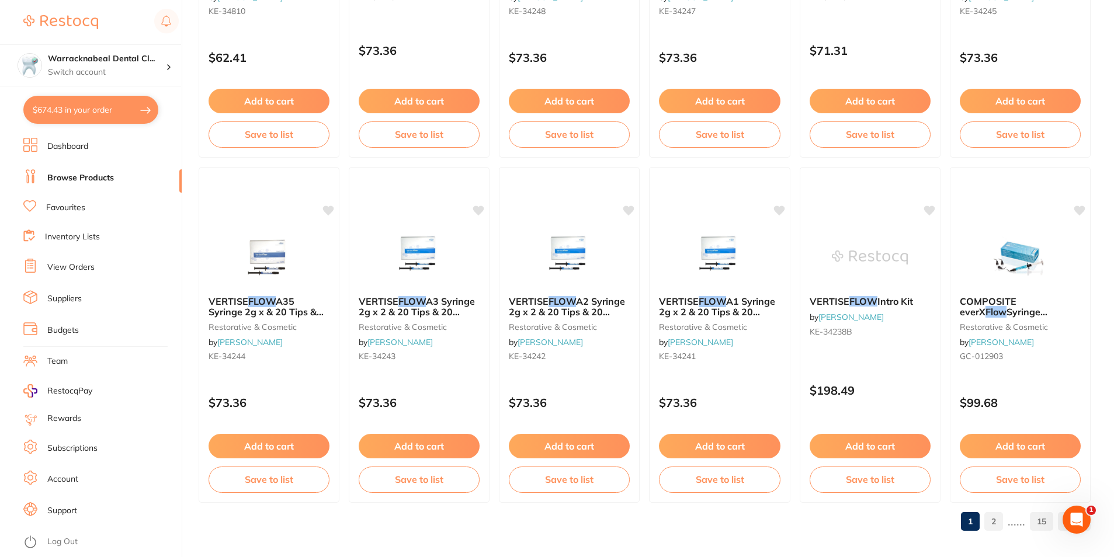
scroll to position [2767, 0]
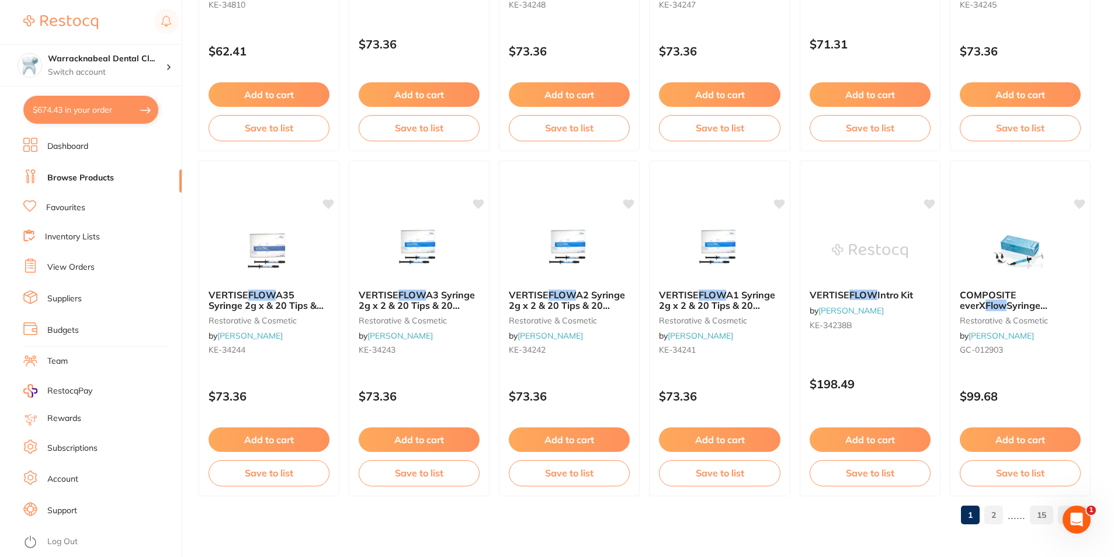
click at [990, 511] on link "2" at bounding box center [994, 515] width 19 height 23
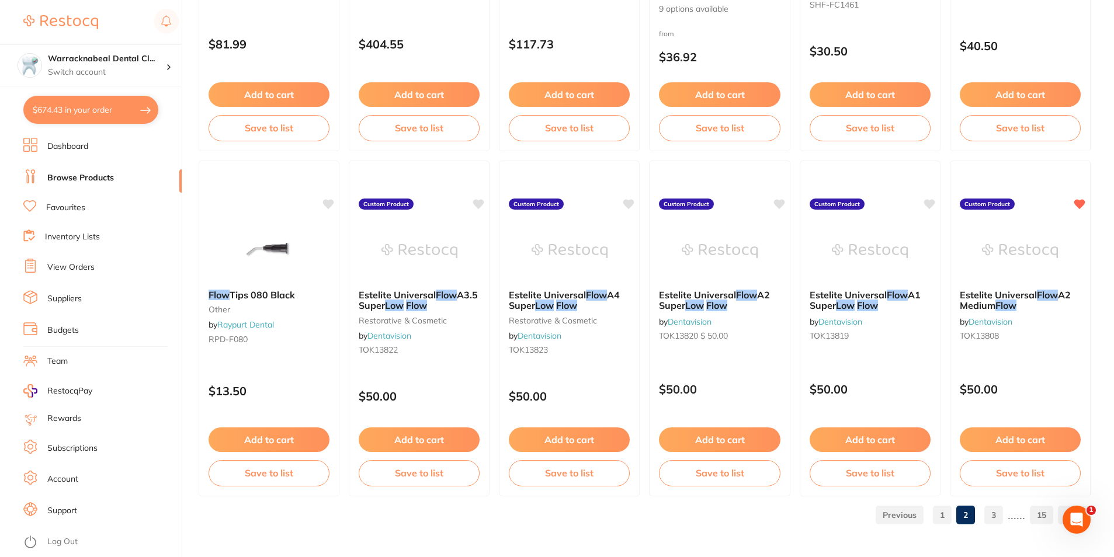
click at [990, 513] on link "3" at bounding box center [994, 515] width 19 height 23
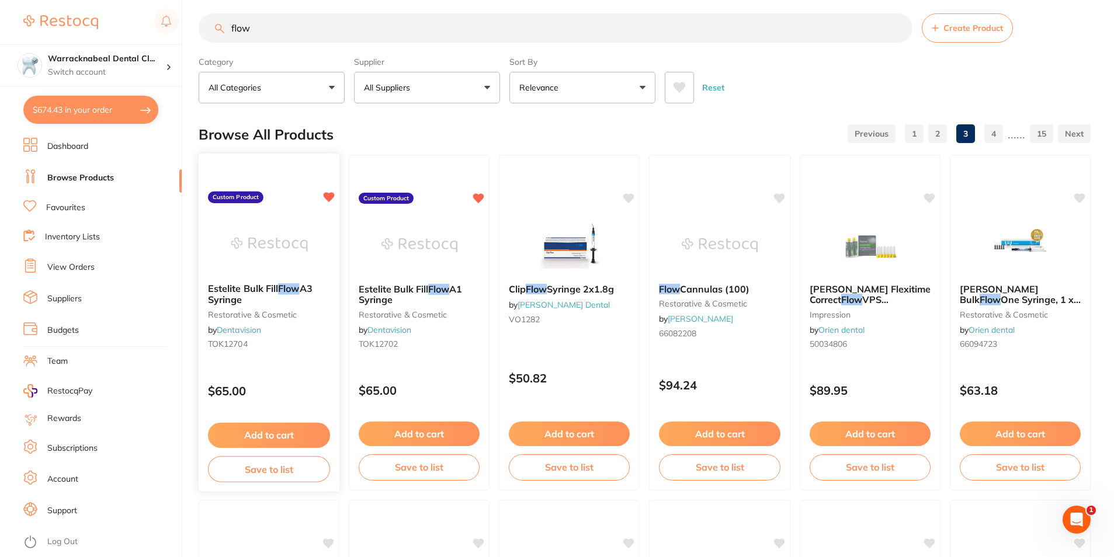
scroll to position [0, 0]
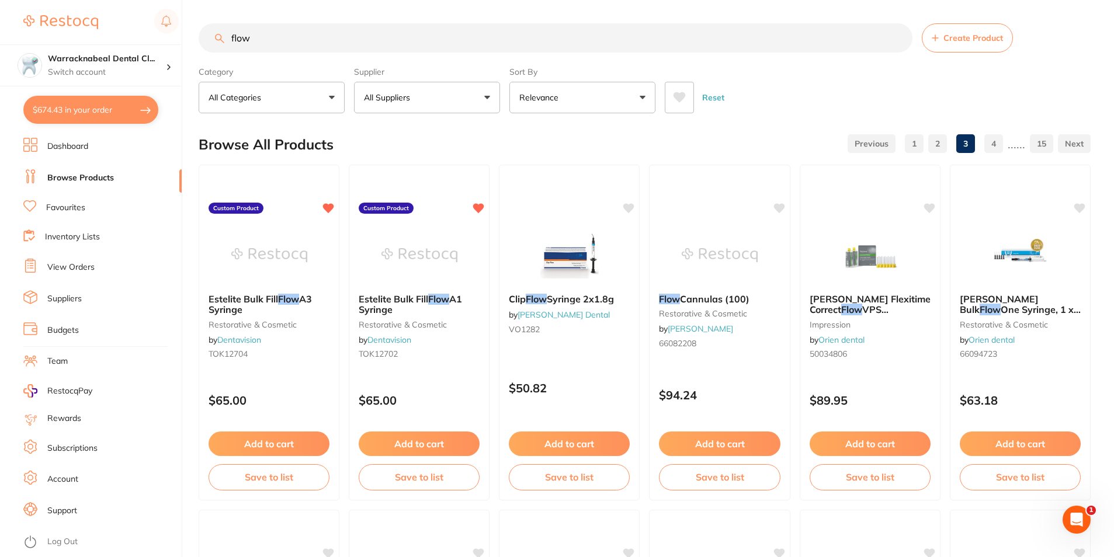
drag, startPoint x: 264, startPoint y: 37, endPoint x: 126, endPoint y: 25, distance: 138.4
click at [126, 25] on div "$674.43 Warracknabeal Dental Cl... Switch account Warracknabeal Dental Clinic $…" at bounding box center [557, 278] width 1114 height 557
type input "estelite"
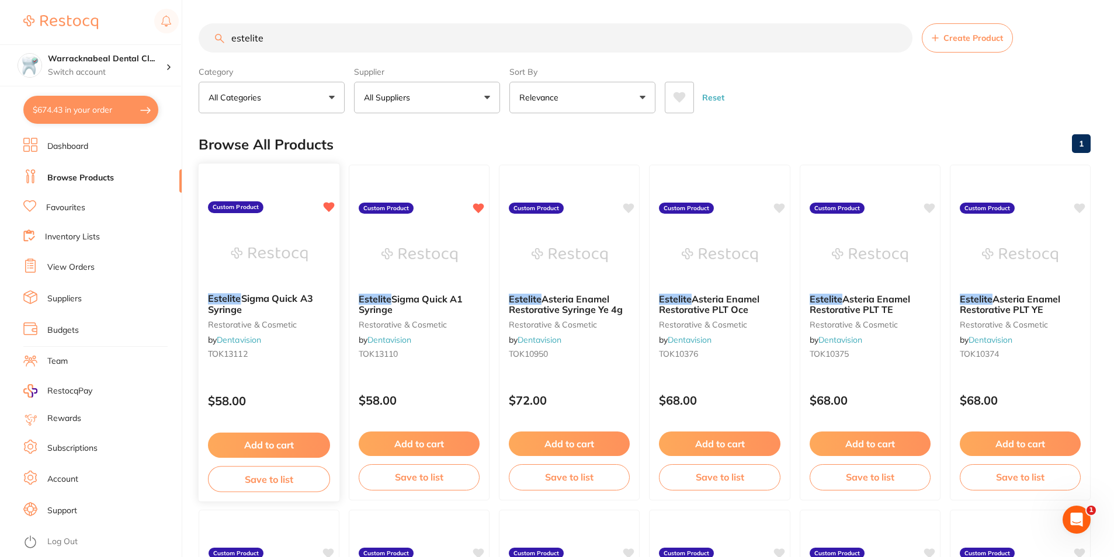
drag, startPoint x: 208, startPoint y: 296, endPoint x: 266, endPoint y: 306, distance: 59.4
click at [266, 306] on b "Estelite Sigma Quick A3 Syringe" at bounding box center [269, 304] width 122 height 22
drag, startPoint x: 231, startPoint y: 299, endPoint x: 241, endPoint y: 292, distance: 12.2
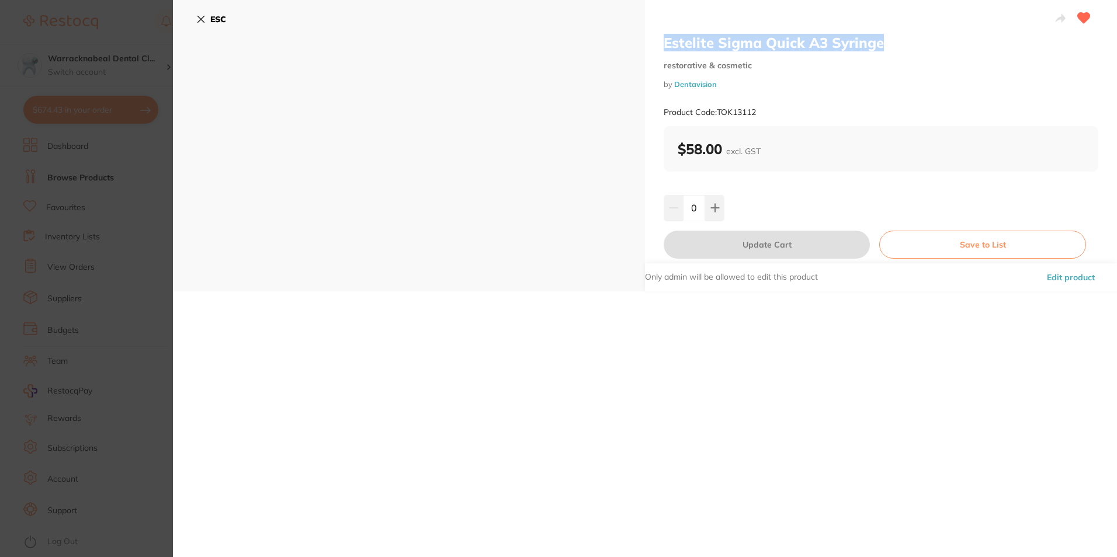
drag, startPoint x: 241, startPoint y: 292, endPoint x: 896, endPoint y: 40, distance: 701.6
click at [896, 40] on h2 "Estelite Sigma Quick A3 Syringe" at bounding box center [881, 43] width 435 height 18
drag, startPoint x: 896, startPoint y: 40, endPoint x: 825, endPoint y: 33, distance: 71.6
drag, startPoint x: 825, startPoint y: 33, endPoint x: 886, endPoint y: 39, distance: 61.6
click at [886, 39] on div "Estelite Sigma Quick A3 Syringe restorative & cosmetic by Dentavision Product C…" at bounding box center [881, 146] width 472 height 292
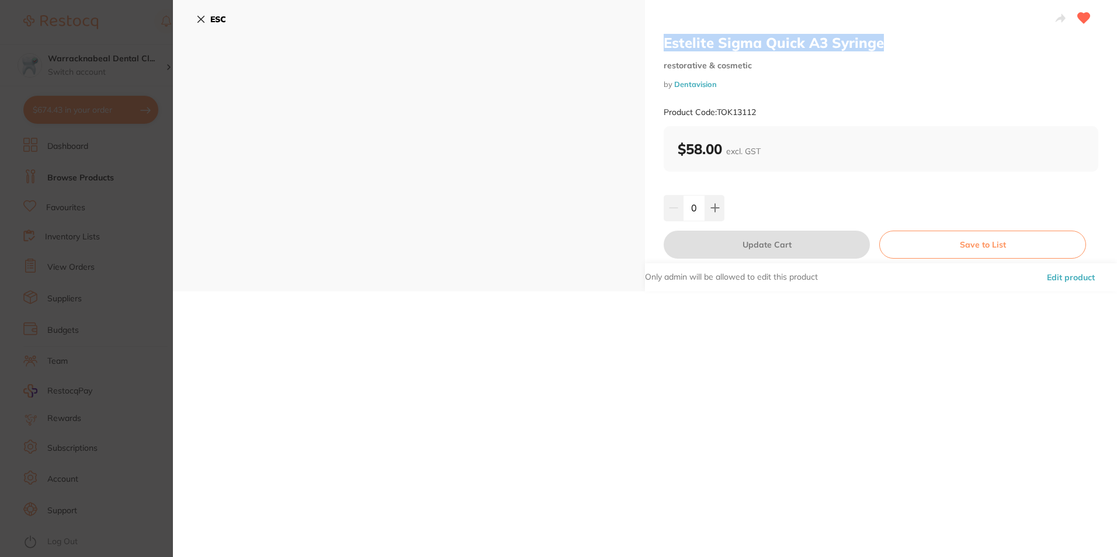
drag, startPoint x: 886, startPoint y: 39, endPoint x: 846, endPoint y: 37, distance: 40.4
copy h2 "Estelite Sigma Quick A3 Syringe"
click at [189, 14] on div "ESC" at bounding box center [409, 146] width 472 height 292
click at [205, 22] on icon at bounding box center [201, 19] width 6 height 6
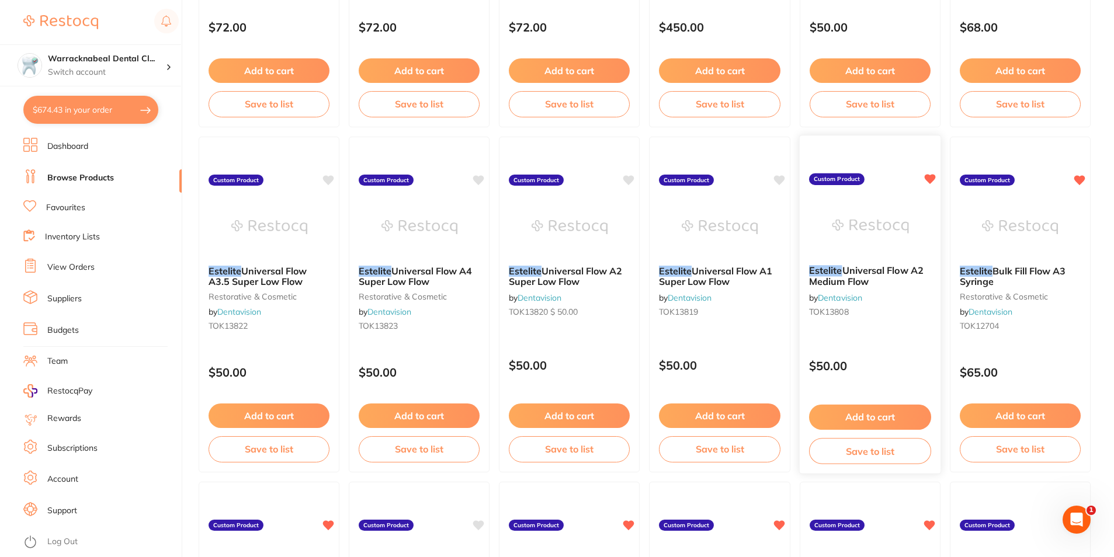
scroll to position [1754, 0]
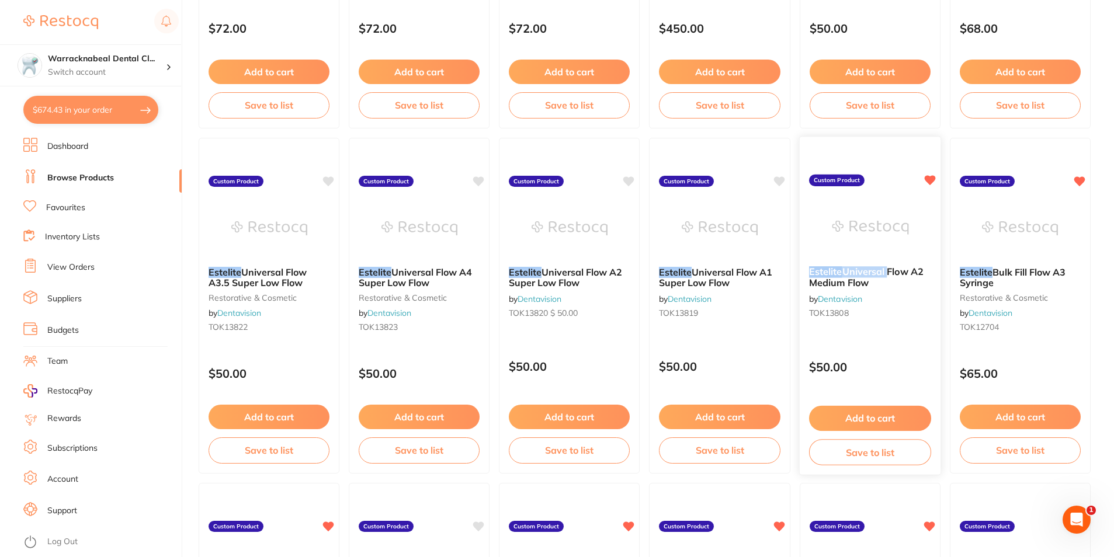
drag, startPoint x: 805, startPoint y: 270, endPoint x: 886, endPoint y: 278, distance: 81.6
click at [886, 278] on div "Estelite Universal Flow A2 Medium Flow by Dentavision TOK13808" at bounding box center [869, 294] width 141 height 75
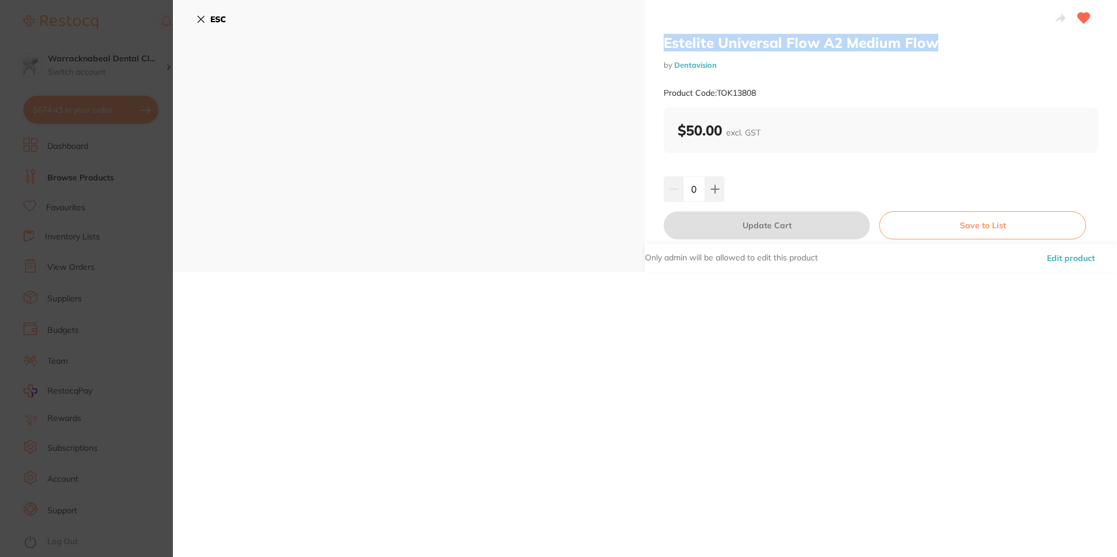
drag, startPoint x: 656, startPoint y: 38, endPoint x: 952, endPoint y: 41, distance: 296.9
click at [952, 41] on div "Estelite Universal Flow A2 Medium Flow by Dentavision Product Code: TOK13808 $5…" at bounding box center [881, 136] width 472 height 272
drag, startPoint x: 952, startPoint y: 41, endPoint x: 902, endPoint y: 41, distance: 50.3
copy h2 "Estelite Universal Flow A2 Medium Flow"
click at [209, 23] on button "ESC" at bounding box center [211, 19] width 30 height 20
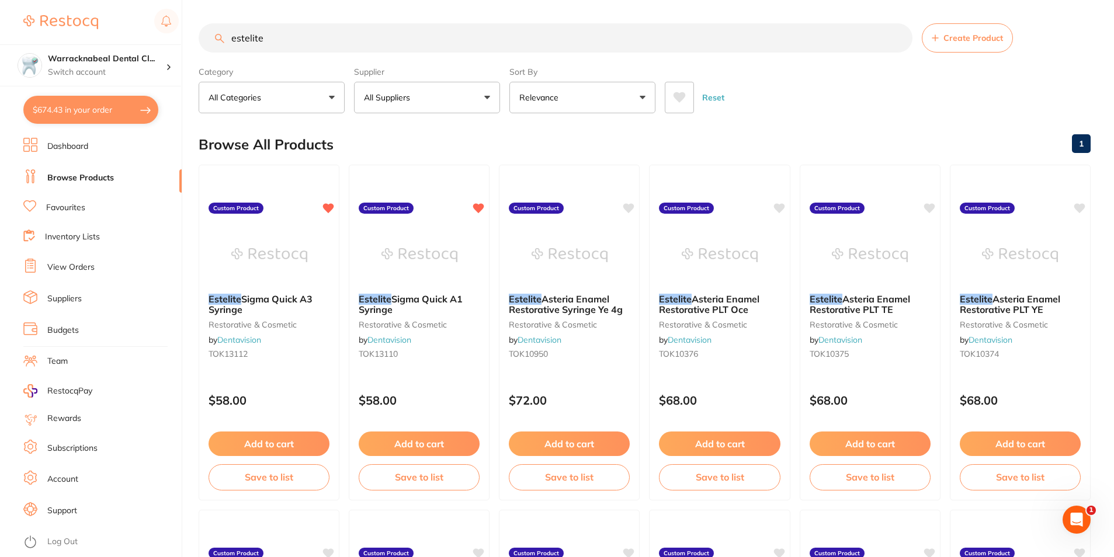
scroll to position [1, 0]
drag, startPoint x: 507, startPoint y: 47, endPoint x: 209, endPoint y: 46, distance: 298.0
click at [209, 46] on input "estelite" at bounding box center [556, 37] width 714 height 29
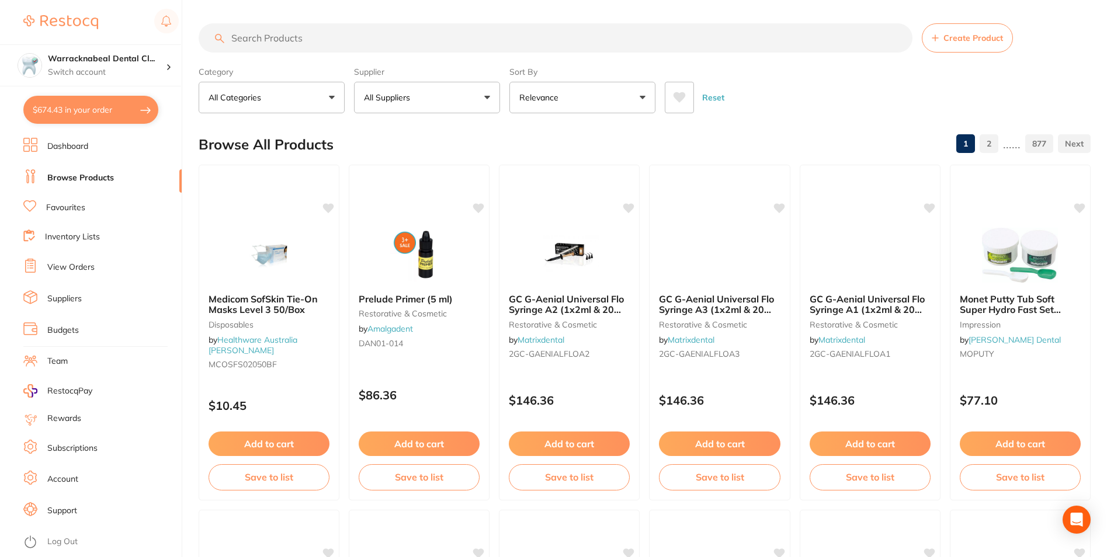
paste input "Estelite Universal Flow A2 Medium Flow"
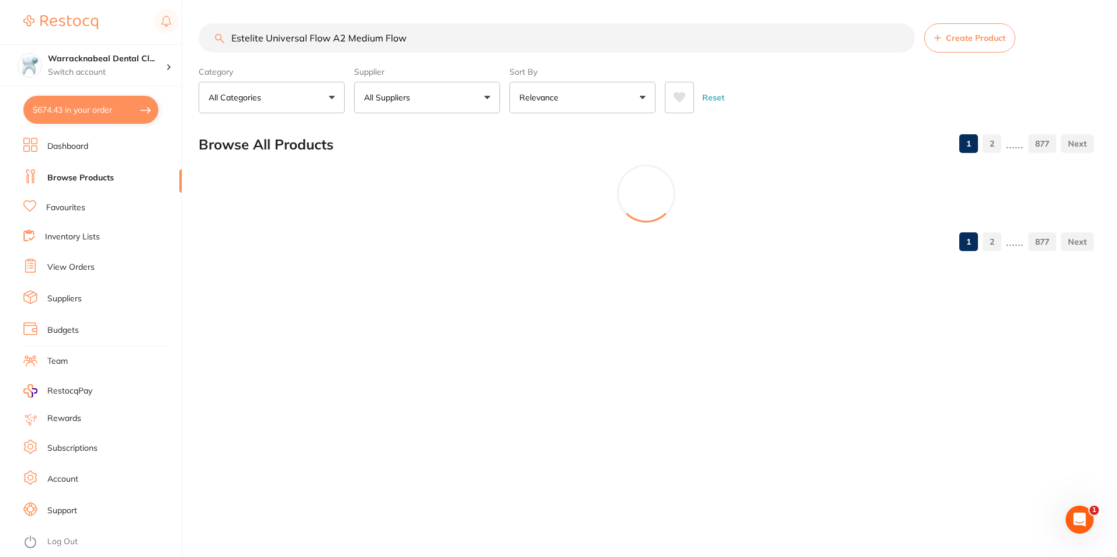
click at [343, 34] on input "Estelite Universal Flow A2 Medium Flow" at bounding box center [557, 37] width 716 height 29
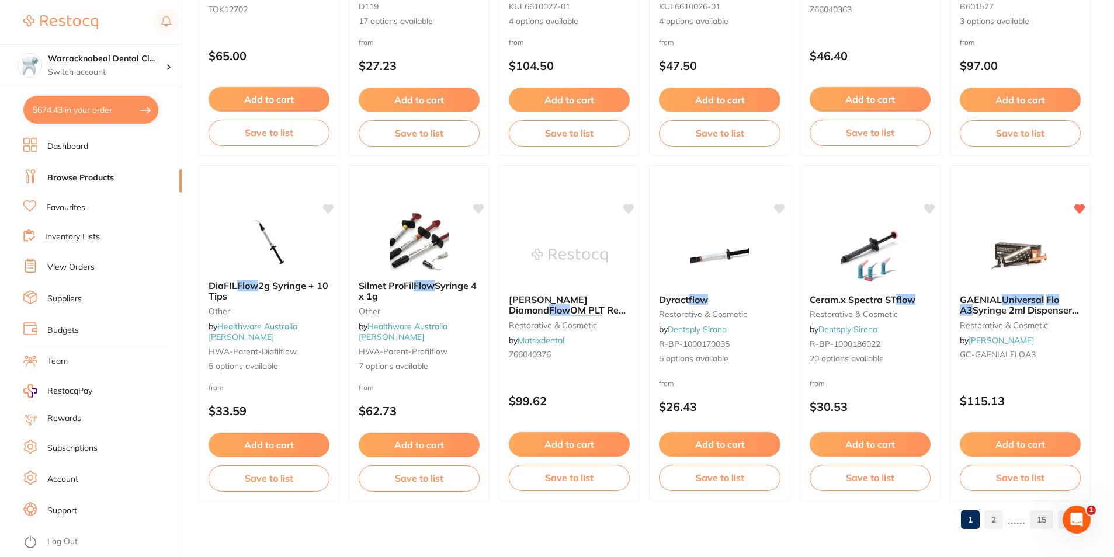
scroll to position [2767, 0]
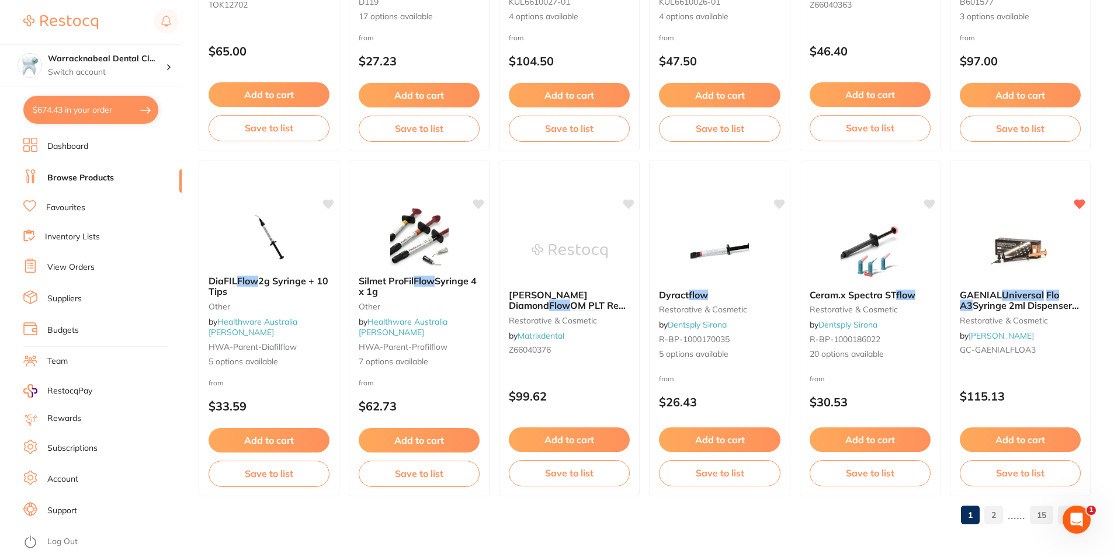
type input "Estelite Universal Flow A3 Medium Flow"
